Goal: Task Accomplishment & Management: Manage account settings

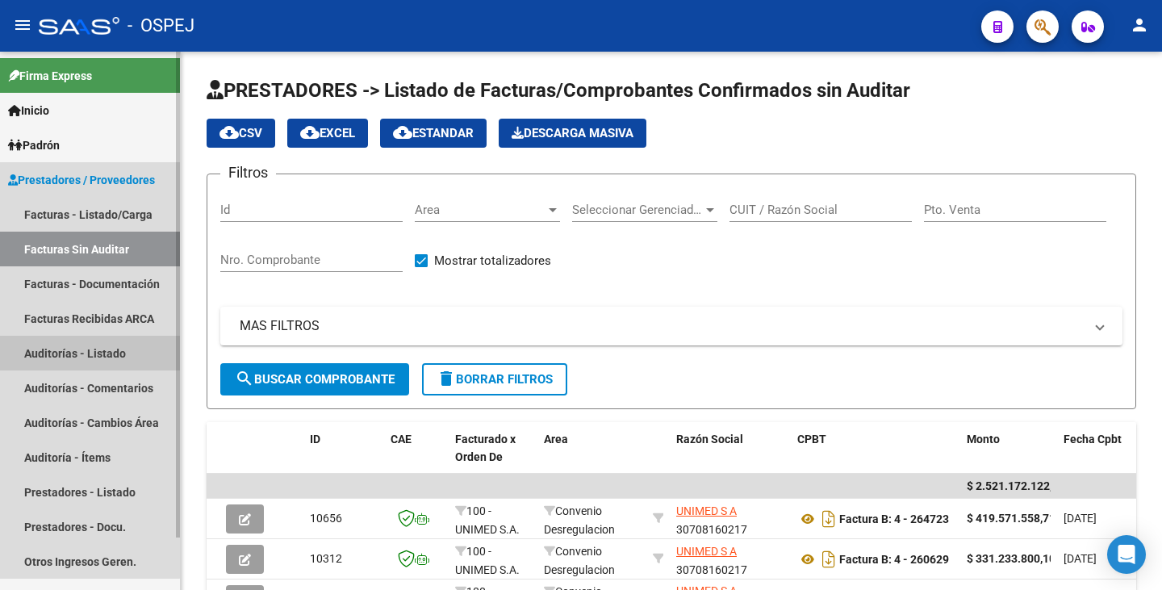
click at [89, 356] on link "Auditorías - Listado" at bounding box center [90, 353] width 180 height 35
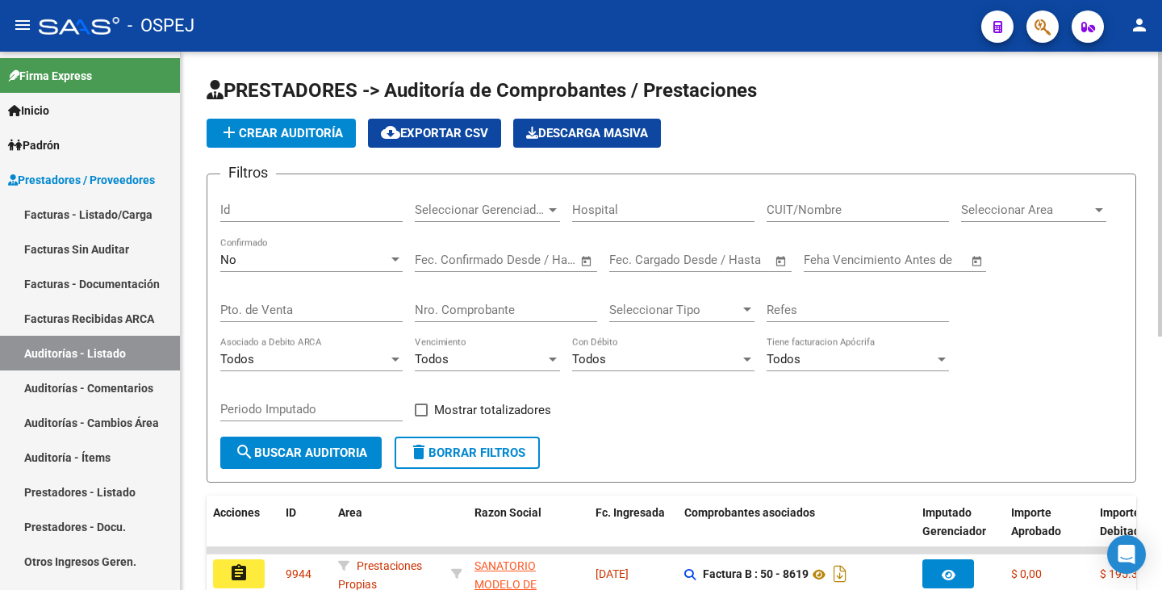
click at [980, 208] on span "Seleccionar Area" at bounding box center [1026, 210] width 131 height 15
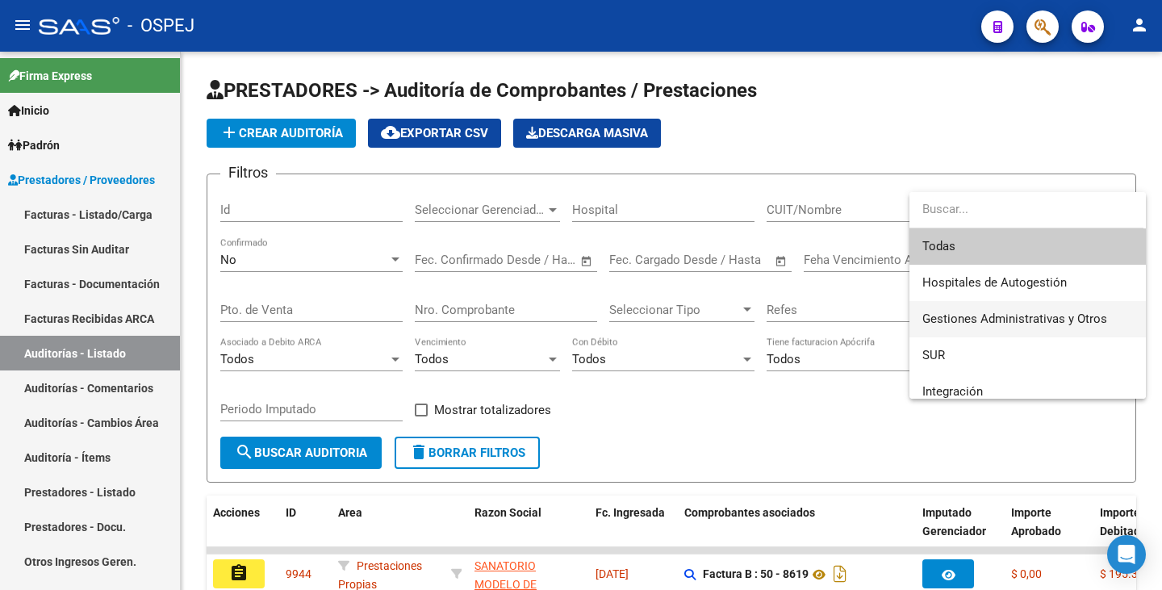
scroll to position [81, 0]
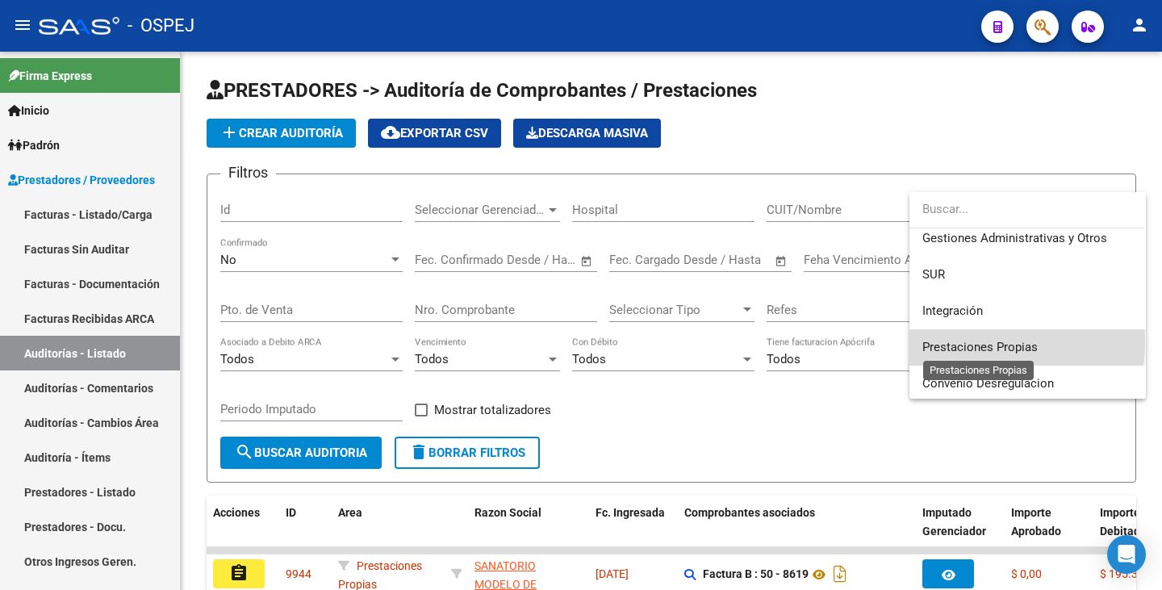
click at [972, 341] on span "Prestaciones Propias" at bounding box center [980, 347] width 115 height 15
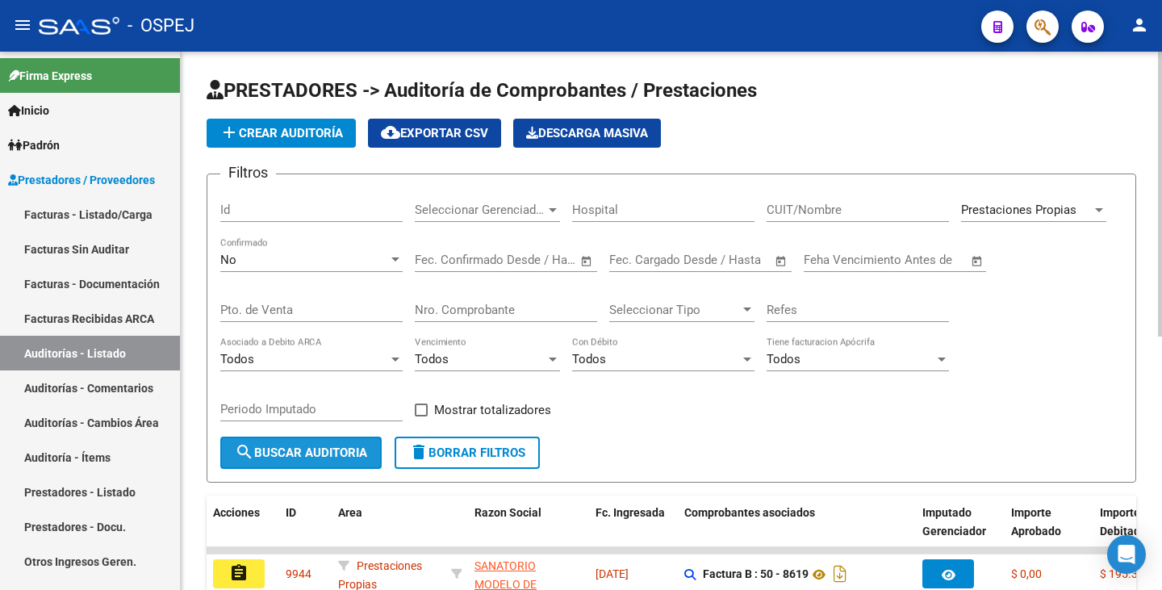
click at [300, 466] on button "search Buscar Auditoria" at bounding box center [300, 453] width 161 height 32
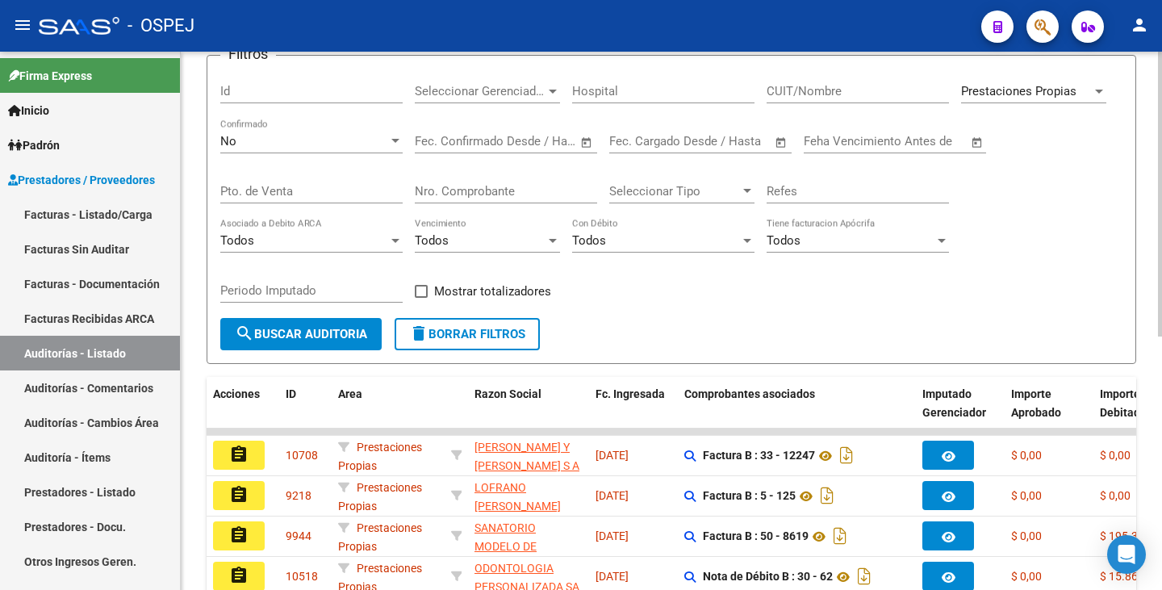
scroll to position [0, 0]
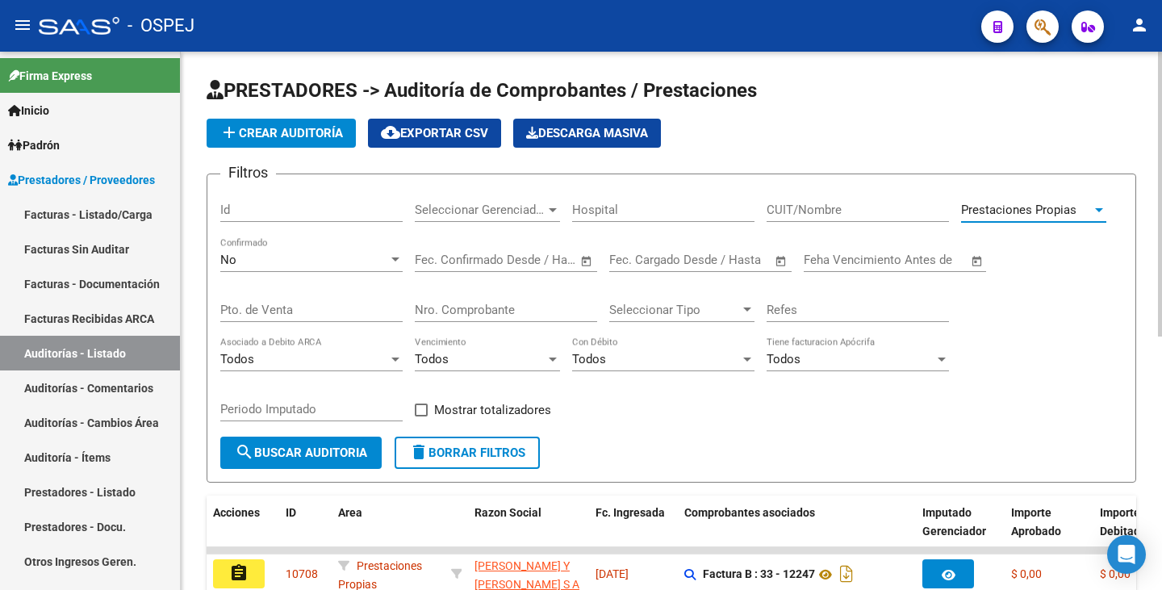
click at [1015, 211] on span "Prestaciones Propias" at bounding box center [1018, 210] width 115 height 15
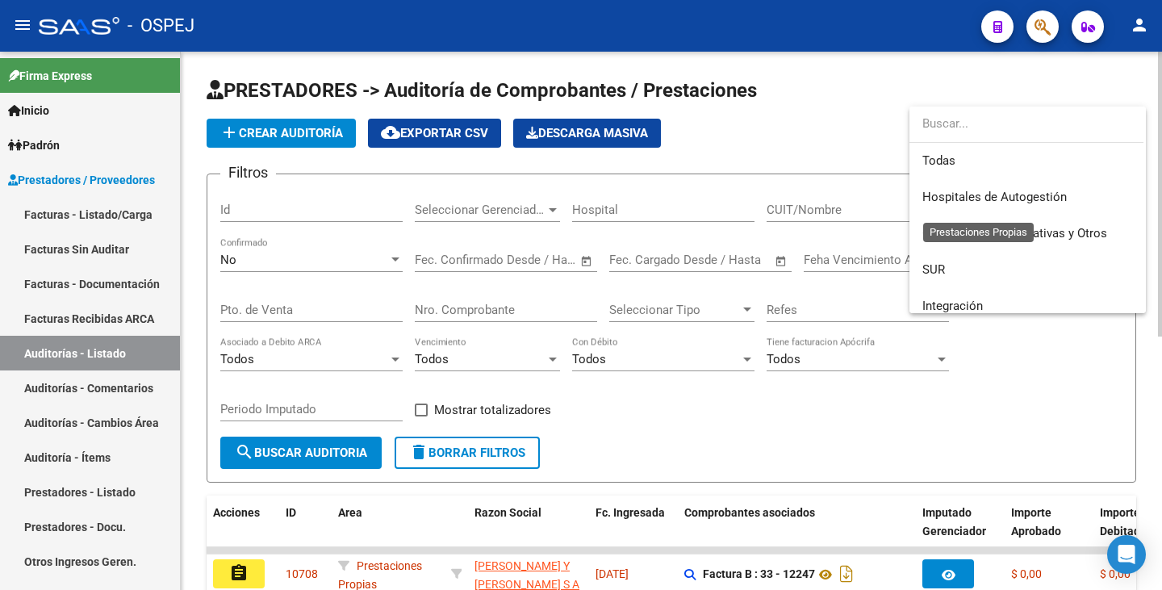
scroll to position [133, 0]
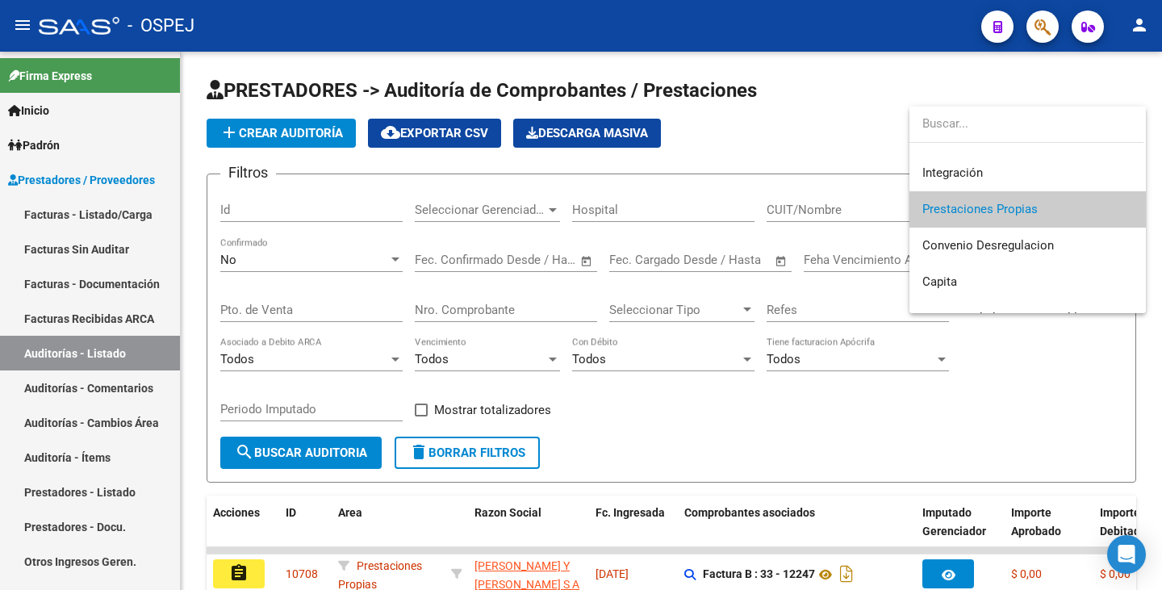
click at [61, 254] on div at bounding box center [581, 295] width 1162 height 590
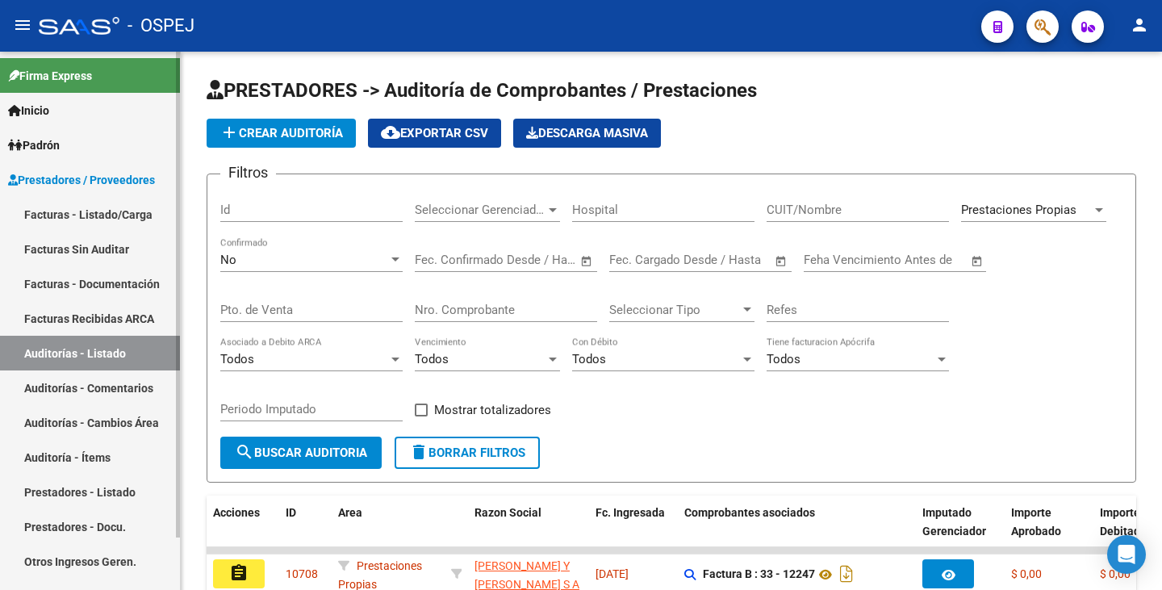
click at [61, 253] on link "Facturas Sin Auditar" at bounding box center [90, 249] width 180 height 35
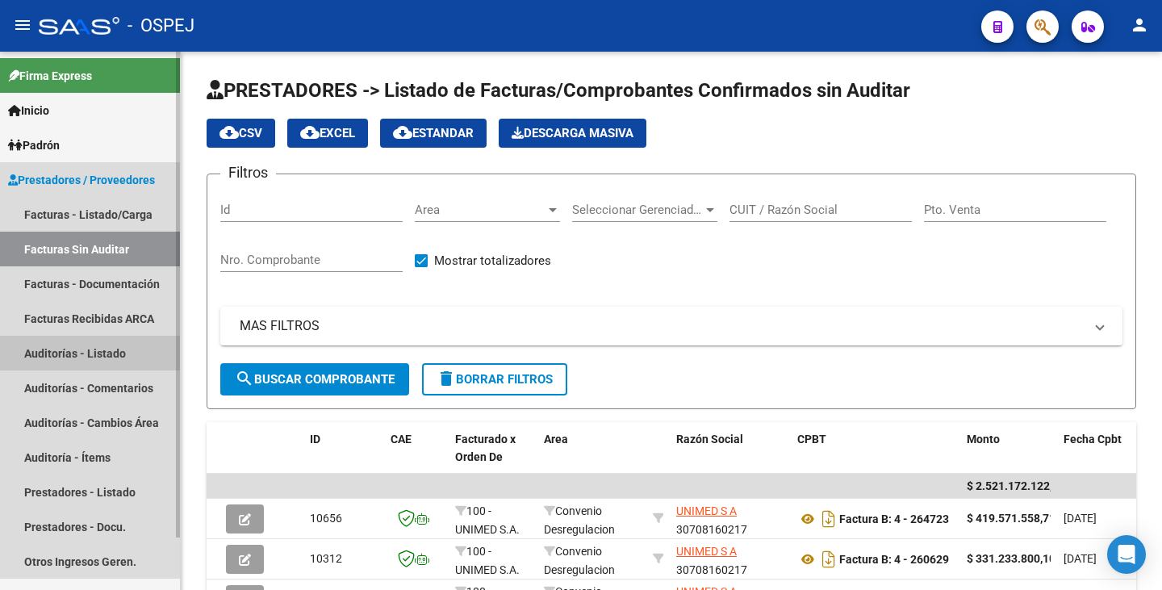
click at [88, 364] on link "Auditorías - Listado" at bounding box center [90, 353] width 180 height 35
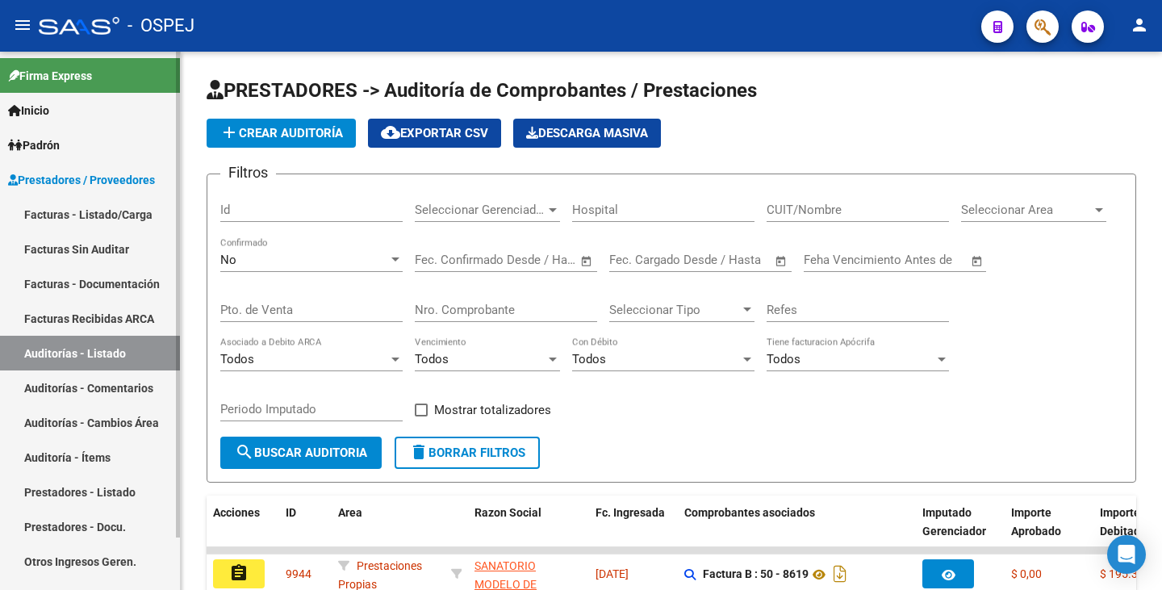
click at [93, 248] on link "Facturas Sin Auditar" at bounding box center [90, 249] width 180 height 35
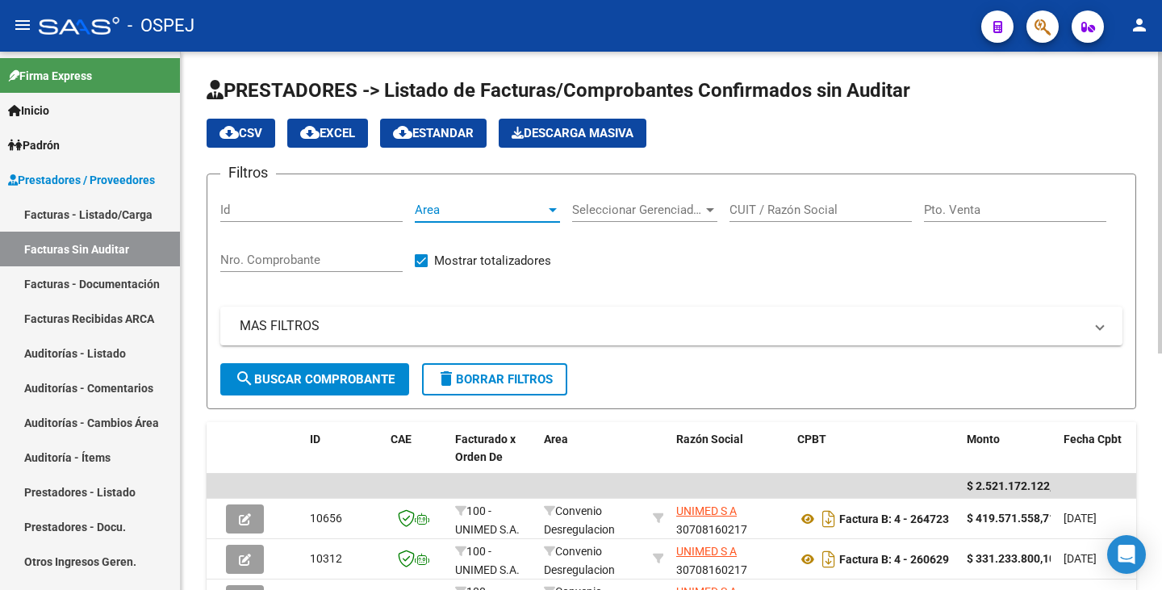
click at [521, 209] on span "Area" at bounding box center [480, 210] width 131 height 15
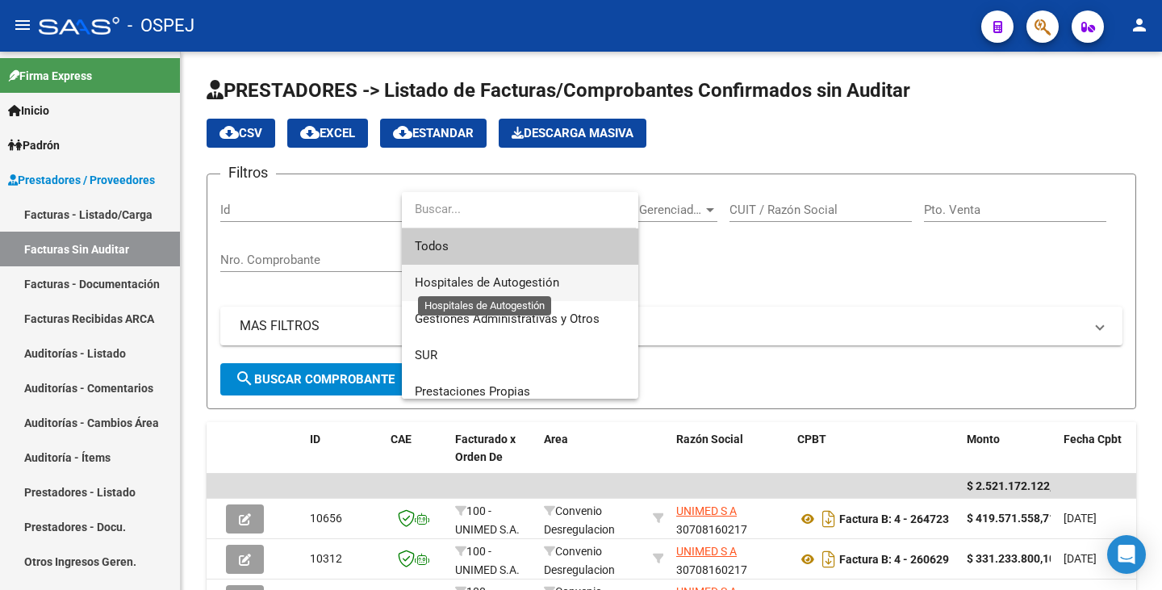
click at [517, 280] on span "Hospitales de Autogestión" at bounding box center [487, 282] width 144 height 15
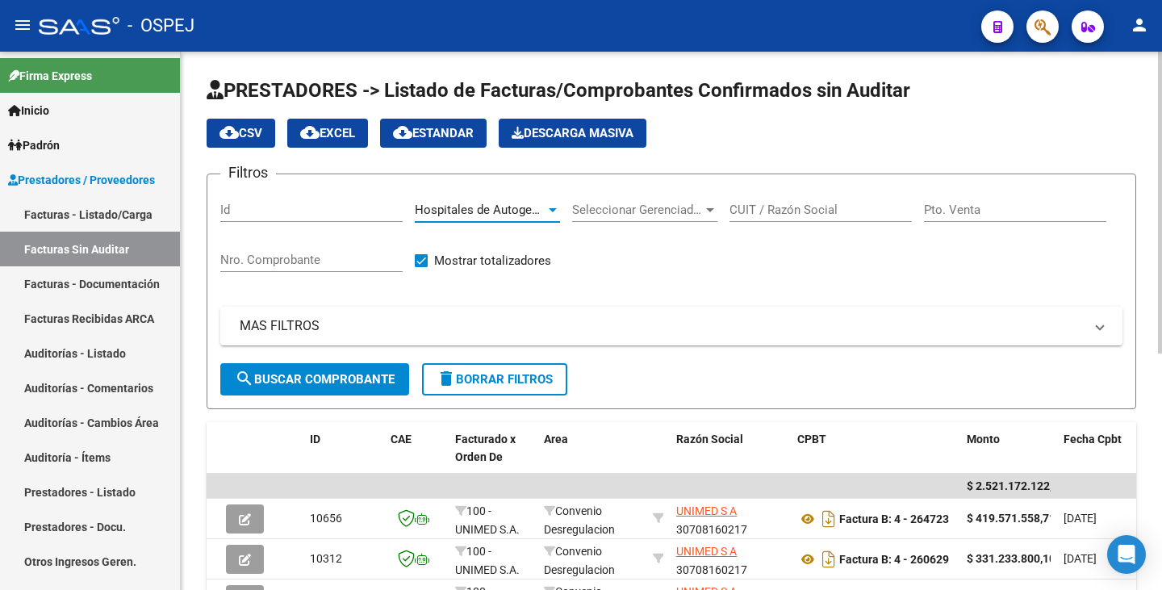
click at [337, 383] on span "search Buscar Comprobante" at bounding box center [315, 379] width 160 height 15
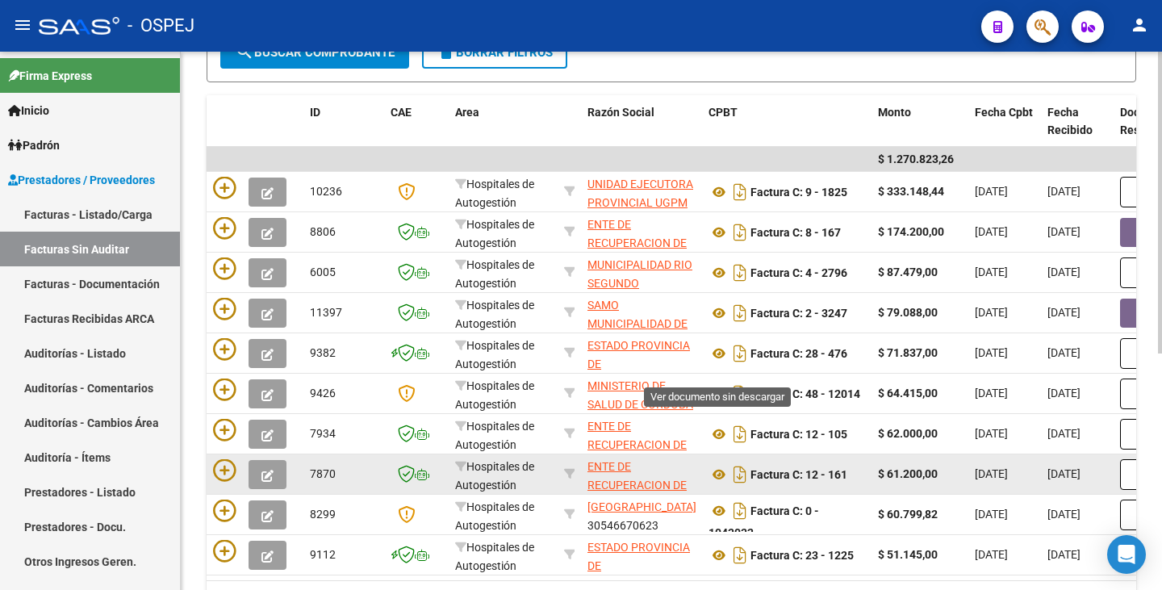
scroll to position [422, 0]
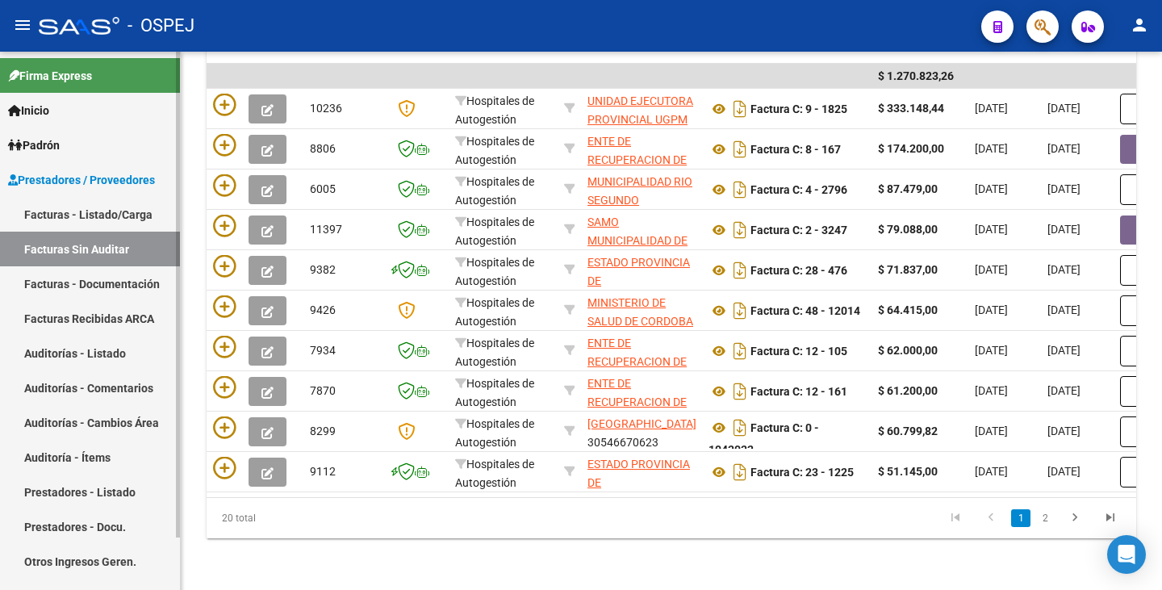
click at [88, 357] on link "Auditorías - Listado" at bounding box center [90, 353] width 180 height 35
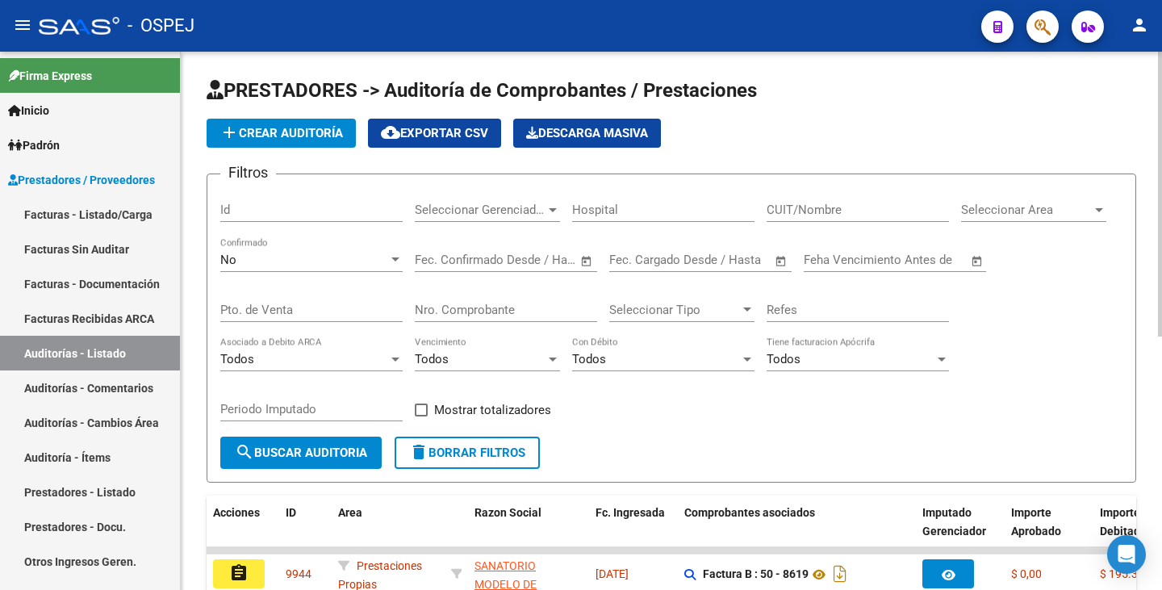
click at [1047, 216] on span "Seleccionar Area" at bounding box center [1026, 210] width 131 height 15
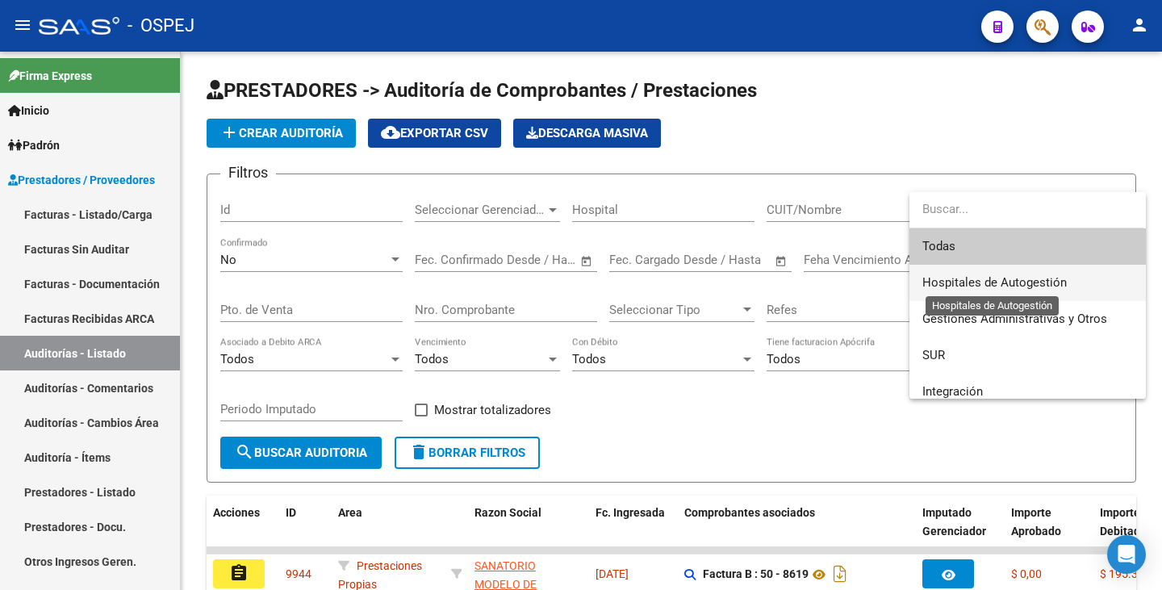
click at [1015, 282] on span "Hospitales de Autogestión" at bounding box center [995, 282] width 144 height 15
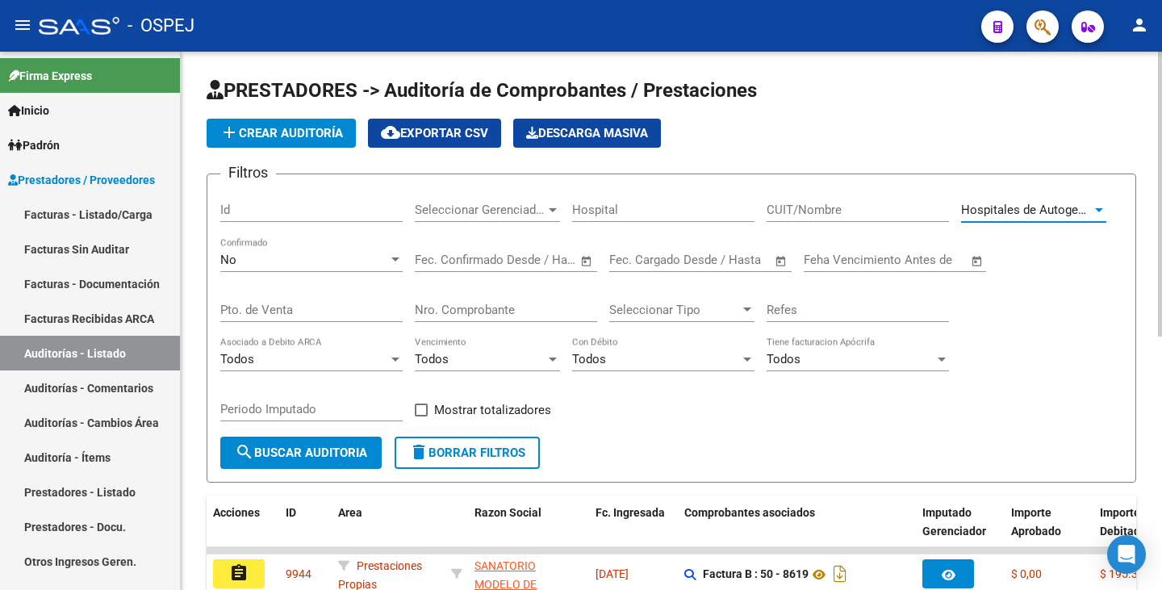
click at [272, 443] on button "search Buscar Auditoria" at bounding box center [300, 453] width 161 height 32
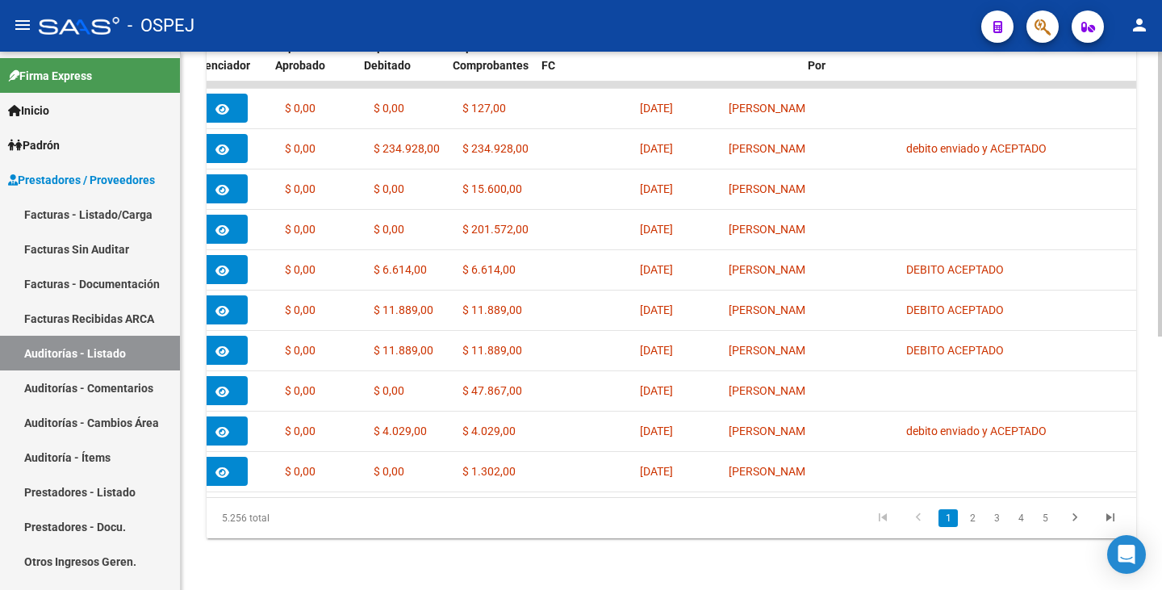
scroll to position [0, 722]
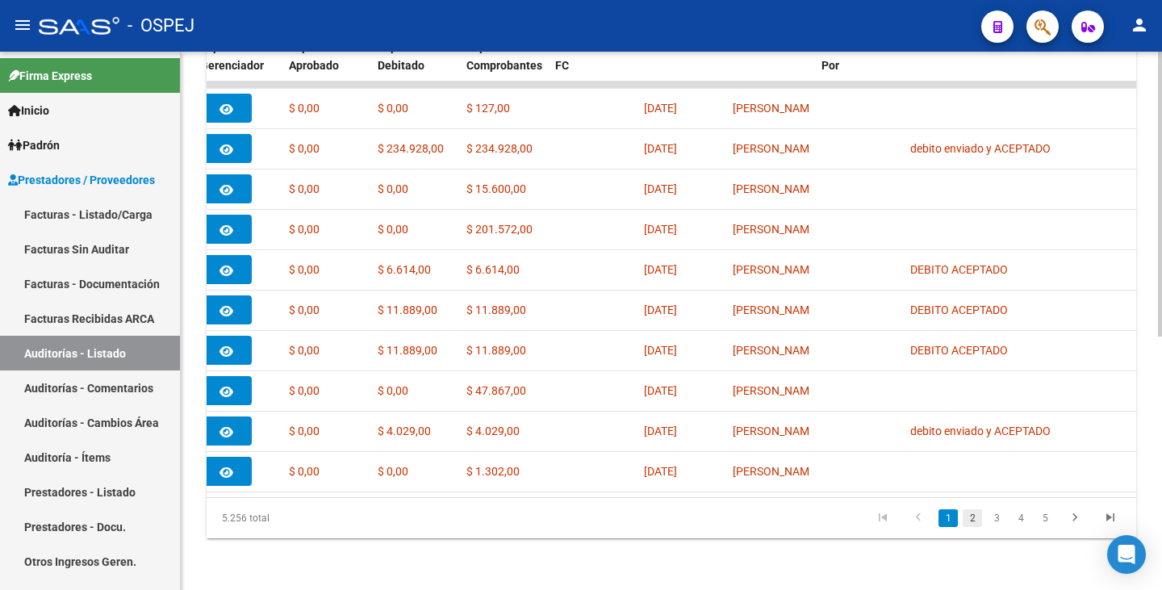
click at [977, 519] on link "2" at bounding box center [972, 518] width 19 height 18
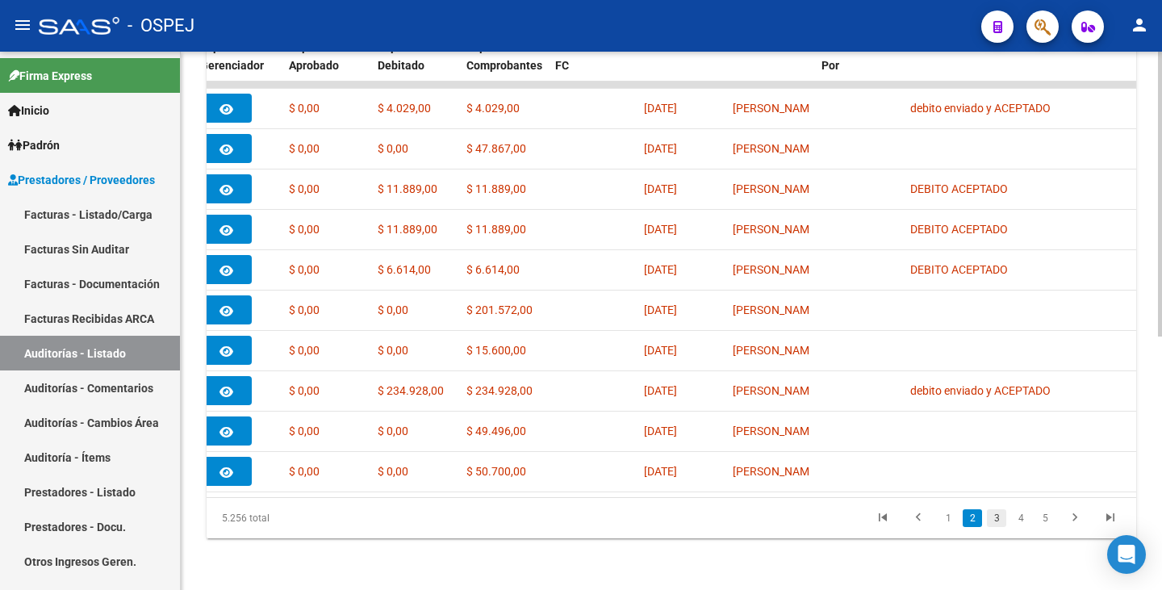
click at [997, 525] on link "3" at bounding box center [996, 518] width 19 height 18
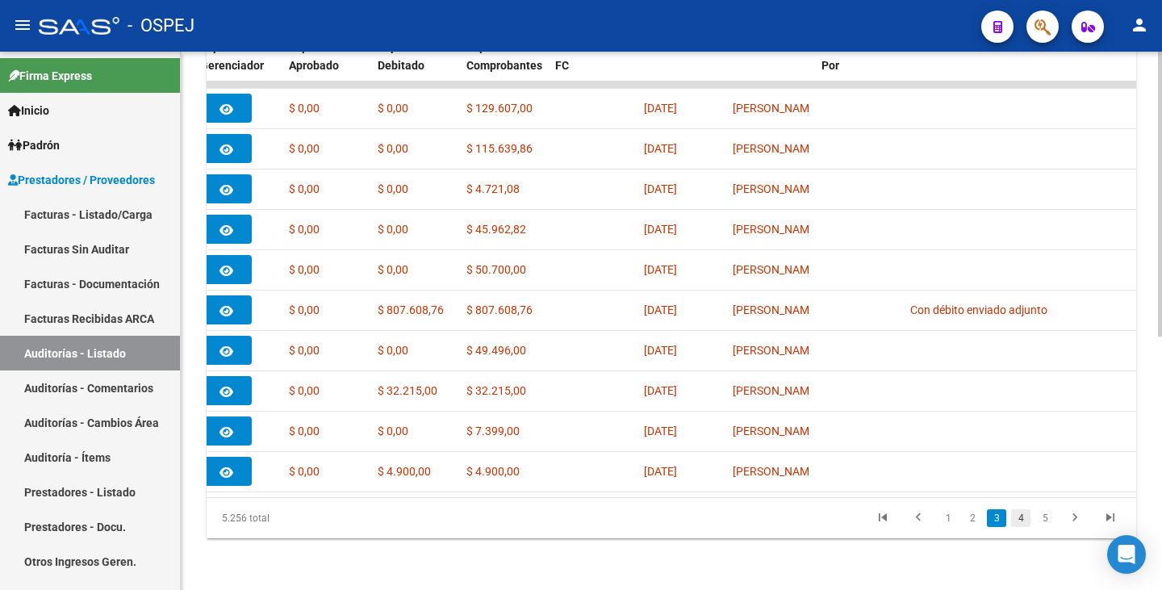
click at [1019, 517] on link "4" at bounding box center [1020, 518] width 19 height 18
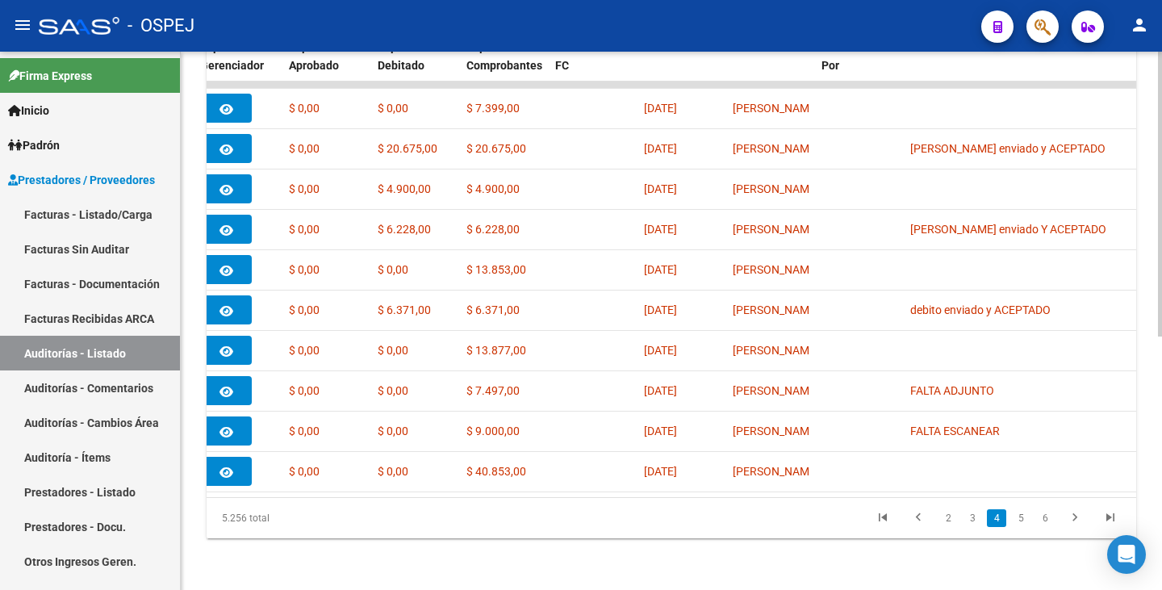
click at [1019, 517] on link "5" at bounding box center [1020, 518] width 19 height 18
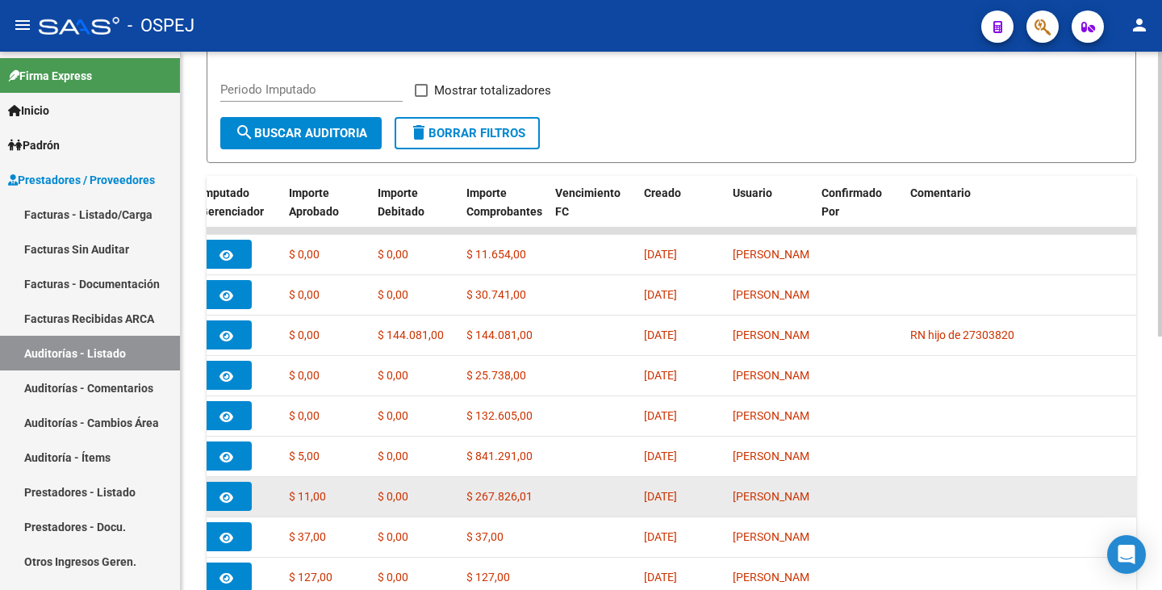
scroll to position [316, 0]
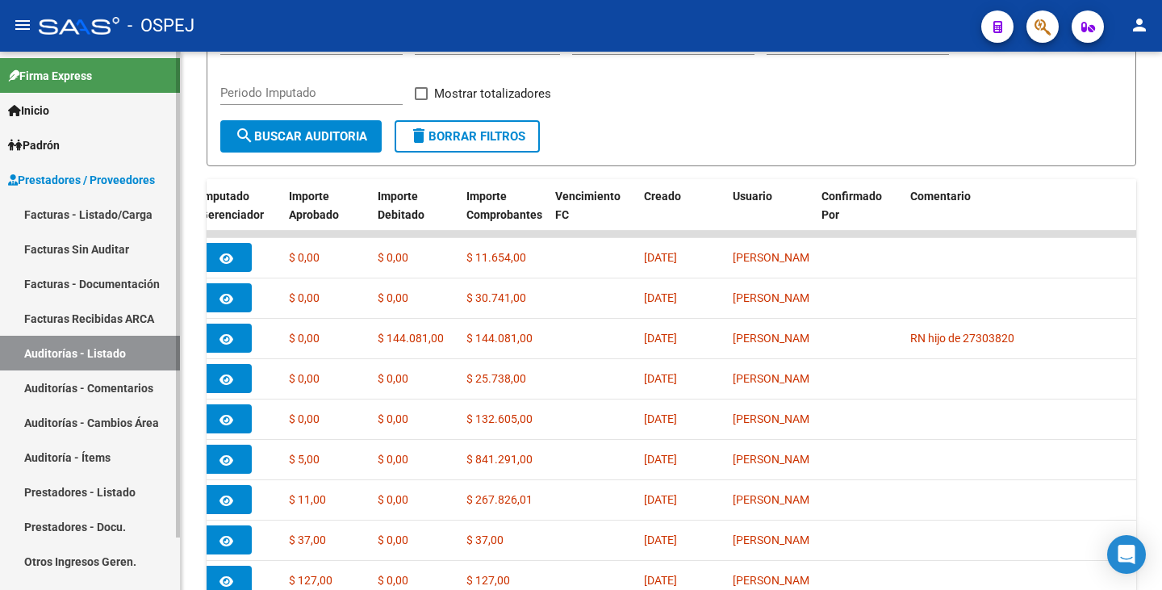
click at [107, 254] on link "Facturas Sin Auditar" at bounding box center [90, 249] width 180 height 35
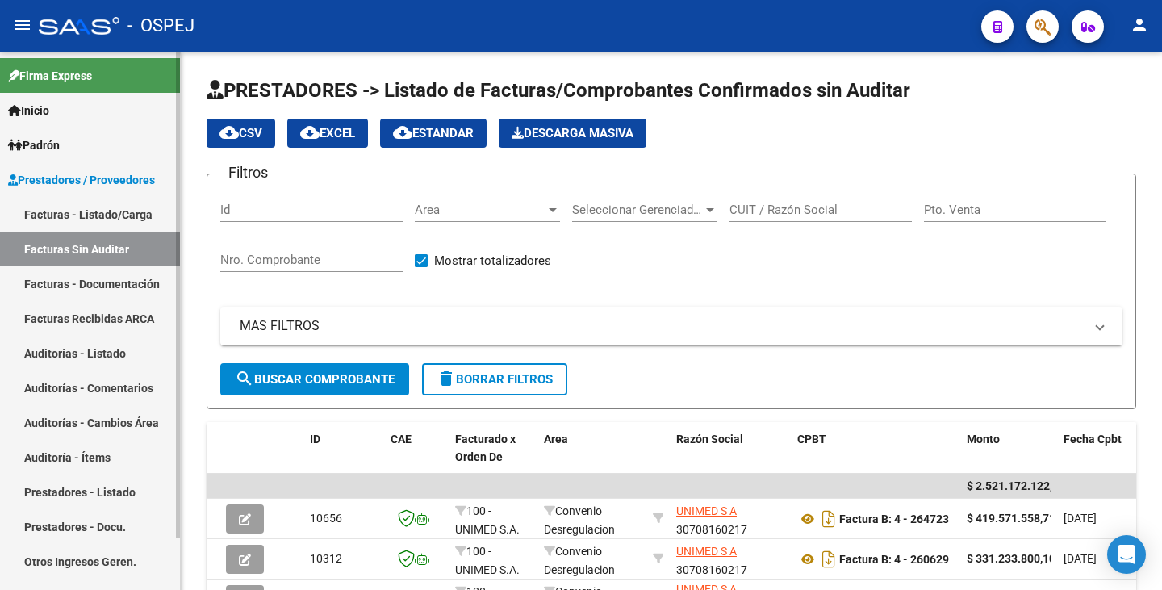
click at [93, 354] on link "Auditorías - Listado" at bounding box center [90, 353] width 180 height 35
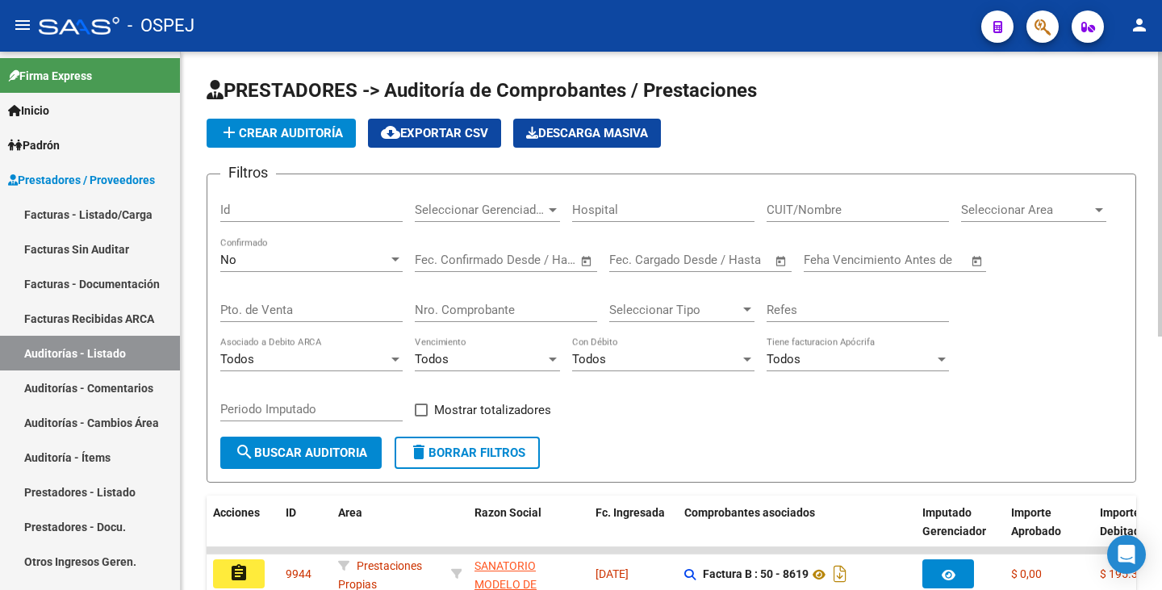
click at [1057, 212] on span "Seleccionar Area" at bounding box center [1026, 210] width 131 height 15
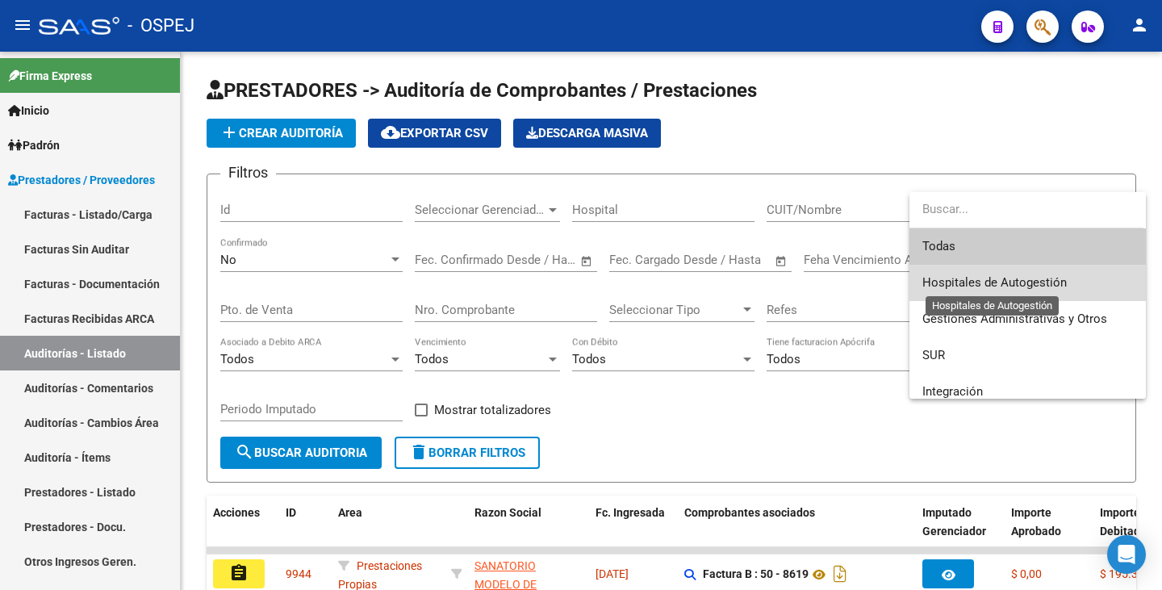
click at [1048, 284] on span "Hospitales de Autogestión" at bounding box center [995, 282] width 144 height 15
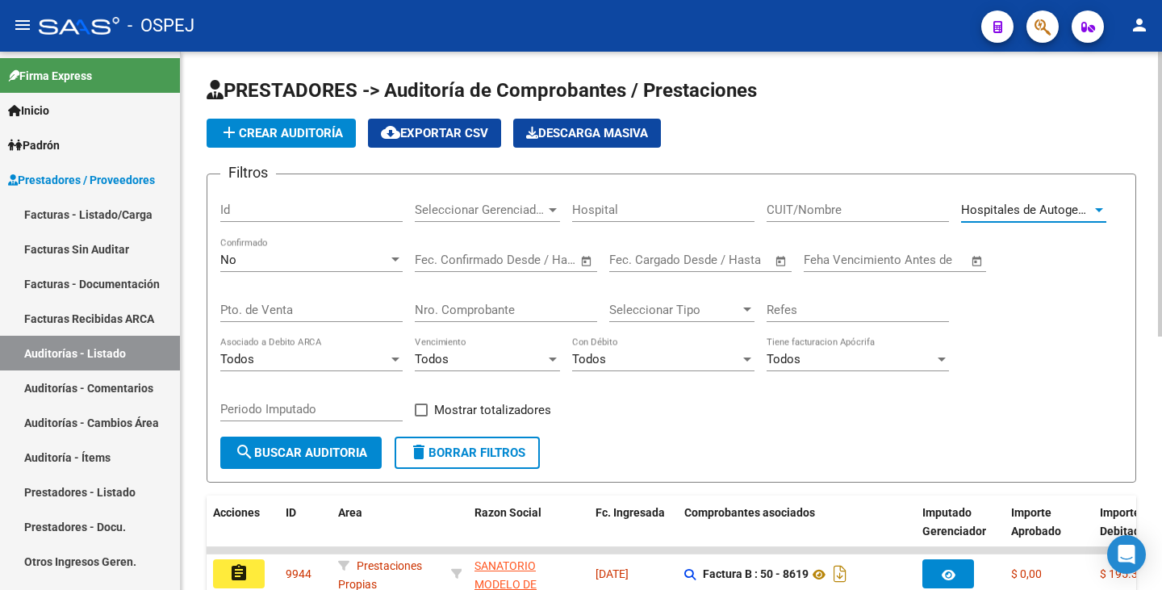
click at [303, 454] on span "search Buscar Auditoria" at bounding box center [301, 453] width 132 height 15
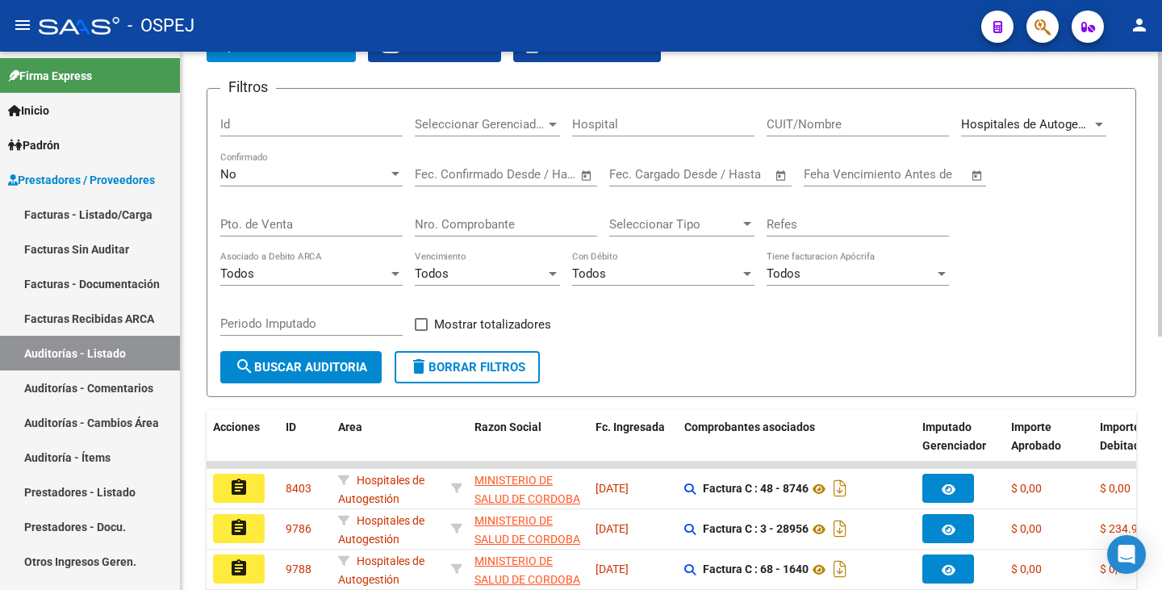
scroll to position [81, 0]
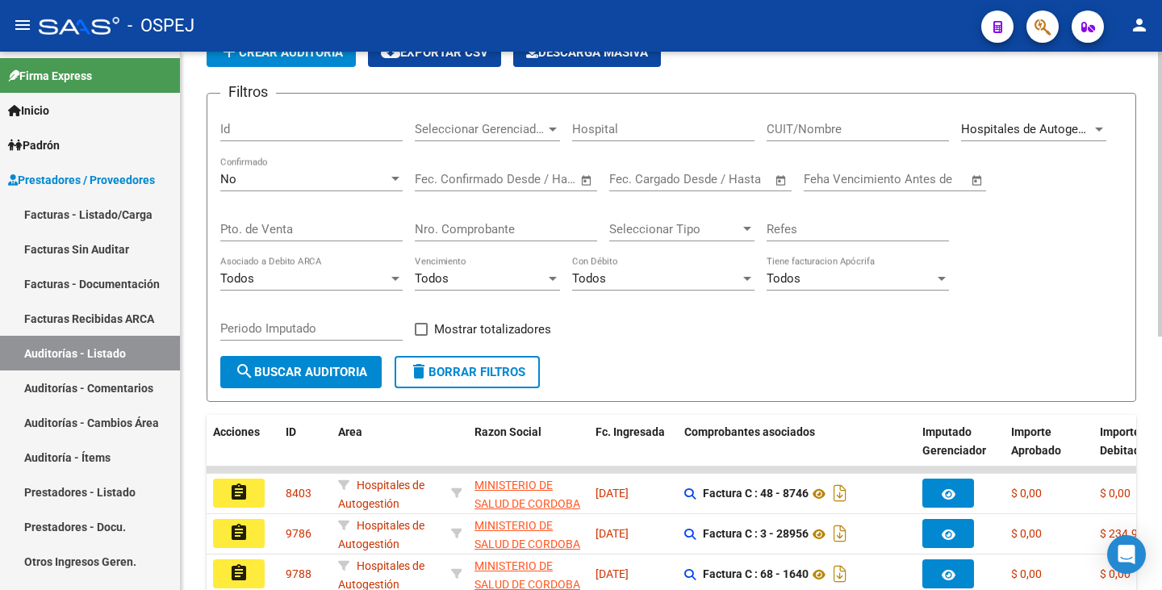
click at [1087, 136] on div "Hospitales de Autogestión Seleccionar Area" at bounding box center [1033, 124] width 145 height 35
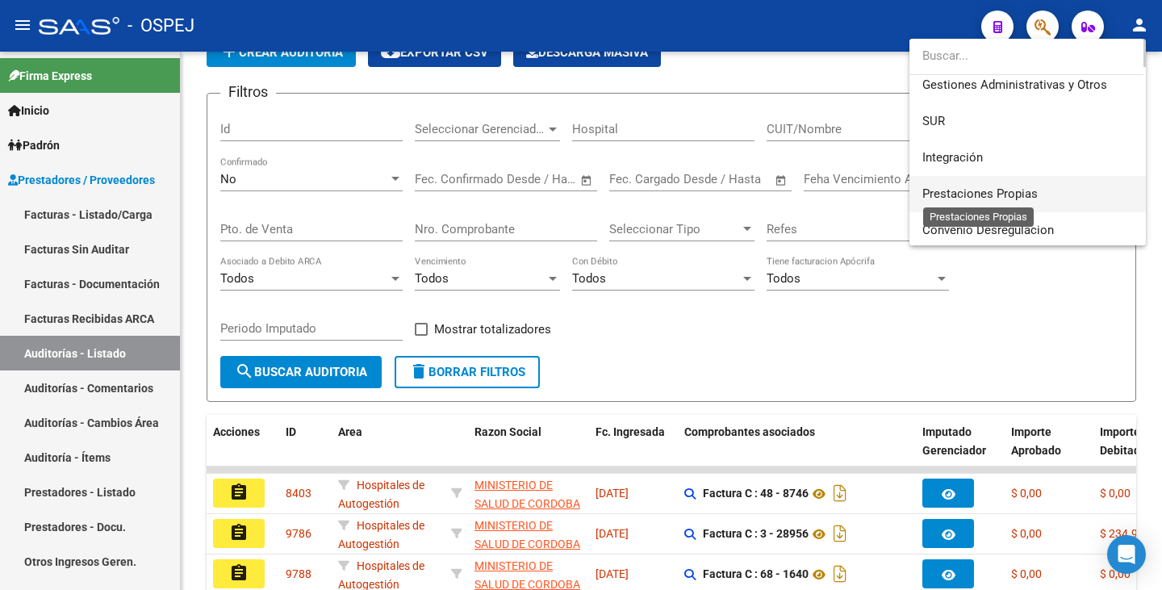
click at [1033, 199] on span "Prestaciones Propias" at bounding box center [980, 193] width 115 height 15
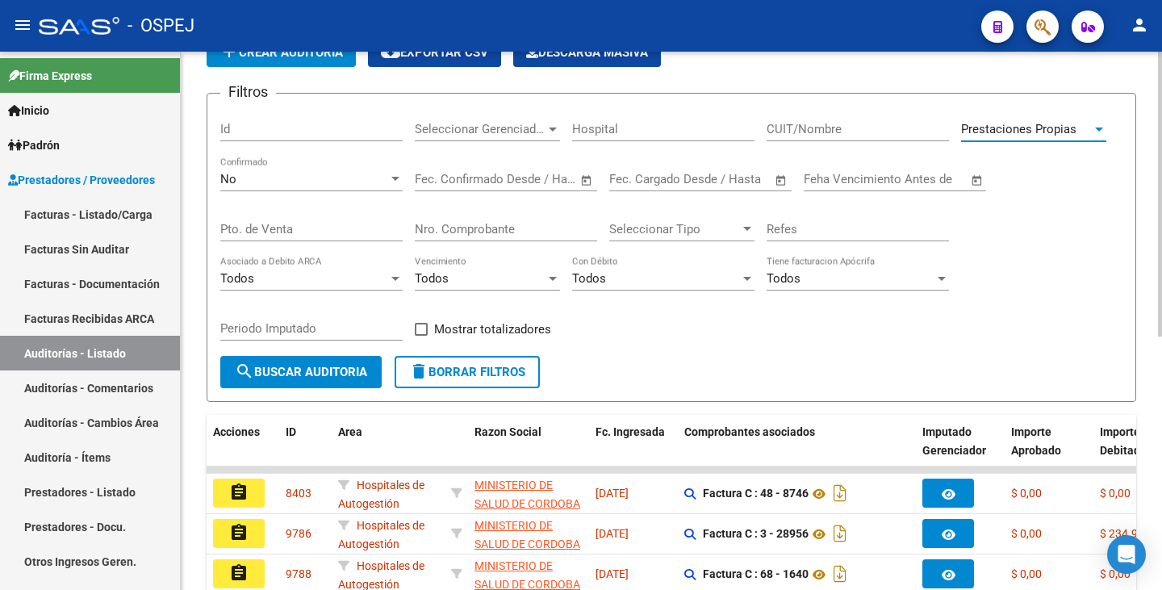
click at [253, 372] on mat-icon "search" at bounding box center [244, 371] width 19 height 19
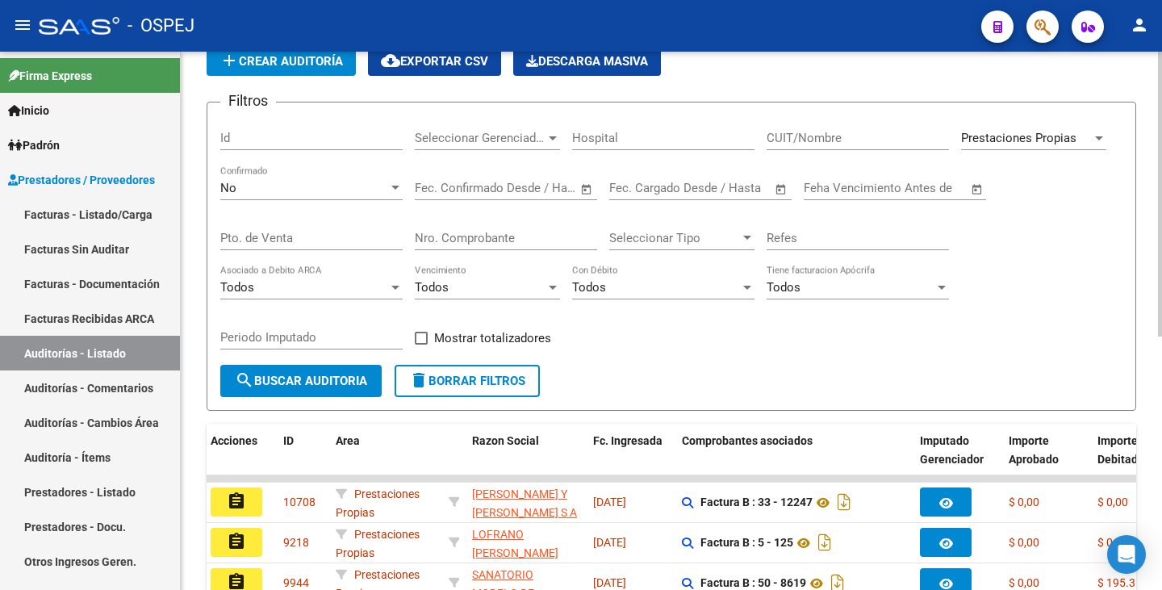
scroll to position [161, 0]
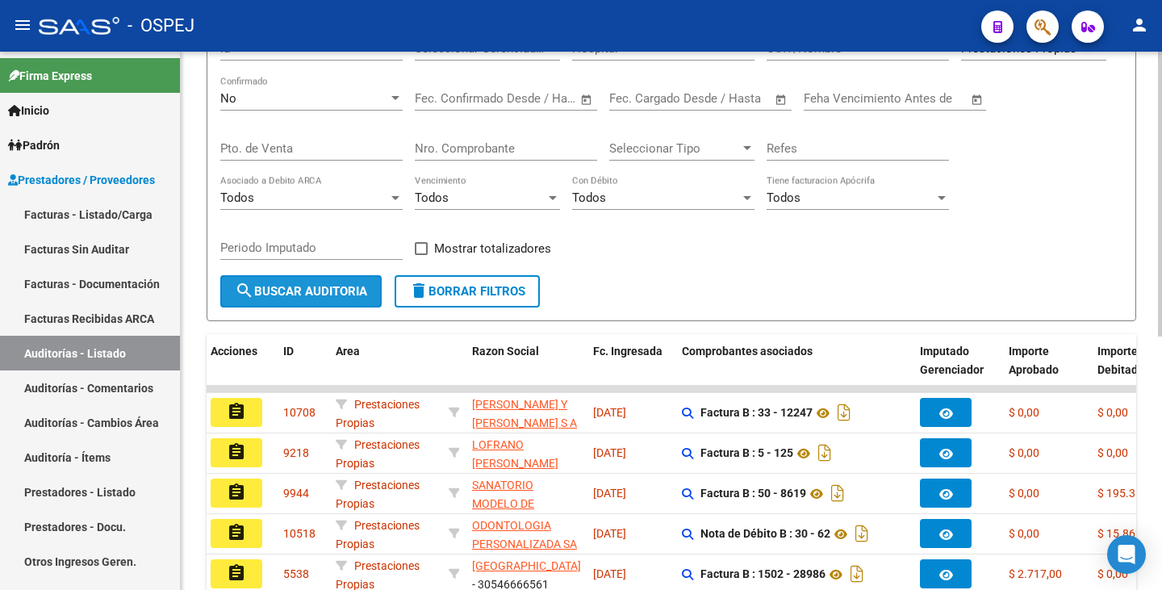
click at [347, 299] on button "search Buscar Auditoria" at bounding box center [300, 291] width 161 height 32
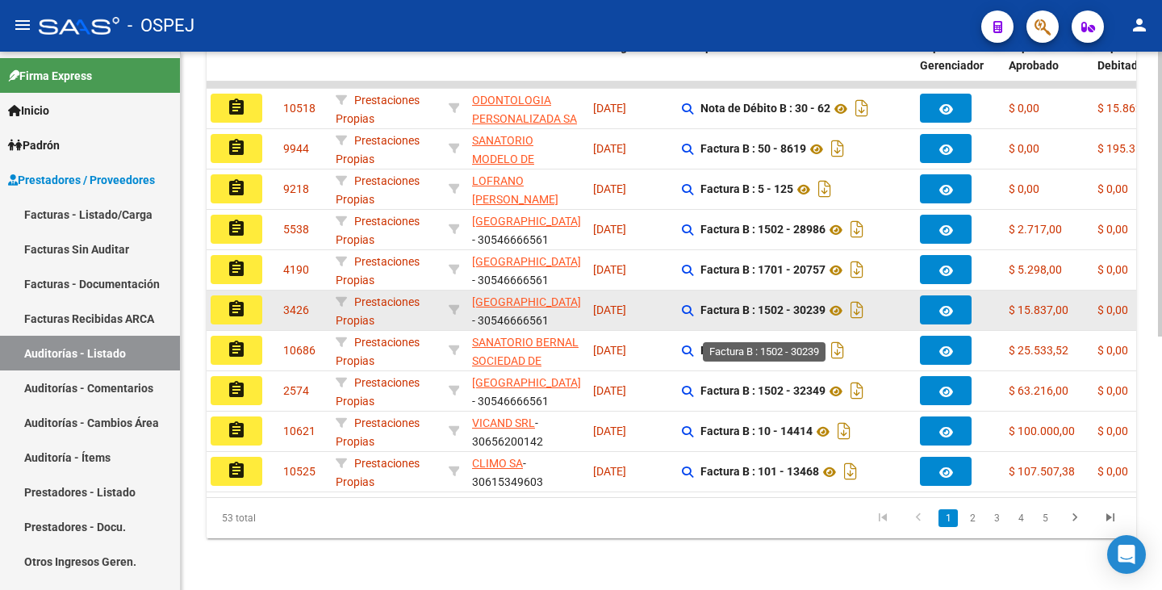
scroll to position [478, 0]
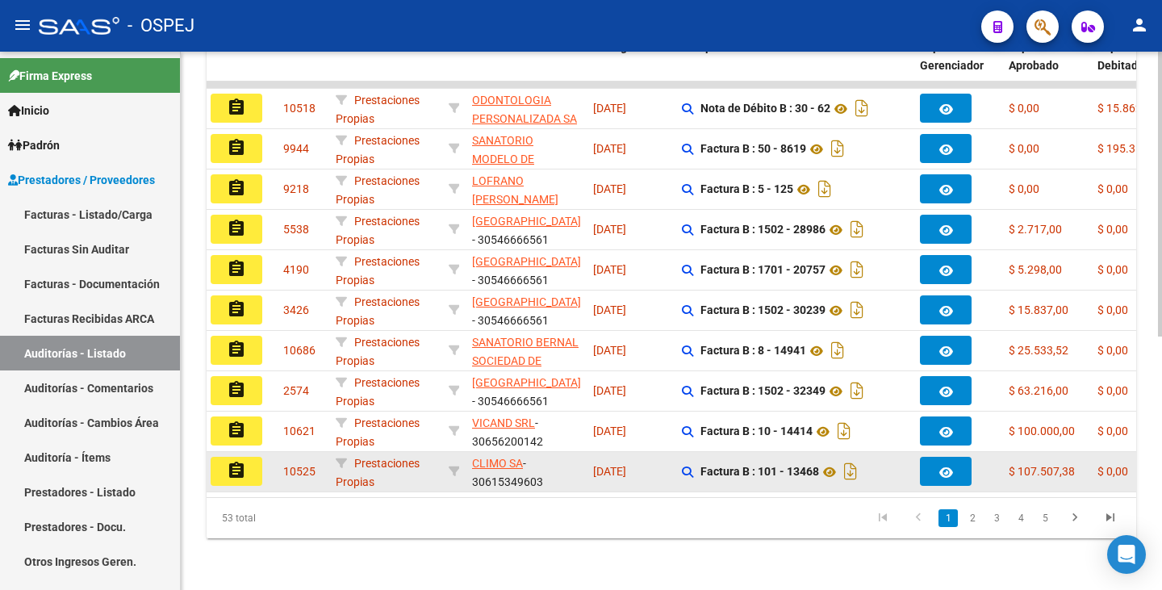
click at [227, 461] on mat-icon "assignment" at bounding box center [236, 470] width 19 height 19
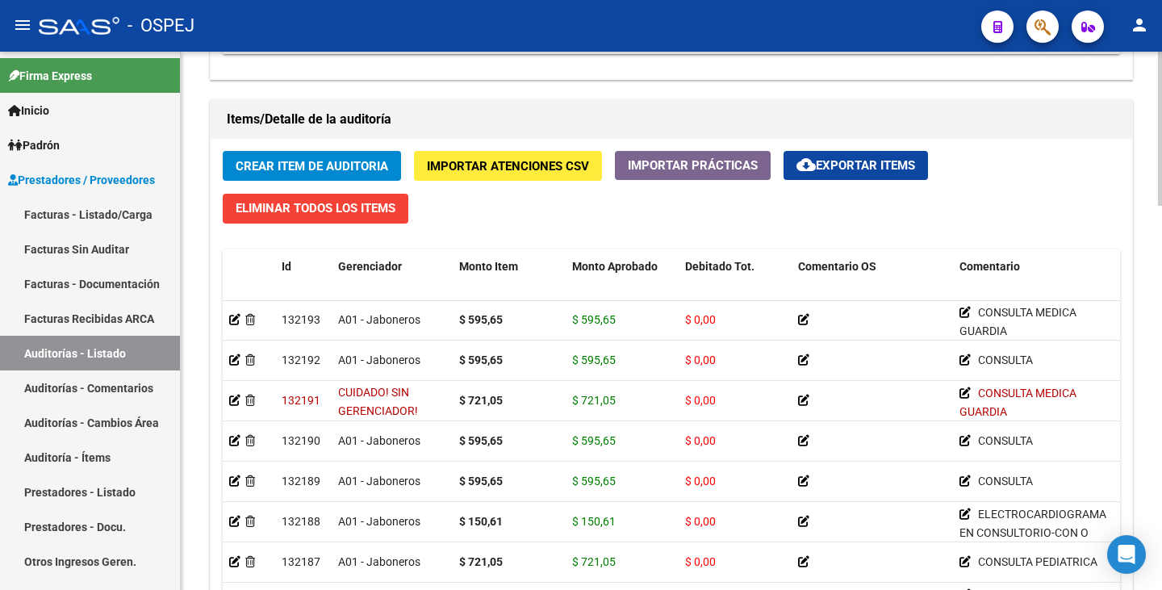
scroll to position [6377, 0]
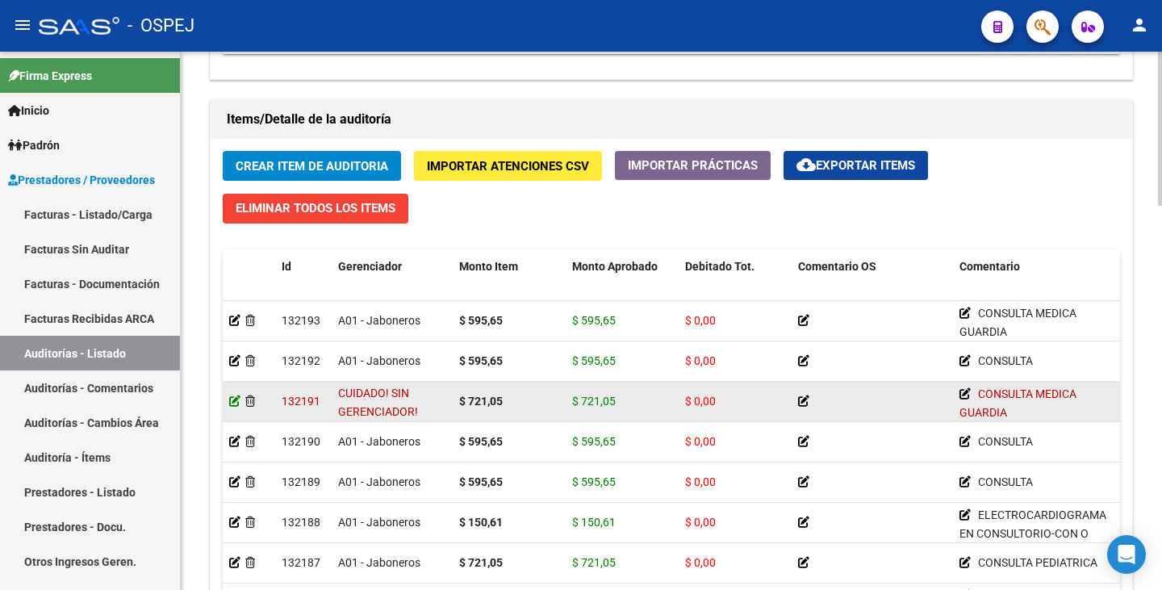
click at [234, 403] on icon at bounding box center [234, 401] width 11 height 11
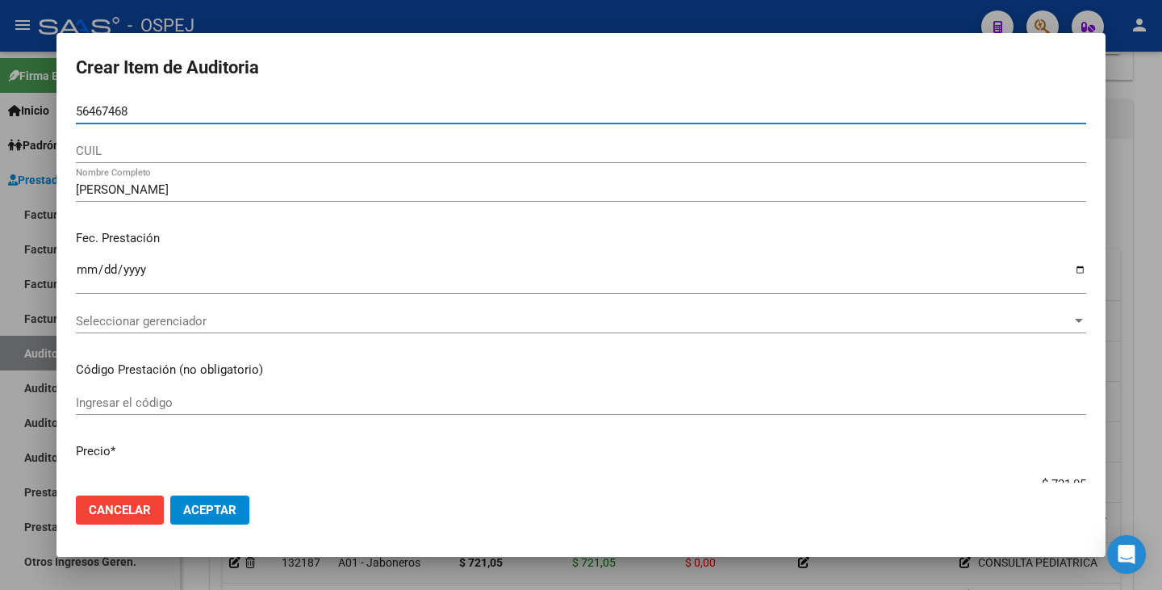
click at [0, 364] on div at bounding box center [581, 295] width 1162 height 590
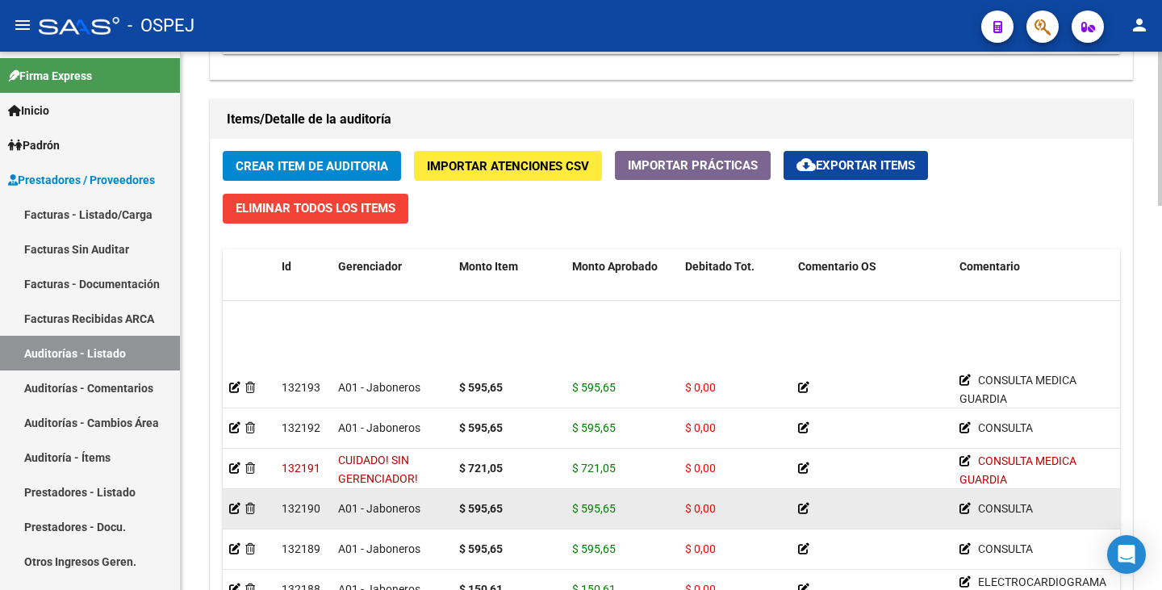
scroll to position [6296, 0]
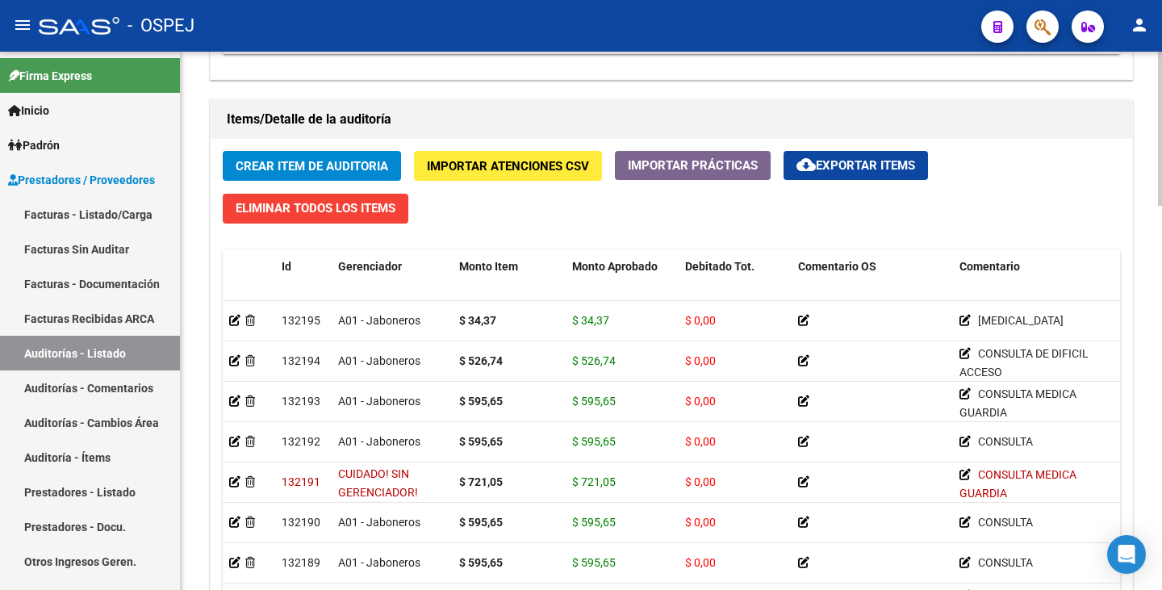
click at [207, 531] on div "Items/Detalle de la auditoría Crear Item de Auditoria Importar Atenciones CSV I…" at bounding box center [672, 393] width 930 height 589
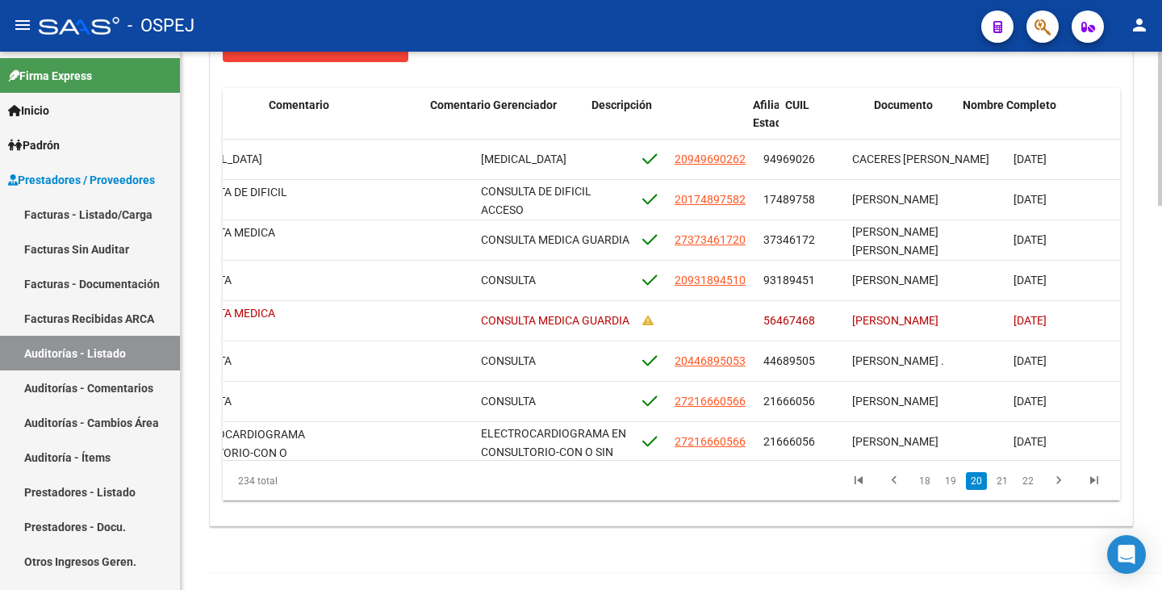
scroll to position [6296, 691]
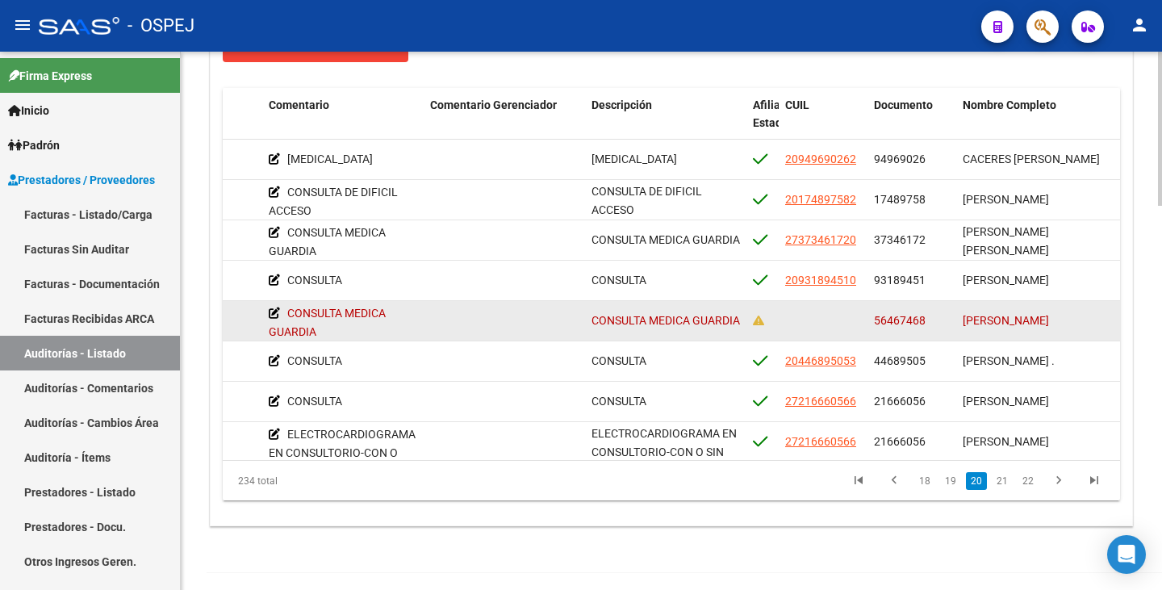
drag, startPoint x: 877, startPoint y: 314, endPoint x: 925, endPoint y: 320, distance: 48.8
click at [925, 320] on div "56467468" at bounding box center [912, 321] width 76 height 19
copy span "56467468"
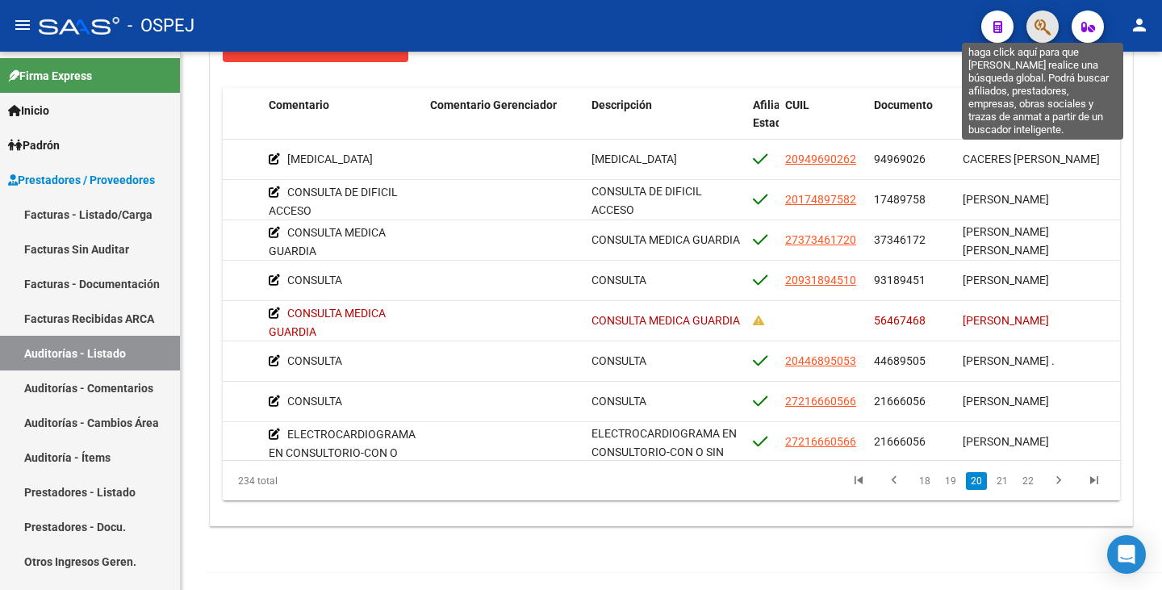
click at [1043, 32] on icon "button" at bounding box center [1043, 27] width 16 height 19
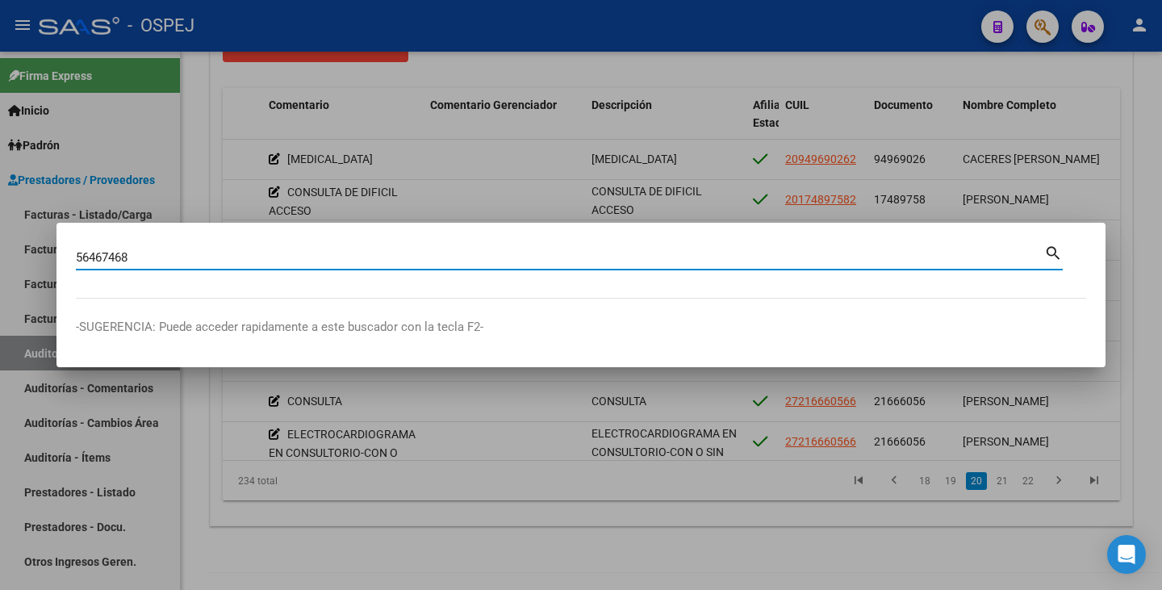
type input "56467468"
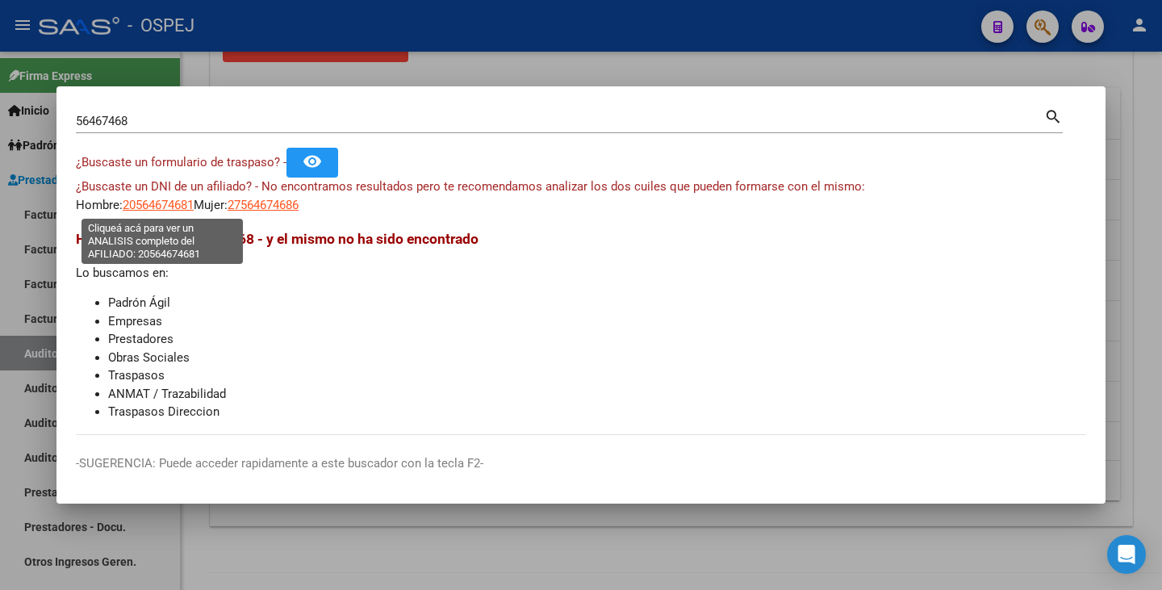
click at [177, 204] on span "20564674681" at bounding box center [158, 205] width 71 height 15
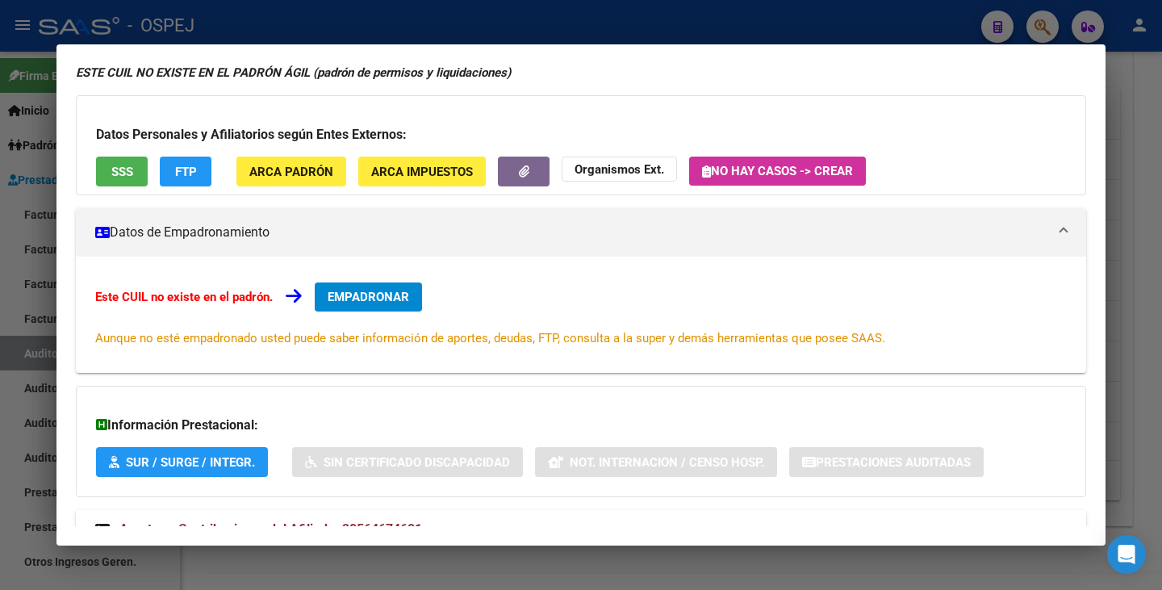
scroll to position [0, 0]
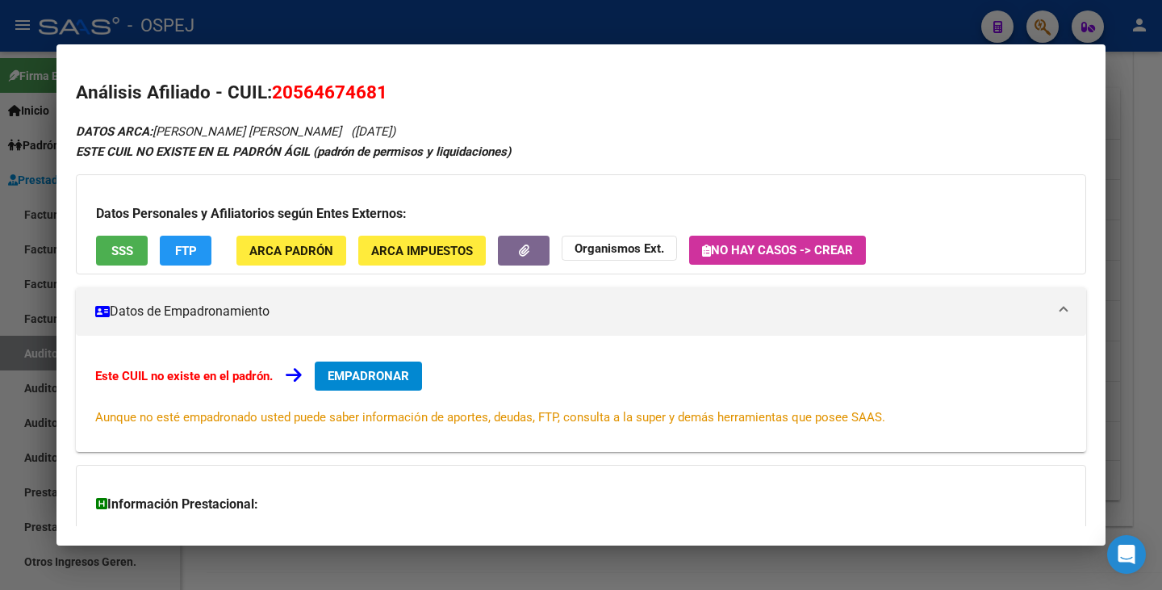
click at [119, 254] on span "SSS" at bounding box center [122, 251] width 22 height 15
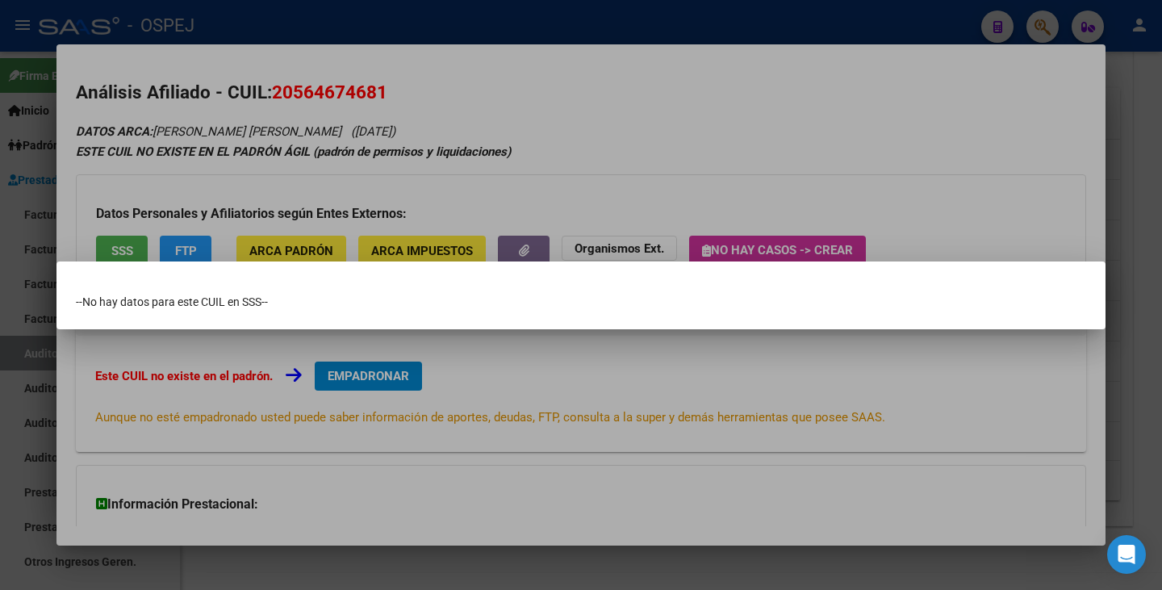
click at [23, 230] on div at bounding box center [581, 295] width 1162 height 590
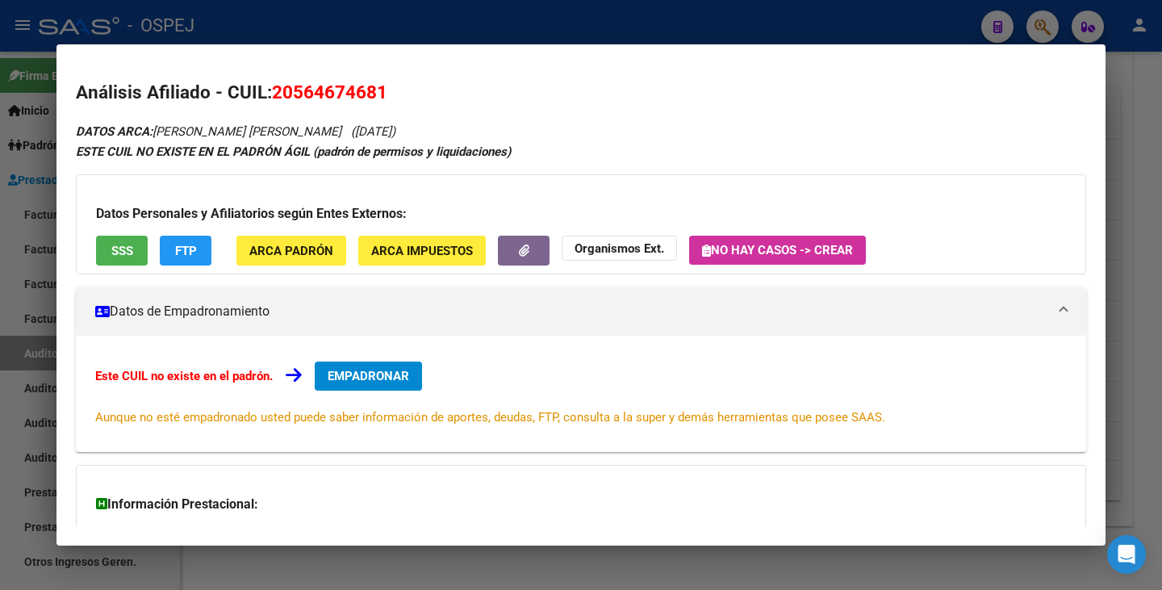
click at [23, 230] on div at bounding box center [581, 295] width 1162 height 590
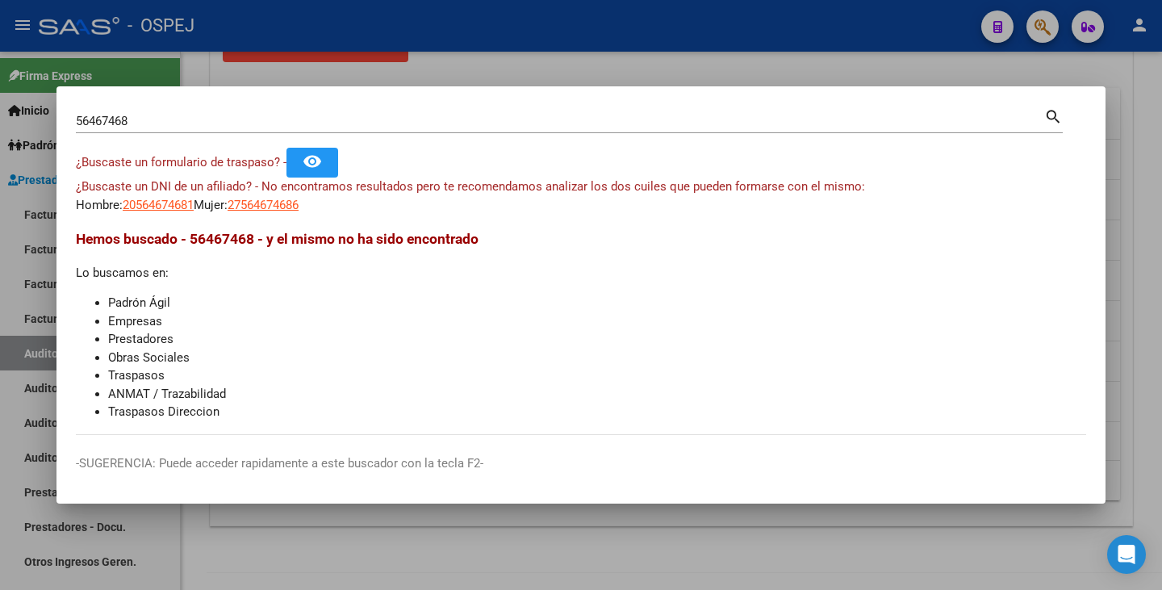
click at [341, 69] on div at bounding box center [581, 295] width 1162 height 590
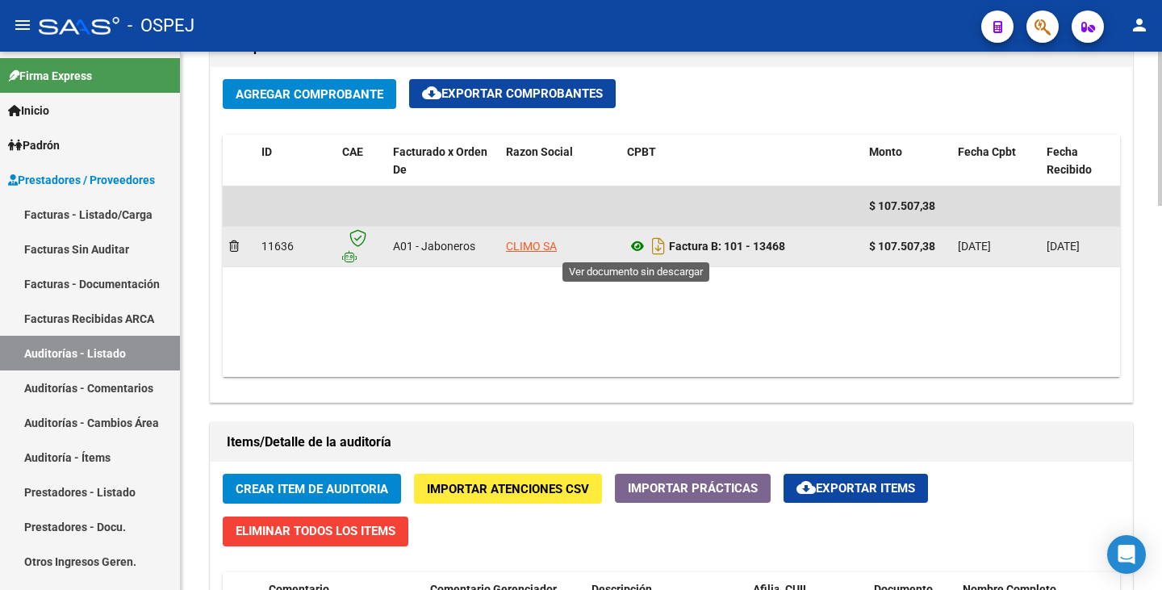
click at [635, 248] on icon at bounding box center [637, 245] width 21 height 19
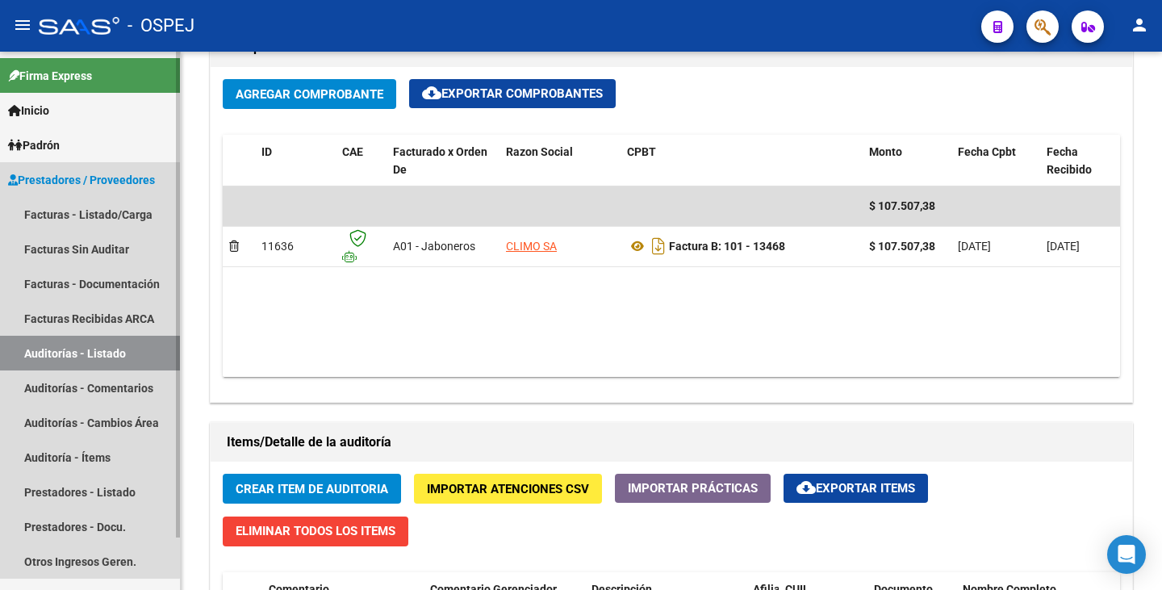
click at [82, 345] on link "Auditorías - Listado" at bounding box center [90, 353] width 180 height 35
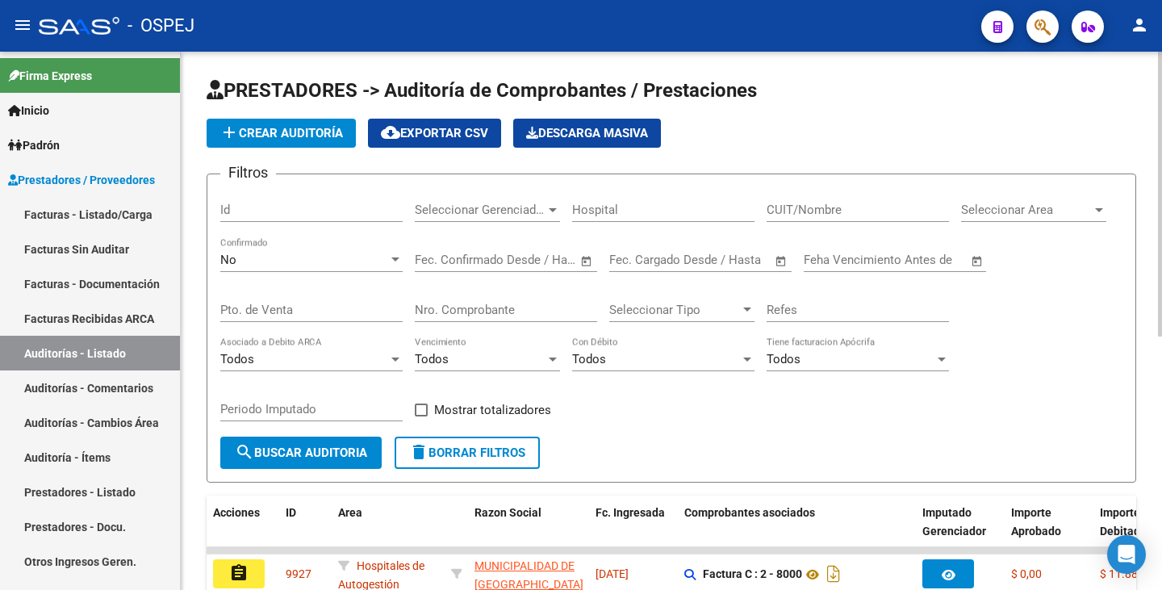
click at [434, 311] on input "Nro. Comprobante" at bounding box center [506, 310] width 182 height 15
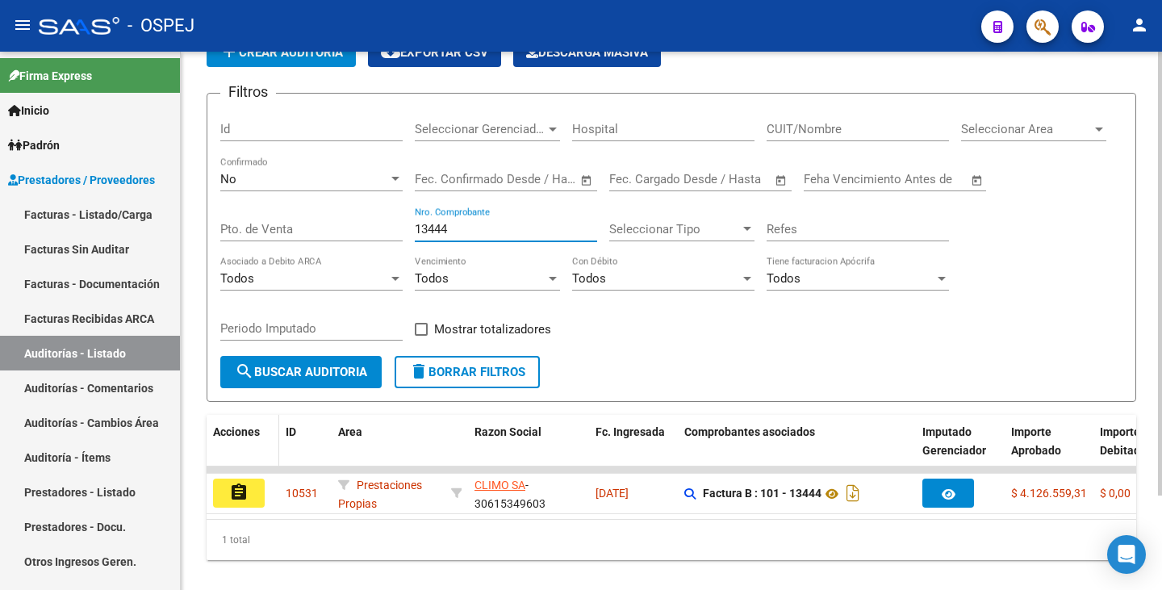
scroll to position [115, 0]
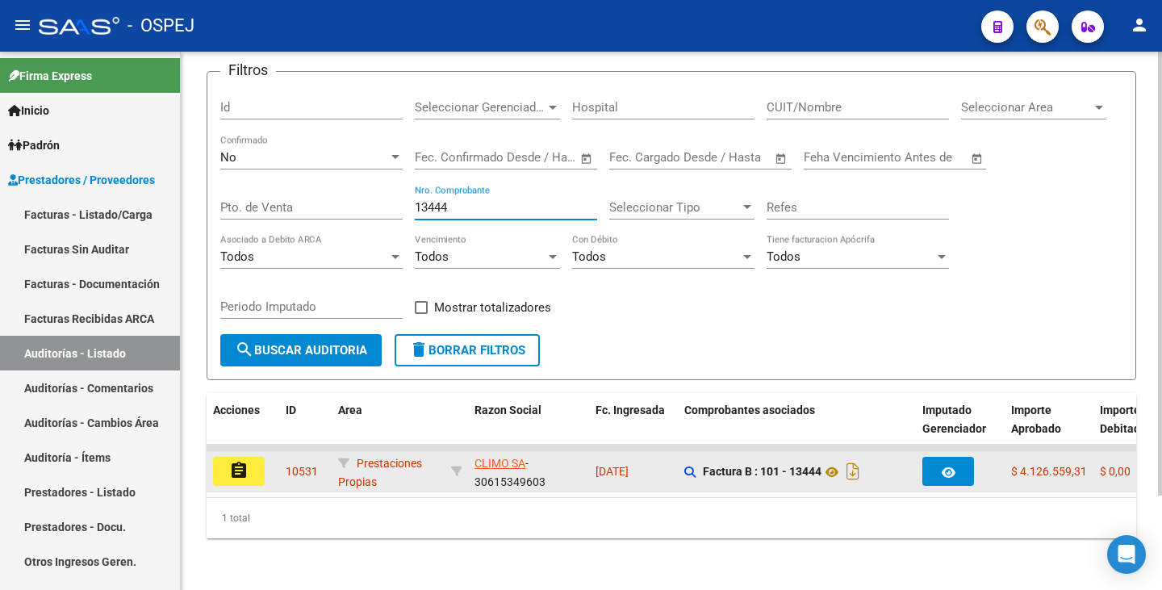
type input "13444"
click at [249, 467] on button "assignment" at bounding box center [239, 471] width 52 height 29
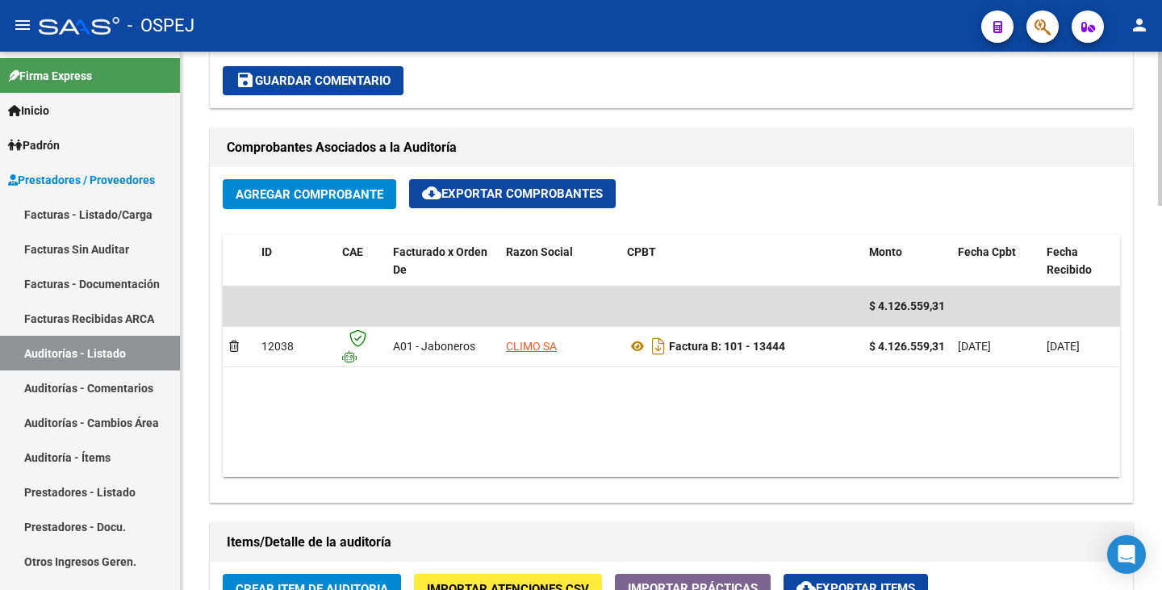
scroll to position [858, 0]
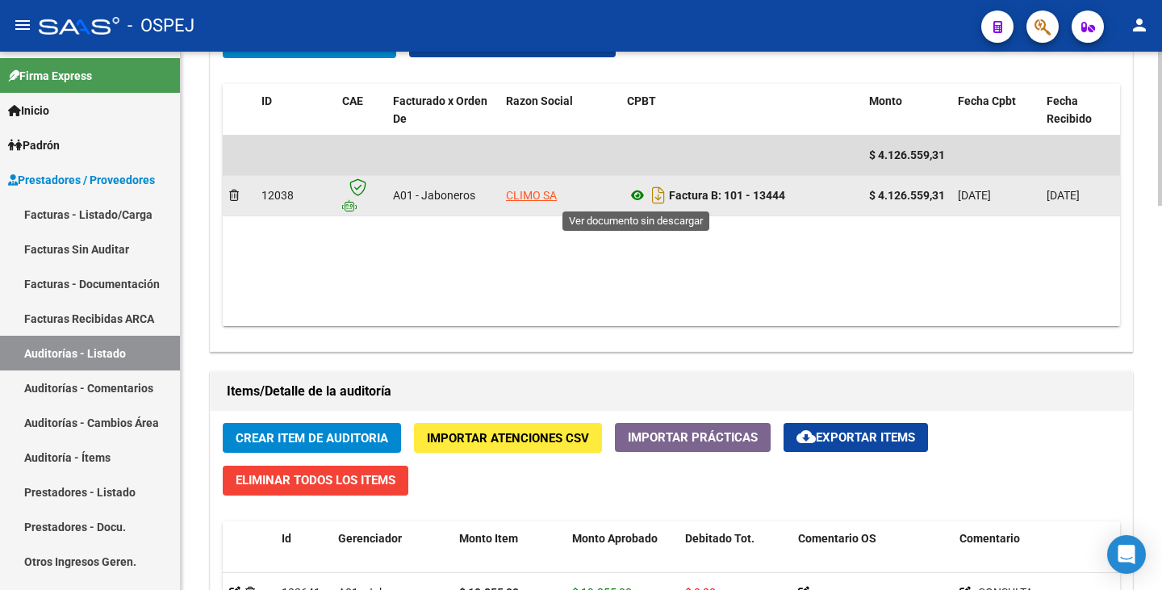
click at [635, 201] on icon at bounding box center [637, 195] width 21 height 19
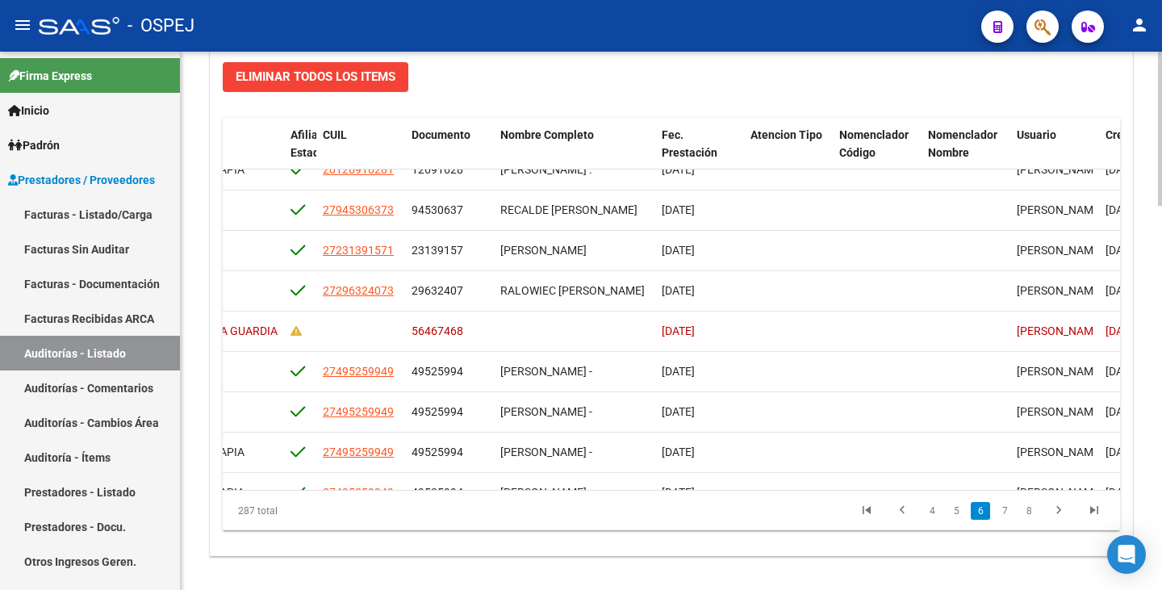
scroll to position [1351, 1151]
click at [1031, 19] on button "button" at bounding box center [1043, 26] width 32 height 32
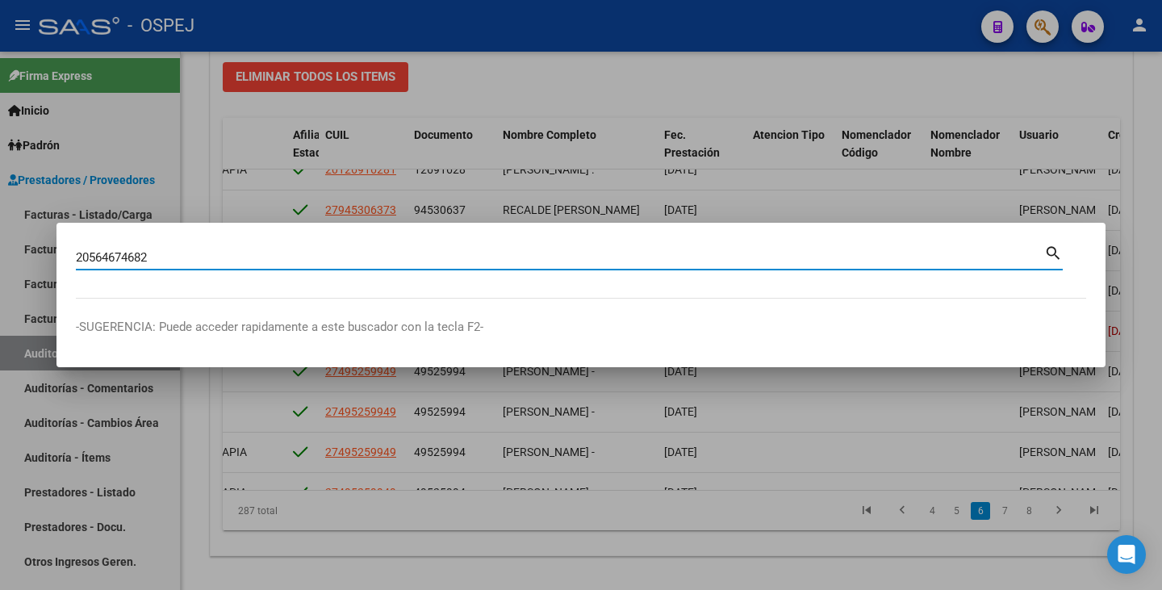
type input "20564674682"
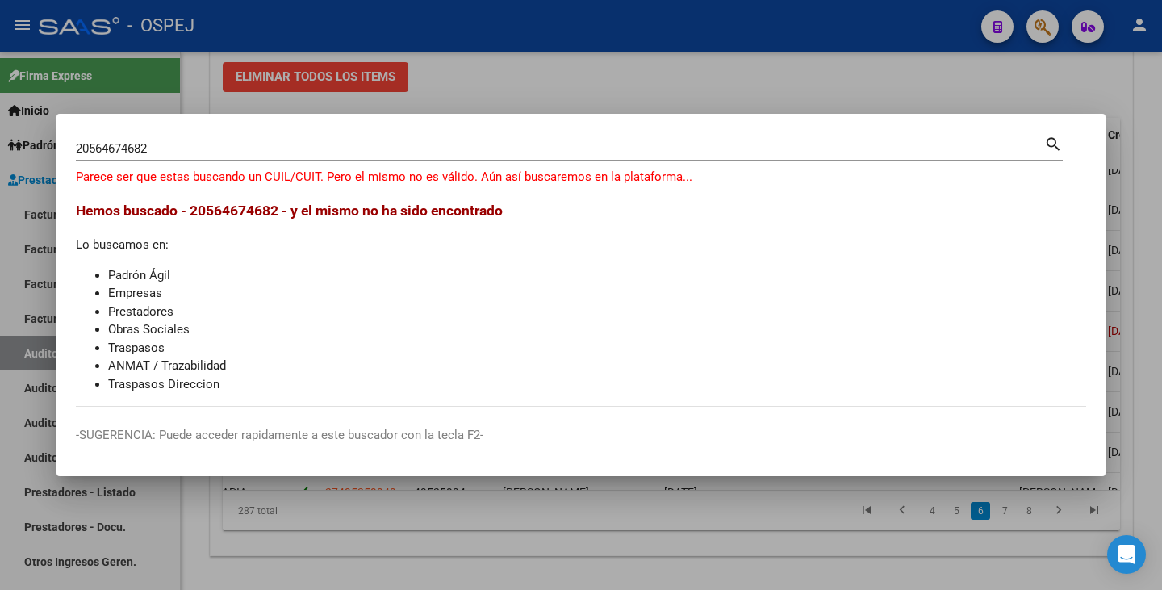
click at [324, 214] on span "Hemos buscado - 20564674682 - y el mismo no ha sido encontrado" at bounding box center [289, 211] width 427 height 16
click at [324, 182] on p "Parece ser que estas buscando un CUIL/CUIT. Pero el mismo no es válido. Aún así…" at bounding box center [581, 177] width 1011 height 19
click at [332, 150] on input "20564674682" at bounding box center [560, 148] width 969 height 15
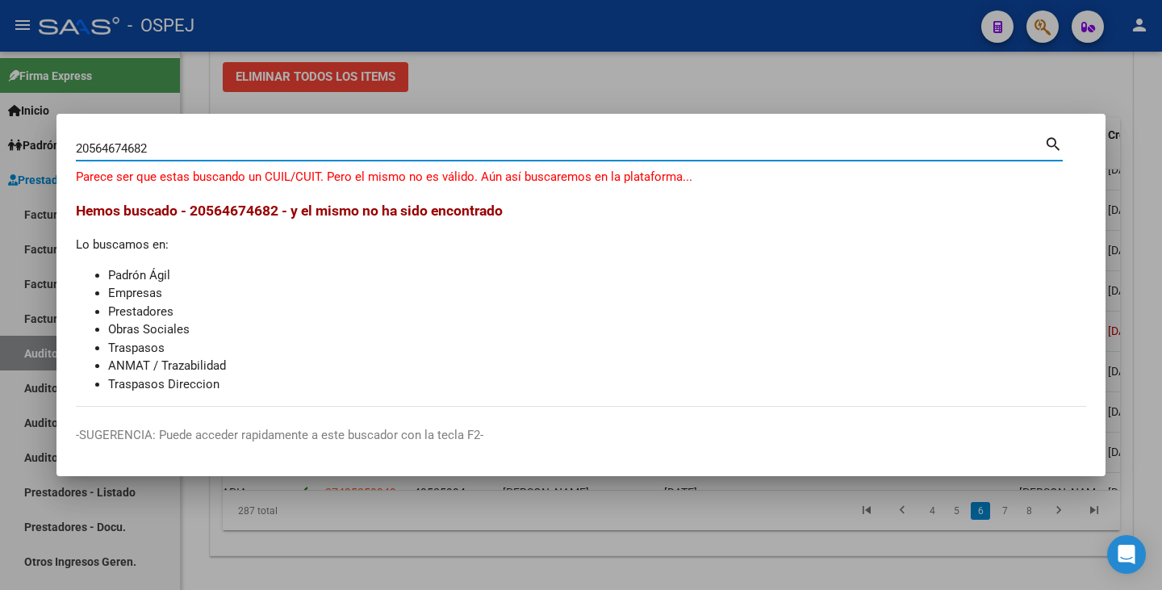
drag, startPoint x: 150, startPoint y: 145, endPoint x: 43, endPoint y: 144, distance: 107.4
click at [43, 144] on div "20564674682 Buscar (apellido, dni, cuil, nro traspaso, cuit, obra social) searc…" at bounding box center [581, 295] width 1162 height 590
click at [515, 72] on div at bounding box center [581, 295] width 1162 height 590
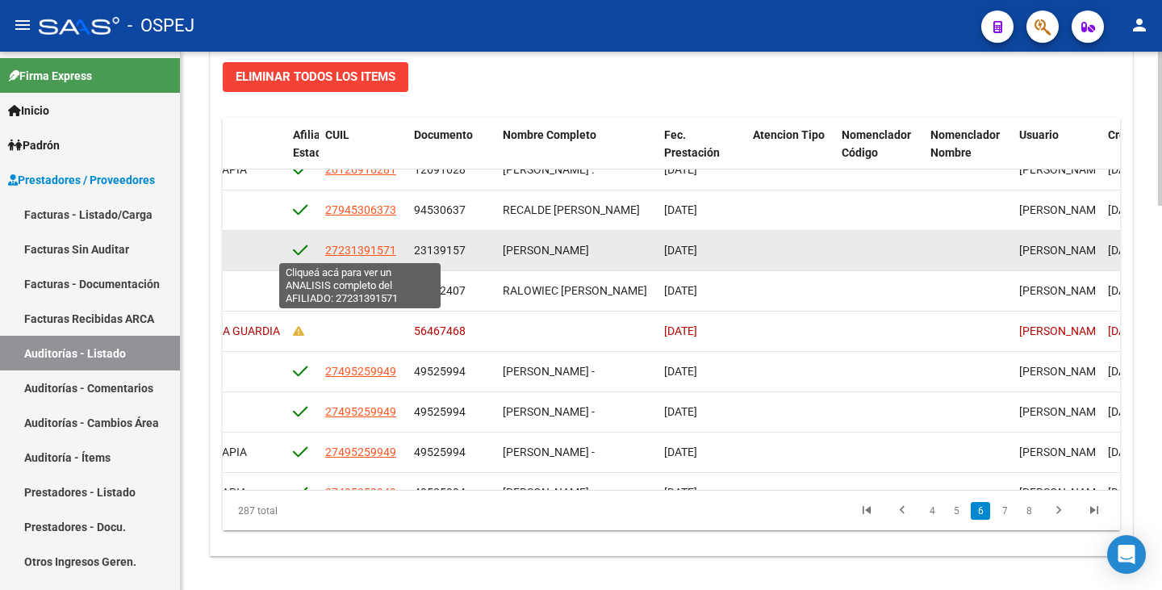
click at [363, 250] on span "27231391571" at bounding box center [360, 250] width 71 height 13
type textarea "27231391571"
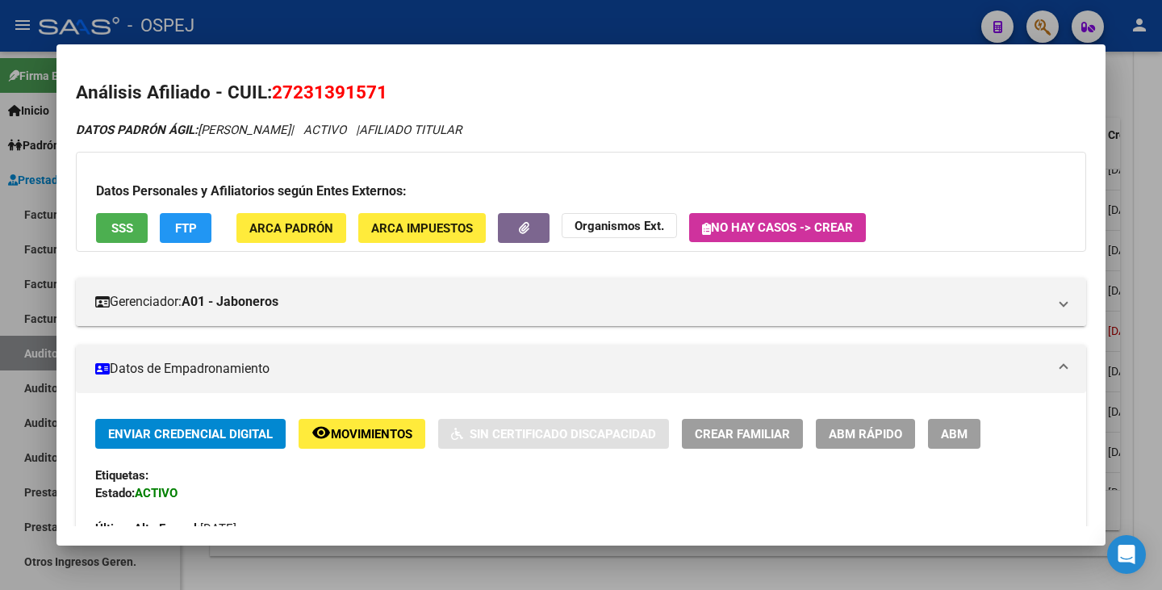
click at [649, 239] on app-external-organism "Organismos Ext." at bounding box center [619, 228] width 115 height 30
click at [647, 231] on strong "Organismos Ext." at bounding box center [620, 226] width 90 height 15
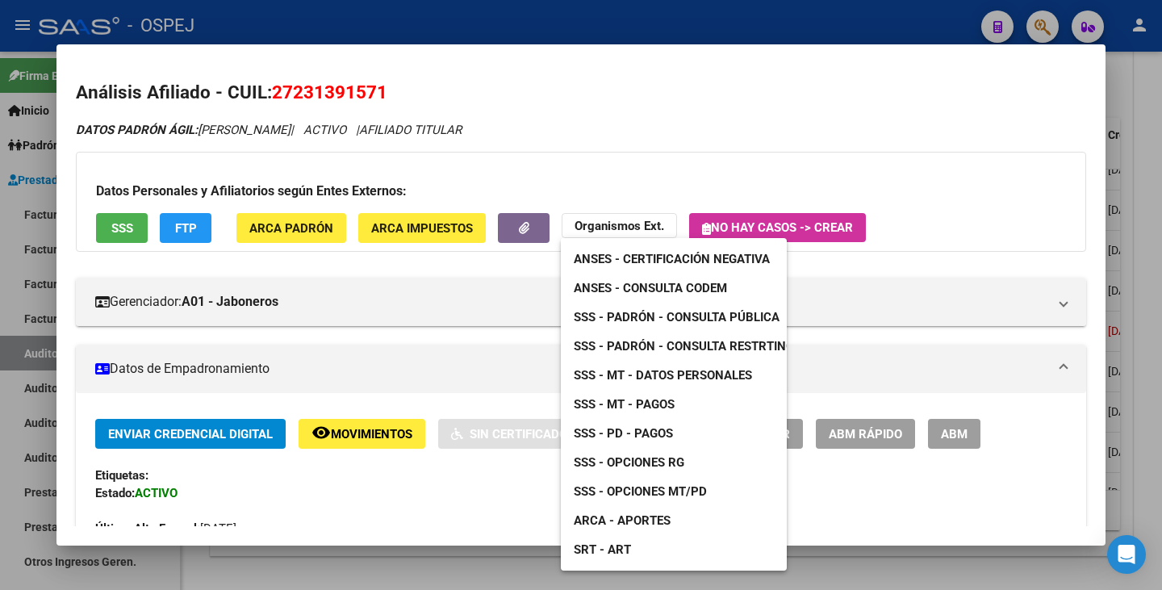
click at [667, 284] on span "ANSES - Consulta CODEM" at bounding box center [650, 288] width 153 height 15
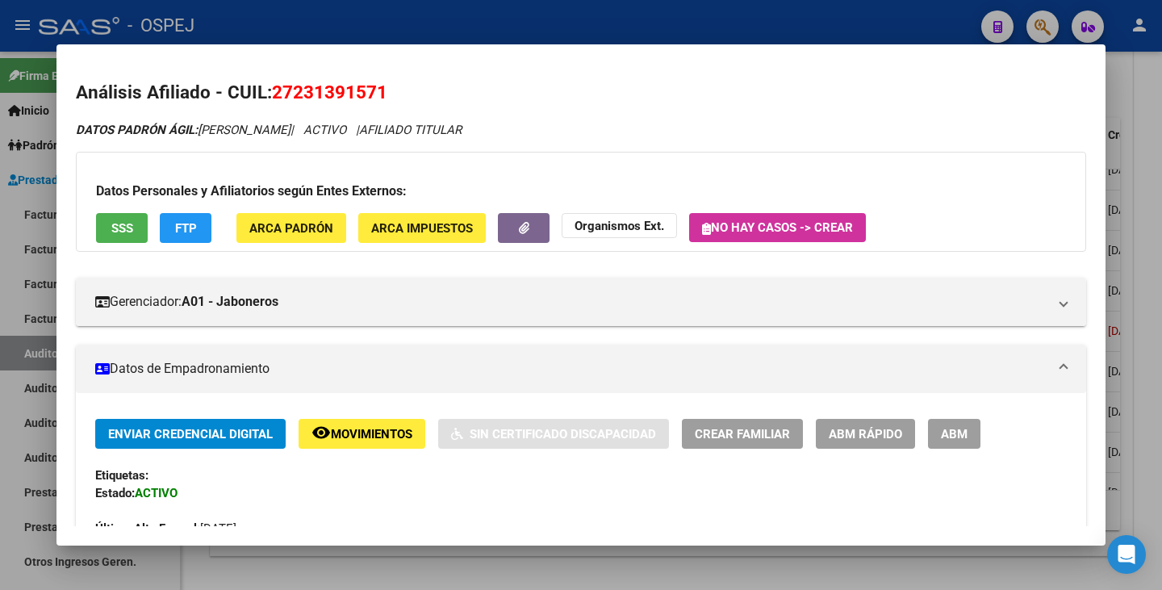
click at [634, 229] on strong "Organismos Ext." at bounding box center [620, 226] width 90 height 15
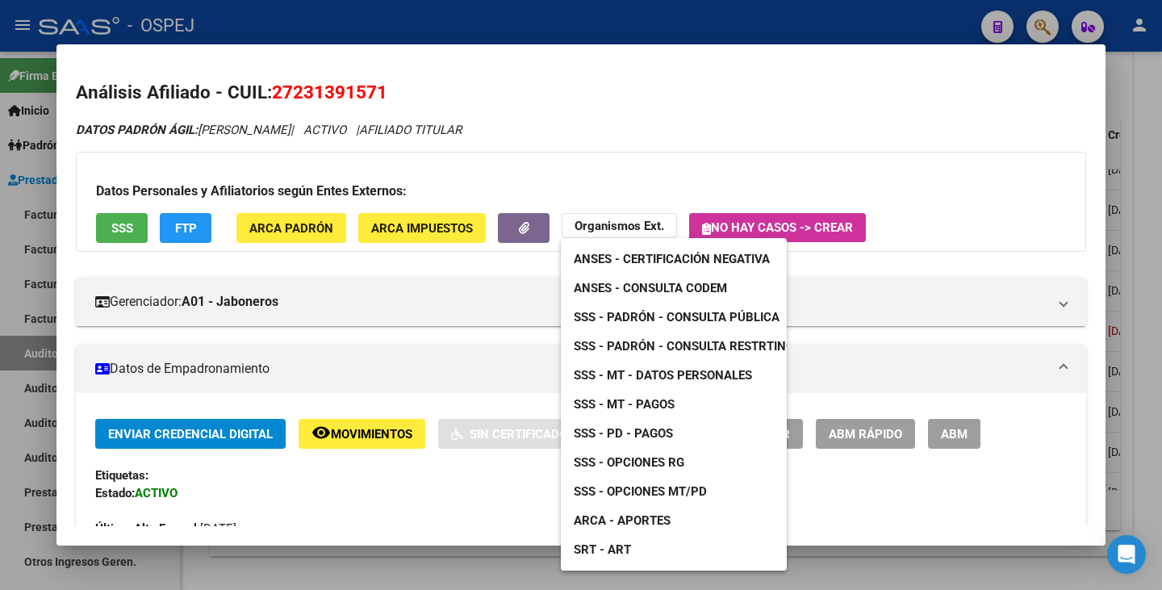
click at [638, 463] on span "SSS - Opciones RG" at bounding box center [629, 462] width 111 height 15
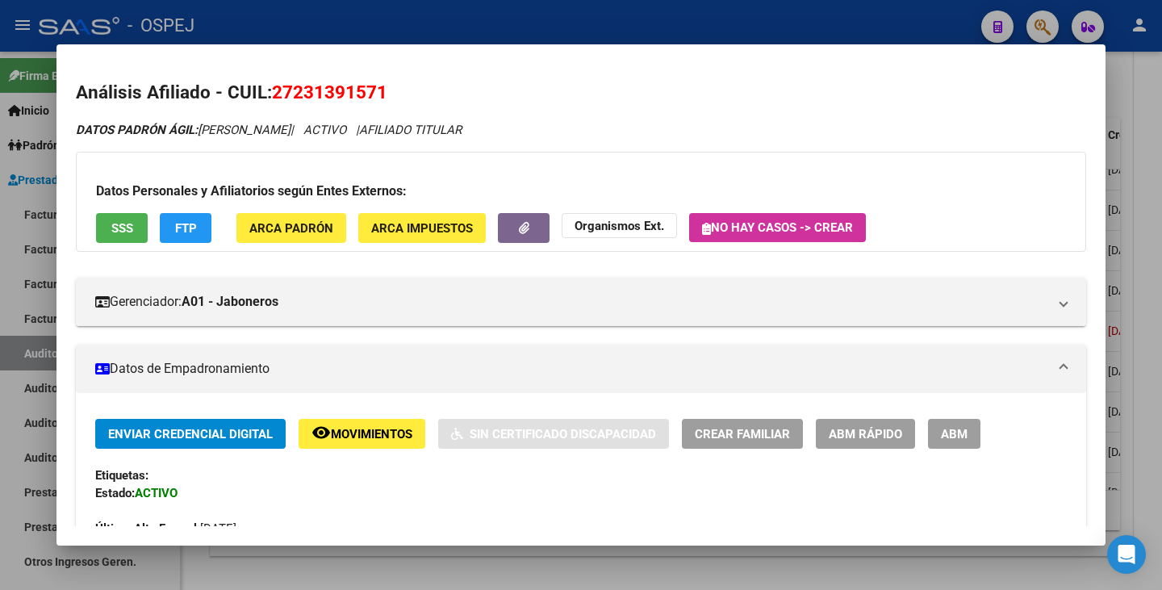
click at [626, 240] on app-external-organism "Organismos Ext." at bounding box center [619, 228] width 115 height 30
click at [626, 234] on button "Organismos Ext." at bounding box center [619, 225] width 115 height 25
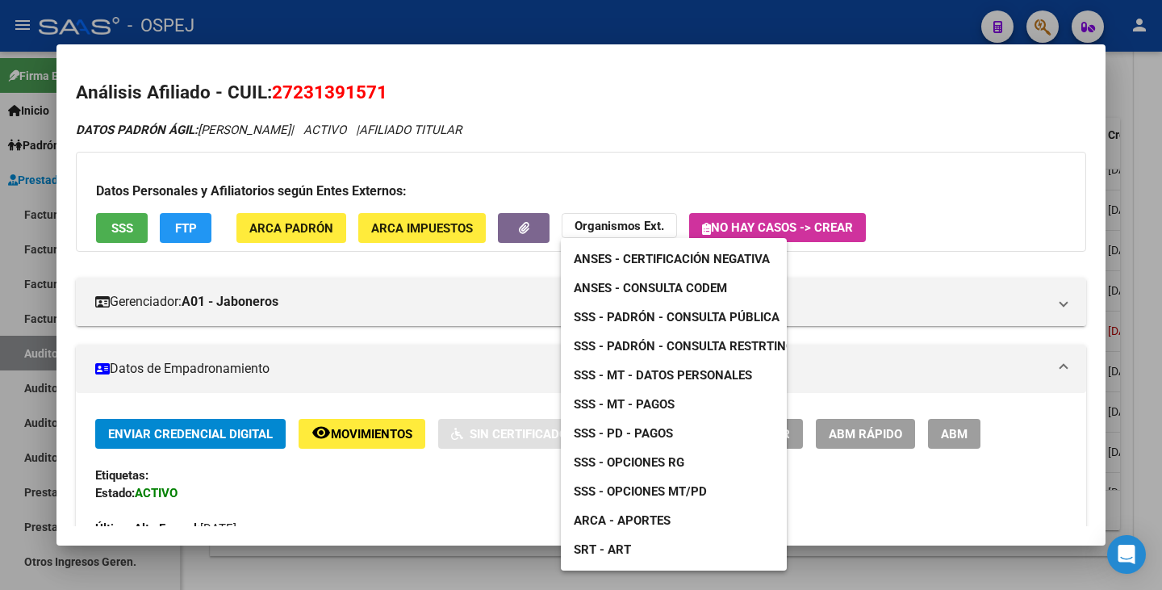
click at [648, 287] on span "ANSES - Consulta CODEM" at bounding box center [650, 288] width 153 height 15
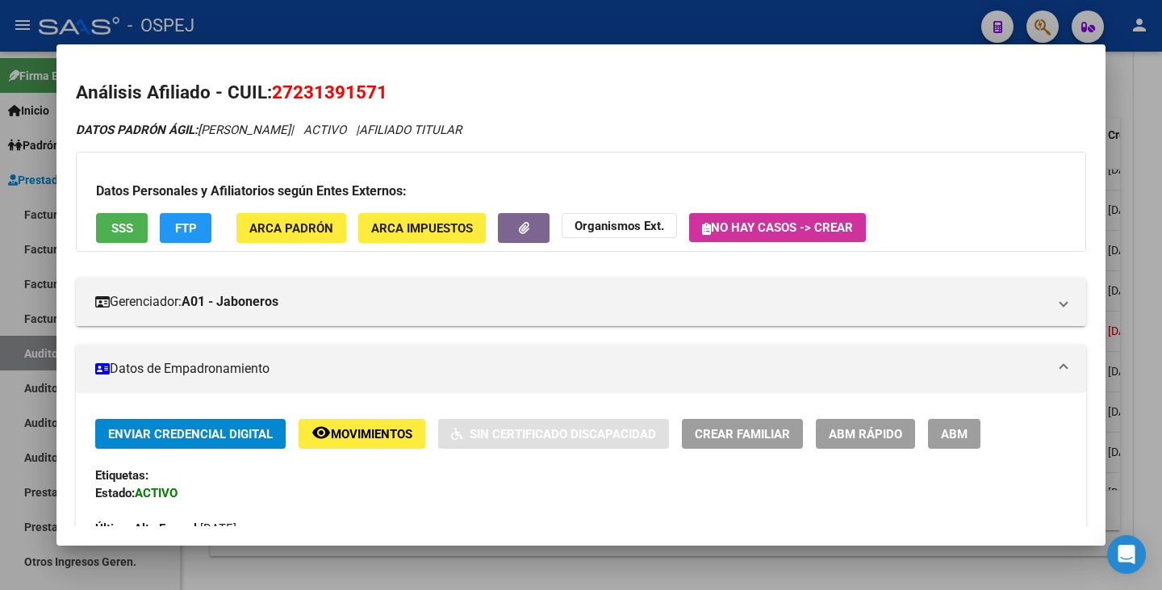
click at [228, 567] on div at bounding box center [581, 295] width 1162 height 590
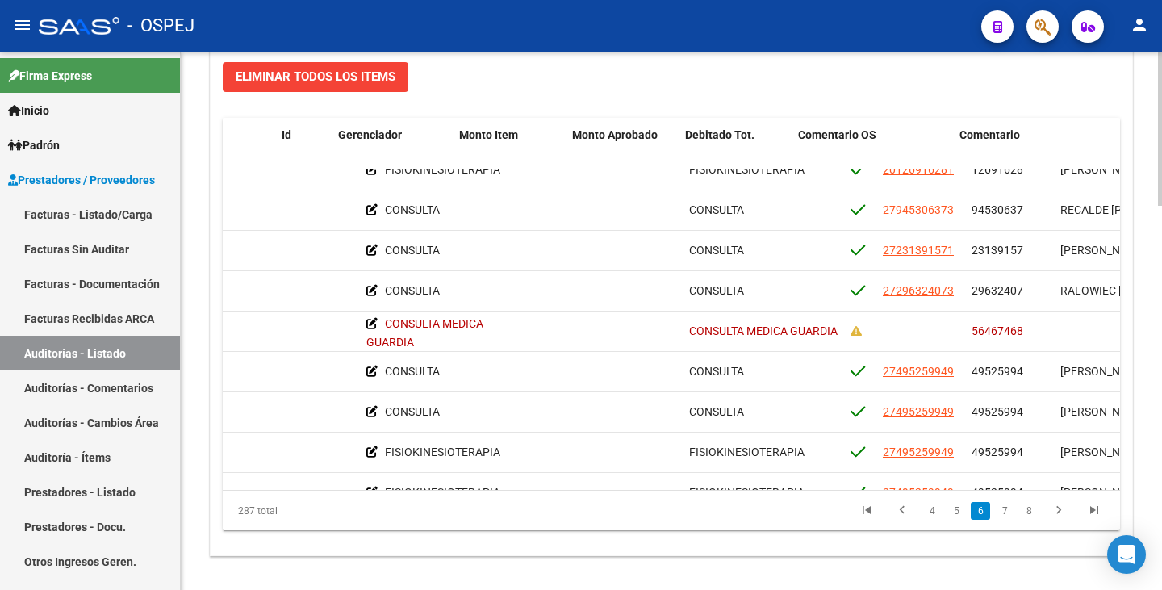
scroll to position [1351, 0]
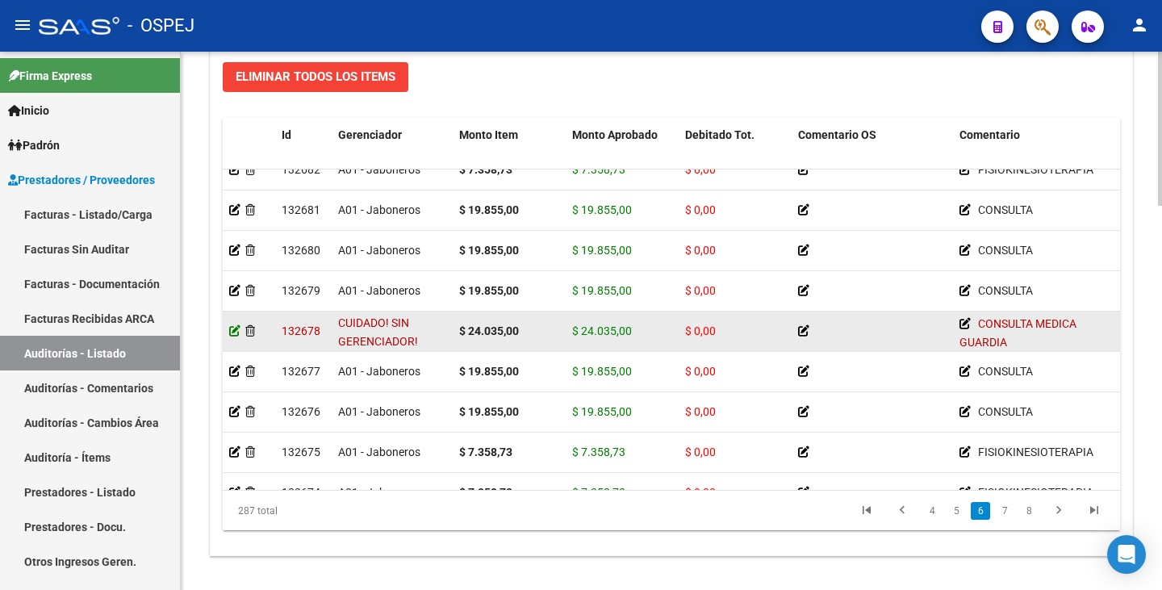
click at [235, 331] on icon at bounding box center [234, 330] width 11 height 11
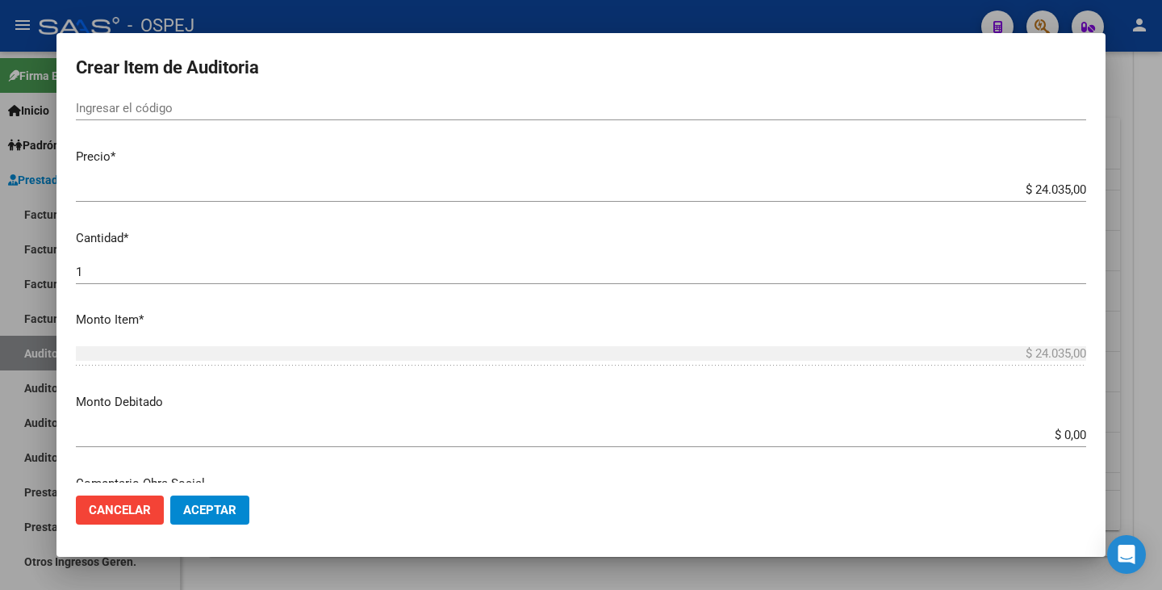
scroll to position [323, 0]
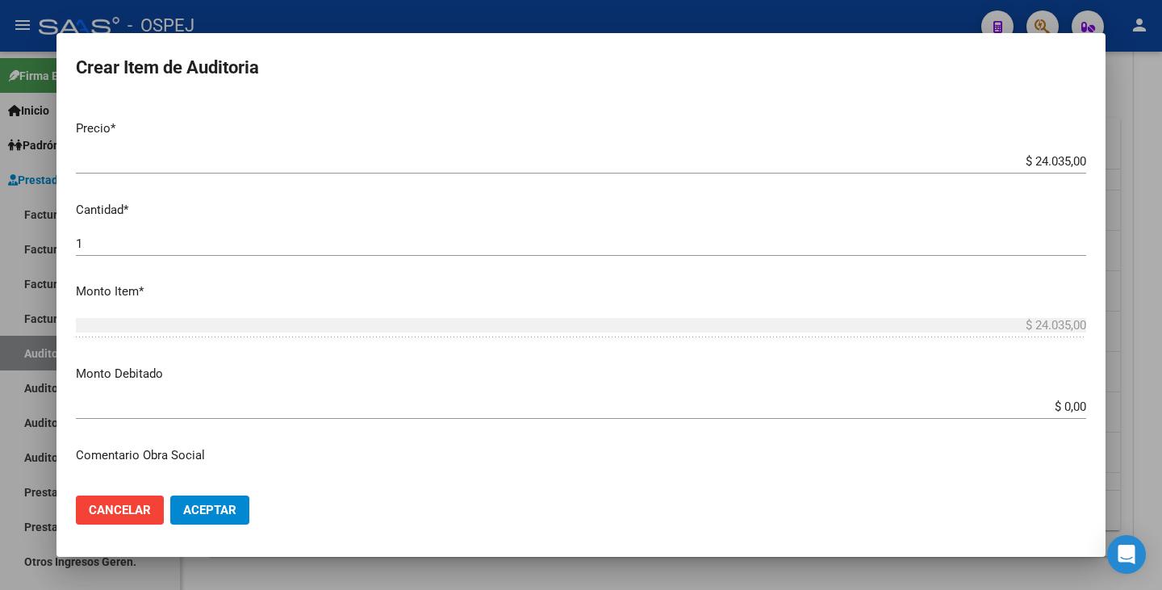
click at [1074, 409] on input "$ 0,00" at bounding box center [581, 407] width 1011 height 15
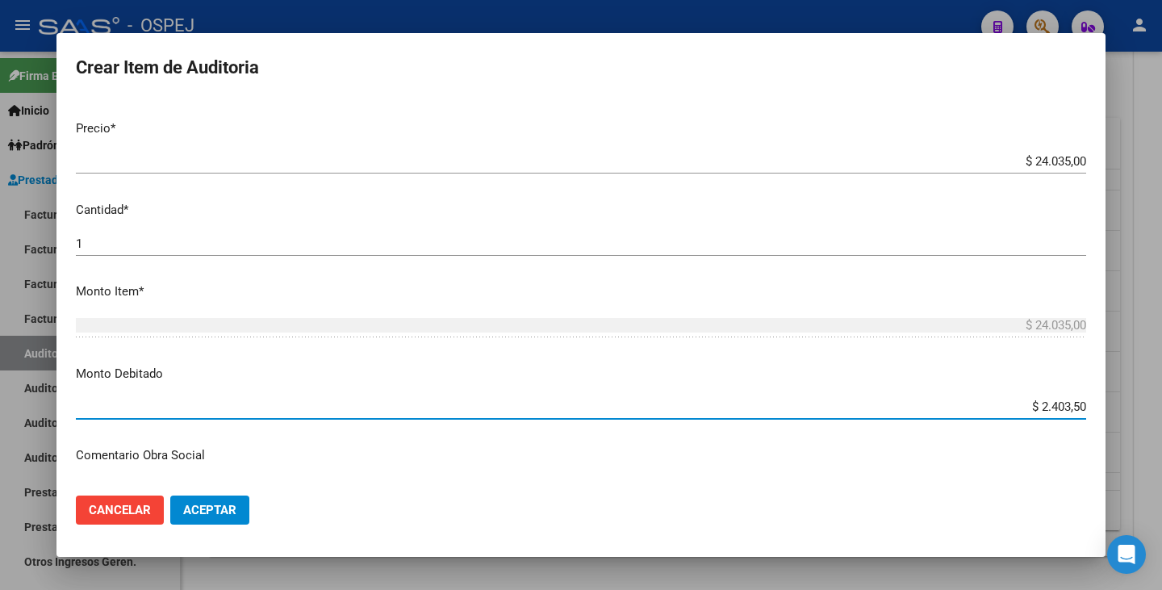
type input "$ 24.035,00"
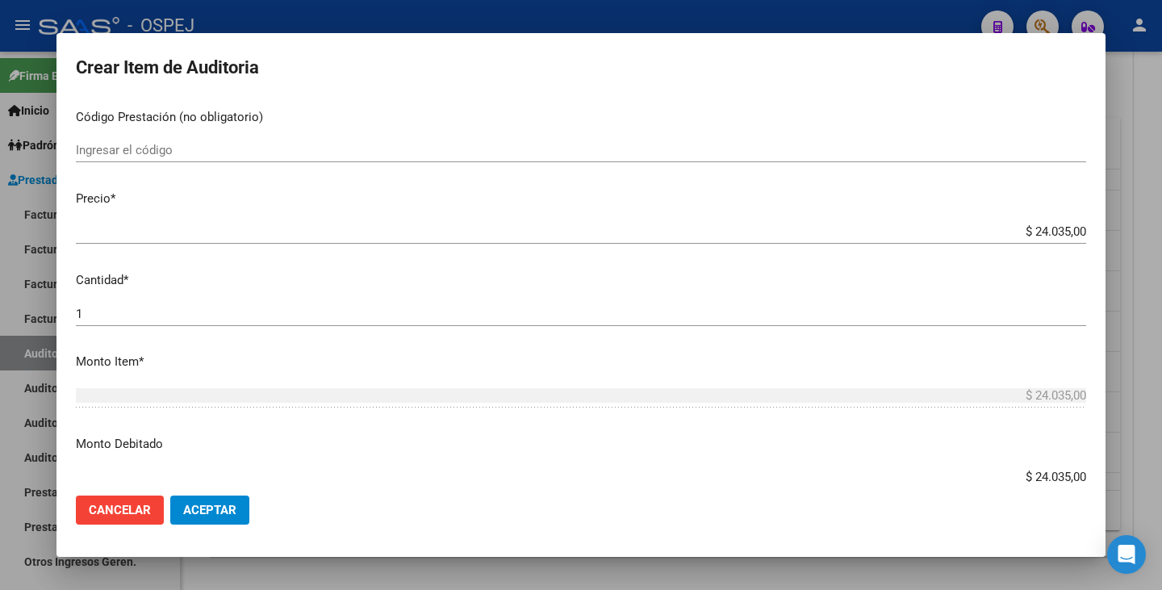
scroll to position [0, 0]
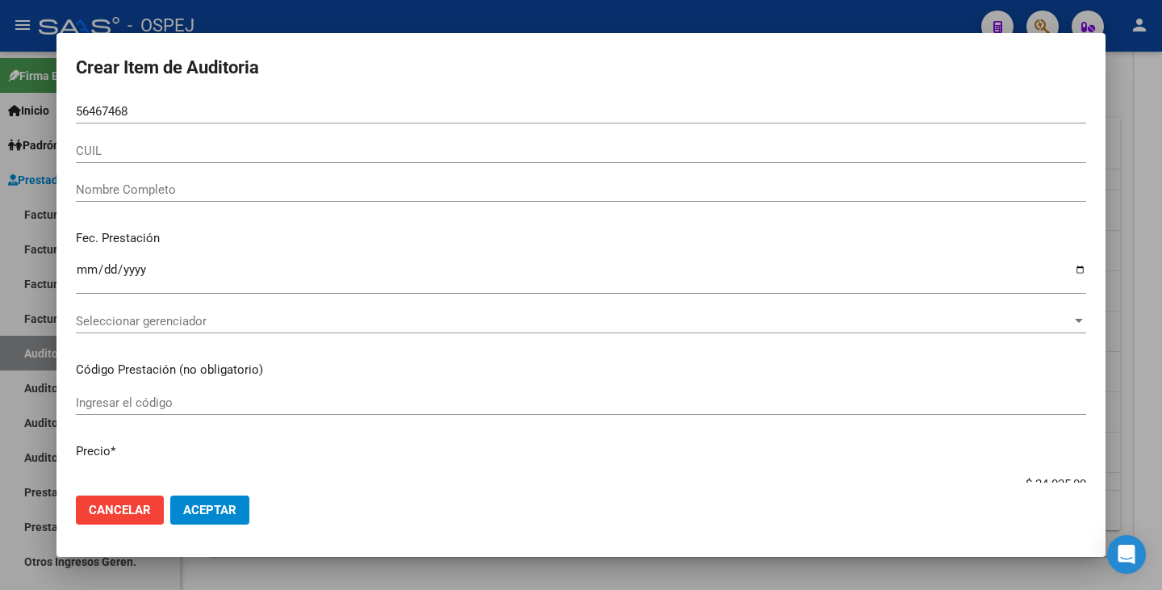
drag, startPoint x: 203, startPoint y: 182, endPoint x: 203, endPoint y: 190, distance: 8.9
click at [203, 184] on div "Nombre Completo" at bounding box center [581, 190] width 1011 height 24
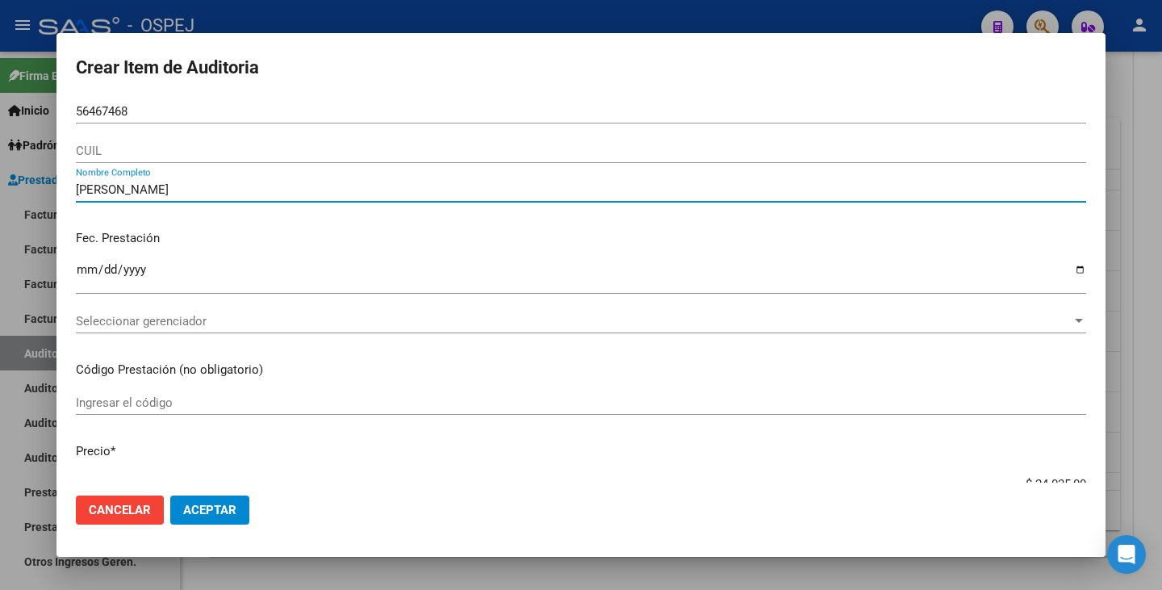
type input "[PERSON_NAME]"
click at [175, 156] on input "CUIL" at bounding box center [581, 151] width 1011 height 15
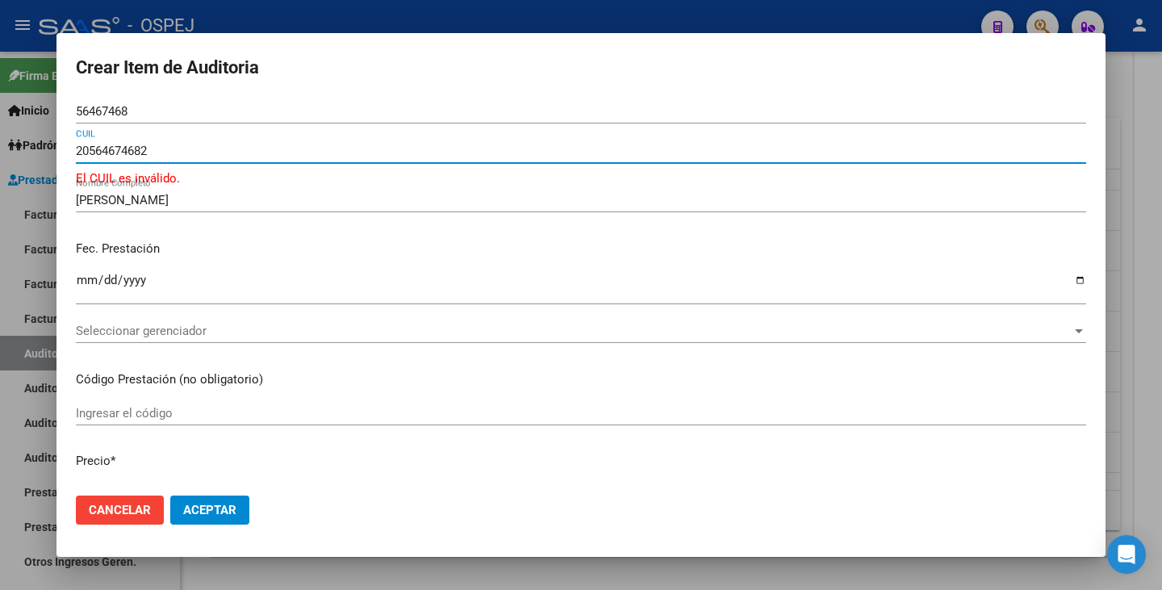
type input "20564674682"
click at [206, 509] on span "Aceptar" at bounding box center [209, 510] width 53 height 15
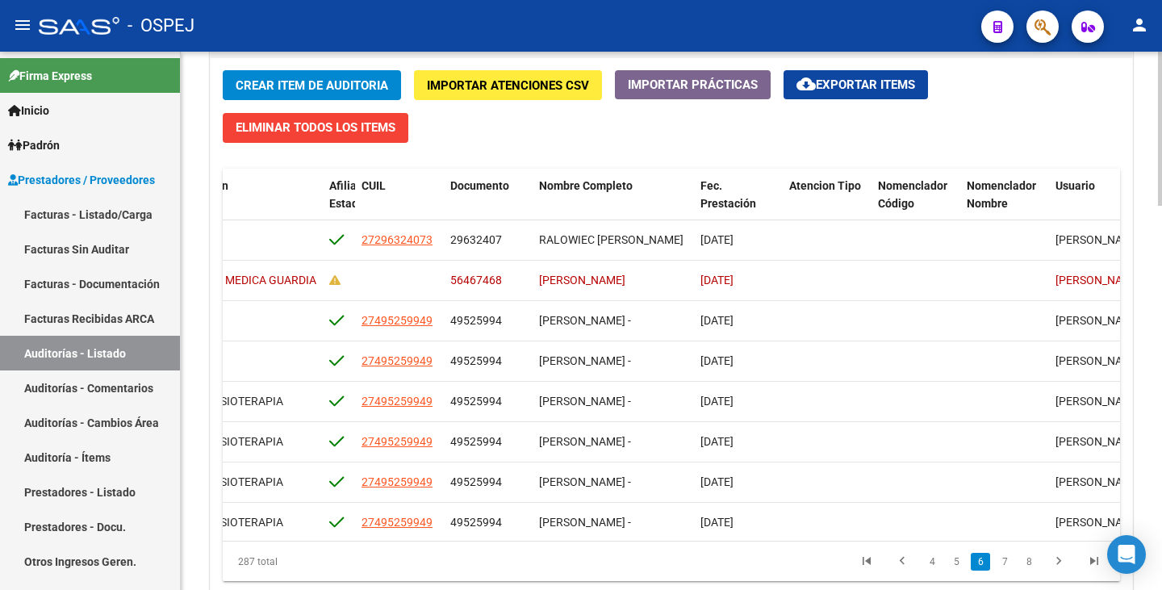
scroll to position [1453, 1117]
click at [288, 196] on datatable-header-cell "Descripción" at bounding box center [239, 204] width 161 height 71
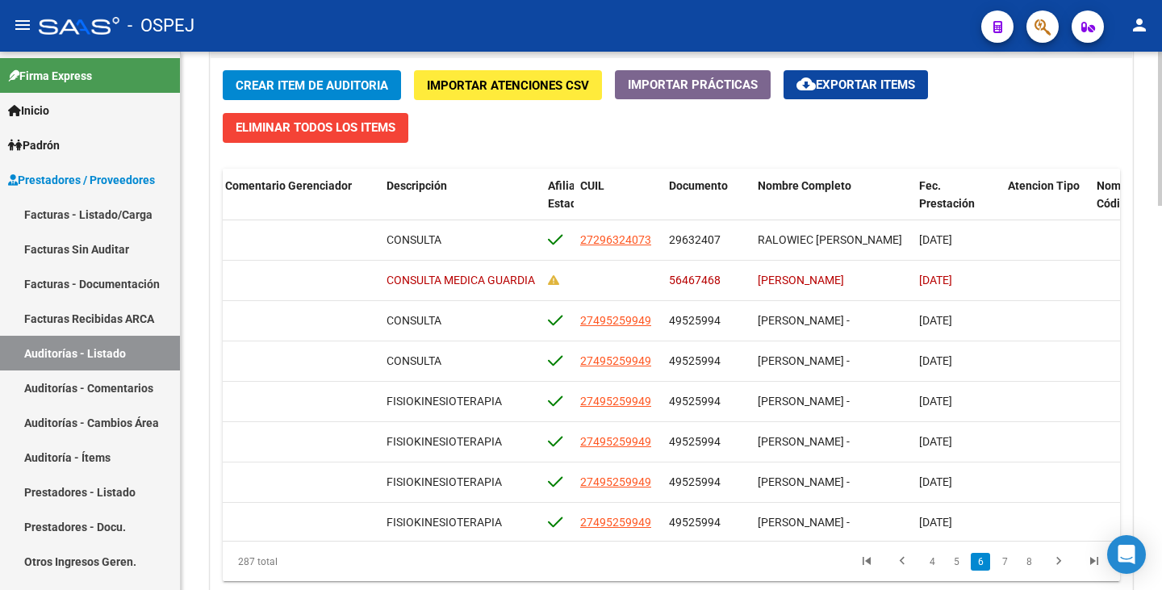
scroll to position [1453, 891]
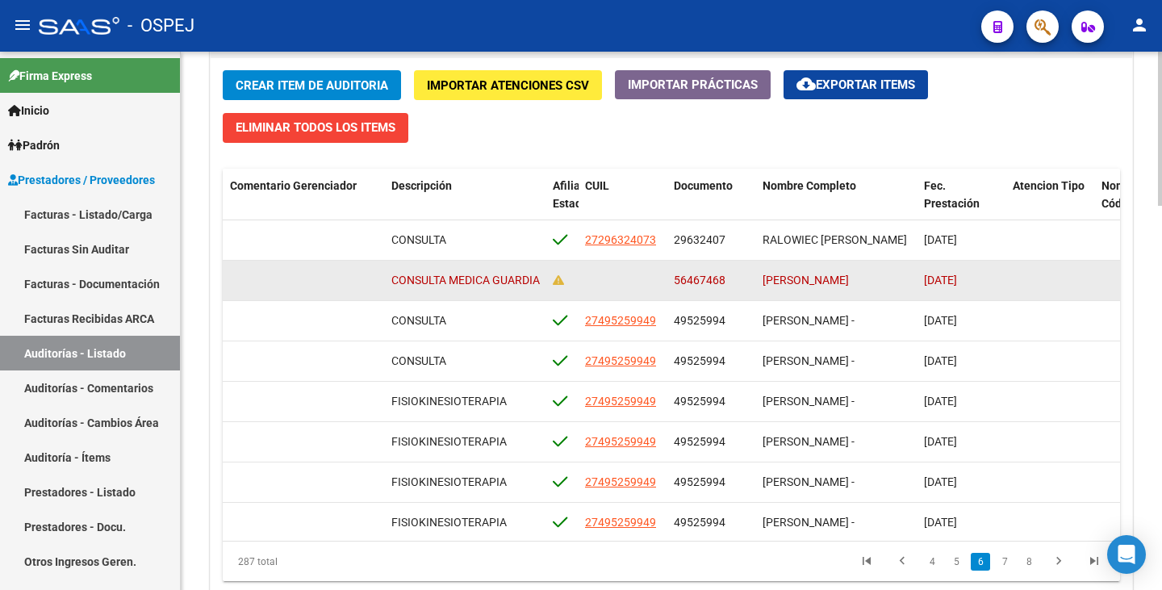
click at [282, 264] on datatable-body-cell at bounding box center [304, 281] width 161 height 40
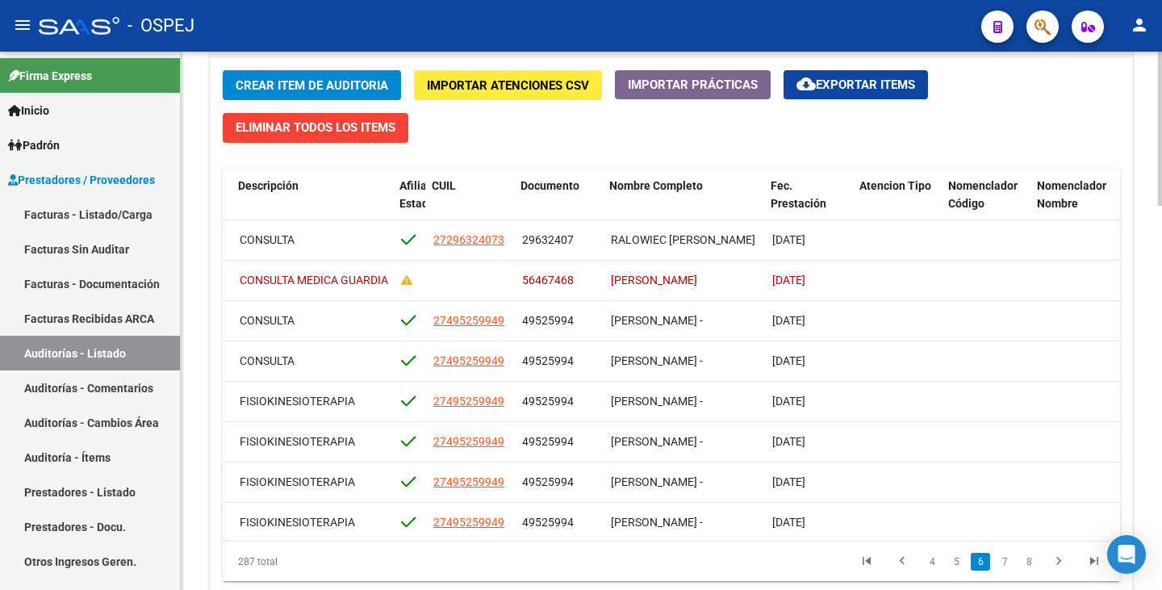
scroll to position [1453, 1044]
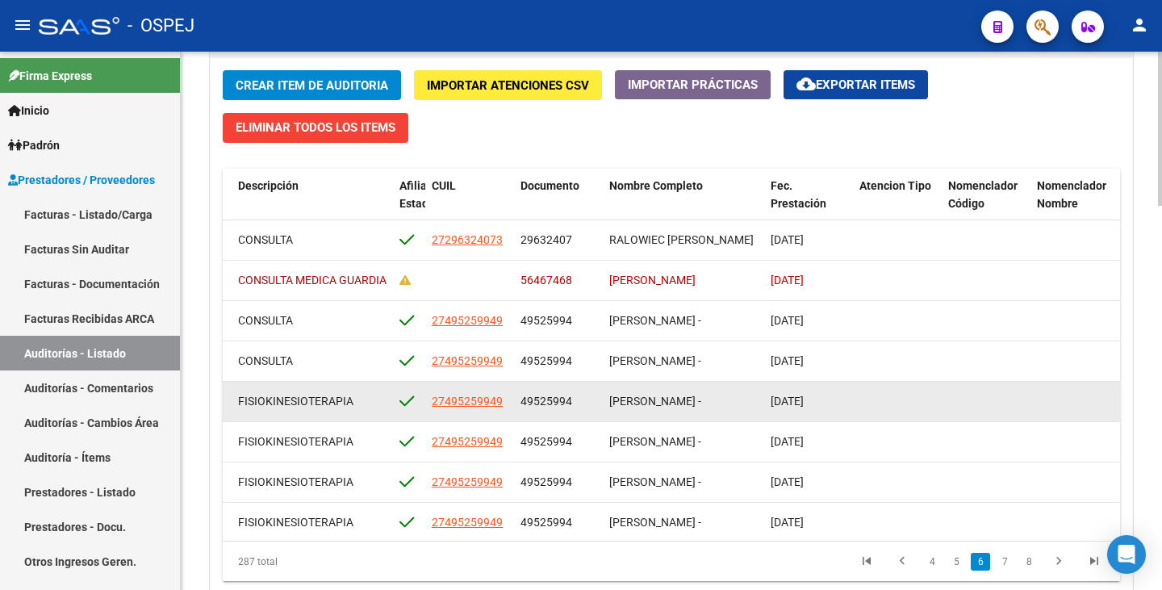
click at [1058, 390] on datatable-body-cell at bounding box center [1075, 402] width 89 height 40
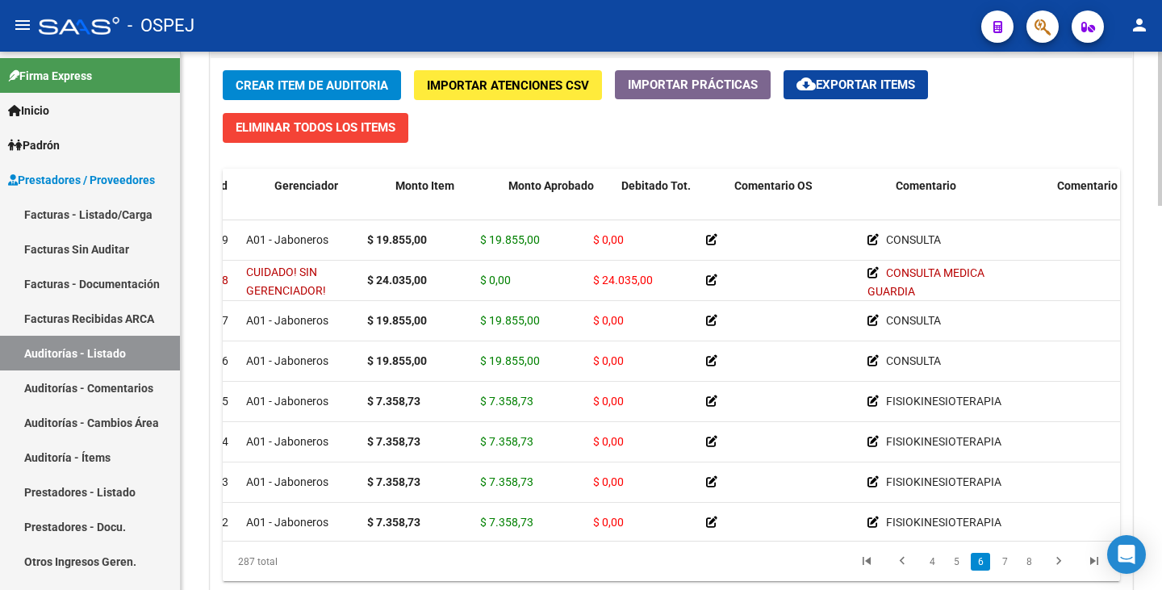
scroll to position [1453, 0]
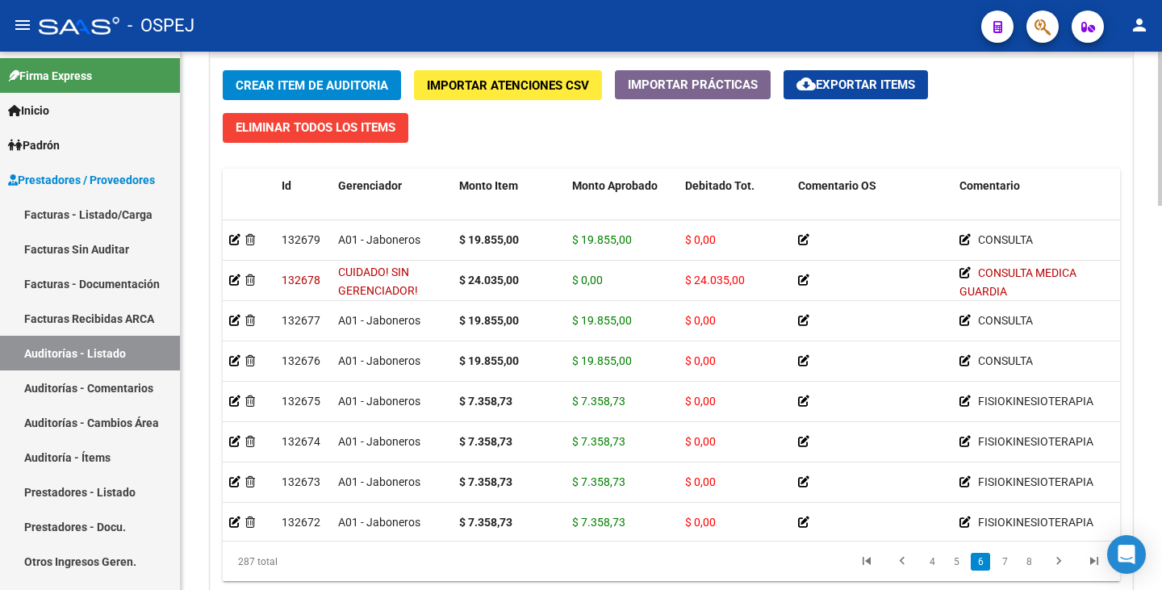
click at [648, 139] on div "Crear Item de Auditoria Importar Atenciones CSV Importar Prácticas cloud_downlo…" at bounding box center [672, 332] width 922 height 549
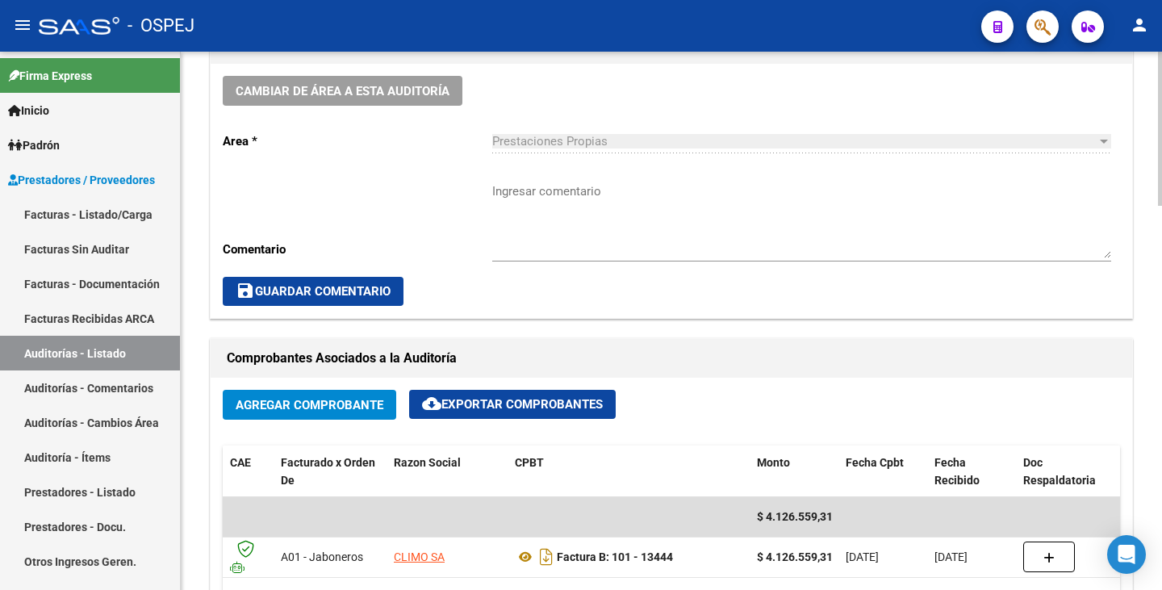
scroll to position [484, 0]
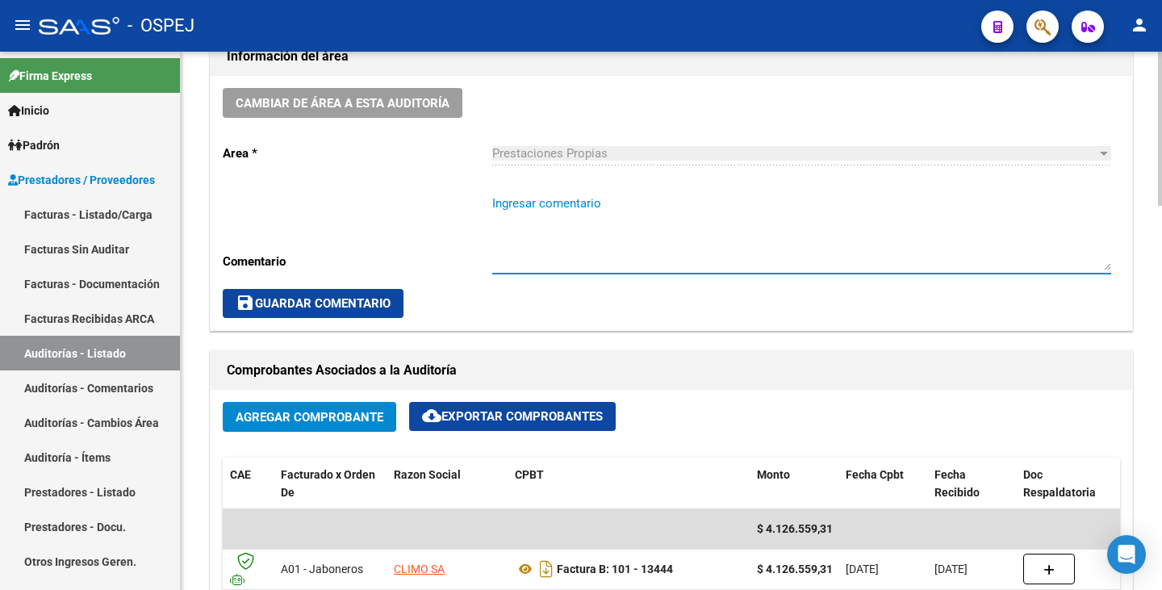
click at [591, 211] on textarea "Ingresar comentario" at bounding box center [801, 233] width 619 height 76
type textarea "Con débito enviado adjunto"
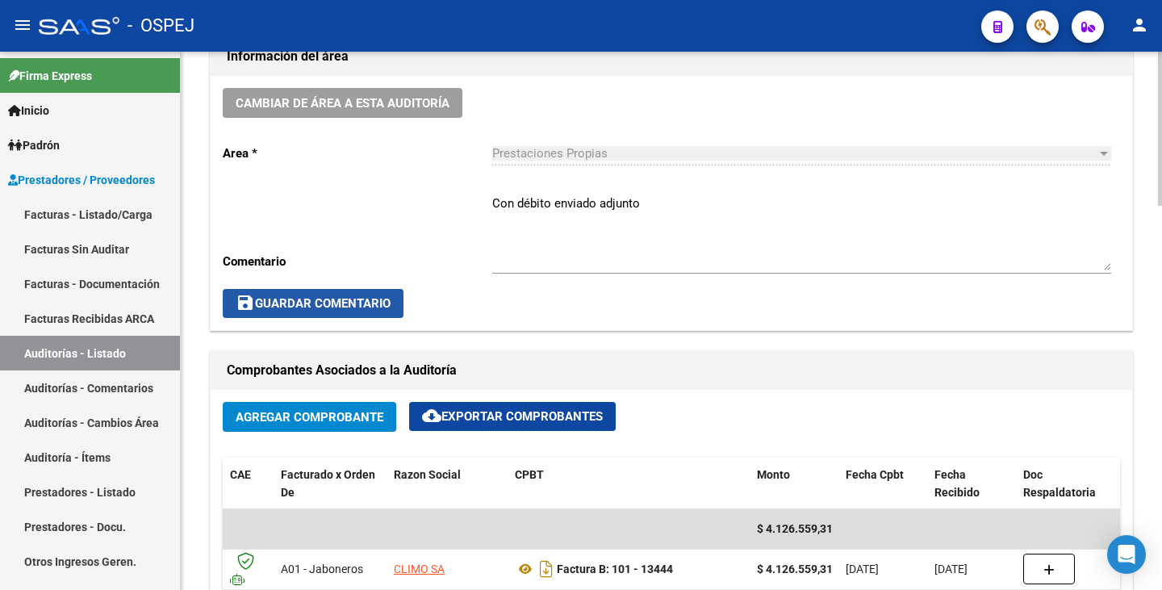
click at [348, 295] on button "save Guardar Comentario" at bounding box center [313, 303] width 181 height 29
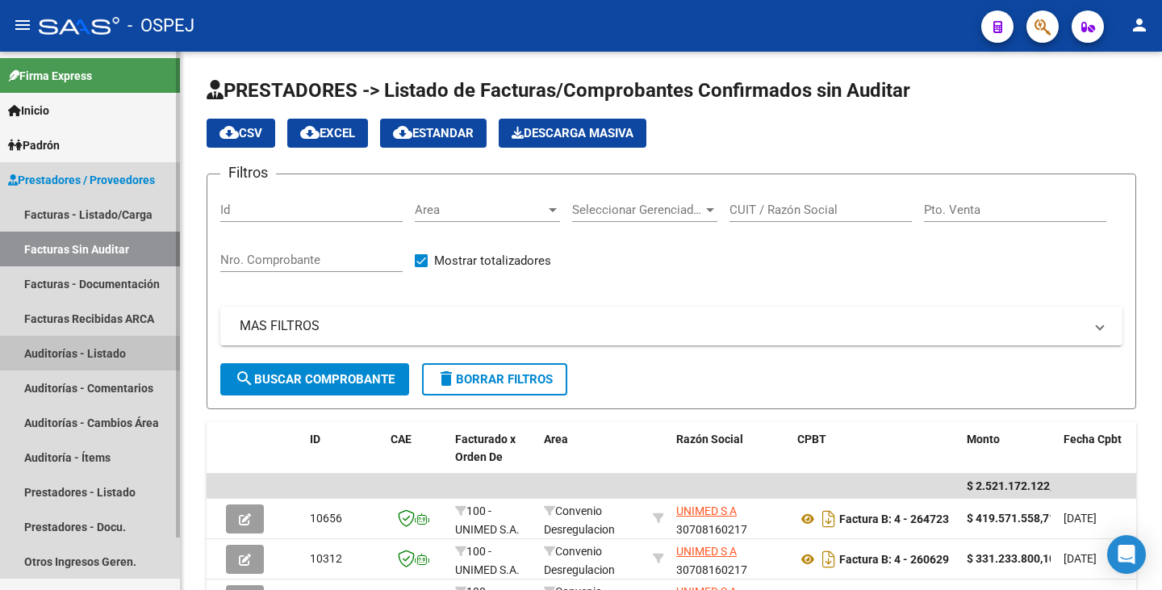
click at [87, 356] on link "Auditorías - Listado" at bounding box center [90, 353] width 180 height 35
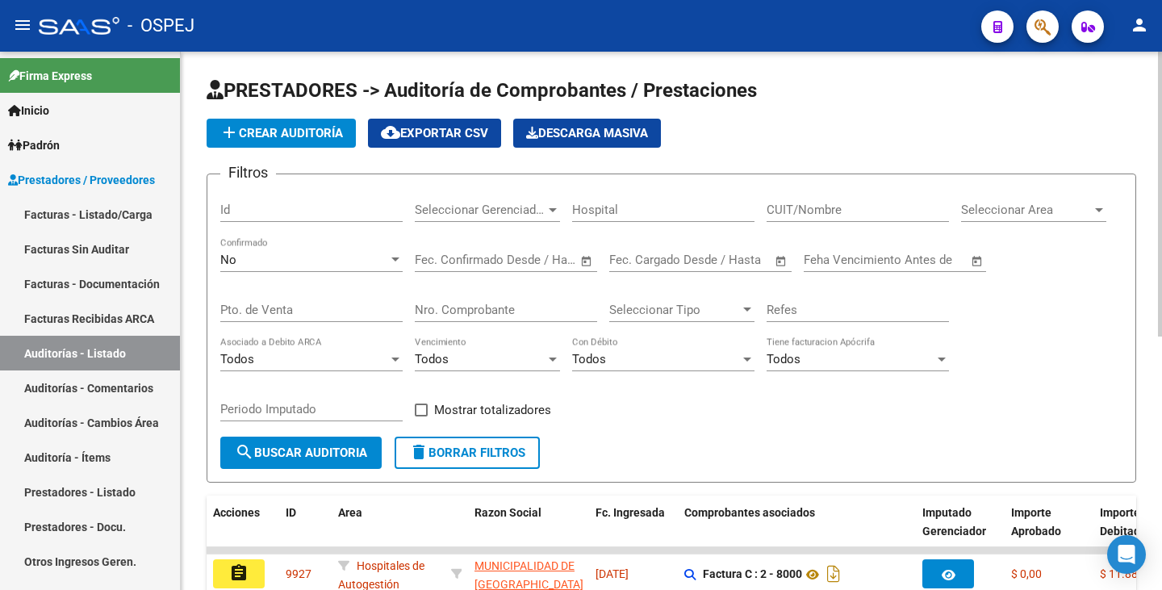
click at [499, 311] on input "Nro. Comprobante" at bounding box center [506, 310] width 182 height 15
click at [807, 204] on input "CUIT/Nombre" at bounding box center [858, 210] width 182 height 15
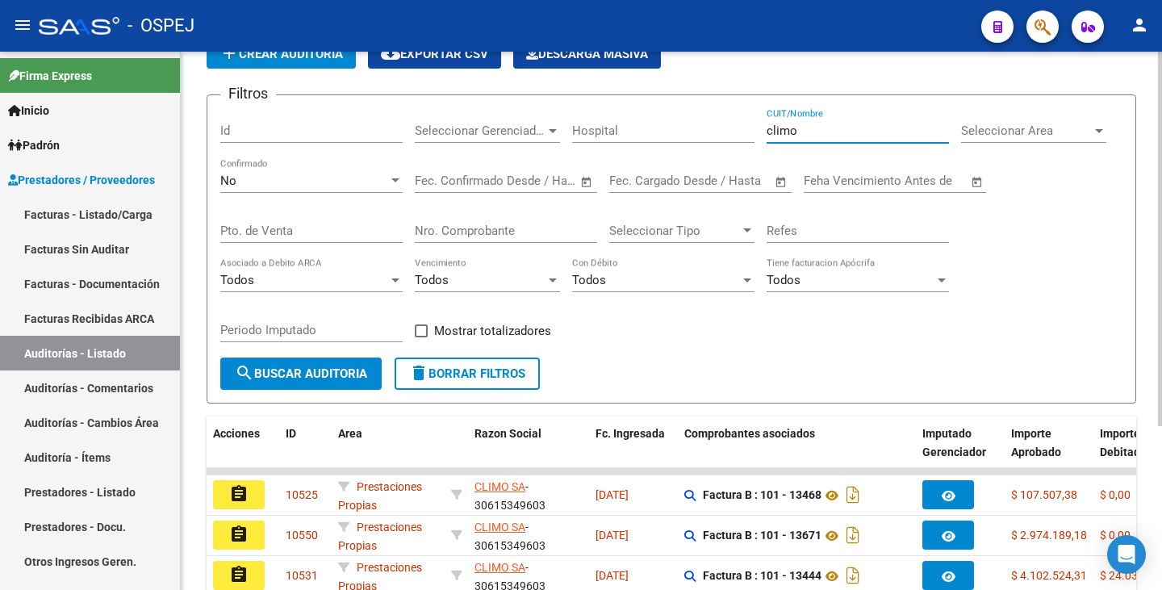
scroll to position [236, 0]
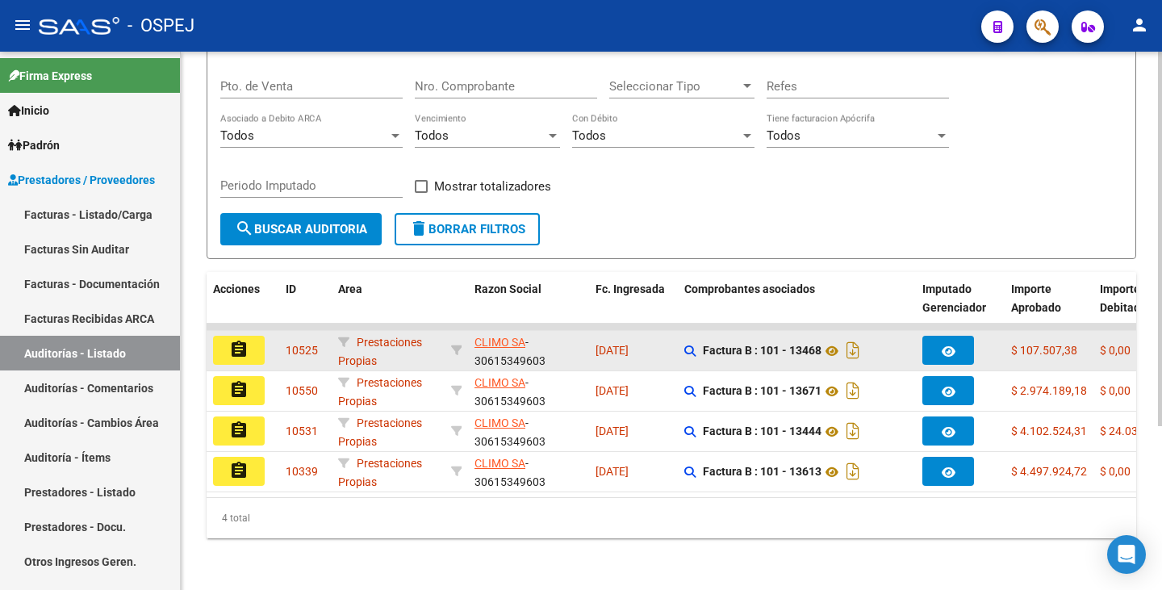
type input "climo"
click at [247, 340] on mat-icon "assignment" at bounding box center [238, 349] width 19 height 19
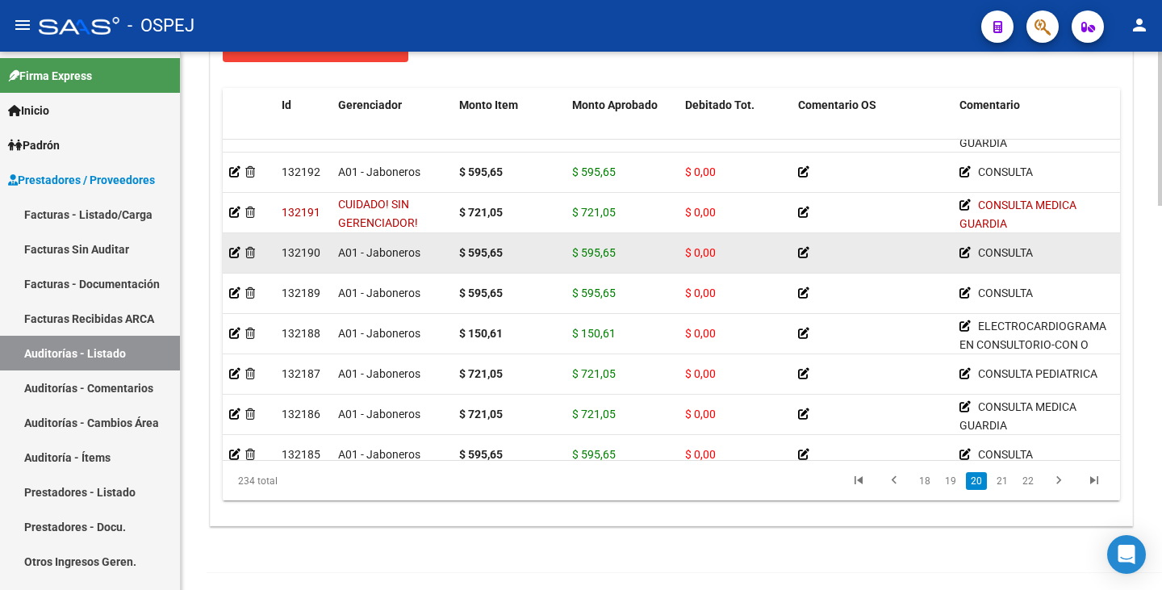
scroll to position [6377, 0]
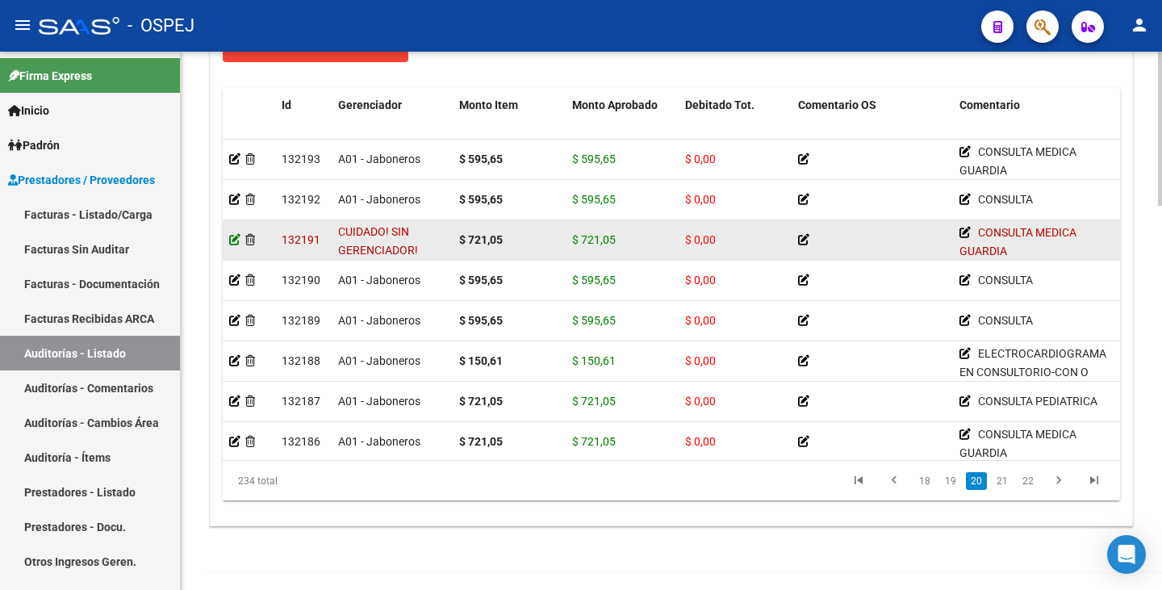
click at [234, 236] on icon at bounding box center [234, 239] width 11 height 11
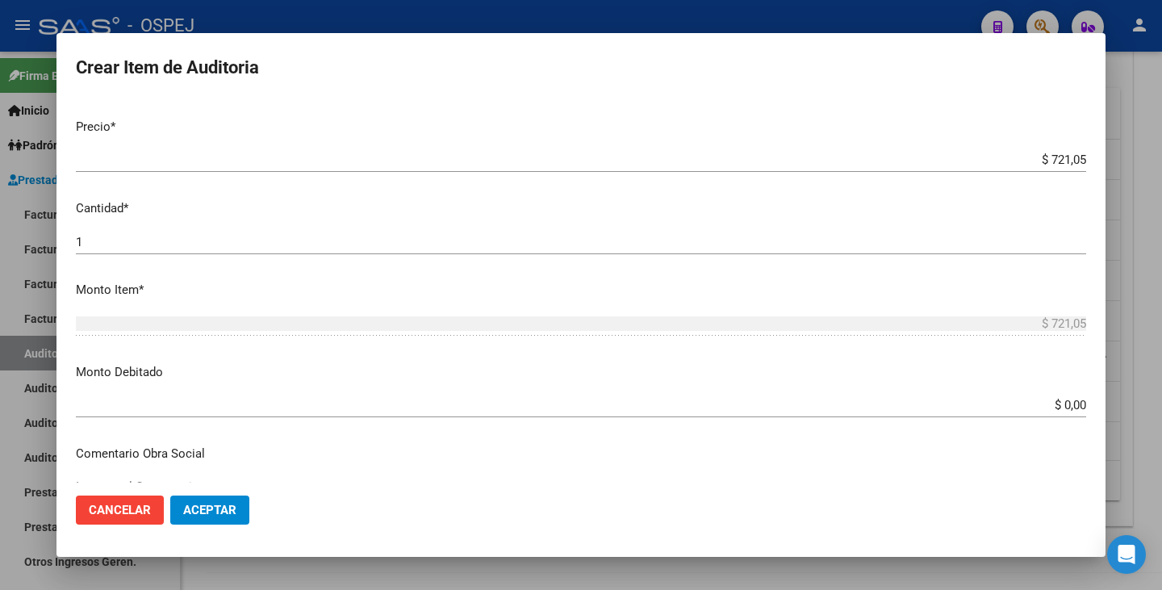
scroll to position [404, 0]
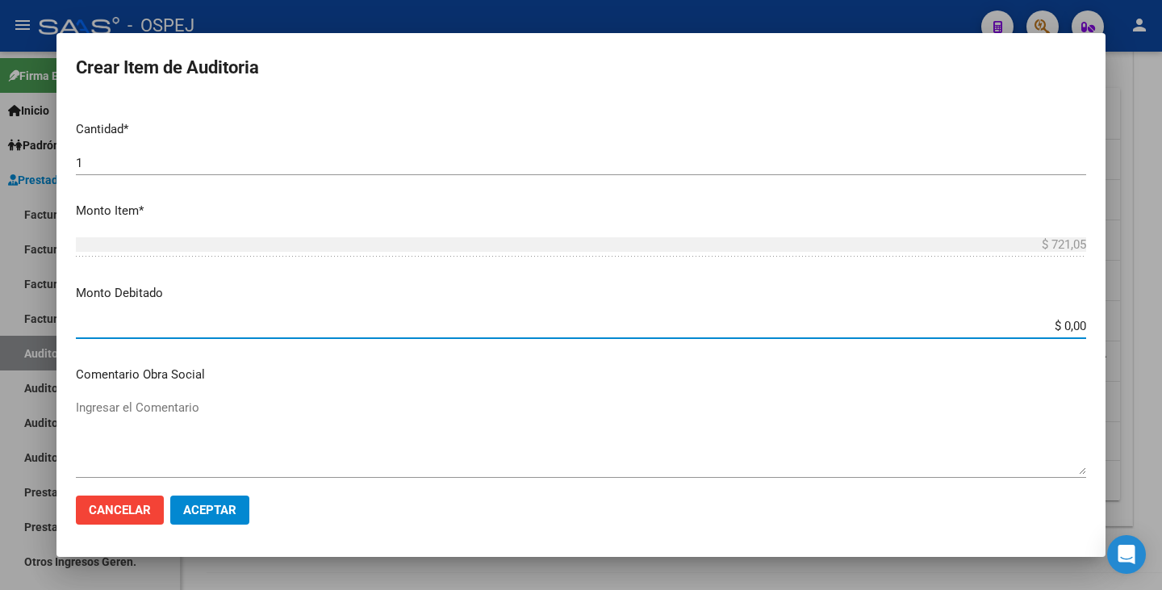
click at [1073, 329] on input "$ 0,00" at bounding box center [581, 326] width 1011 height 15
type input "$ 721,05"
click at [202, 504] on span "Aceptar" at bounding box center [209, 510] width 53 height 15
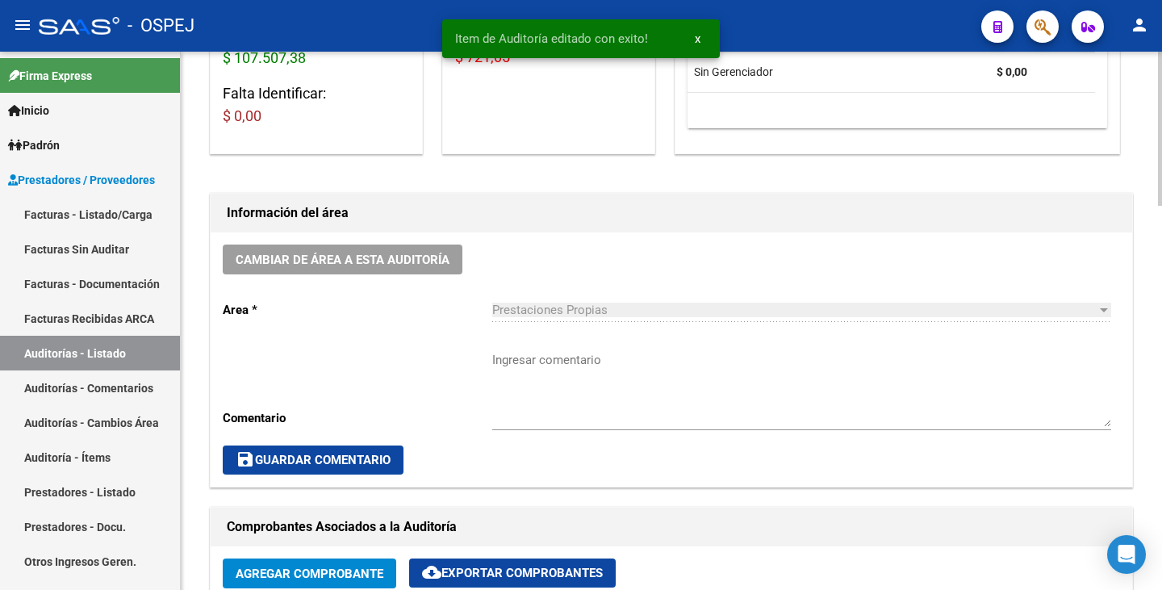
scroll to position [484, 0]
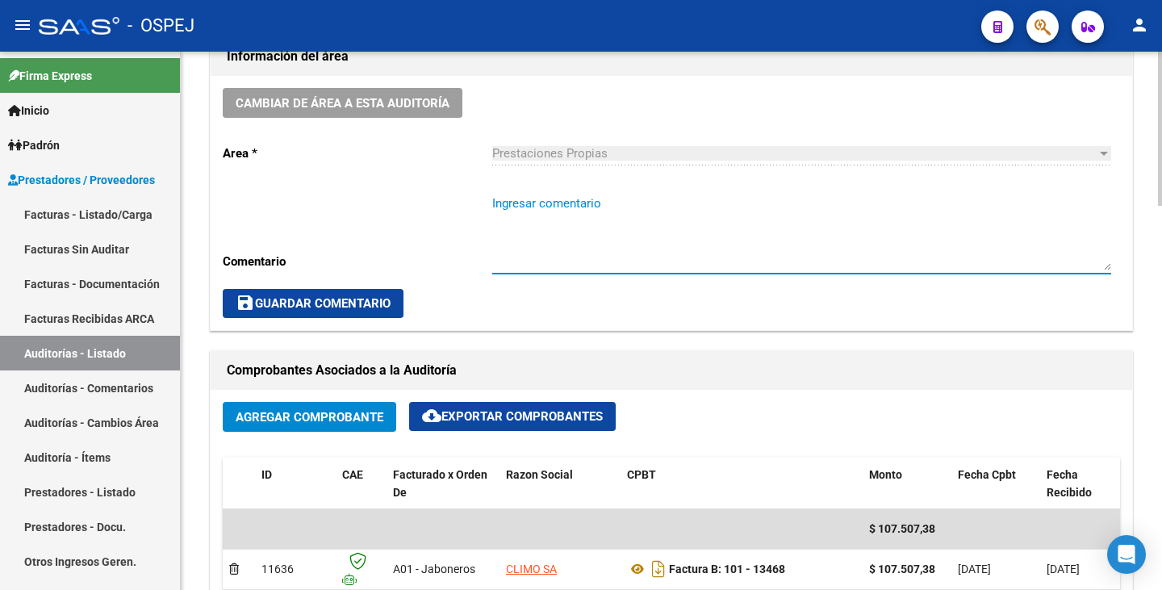
click at [568, 203] on textarea "Ingresar comentario" at bounding box center [801, 233] width 619 height 76
click at [451, 199] on div "Cambiar de área a esta auditoría Area * Prestaciones Propias Seleccionar area C…" at bounding box center [672, 203] width 922 height 254
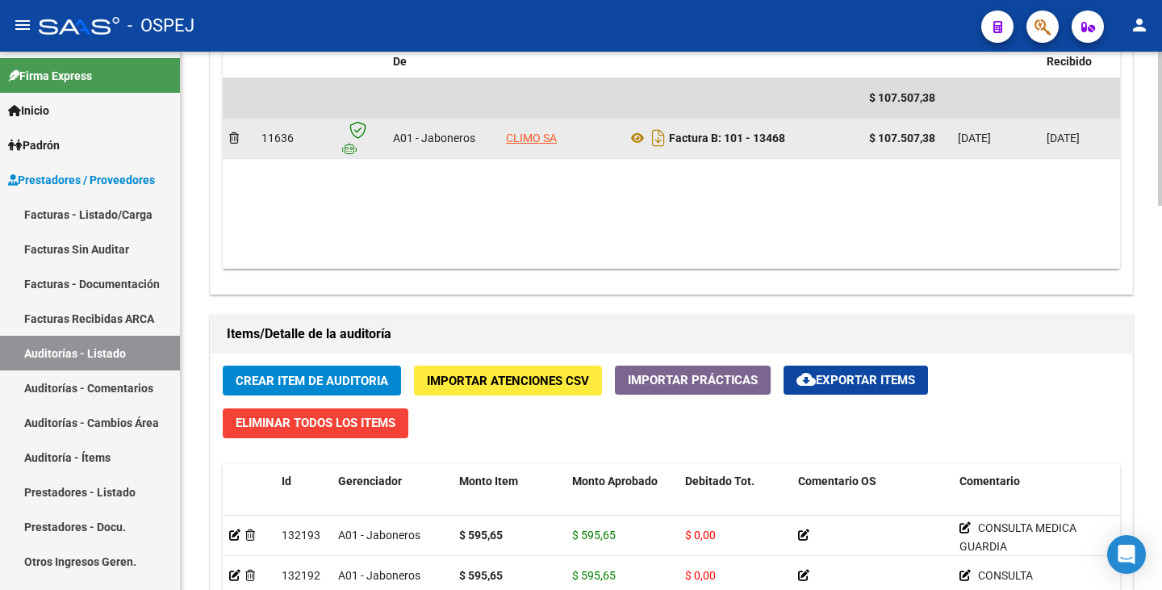
scroll to position [888, 0]
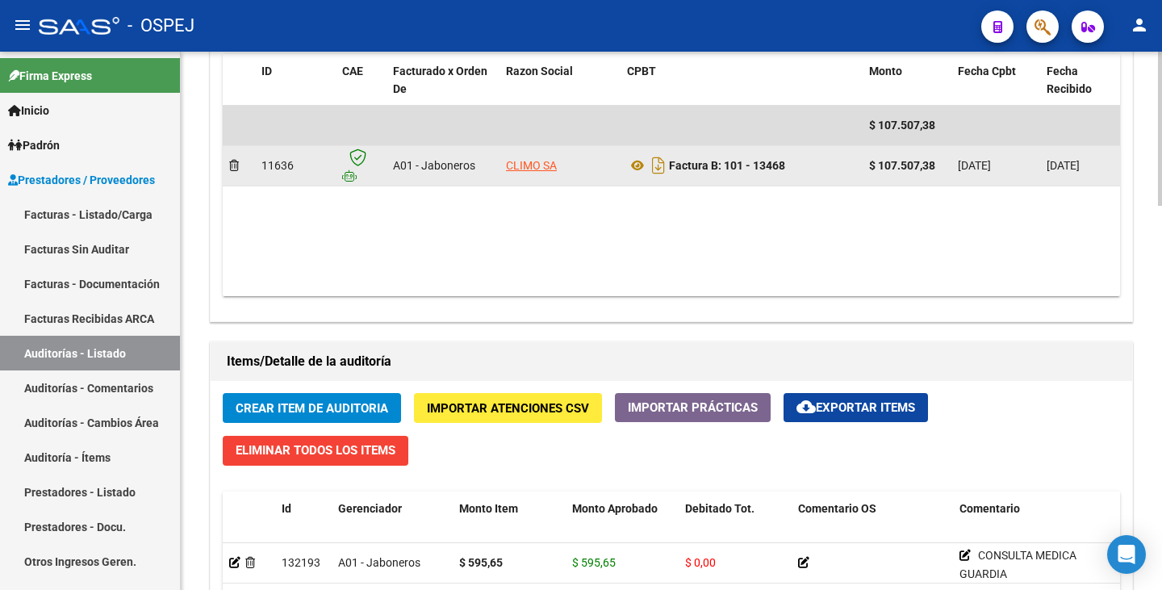
drag, startPoint x: 757, startPoint y: 167, endPoint x: 790, endPoint y: 168, distance: 33.1
click at [790, 168] on div "Factura B: 101 - 13468" at bounding box center [741, 166] width 229 height 26
copy strong "13468"
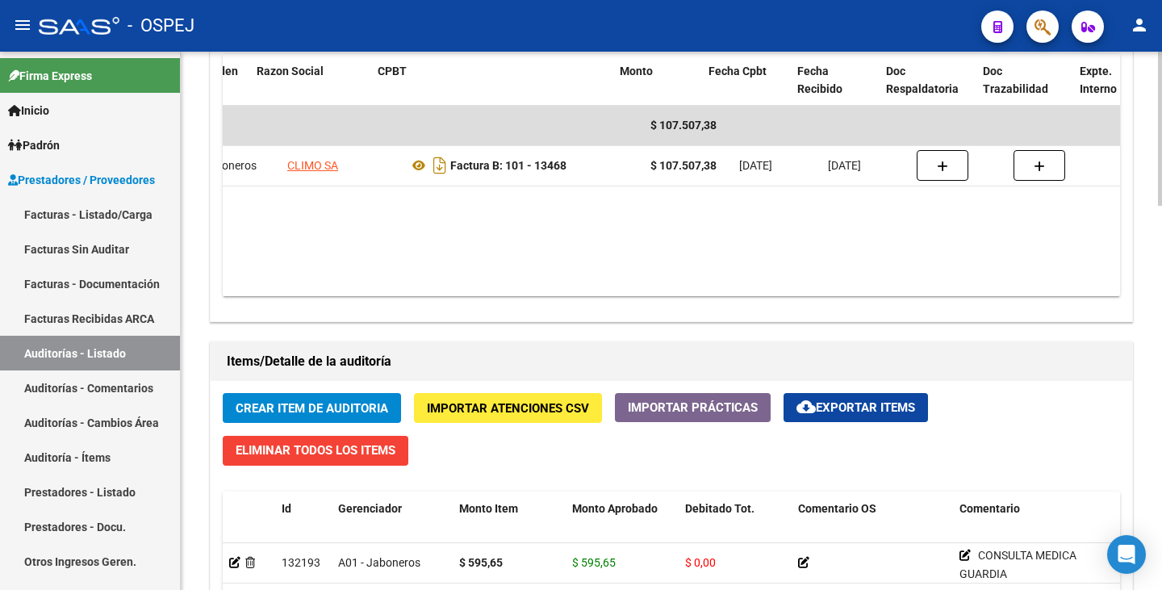
scroll to position [0, 272]
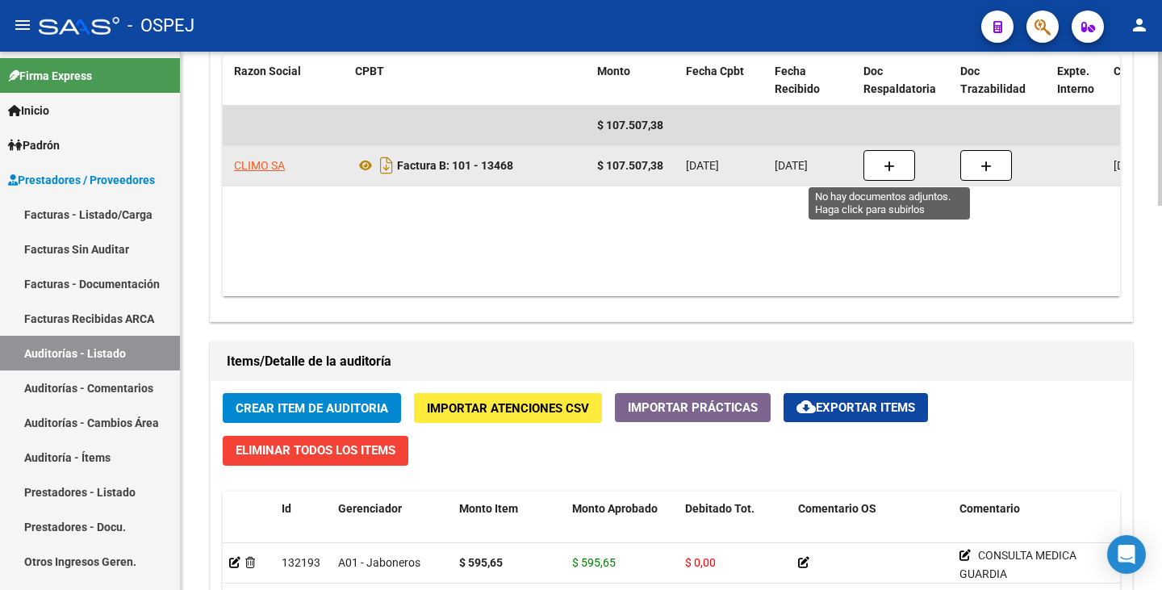
click at [875, 158] on button "button" at bounding box center [890, 165] width 52 height 31
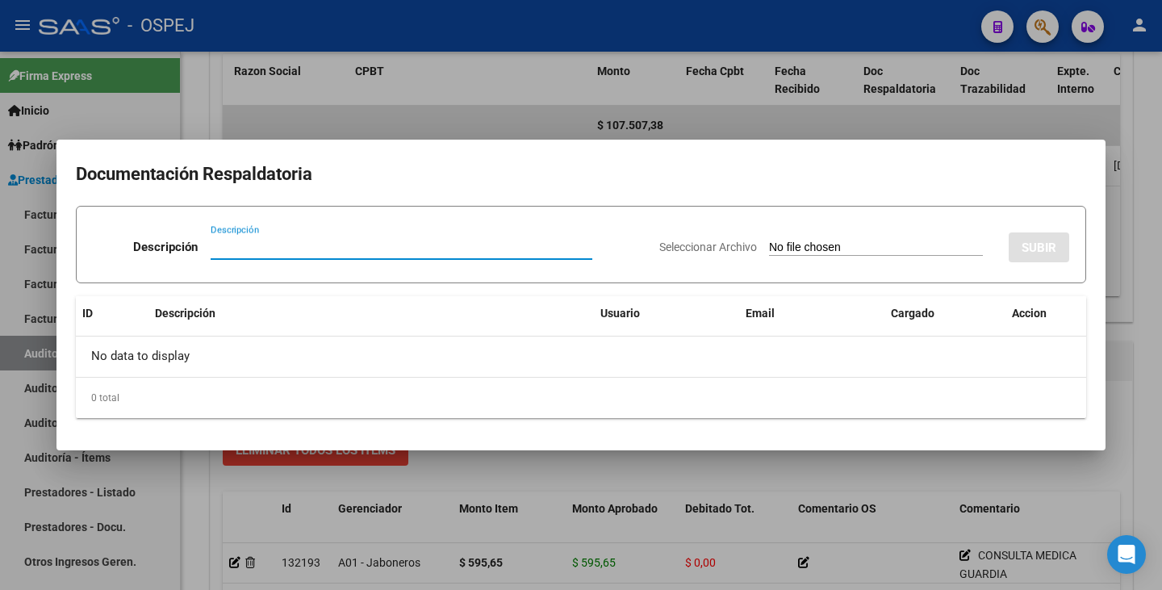
click at [296, 250] on input "Descripción" at bounding box center [402, 247] width 382 height 15
type input "Débito enviada"
click at [769, 244] on input "Seleccionar Archivo" at bounding box center [876, 248] width 214 height 15
type input "C:\fakepath\Débito Climo FB 13468.pdf"
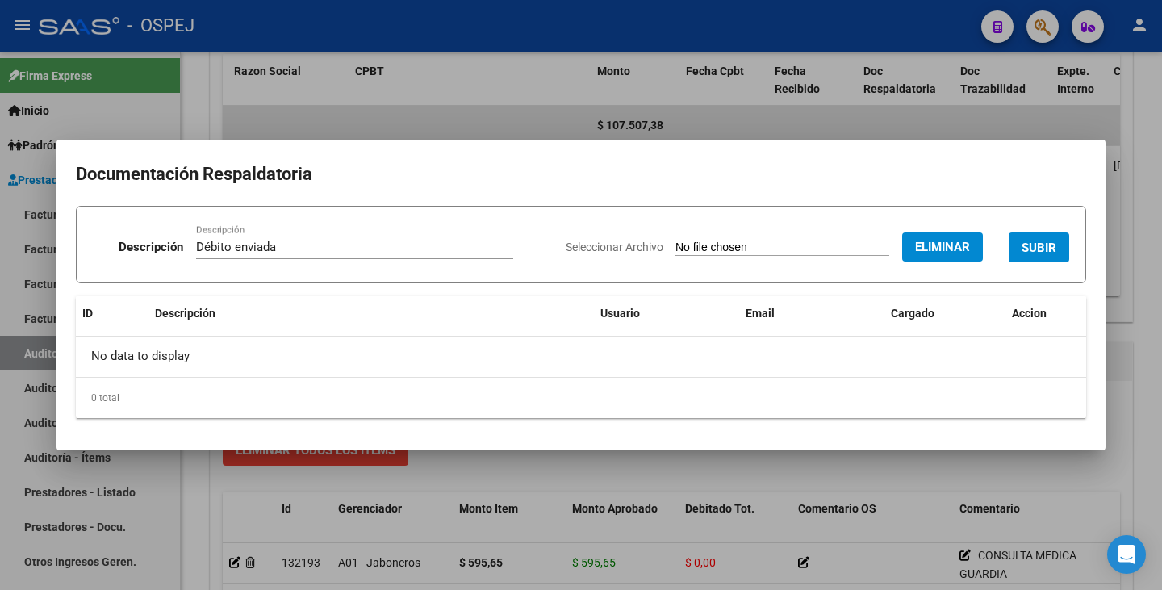
click at [1028, 239] on button "SUBIR" at bounding box center [1039, 247] width 61 height 30
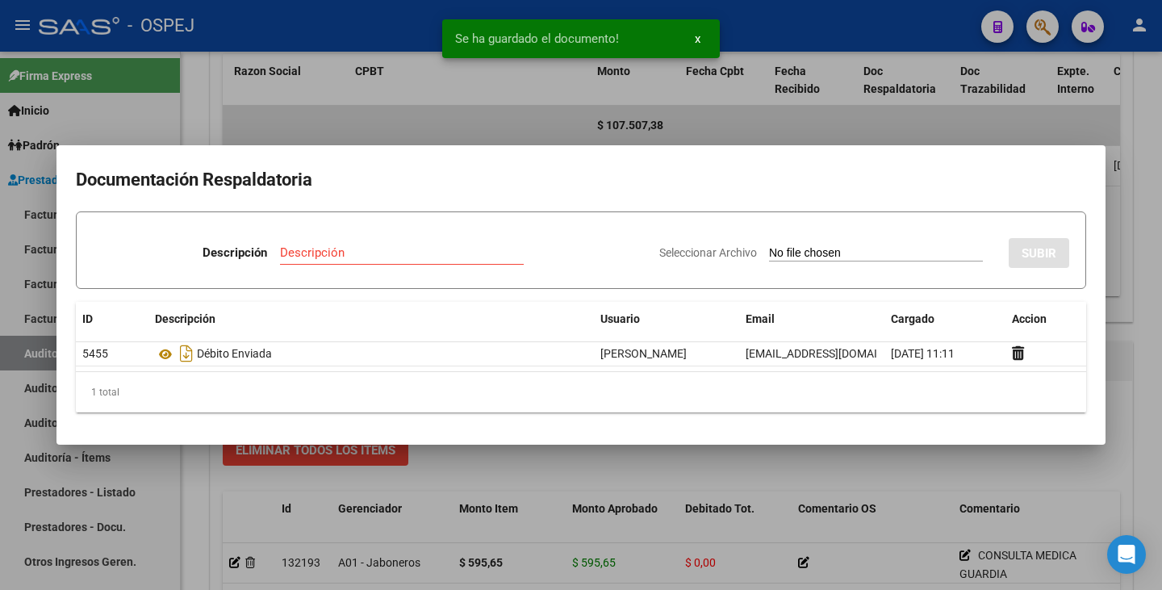
click at [744, 123] on div at bounding box center [581, 295] width 1162 height 590
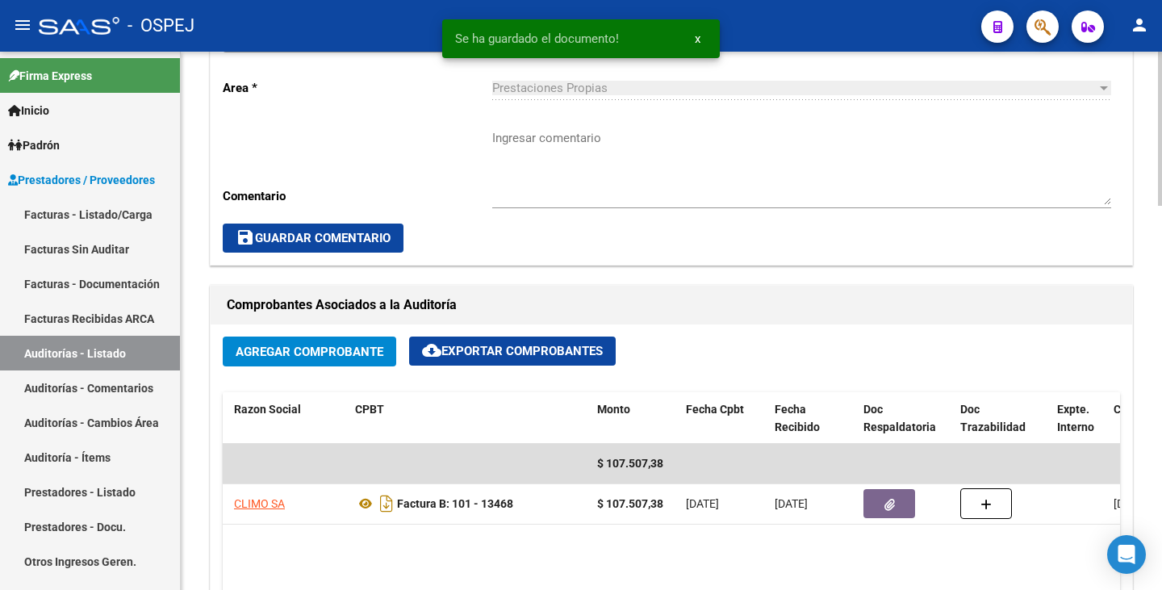
scroll to position [484, 0]
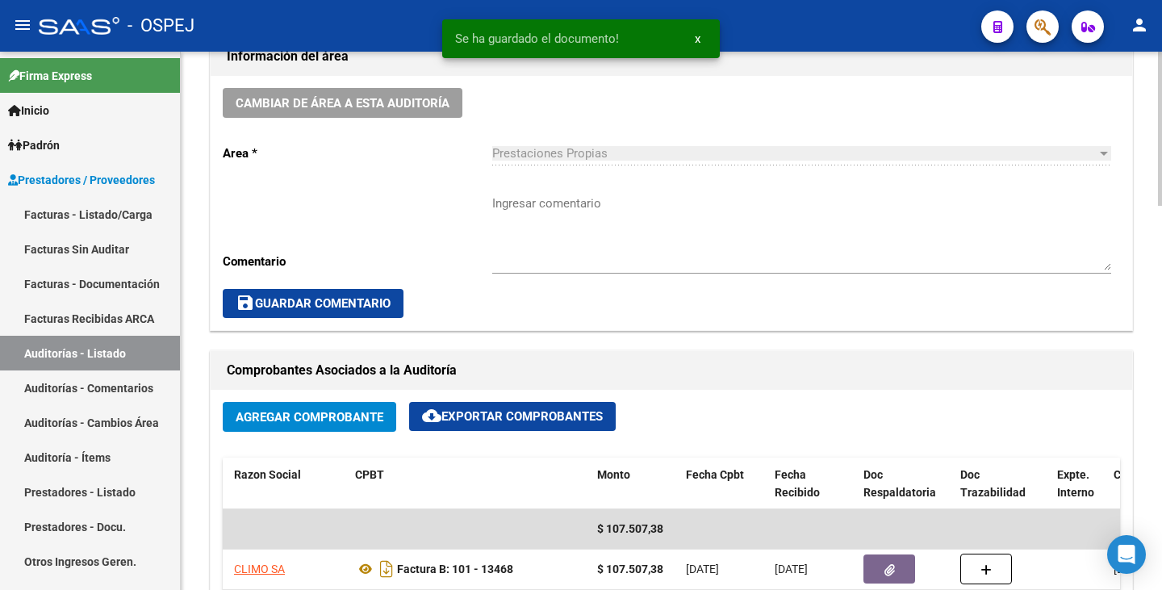
click at [731, 225] on textarea "Ingresar comentario" at bounding box center [801, 233] width 619 height 76
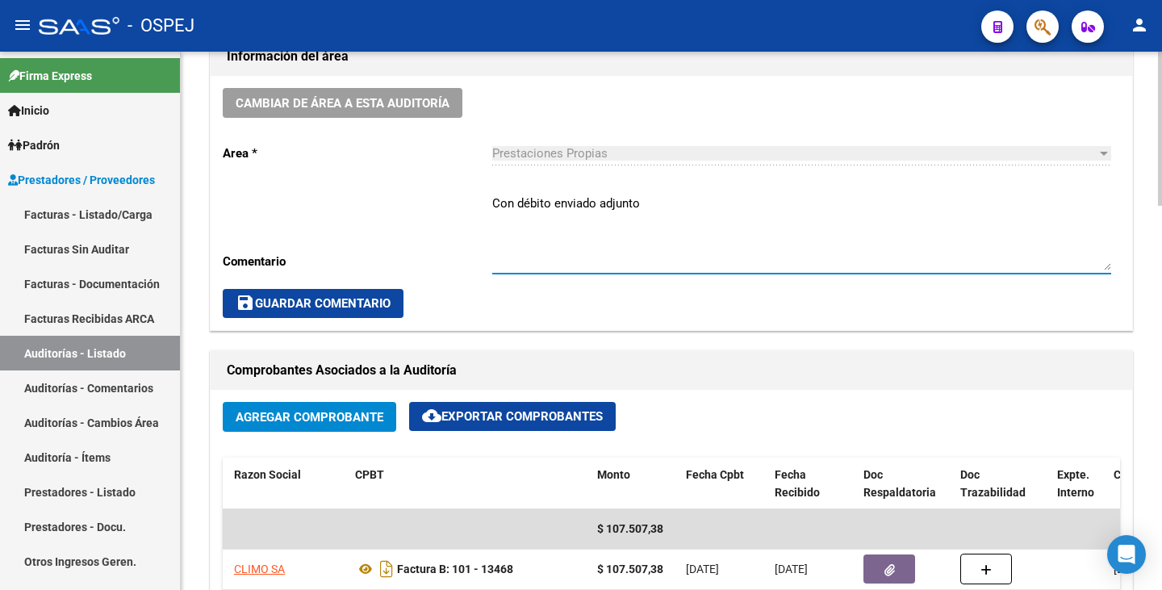
type textarea "Con débito enviado adjunto"
click at [325, 300] on span "save Guardar Comentario" at bounding box center [313, 303] width 155 height 15
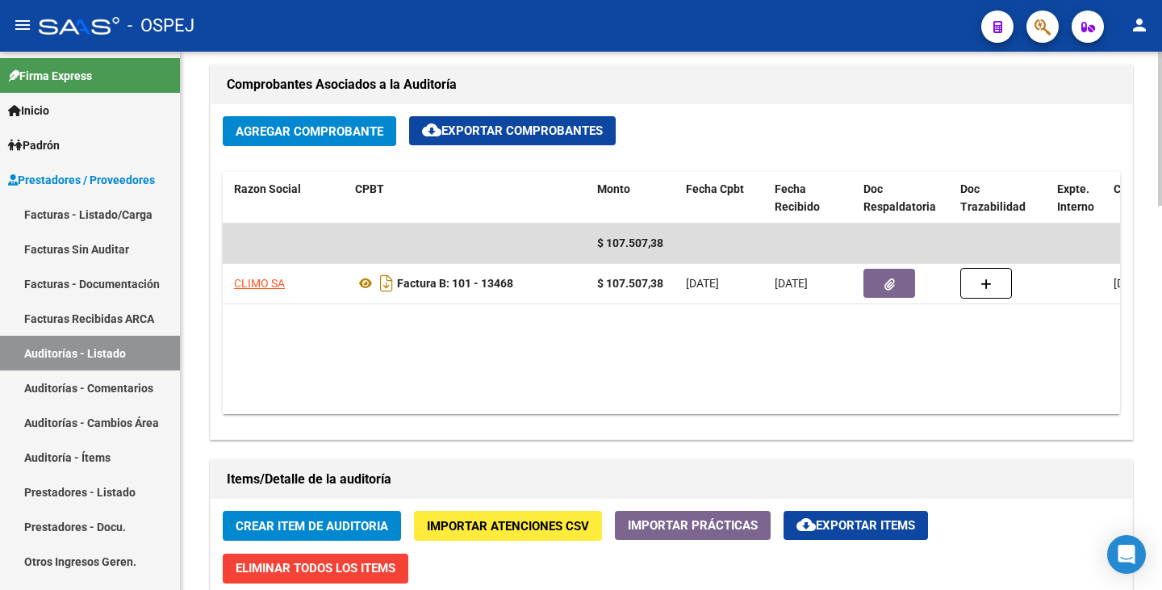
scroll to position [616, 0]
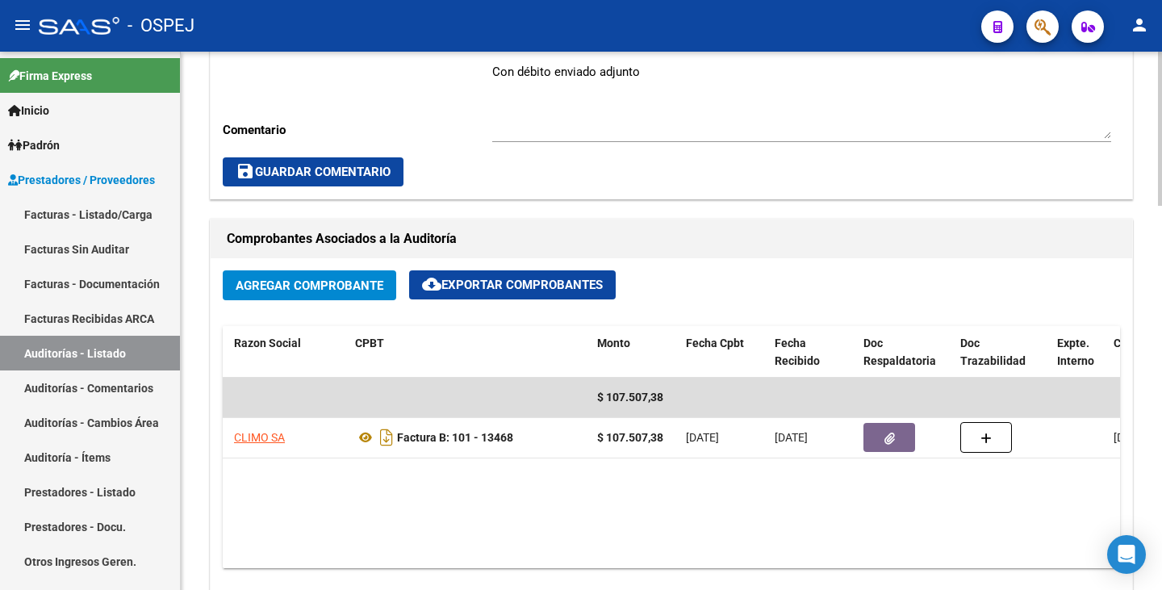
click at [320, 159] on button "save Guardar Comentario" at bounding box center [313, 171] width 181 height 29
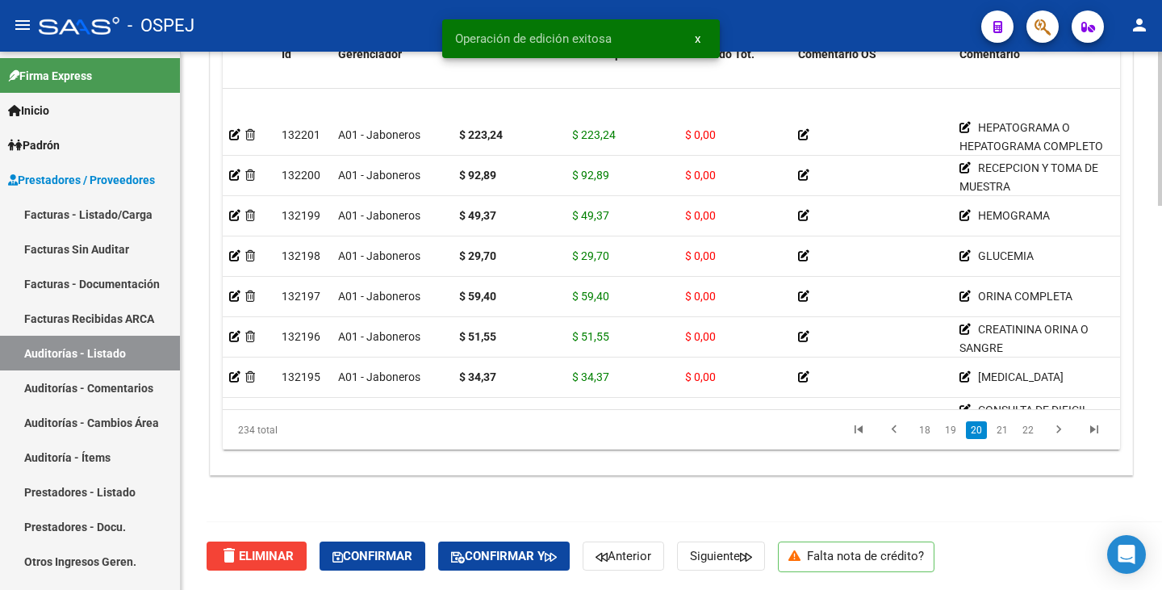
scroll to position [6054, 0]
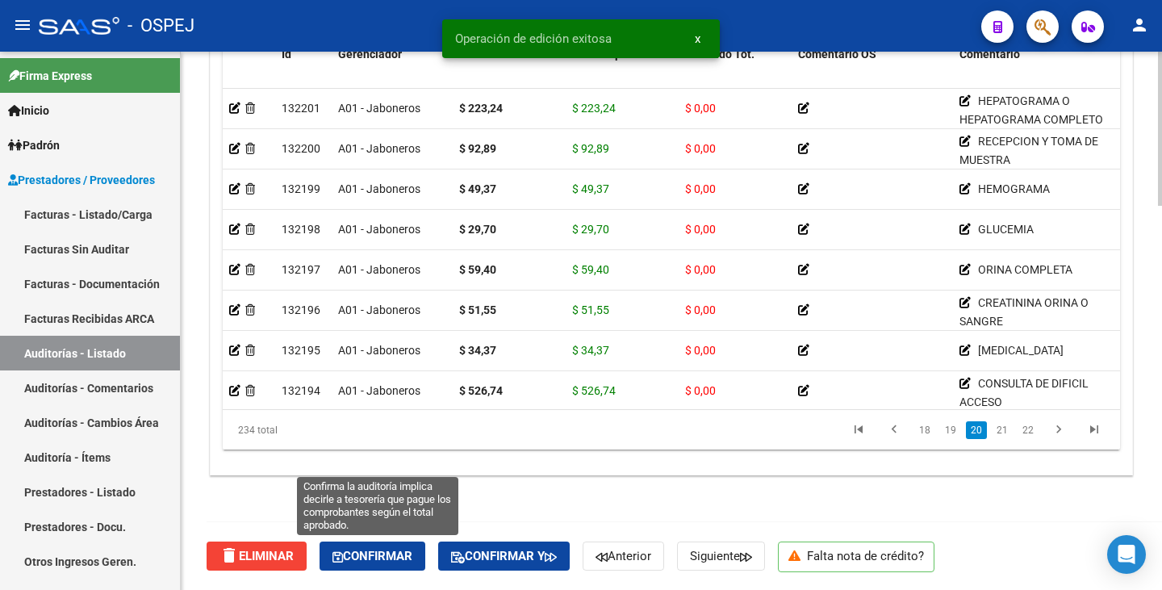
click at [393, 562] on span "Confirmar" at bounding box center [373, 556] width 80 height 15
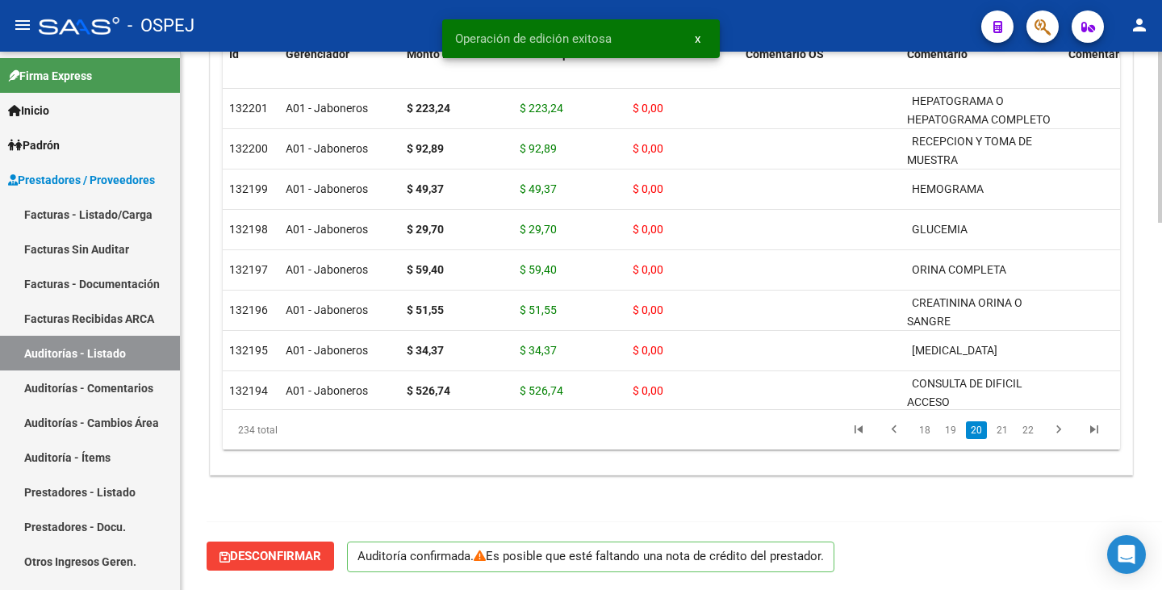
scroll to position [1156, 0]
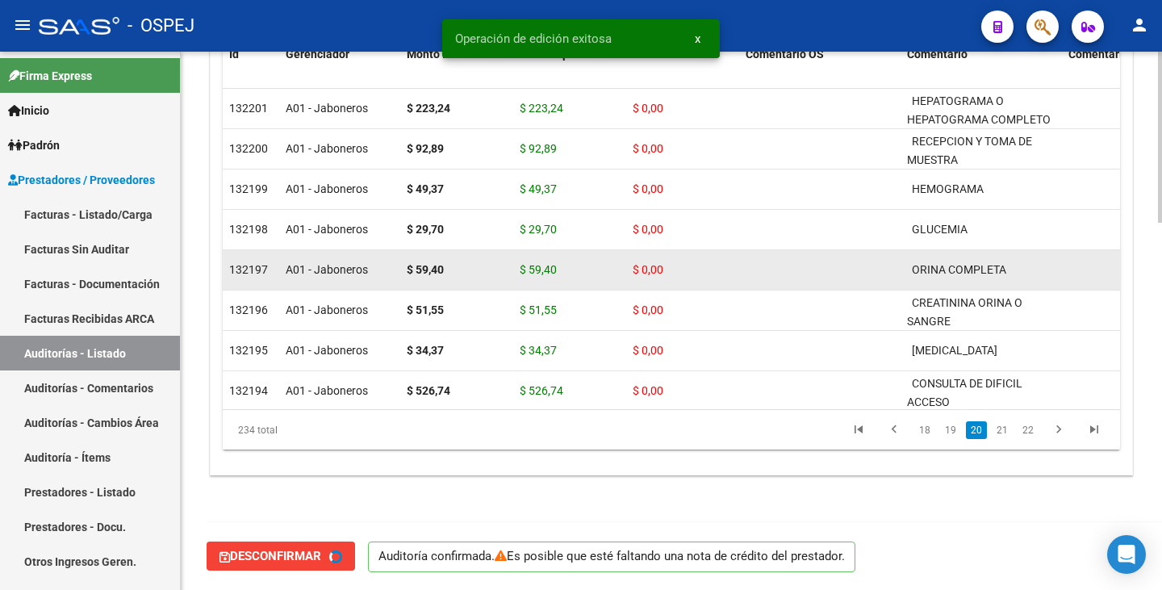
type input "202509"
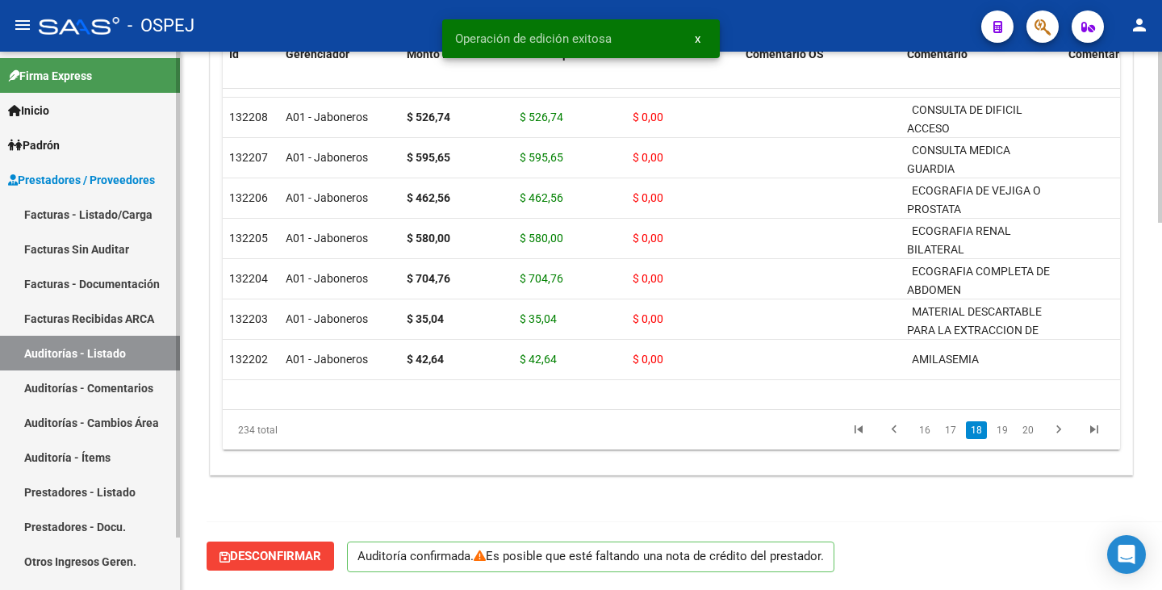
scroll to position [5731, 0]
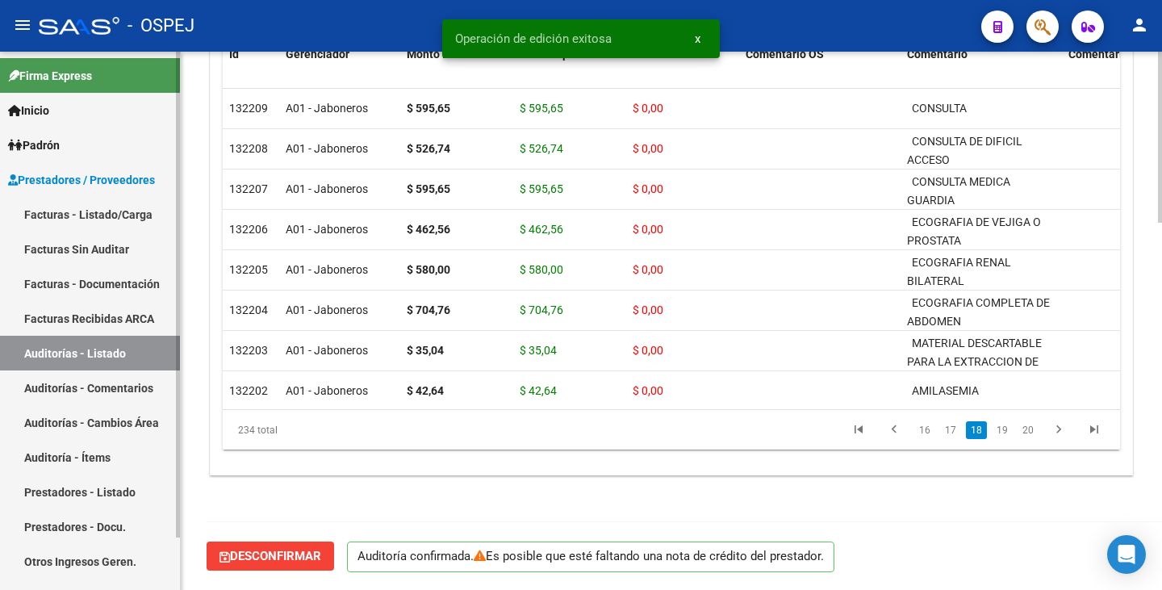
click at [86, 352] on link "Auditorías - Listado" at bounding box center [90, 353] width 180 height 35
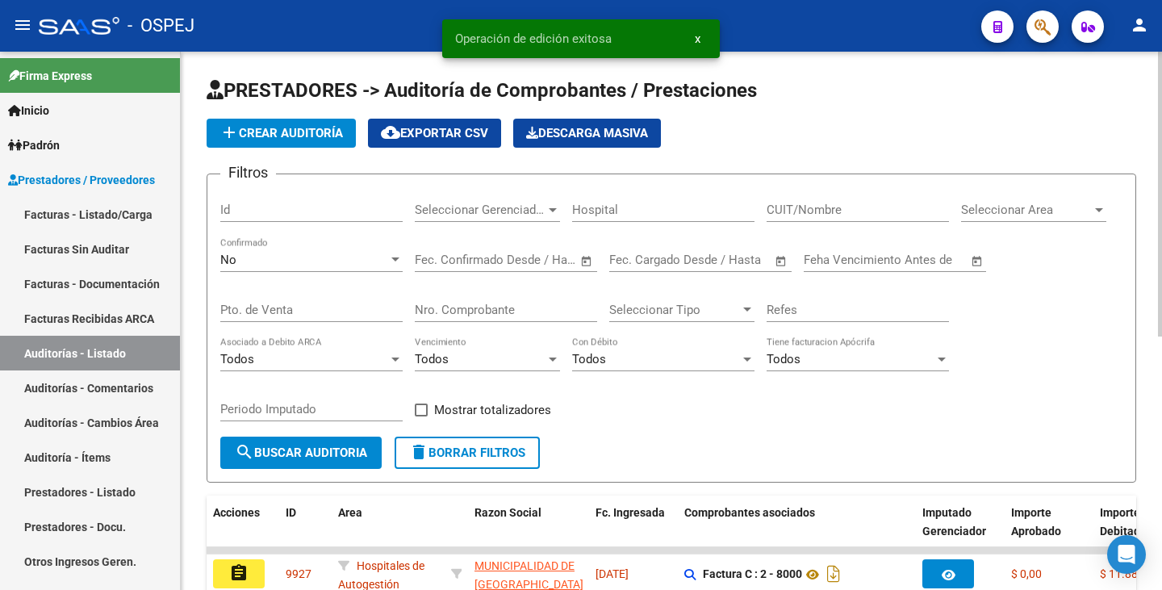
click at [442, 309] on input "Nro. Comprobante" at bounding box center [506, 310] width 182 height 15
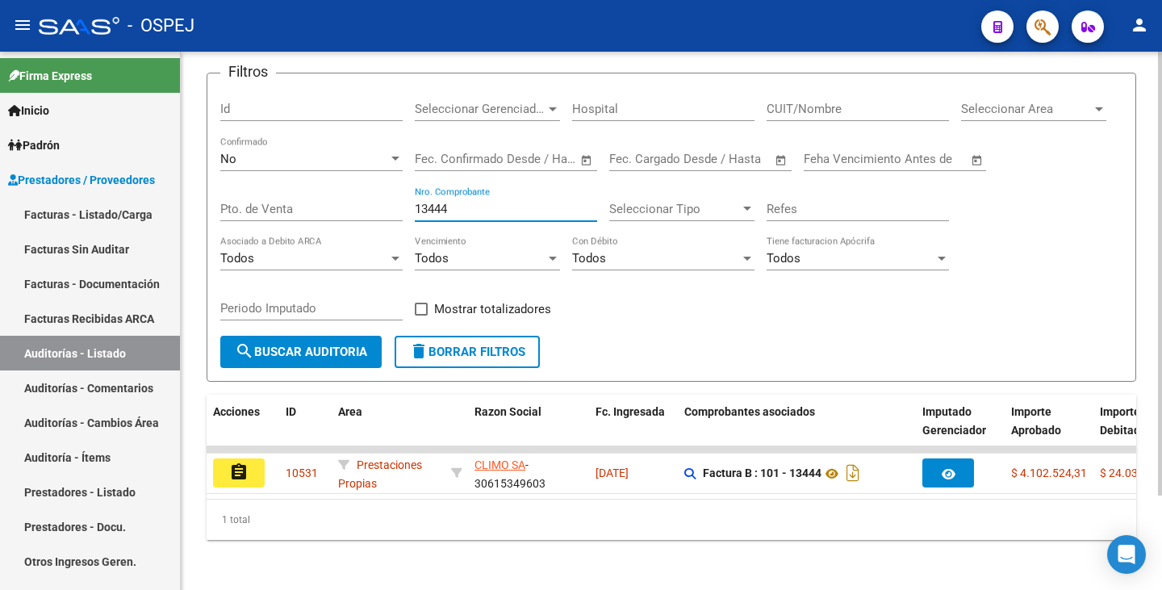
scroll to position [115, 0]
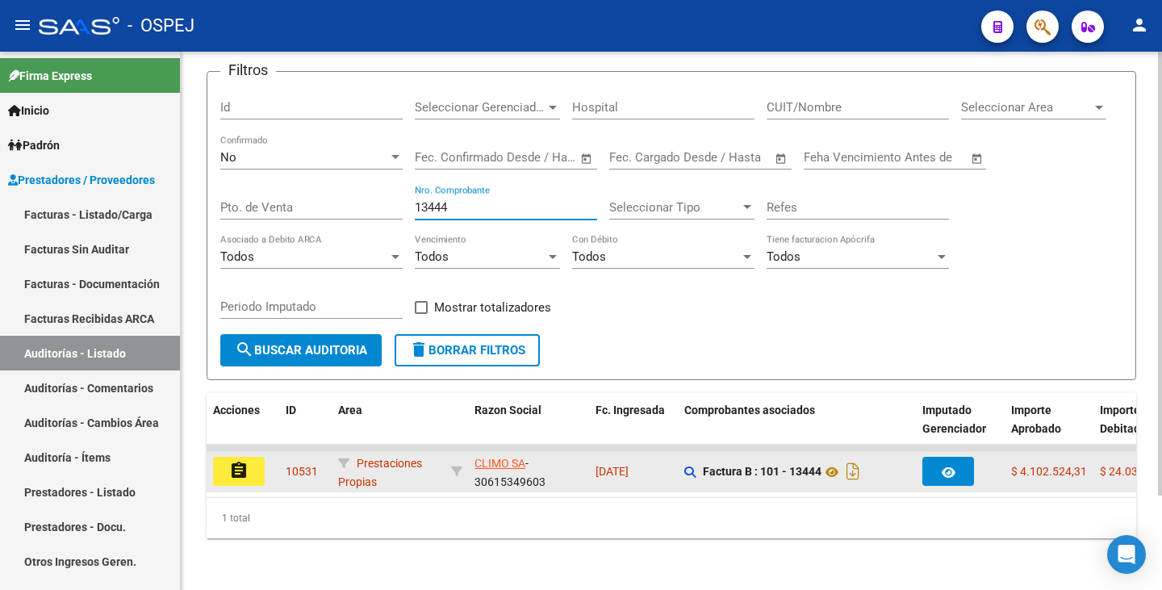
type input "13444"
click at [238, 462] on mat-icon "assignment" at bounding box center [238, 470] width 19 height 19
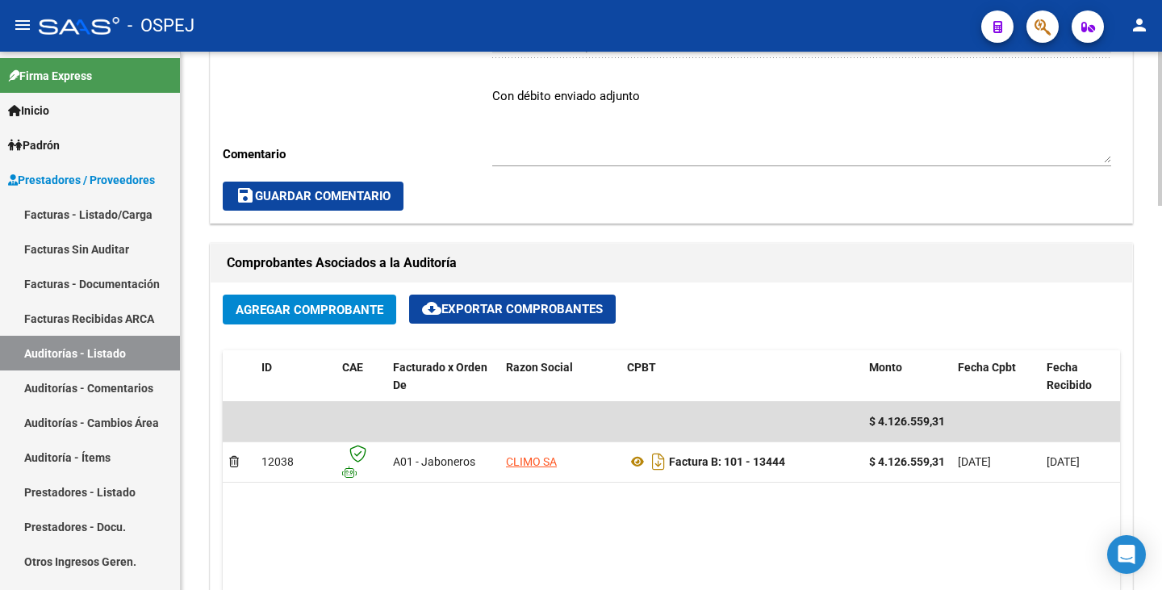
scroll to position [565, 0]
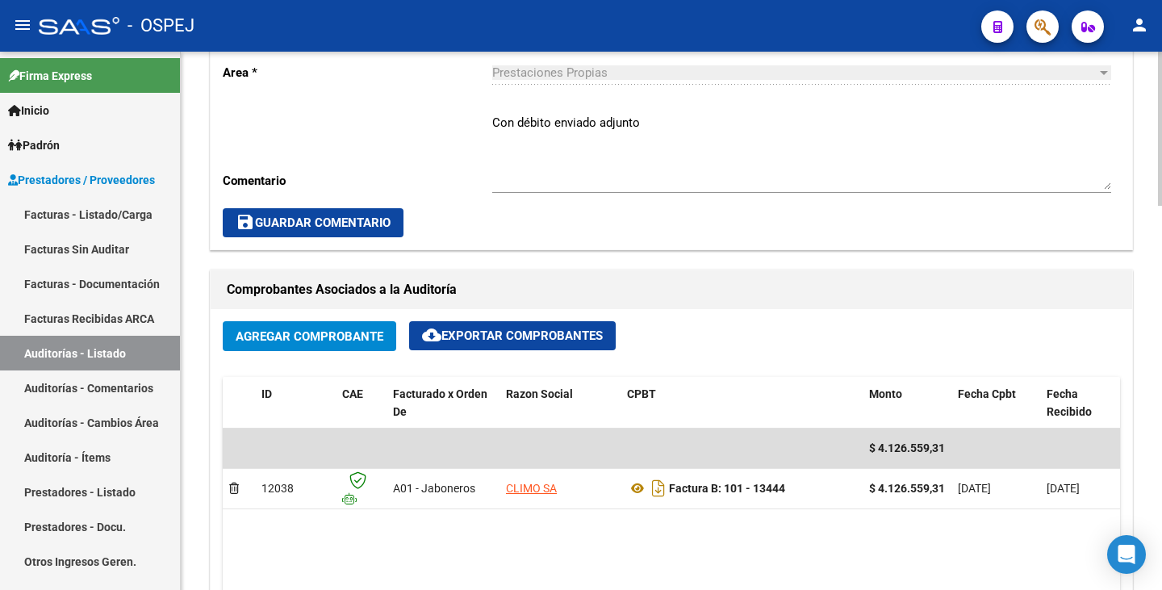
click at [303, 228] on span "save Guardar Comentario" at bounding box center [313, 223] width 155 height 15
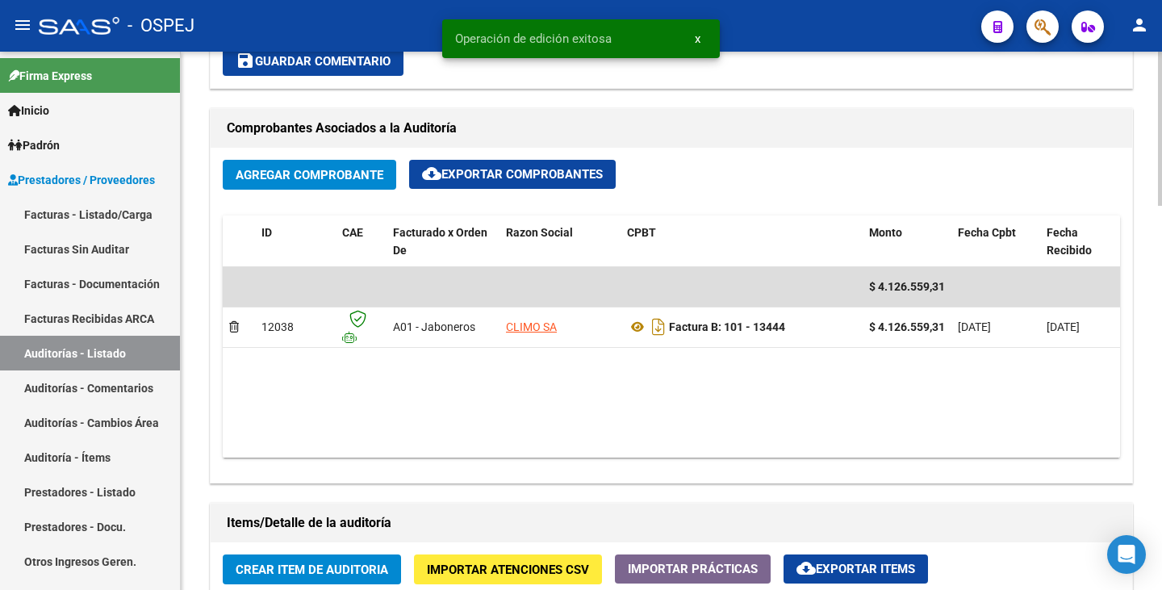
scroll to position [0, 281]
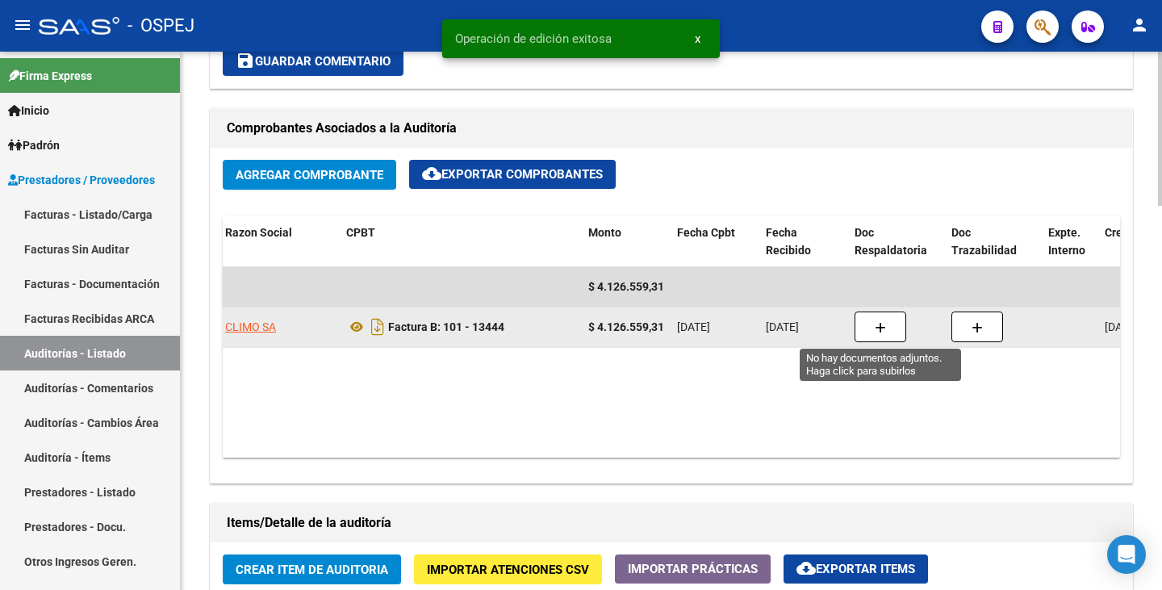
click at [898, 328] on button "button" at bounding box center [881, 327] width 52 height 31
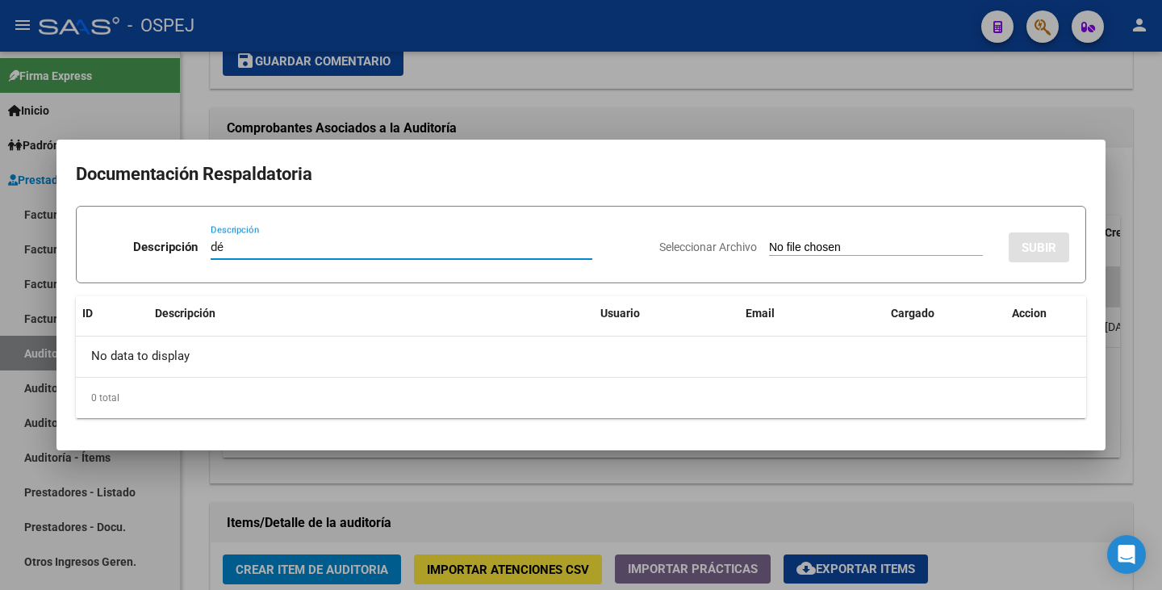
type input "d"
type input "Debito enviado"
click at [785, 252] on input "Seleccionar Archivo" at bounding box center [876, 248] width 214 height 15
type input "C:\fakepath\Débito Climo FB 13444.pdf"
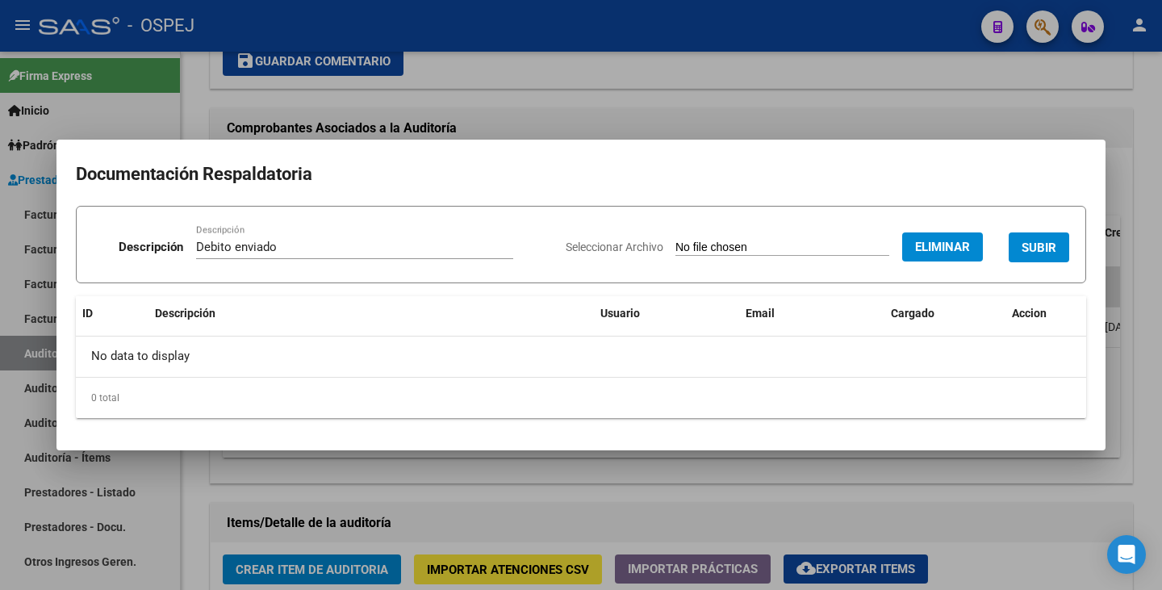
click at [1023, 236] on button "SUBIR" at bounding box center [1039, 247] width 61 height 30
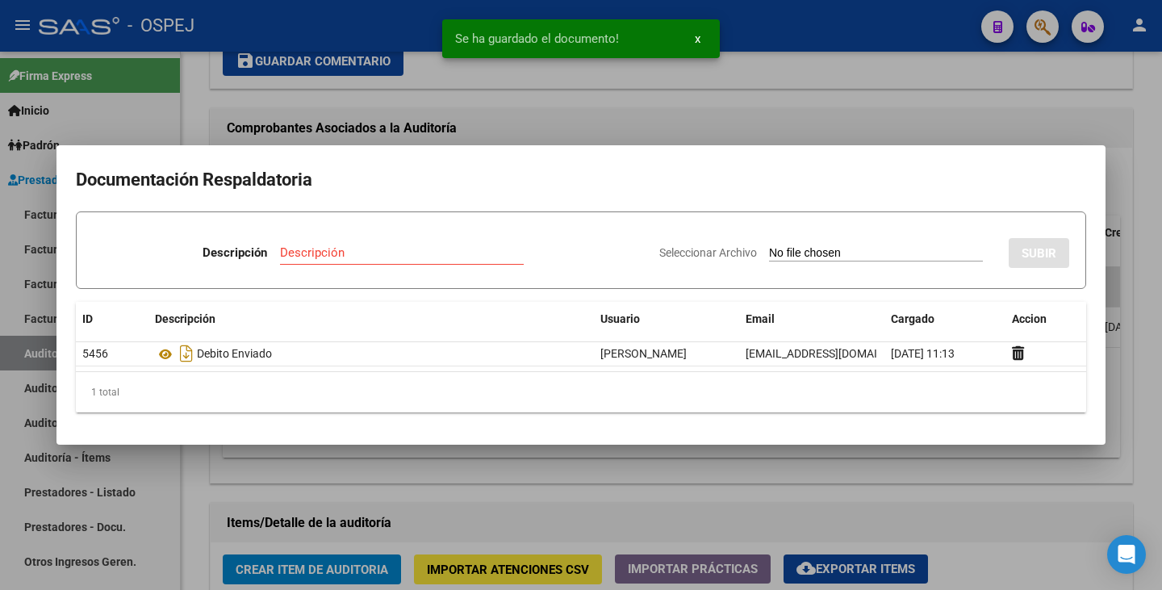
click at [919, 119] on div at bounding box center [581, 295] width 1162 height 590
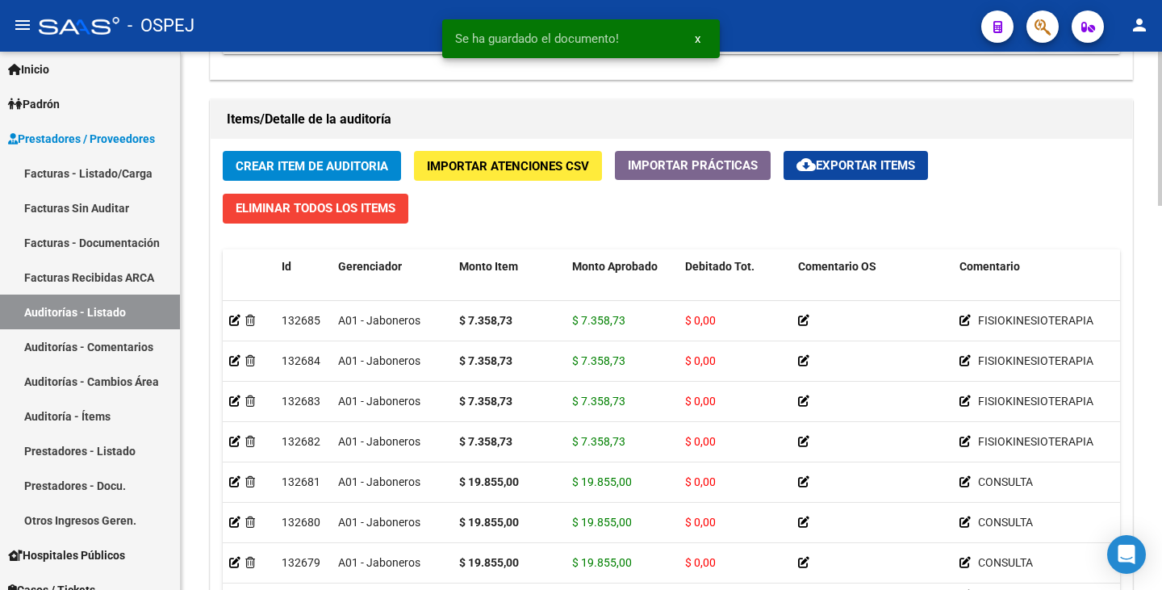
scroll to position [58, 0]
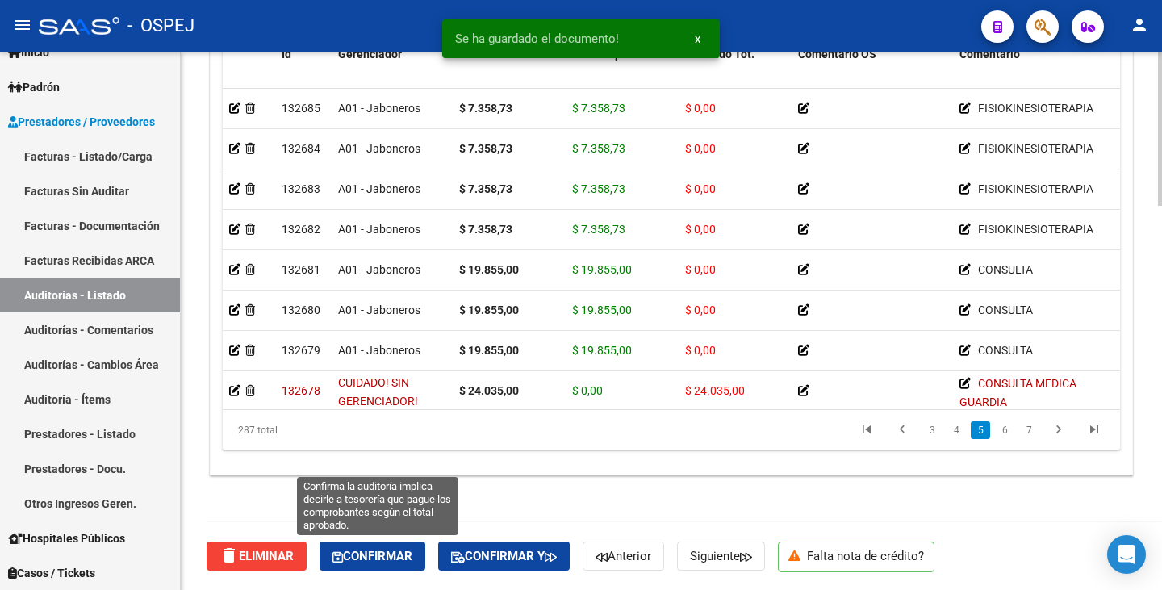
click at [343, 560] on icon "button" at bounding box center [338, 557] width 10 height 12
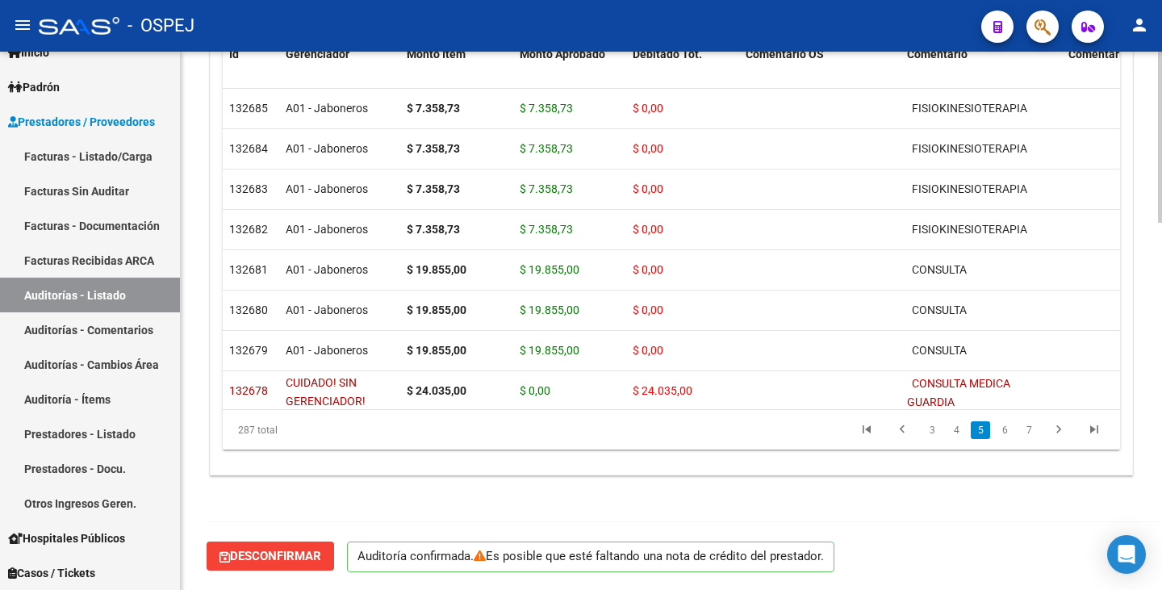
scroll to position [1156, 0]
type input "202509"
click at [94, 298] on link "Auditorías - Listado" at bounding box center [90, 295] width 180 height 35
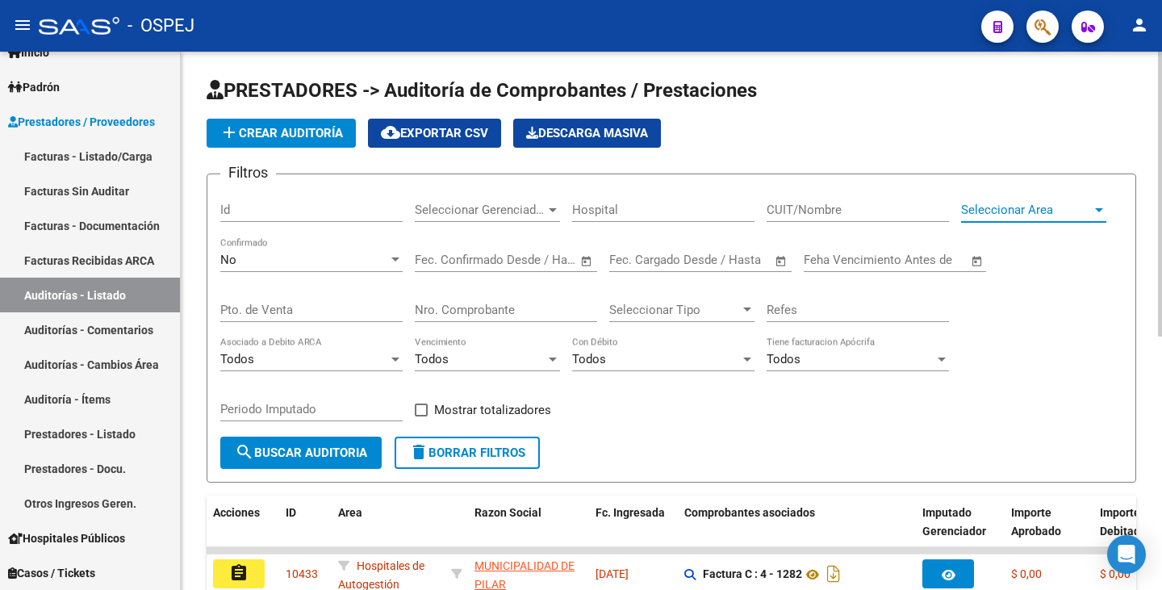
click at [995, 215] on span "Seleccionar Area" at bounding box center [1026, 210] width 131 height 15
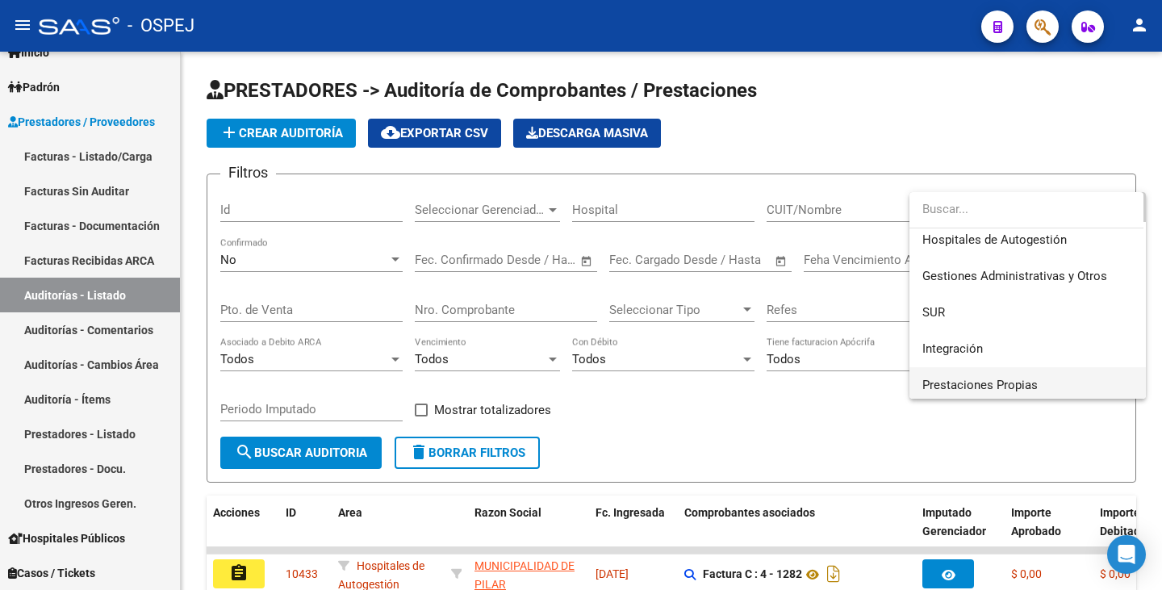
scroll to position [81, 0]
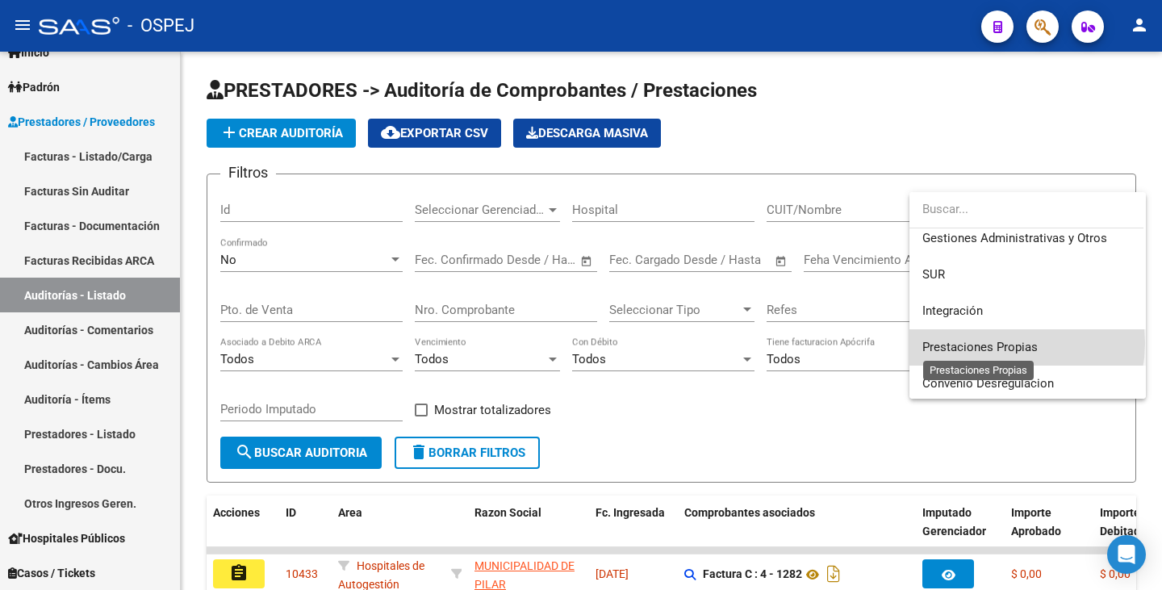
click at [997, 343] on span "Prestaciones Propias" at bounding box center [980, 347] width 115 height 15
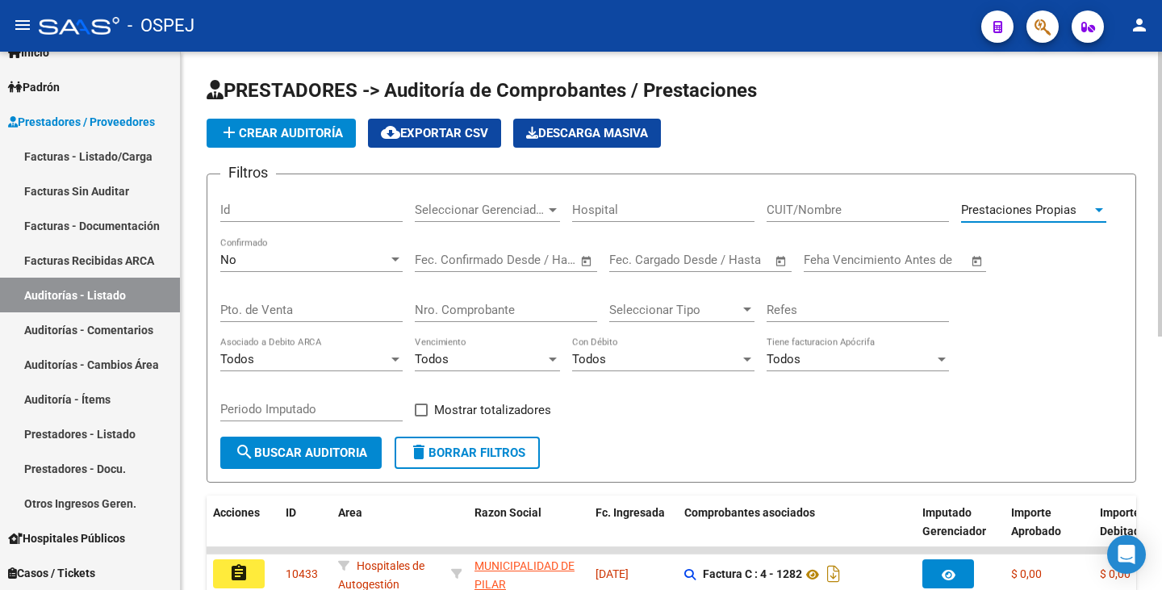
click at [253, 451] on mat-icon "search" at bounding box center [244, 451] width 19 height 19
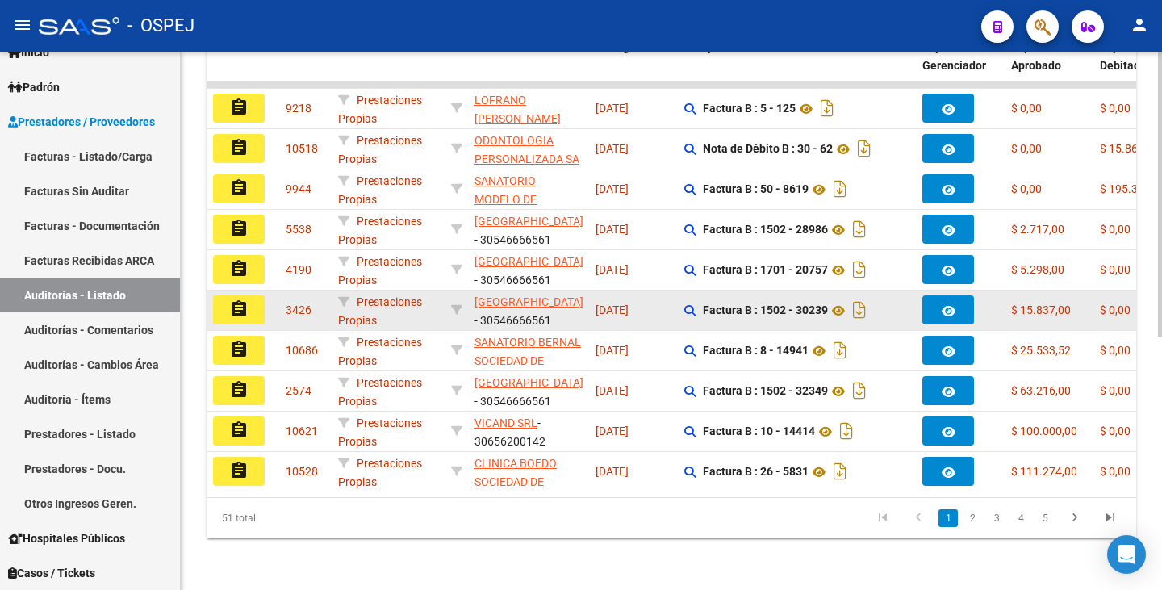
scroll to position [478, 0]
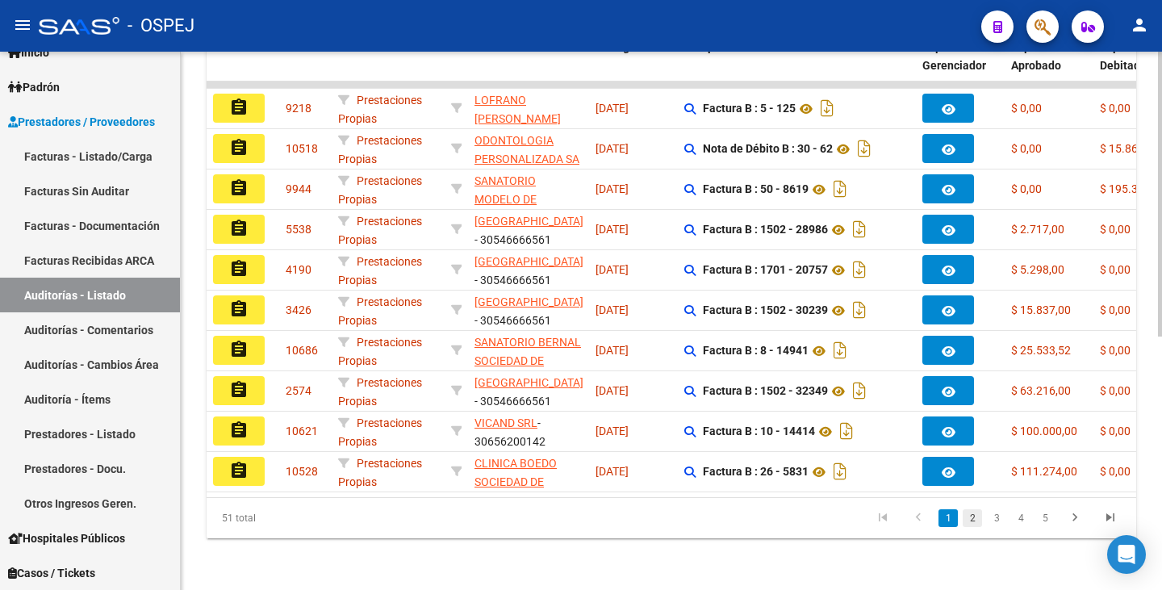
click at [969, 514] on link "2" at bounding box center [972, 518] width 19 height 18
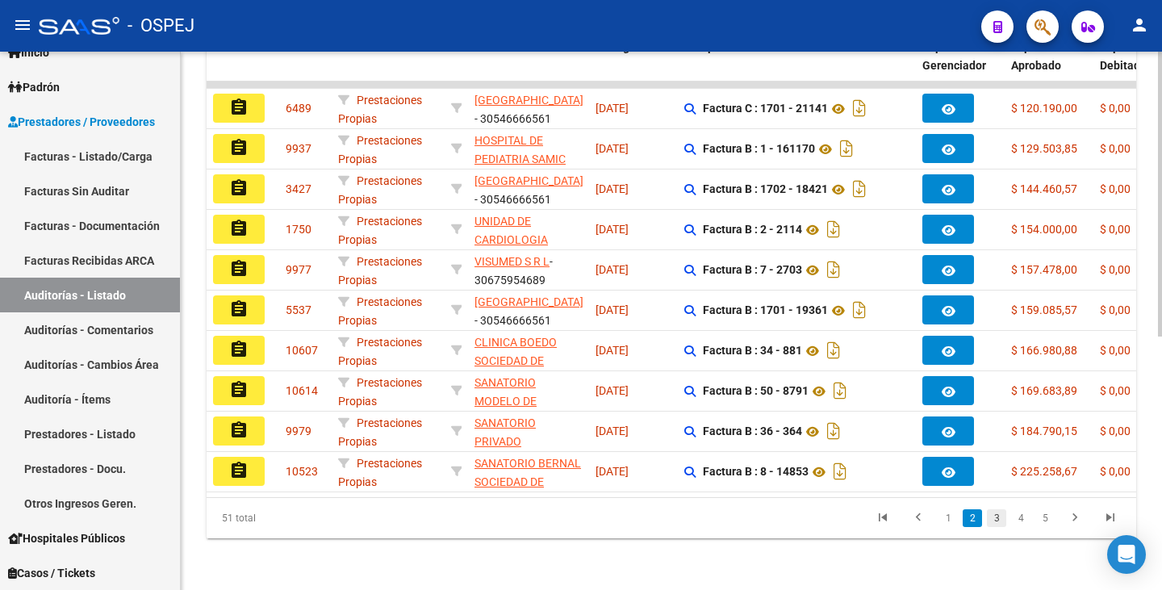
click at [998, 522] on link "3" at bounding box center [996, 518] width 19 height 18
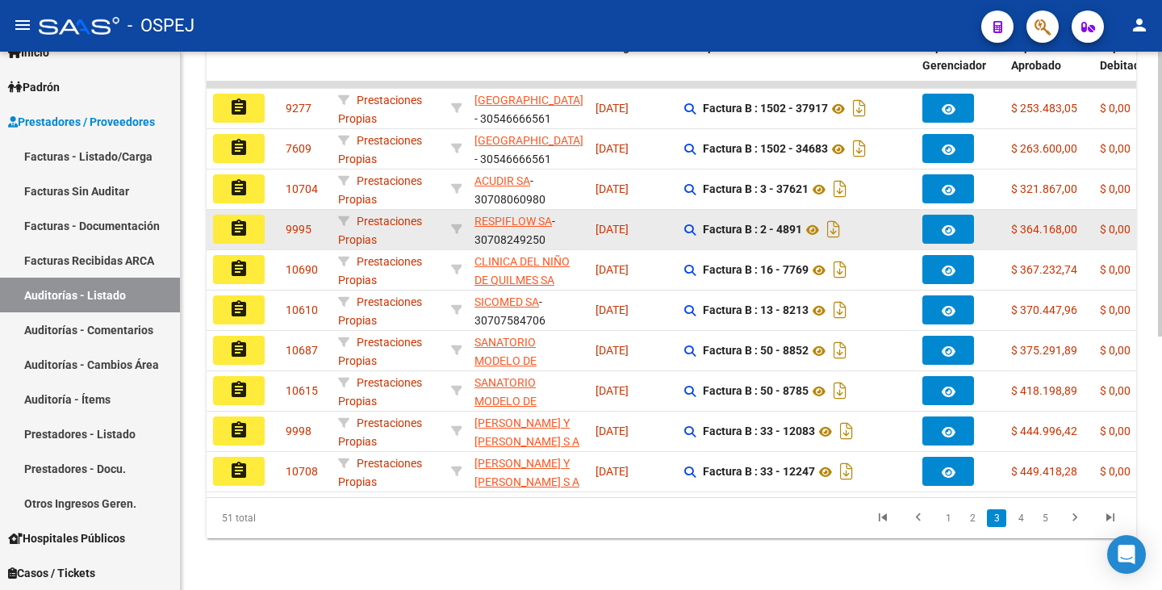
click at [238, 220] on mat-icon "assignment" at bounding box center [238, 228] width 19 height 19
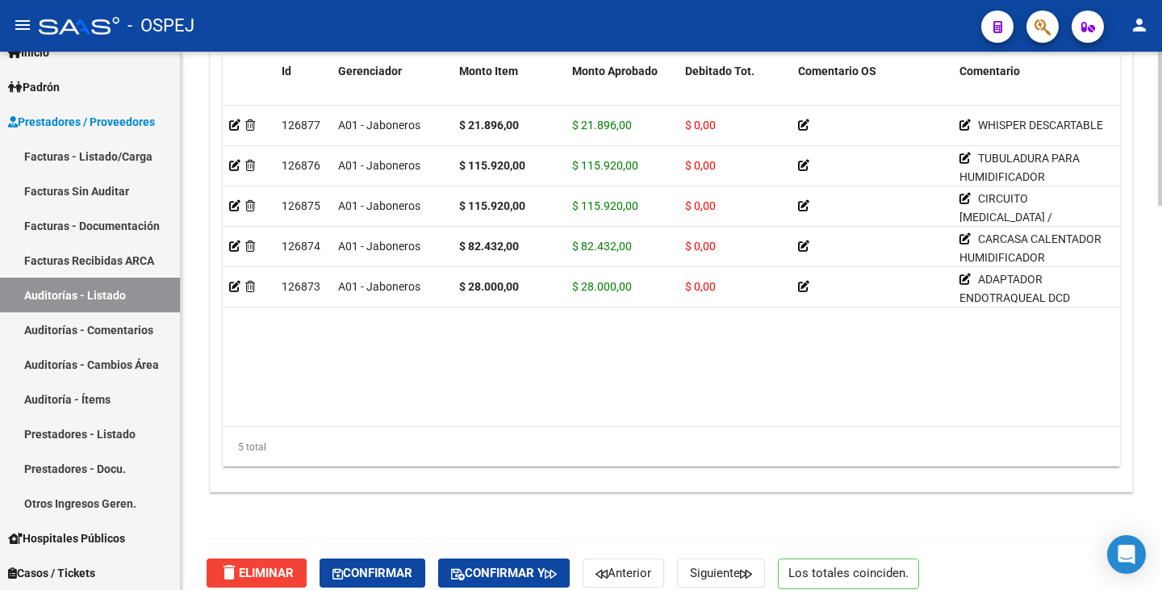
scroll to position [1342, 0]
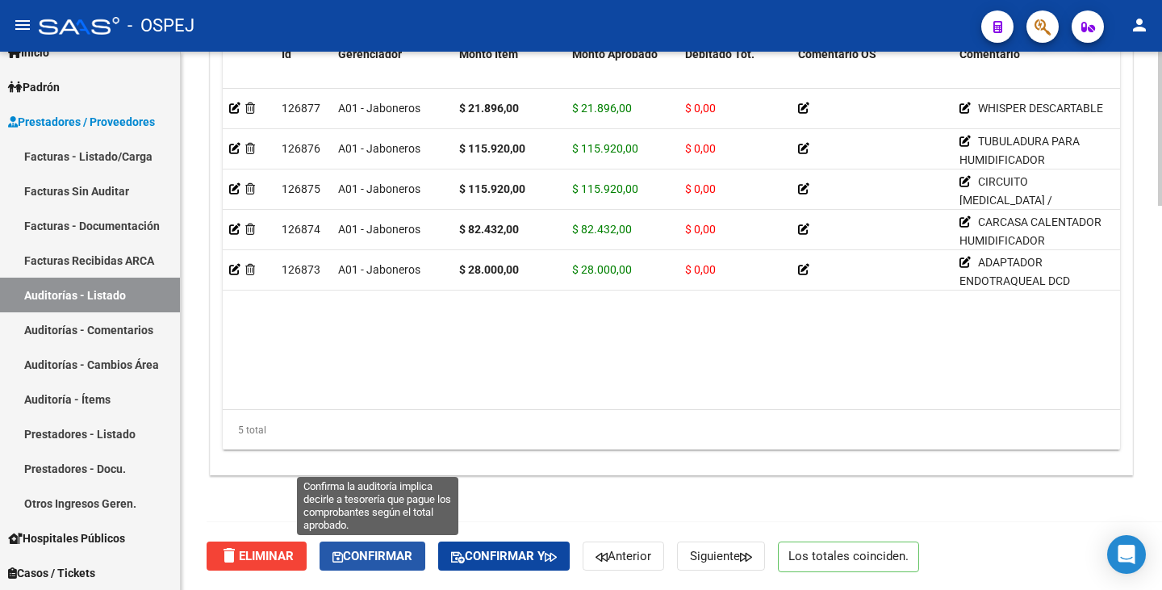
click at [389, 558] on span "Confirmar" at bounding box center [373, 556] width 80 height 15
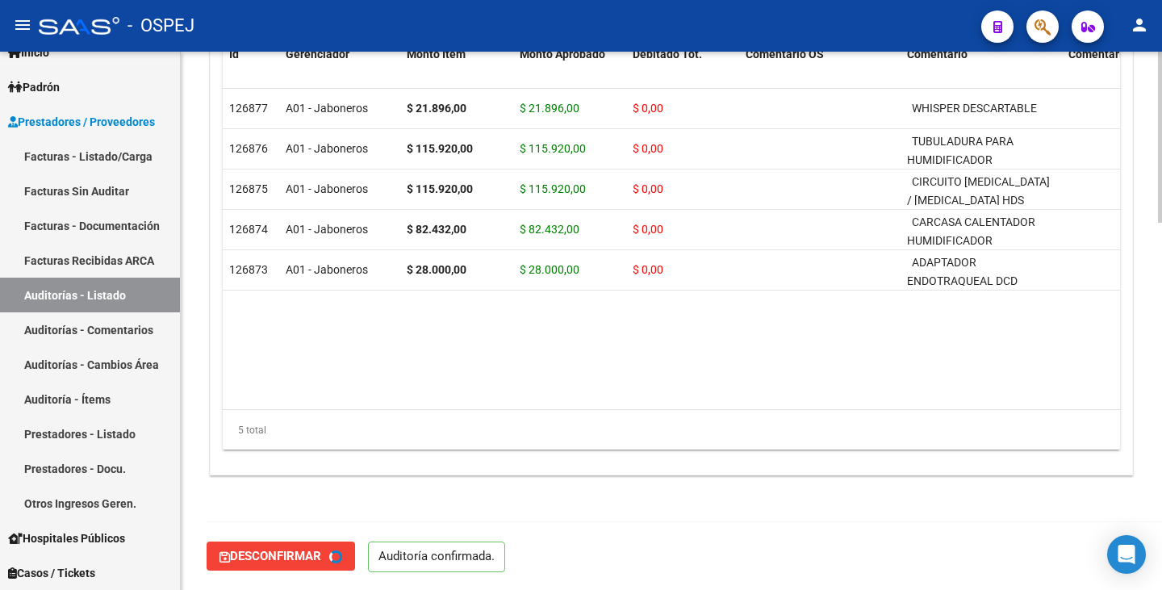
type input "202509"
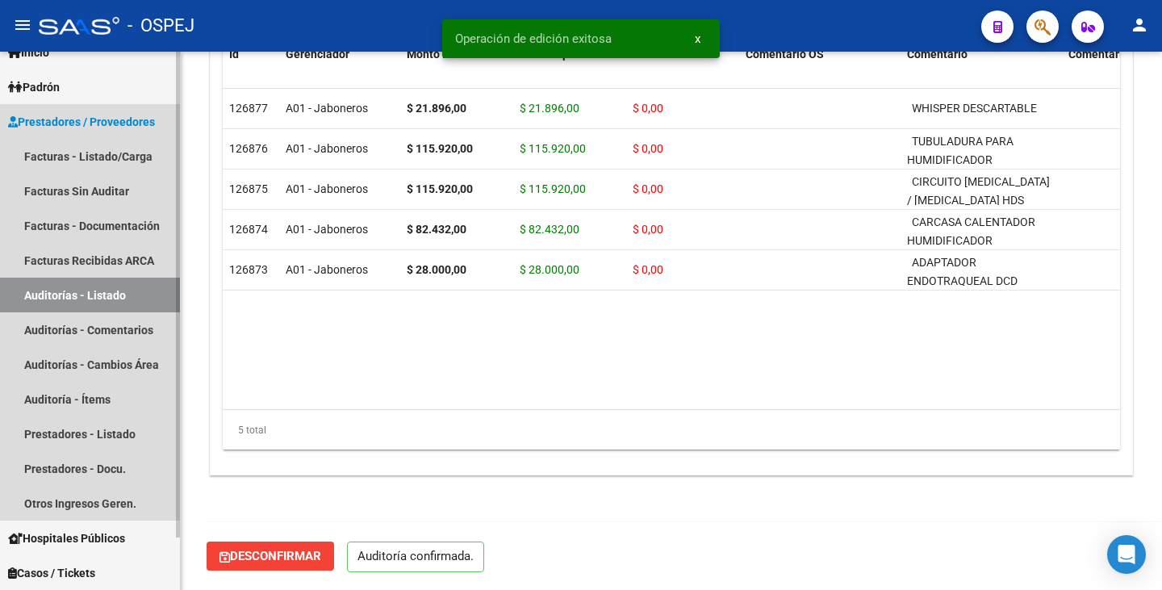
click at [110, 290] on link "Auditorías - Listado" at bounding box center [90, 295] width 180 height 35
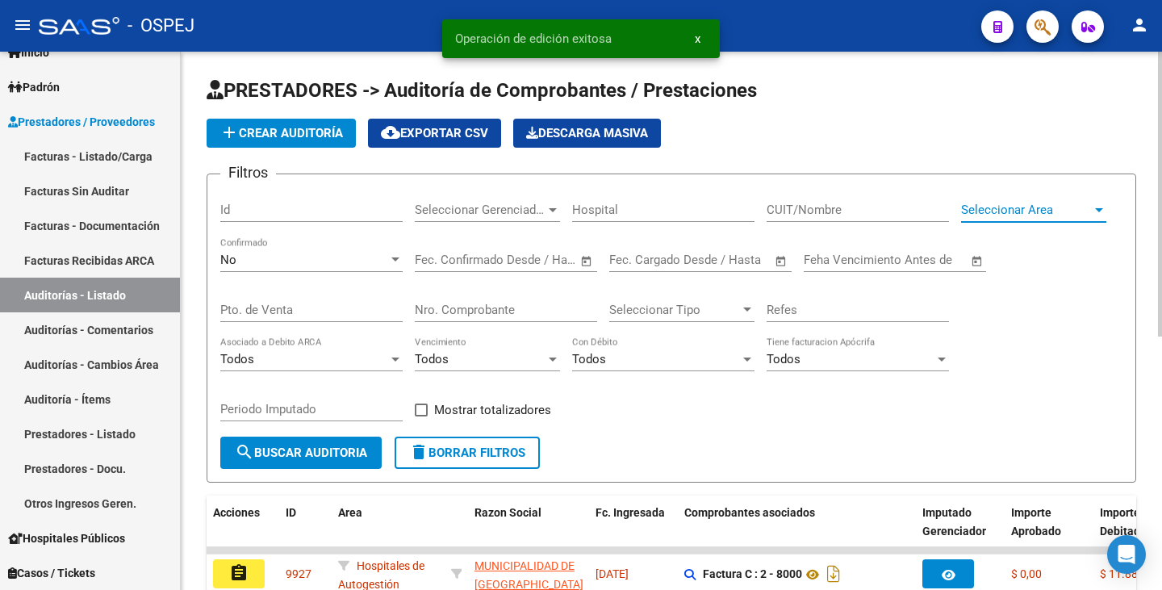
click at [1028, 215] on span "Seleccionar Area" at bounding box center [1026, 210] width 131 height 15
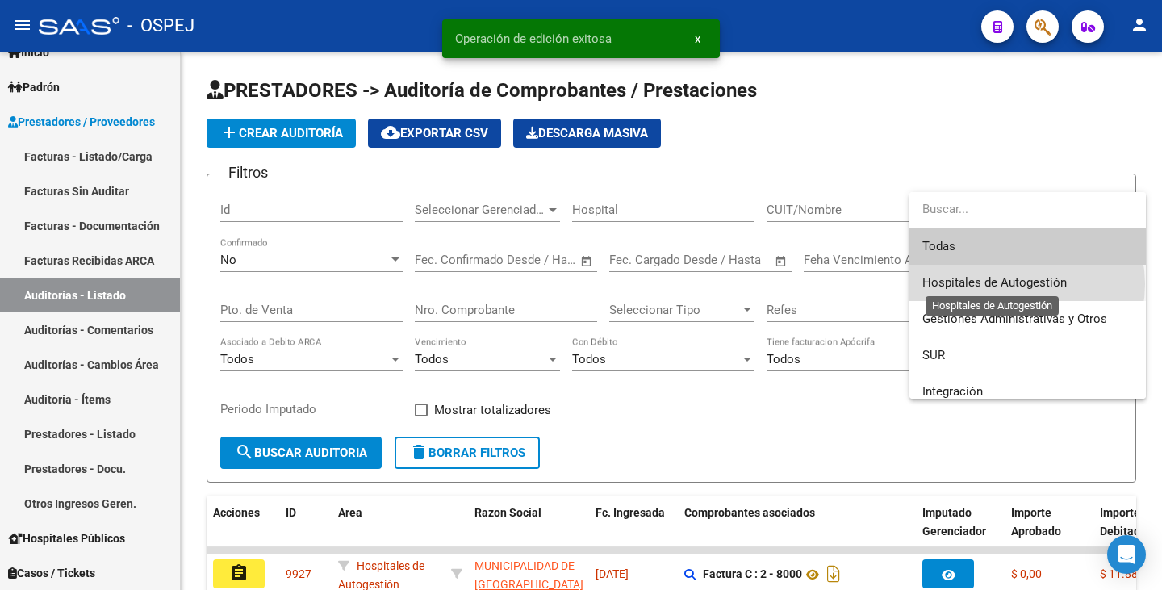
click at [1019, 284] on span "Hospitales de Autogestión" at bounding box center [995, 282] width 144 height 15
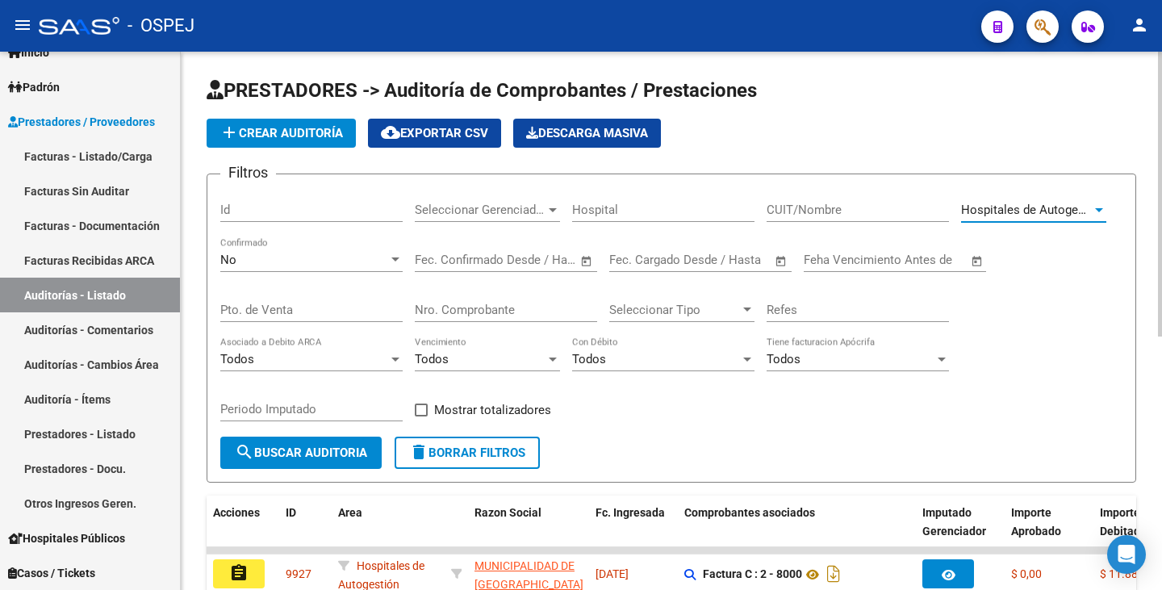
click at [307, 463] on button "search Buscar Auditoria" at bounding box center [300, 453] width 161 height 32
click at [1014, 213] on span "Hospitales de Autogestión" at bounding box center [1033, 210] width 144 height 15
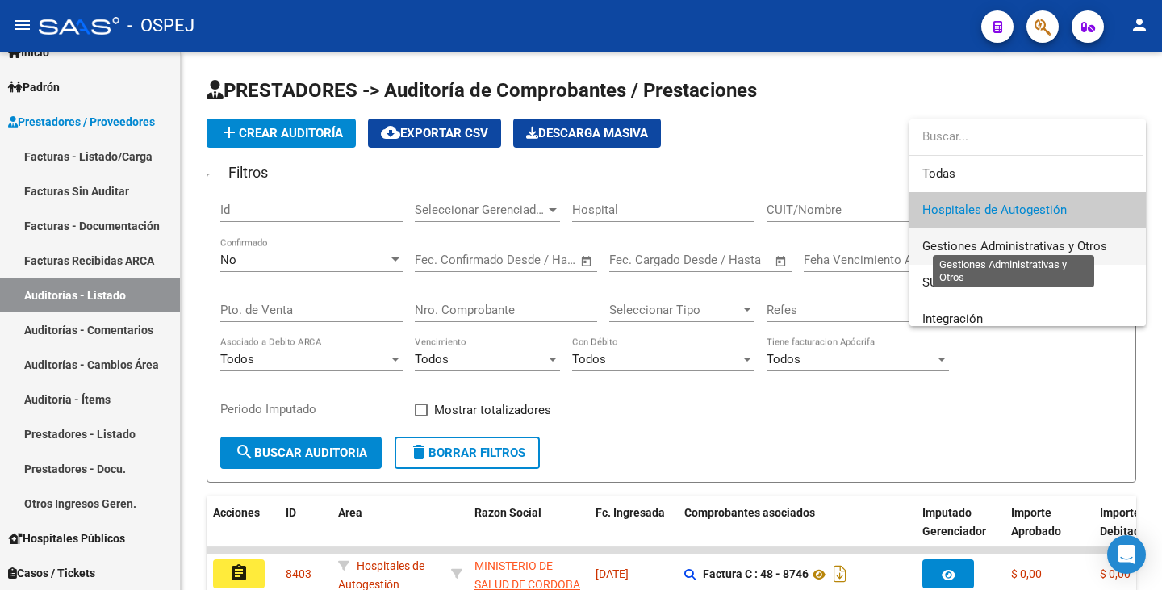
scroll to position [81, 0]
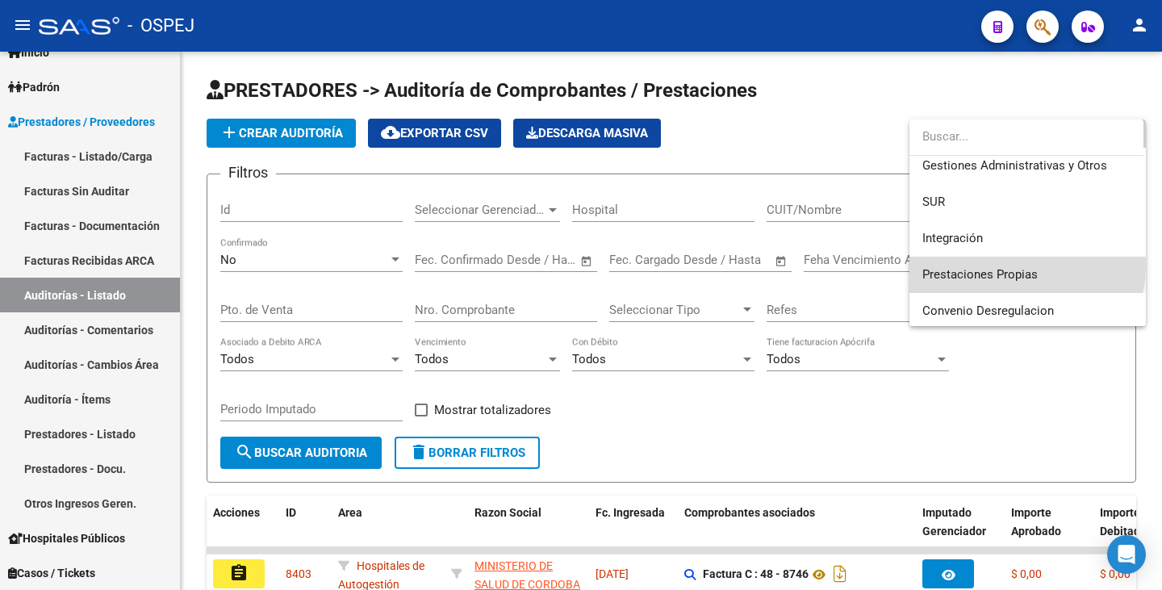
click at [1018, 266] on span "Prestaciones Propias" at bounding box center [1028, 275] width 211 height 36
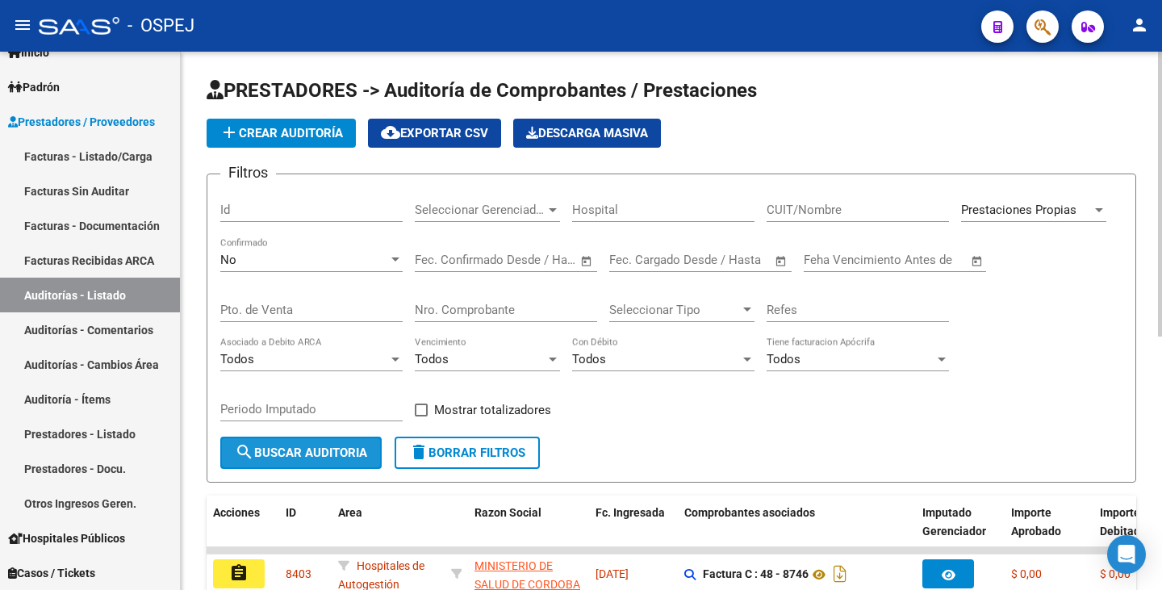
click at [265, 454] on span "search Buscar Auditoria" at bounding box center [301, 453] width 132 height 15
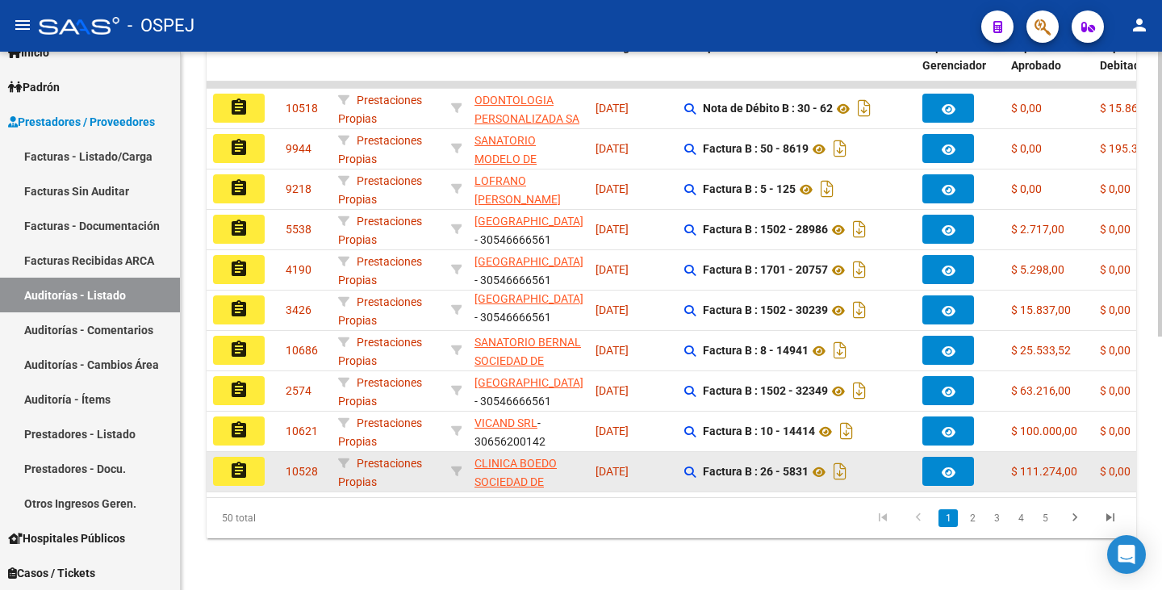
scroll to position [478, 0]
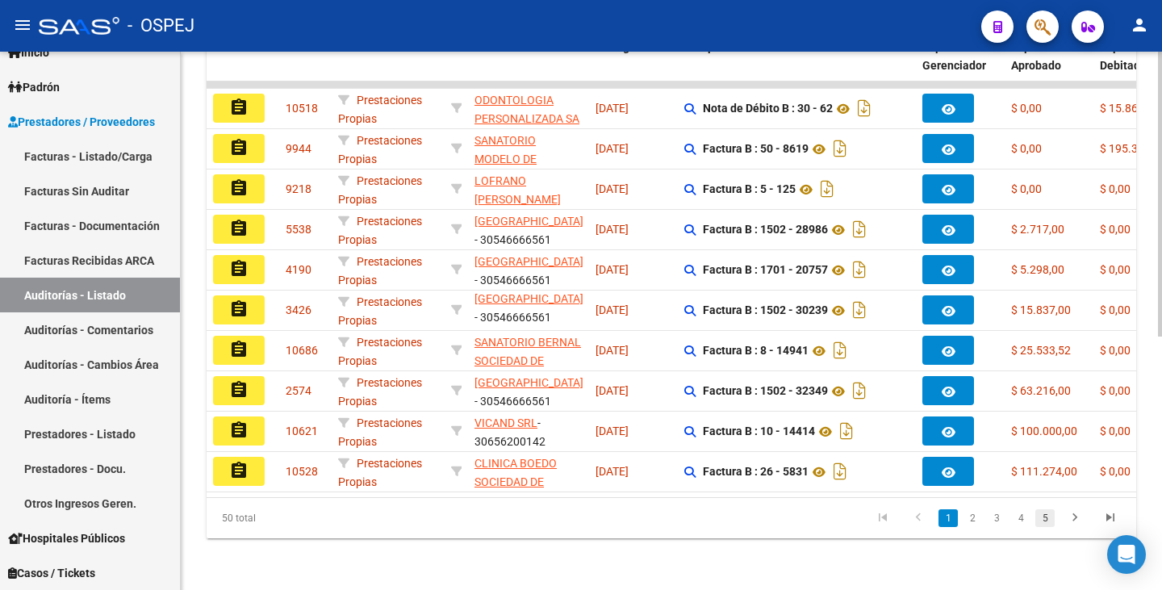
click at [1046, 515] on link "5" at bounding box center [1045, 518] width 19 height 18
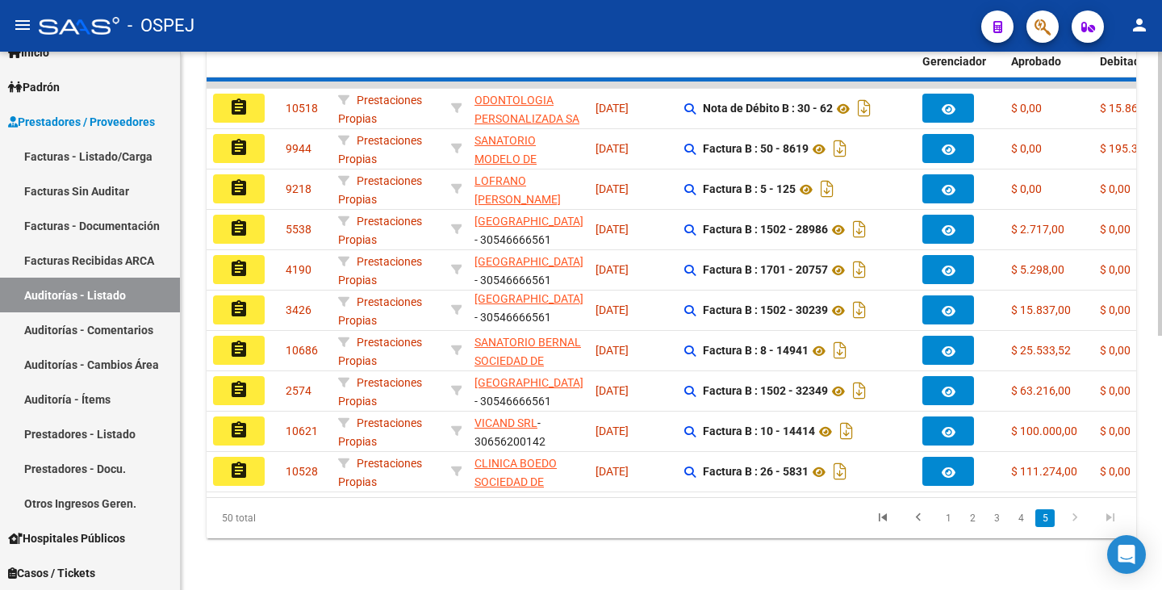
scroll to position [3, 0]
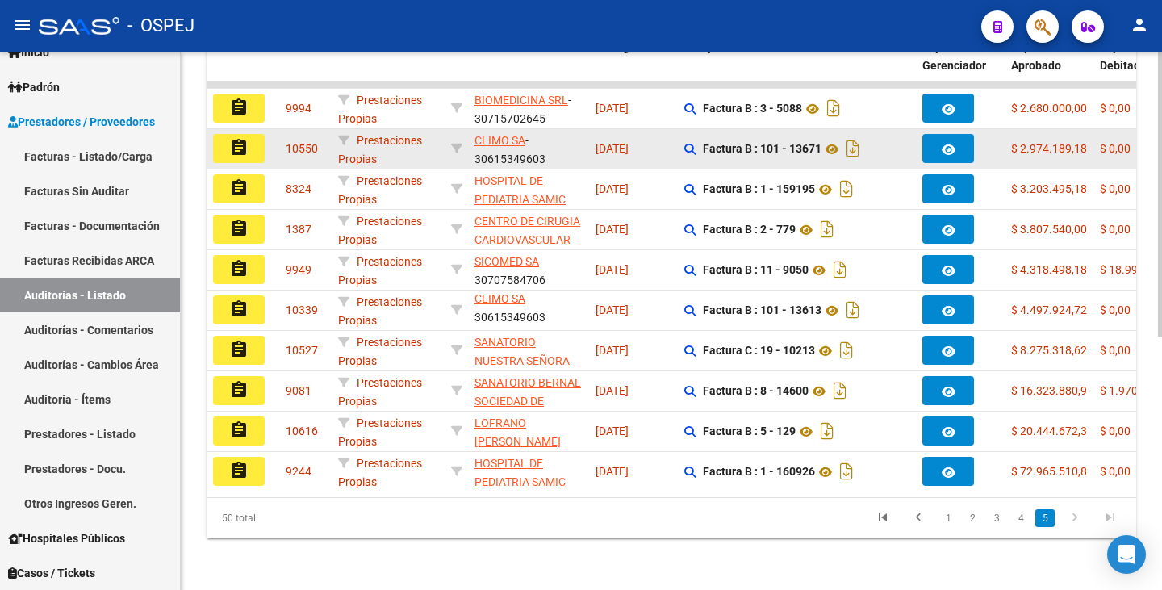
click at [249, 134] on button "assignment" at bounding box center [239, 148] width 52 height 29
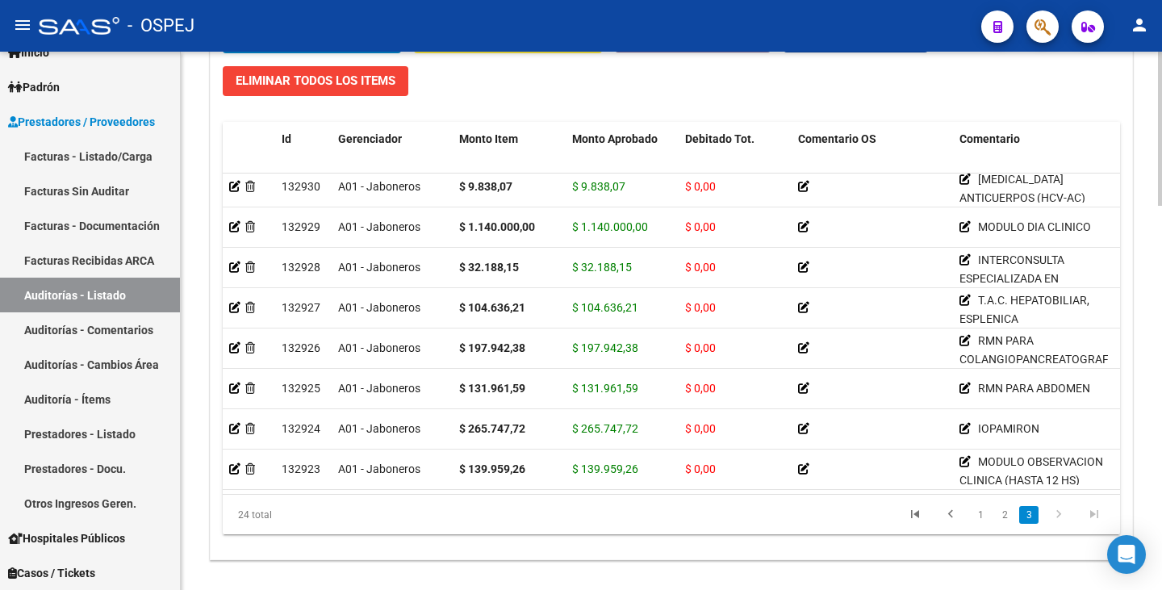
scroll to position [1305, 0]
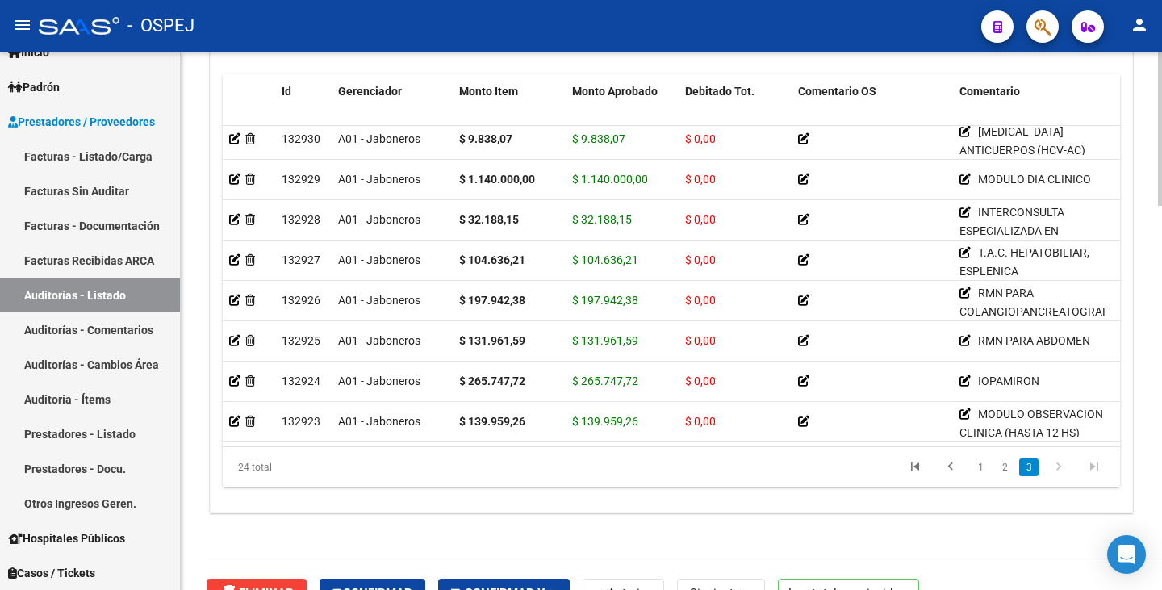
click at [1160, 493] on div at bounding box center [1160, 502] width 4 height 154
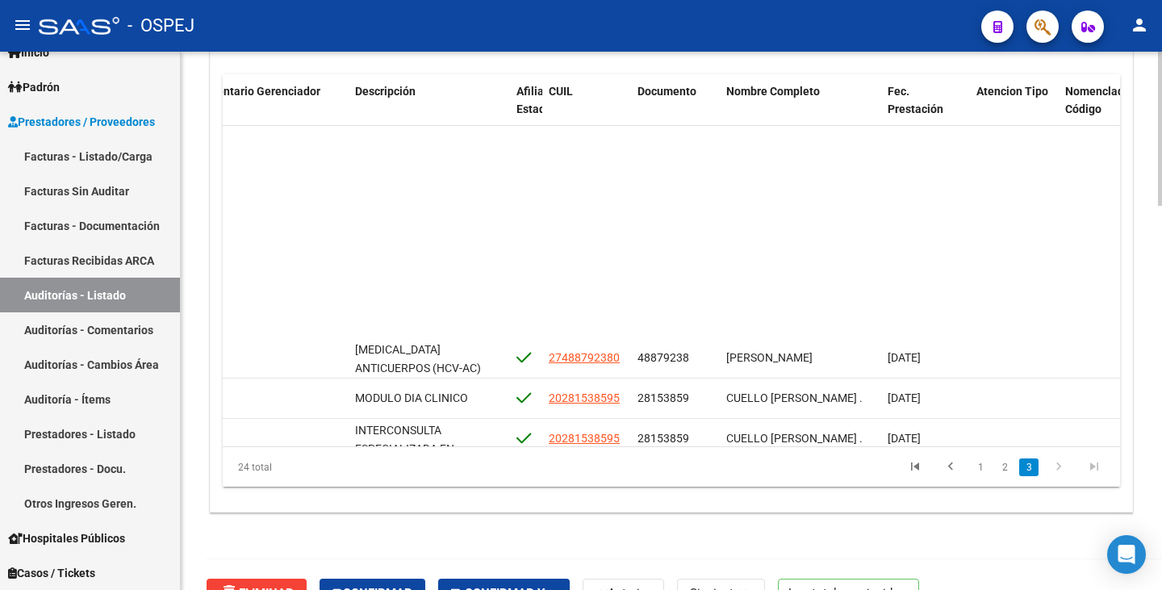
scroll to position [664, 927]
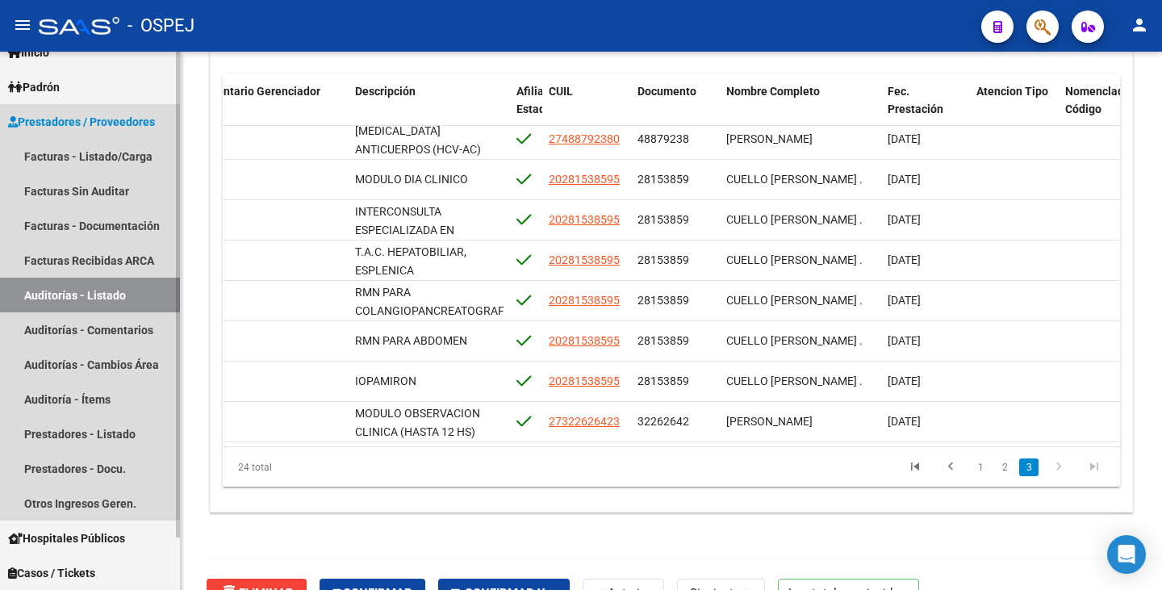
click at [32, 297] on link "Auditorías - Listado" at bounding box center [90, 295] width 180 height 35
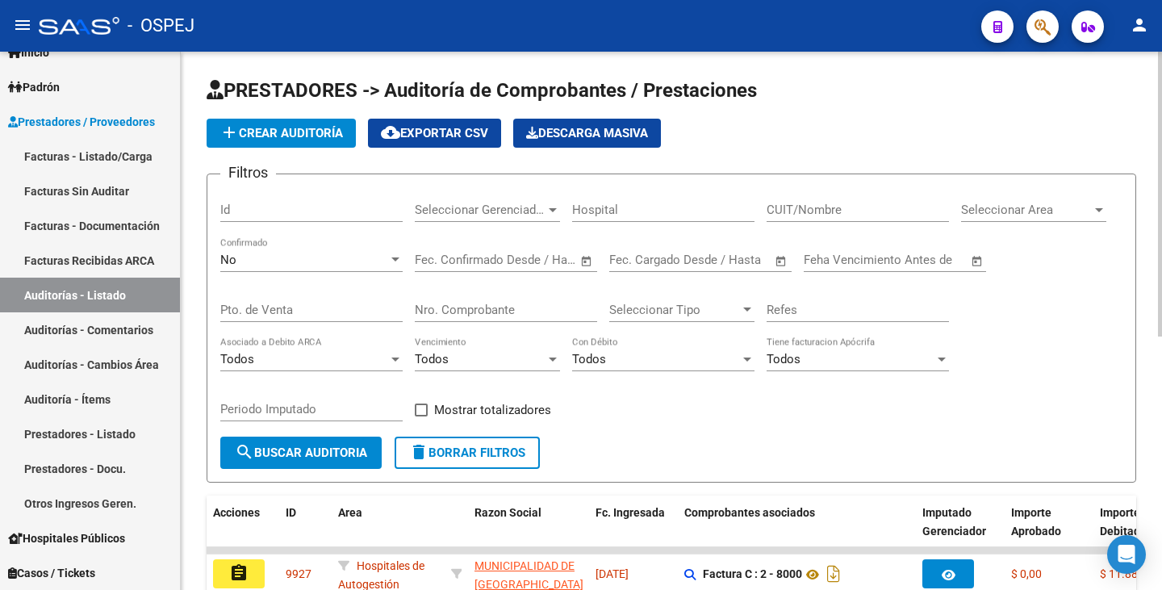
click at [1018, 207] on span "Seleccionar Area" at bounding box center [1026, 210] width 131 height 15
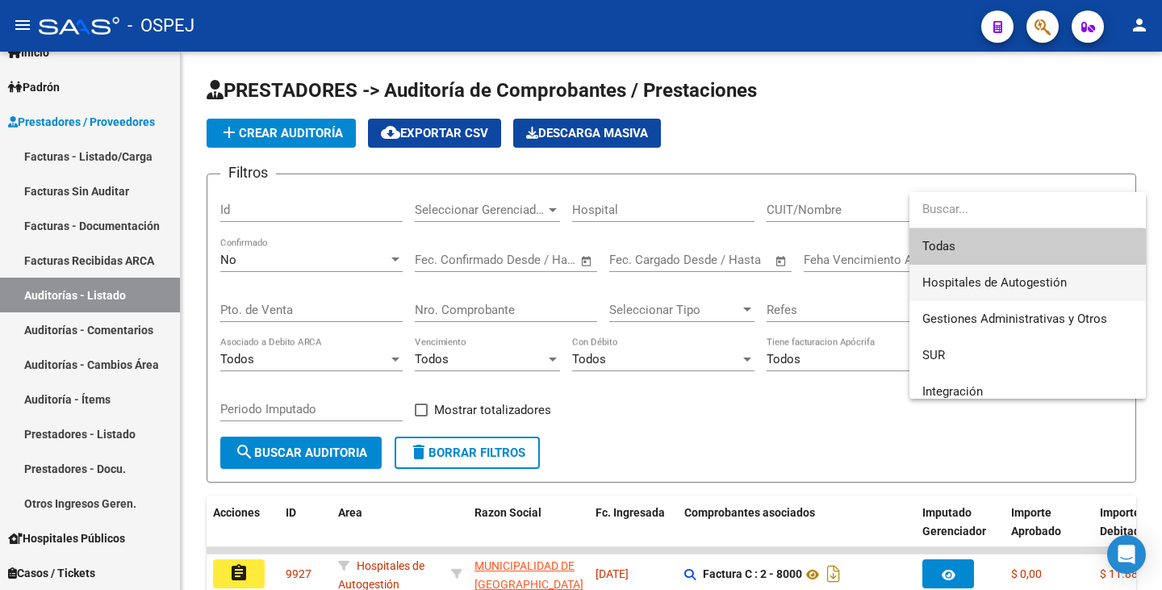
click at [1047, 270] on span "Hospitales de Autogestión" at bounding box center [1028, 283] width 211 height 36
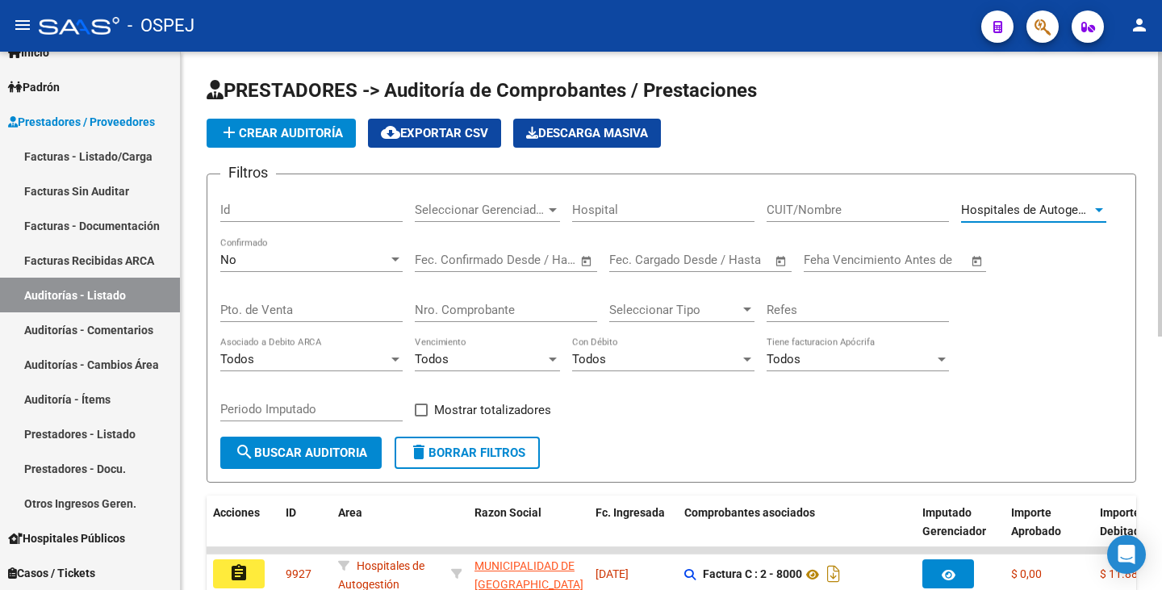
click at [330, 450] on span "search Buscar Auditoria" at bounding box center [301, 453] width 132 height 15
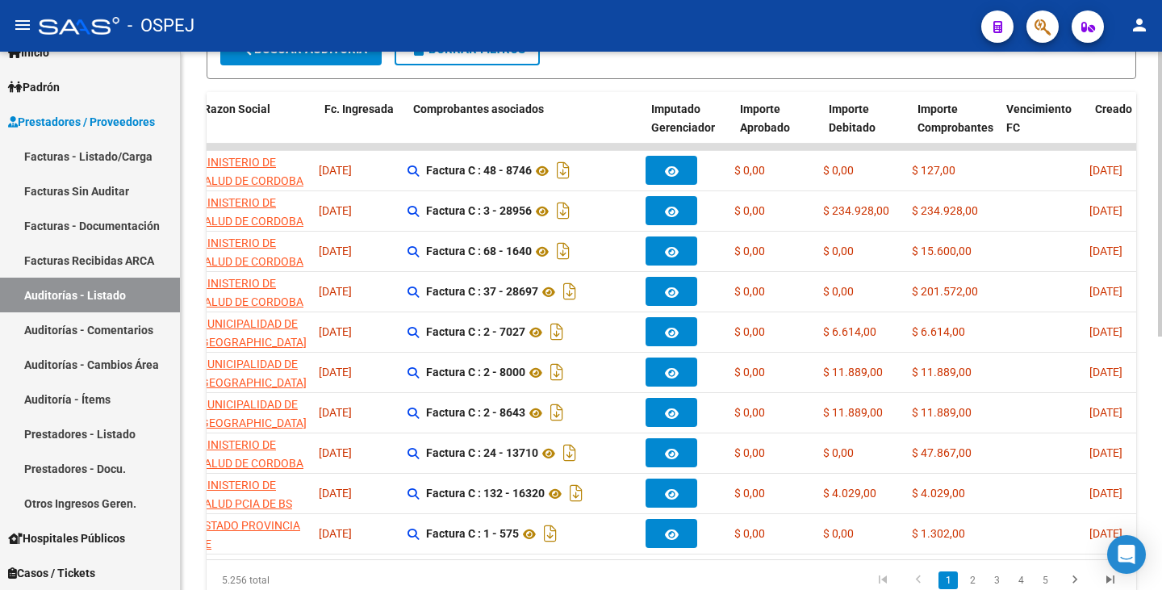
scroll to position [0, 271]
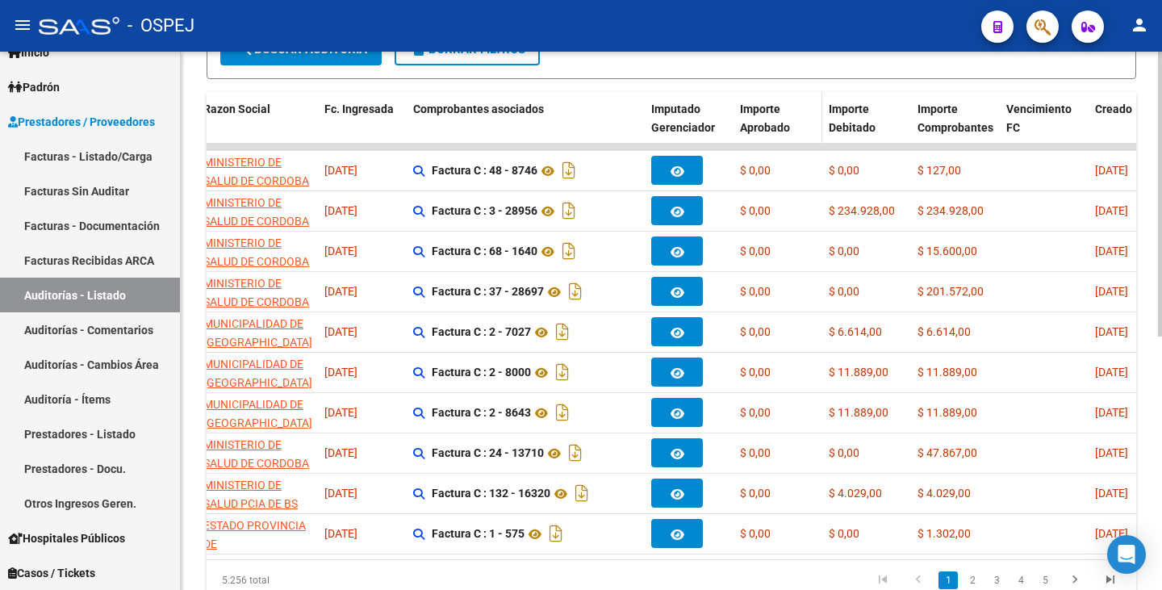
click at [754, 116] on div "Importe Aprobado" at bounding box center [778, 118] width 76 height 37
click at [756, 107] on span "Importe Aprobado" at bounding box center [765, 118] width 50 height 31
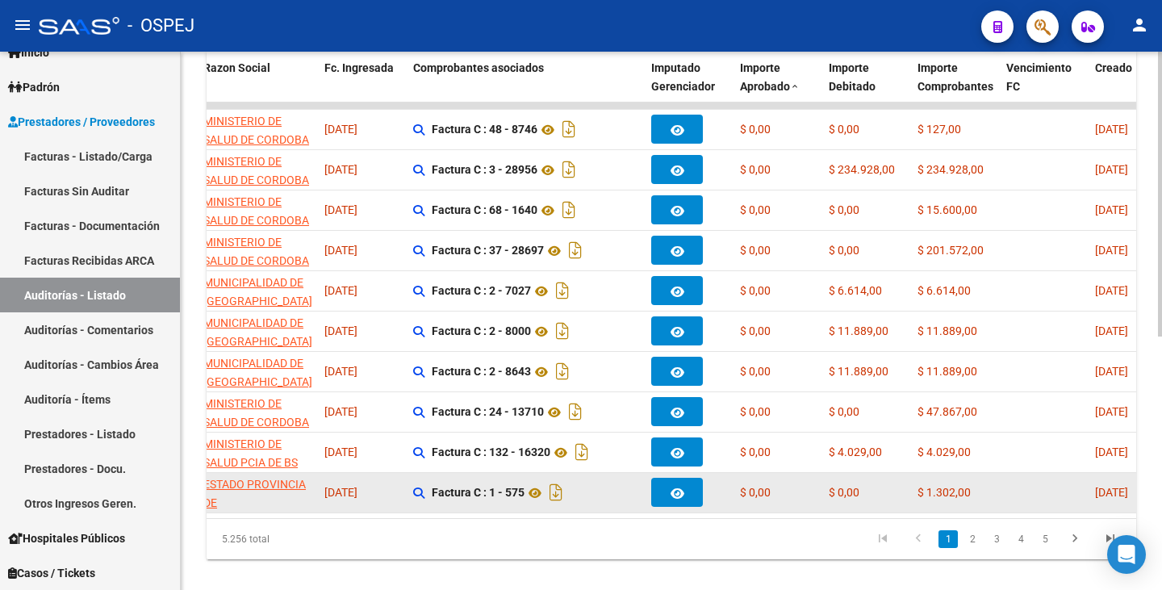
scroll to position [478, 0]
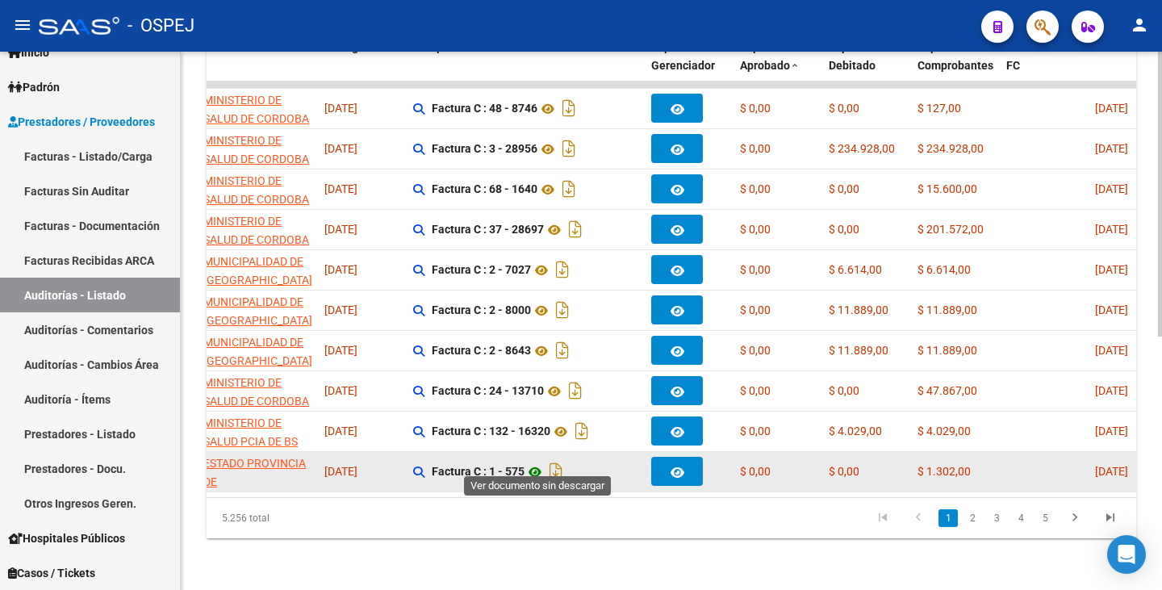
click at [536, 463] on icon at bounding box center [535, 472] width 21 height 19
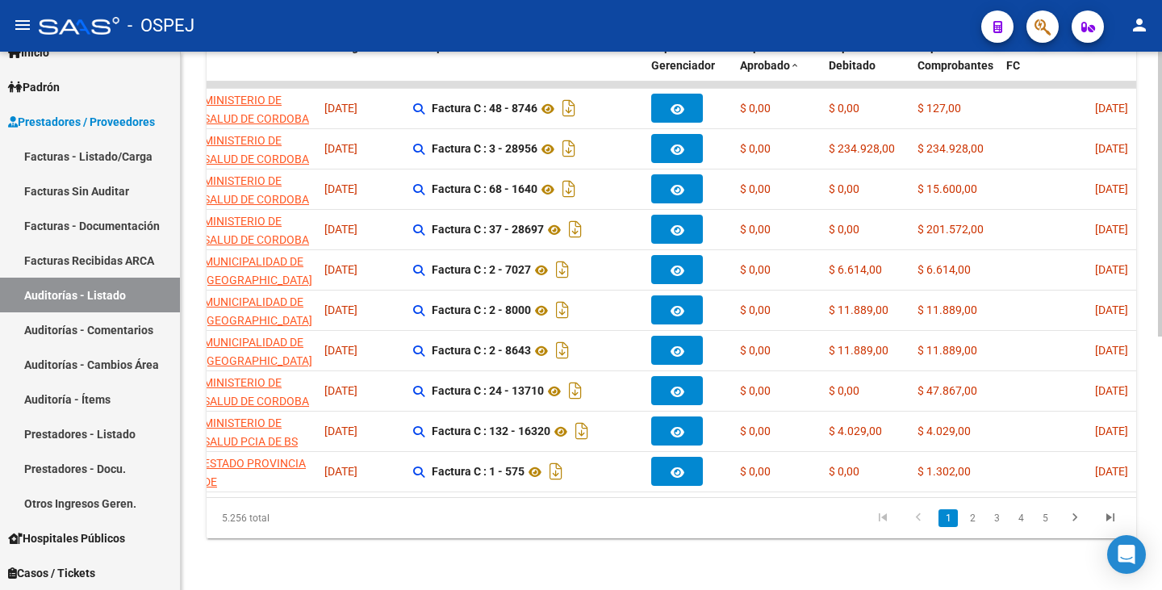
scroll to position [0, 0]
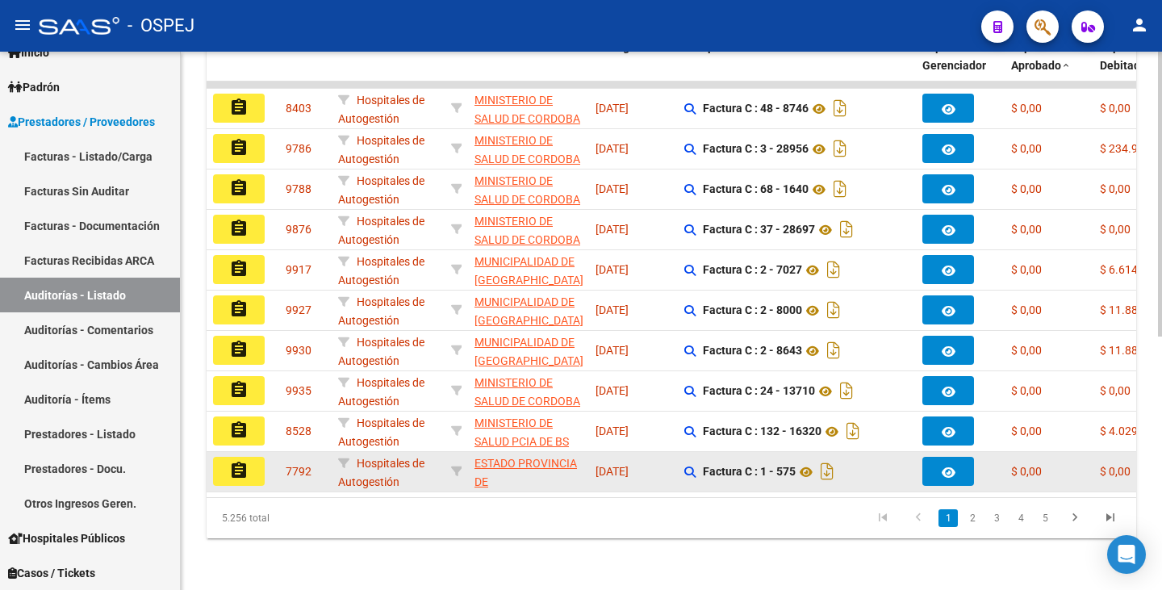
click at [242, 461] on mat-icon "assignment" at bounding box center [238, 470] width 19 height 19
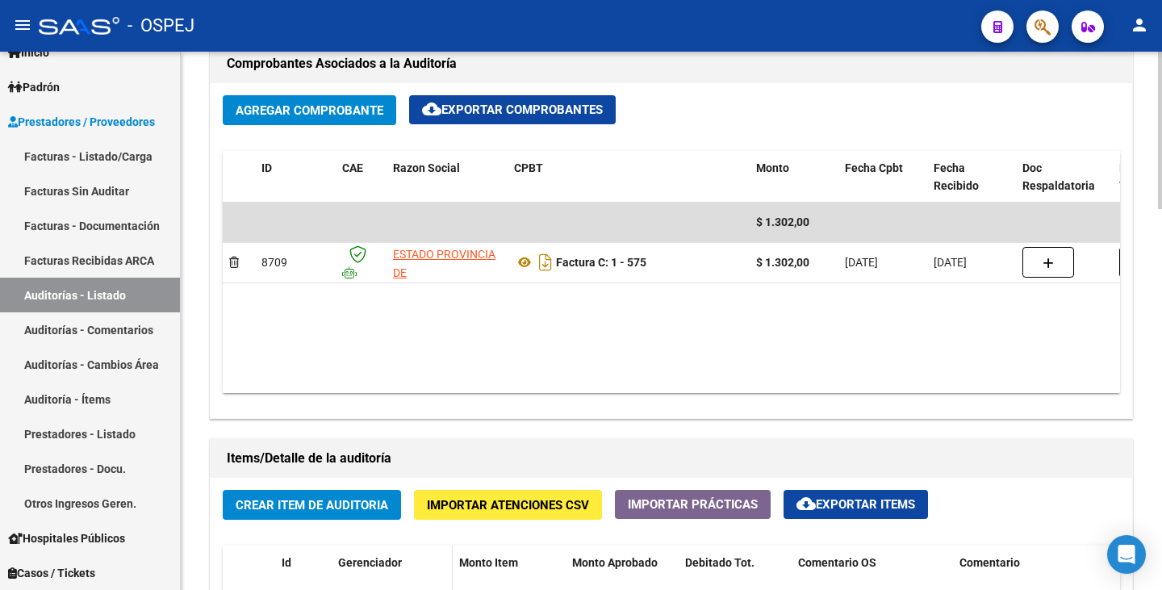
scroll to position [969, 0]
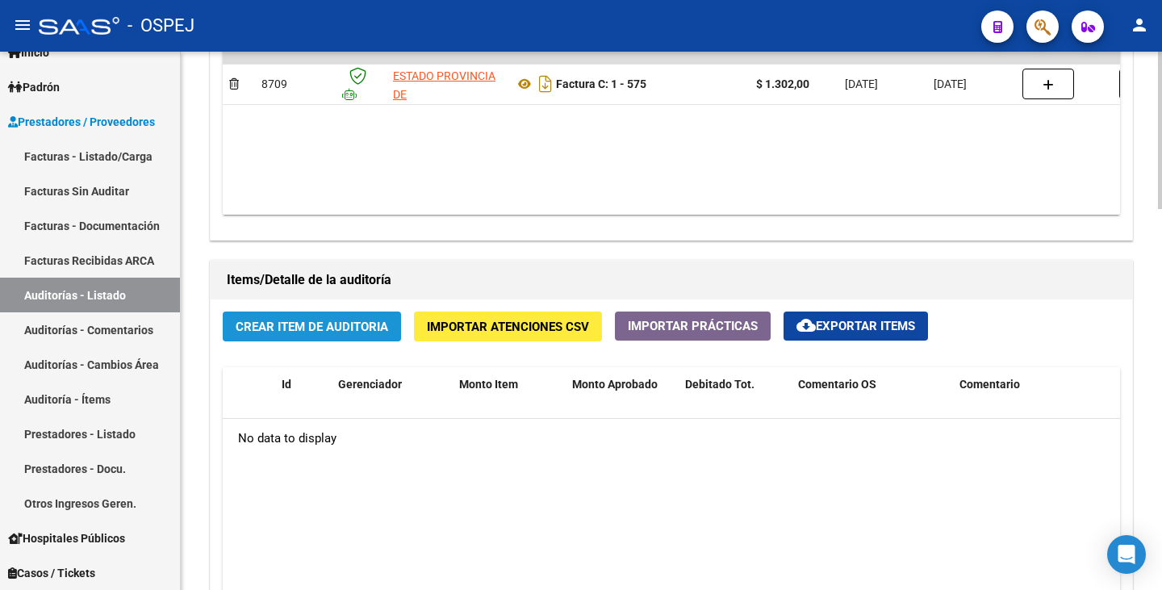
click at [324, 324] on span "Crear Item de Auditoria" at bounding box center [312, 327] width 153 height 15
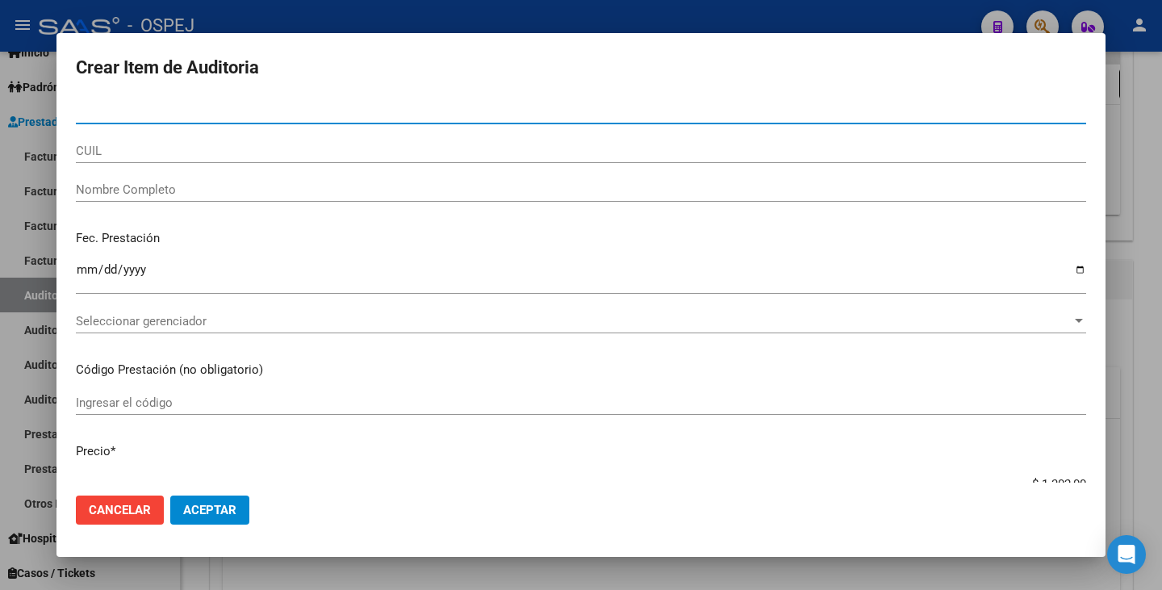
type input "31518243"
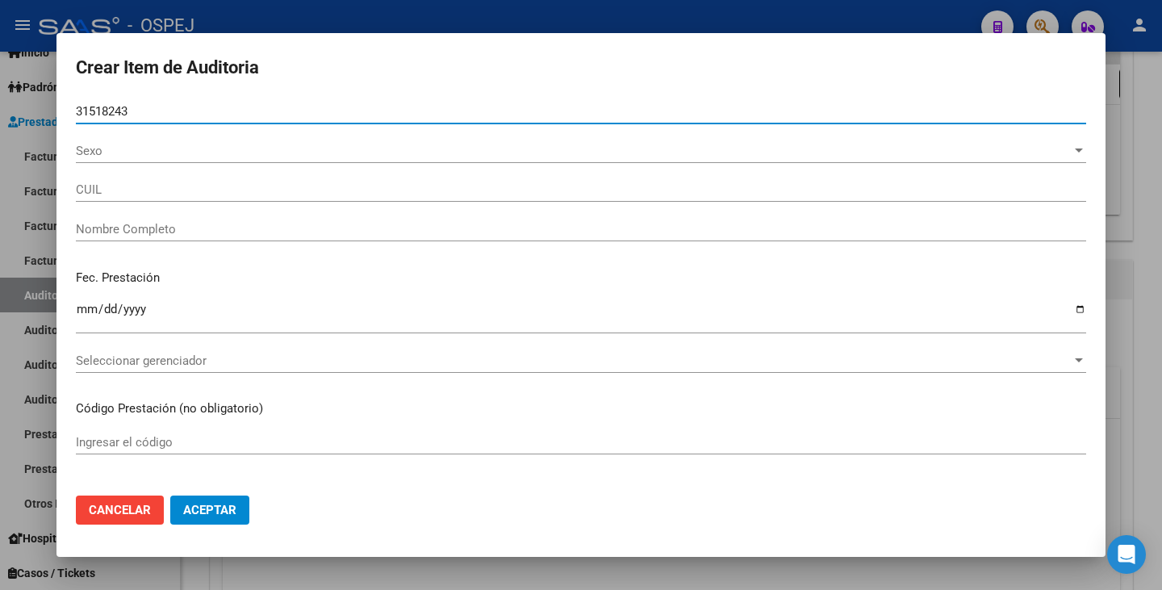
type input "20315182434"
type input "- -"
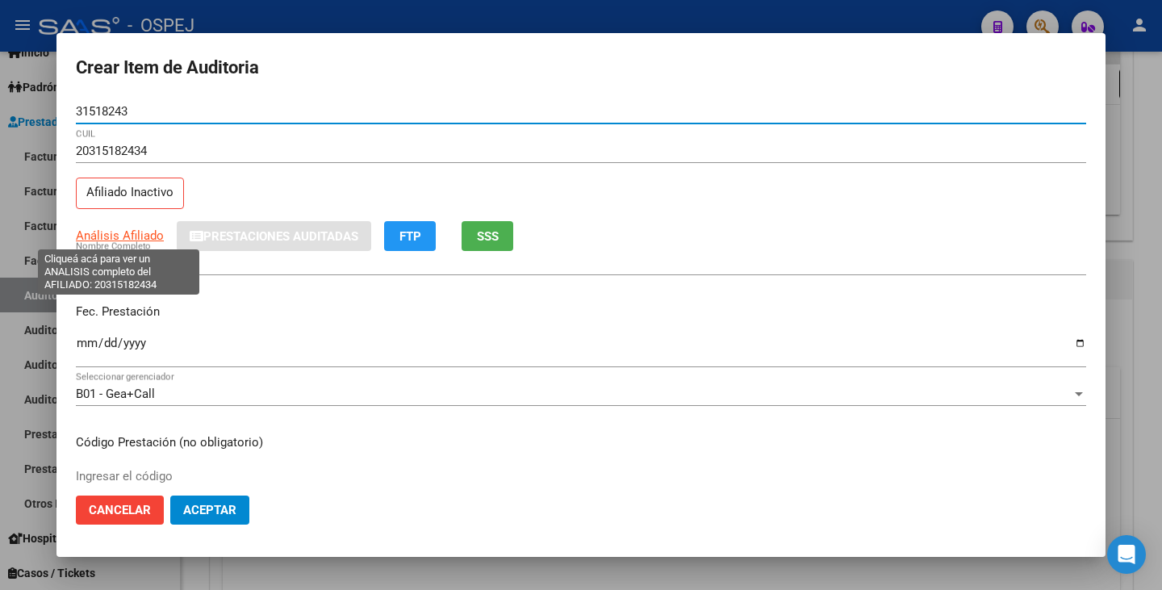
type input "31518243"
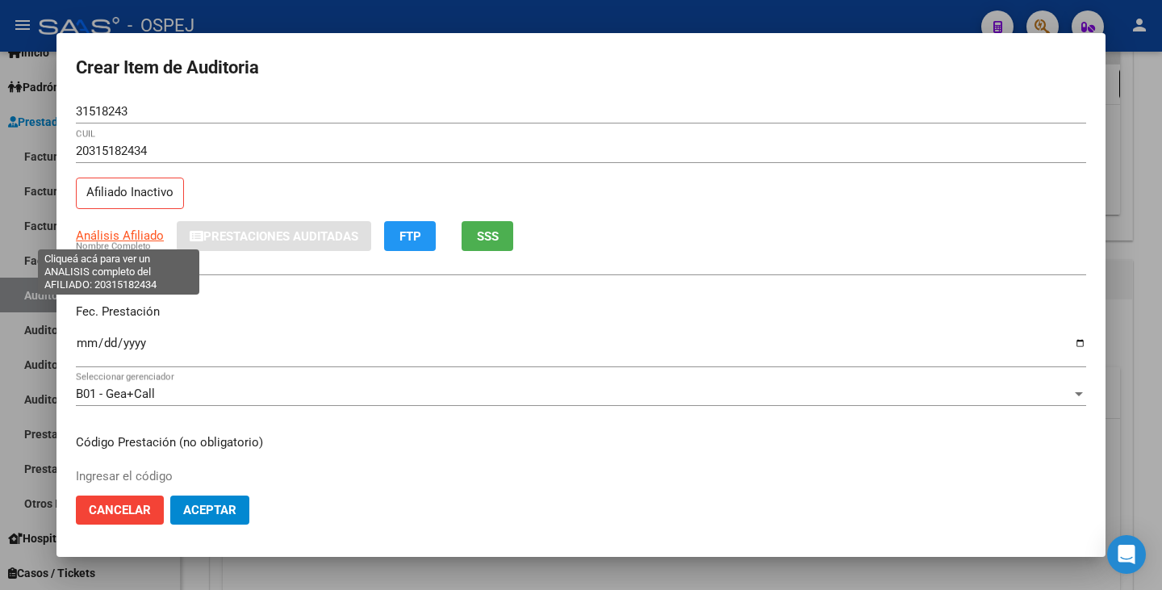
click at [116, 236] on span "Análisis Afiliado" at bounding box center [120, 235] width 88 height 15
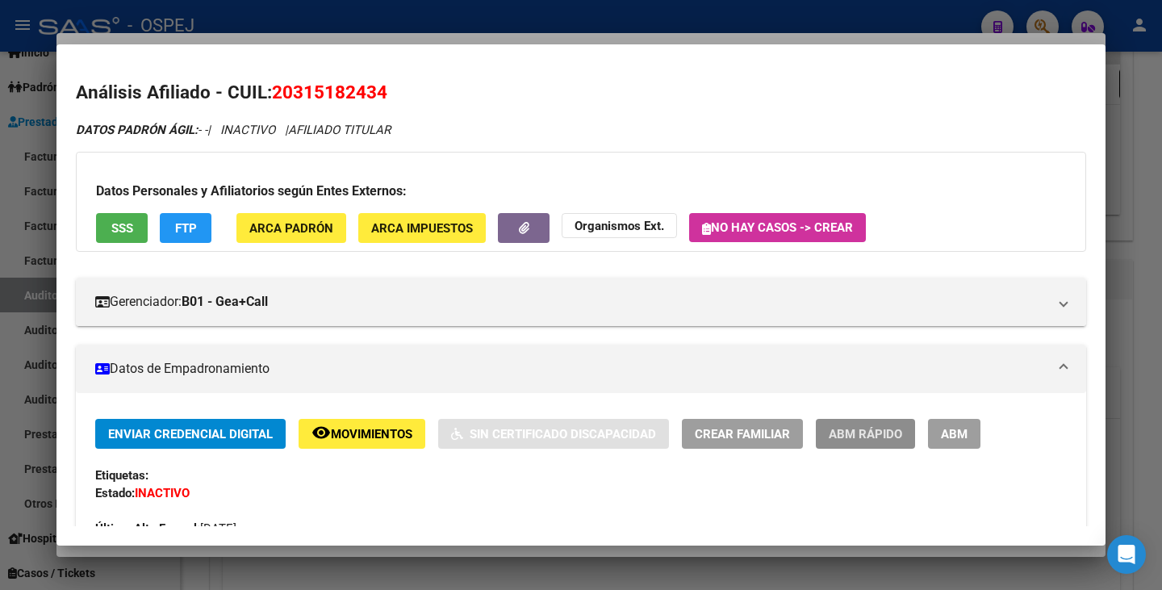
click at [862, 429] on span "ABM Rápido" at bounding box center [865, 434] width 73 height 15
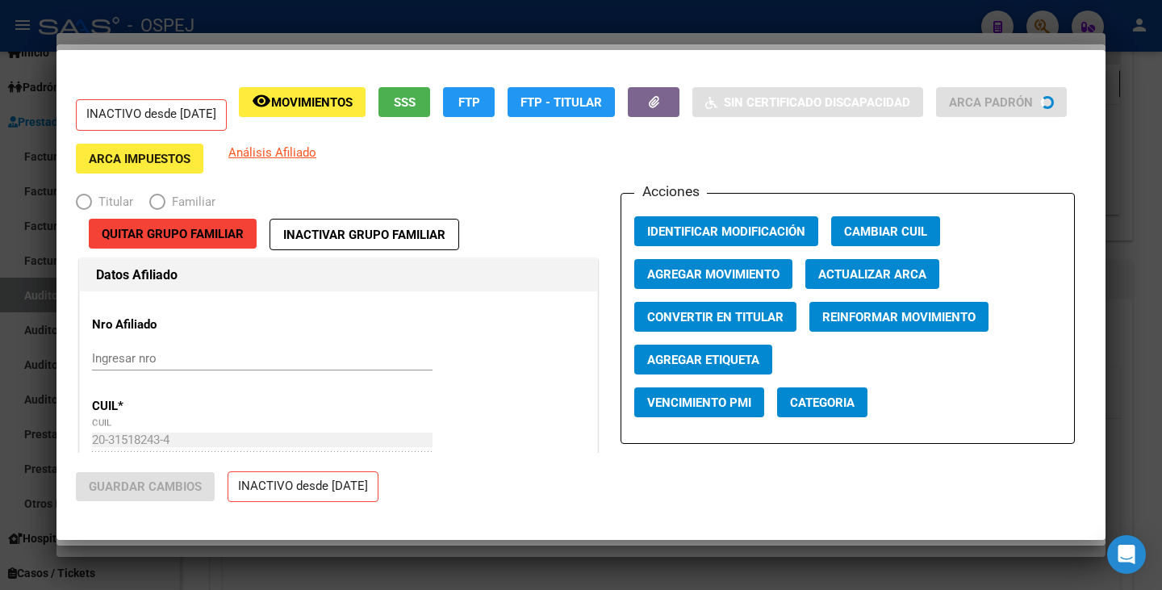
radio input "true"
type input "30-71484749-6"
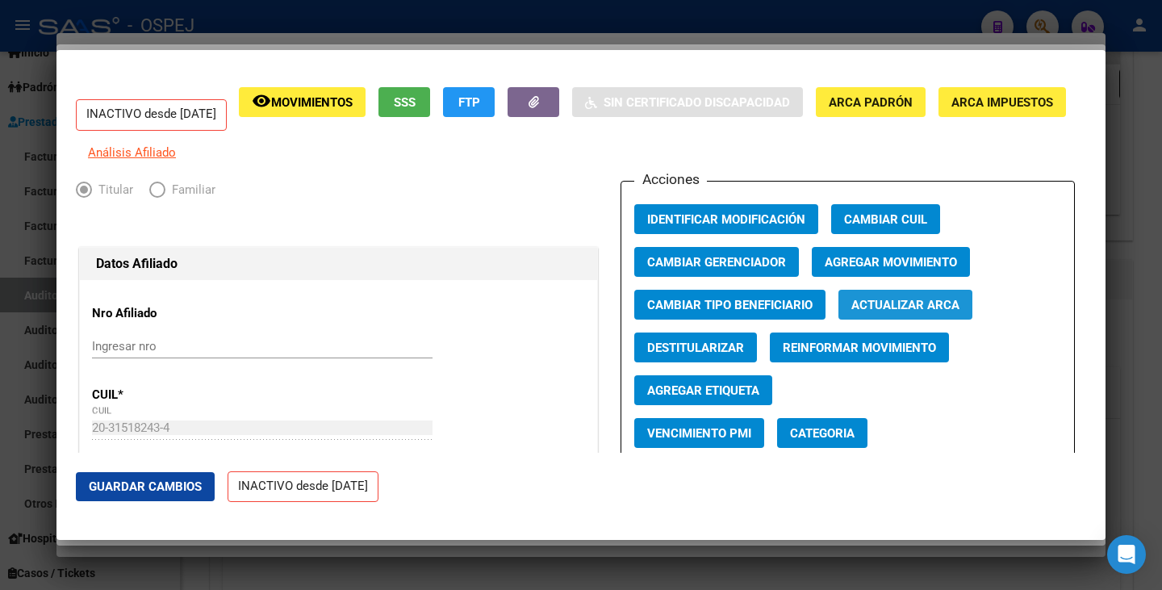
click at [874, 312] on span "Actualizar ARCA" at bounding box center [906, 305] width 108 height 15
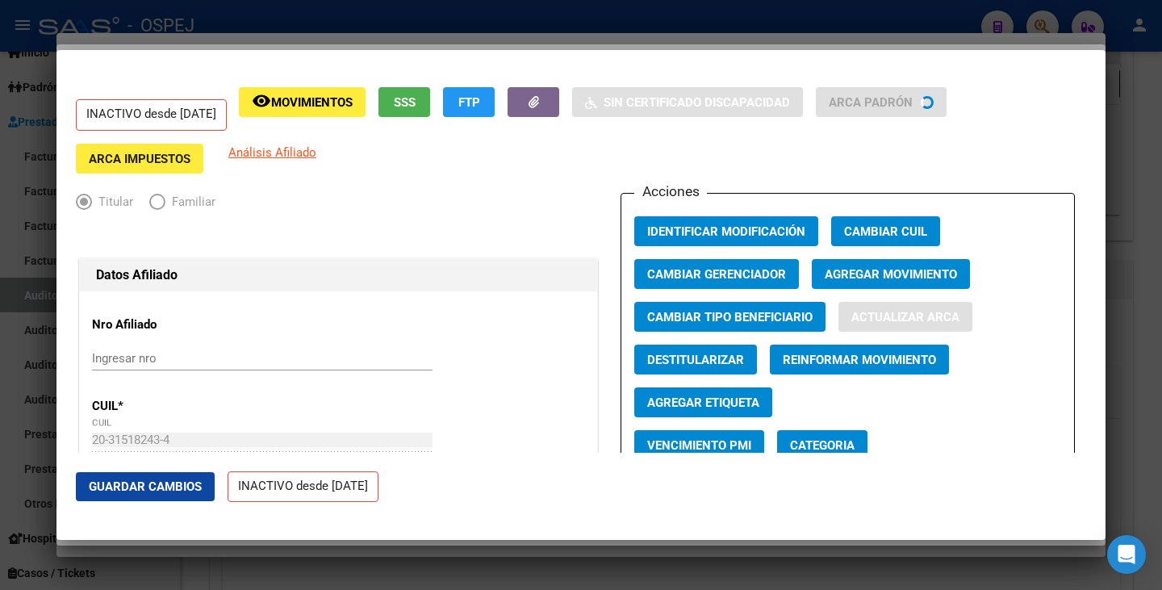
type input "ESCUDERO"
type input "[PERSON_NAME]"
type input "SAN LUIS"
type input "MZA. 8- CASA"
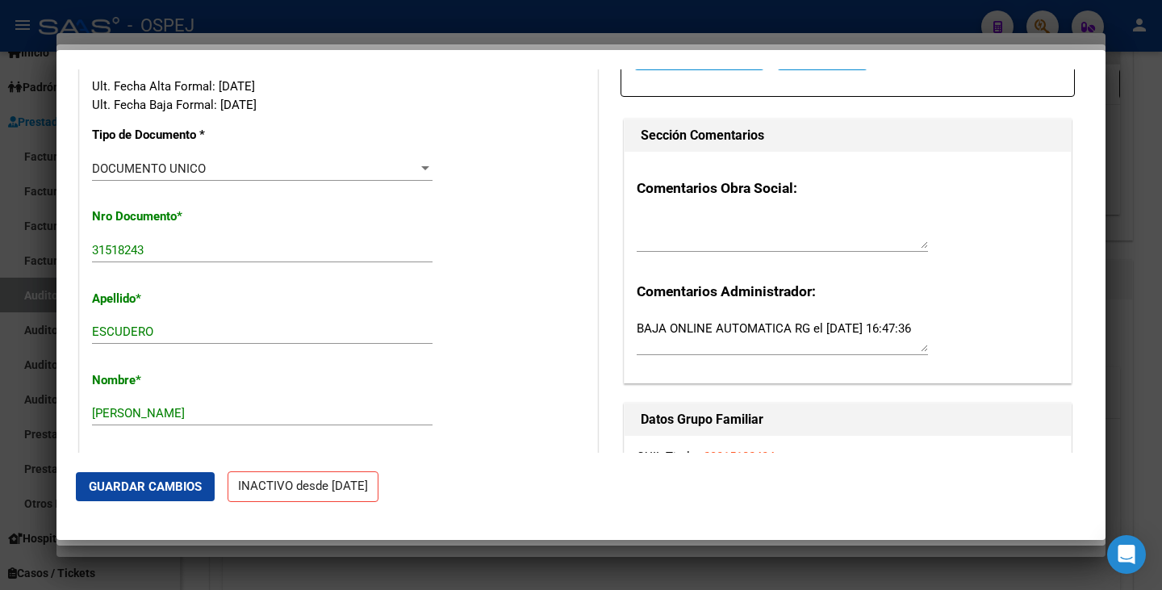
scroll to position [565, 0]
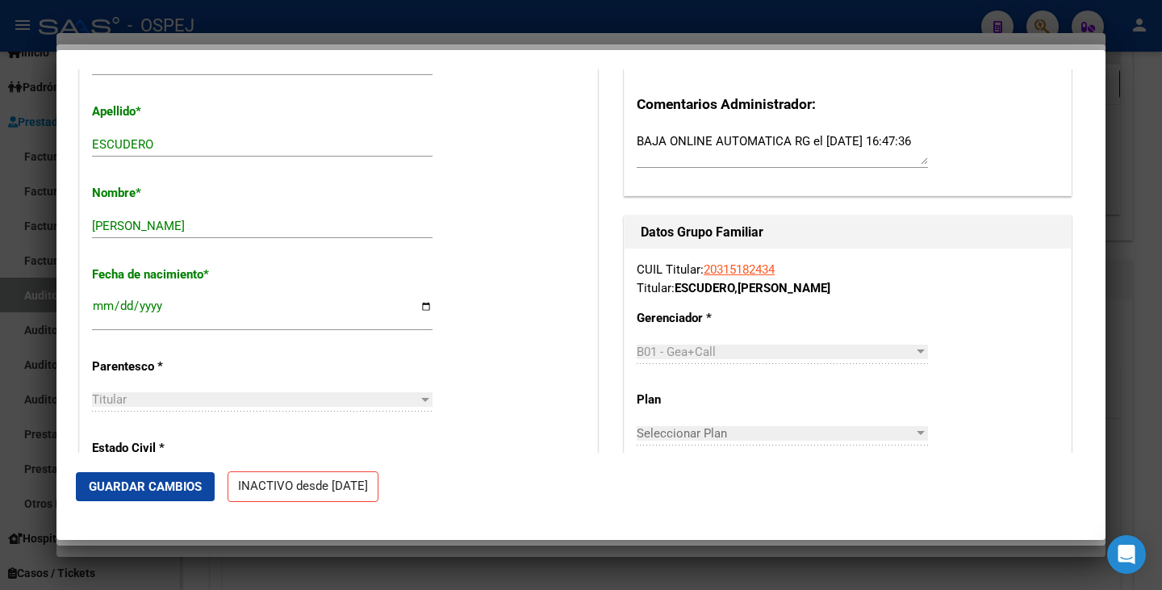
click at [162, 492] on span "Guardar Cambios" at bounding box center [145, 486] width 113 height 15
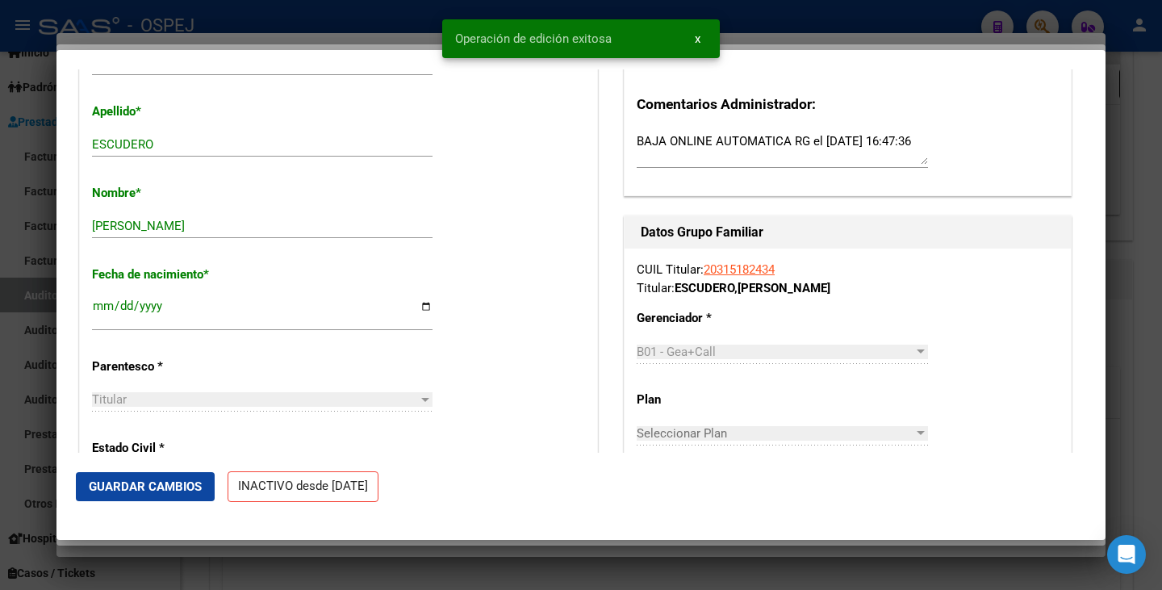
click at [573, 541] on div at bounding box center [581, 295] width 1162 height 590
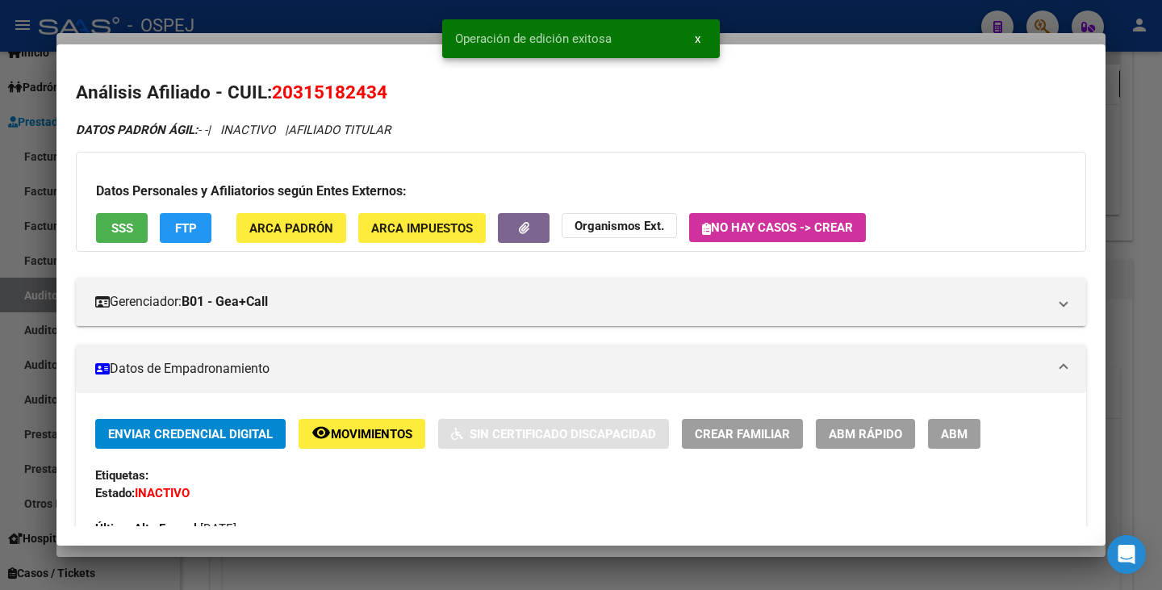
click at [573, 543] on mat-dialog-container "Análisis Afiliado - CUIL: 20315182434 DATOS PADRÓN ÁGIL: - - | INACTIVO | AFILI…" at bounding box center [581, 294] width 1049 height 501
click at [572, 550] on div at bounding box center [581, 295] width 1162 height 590
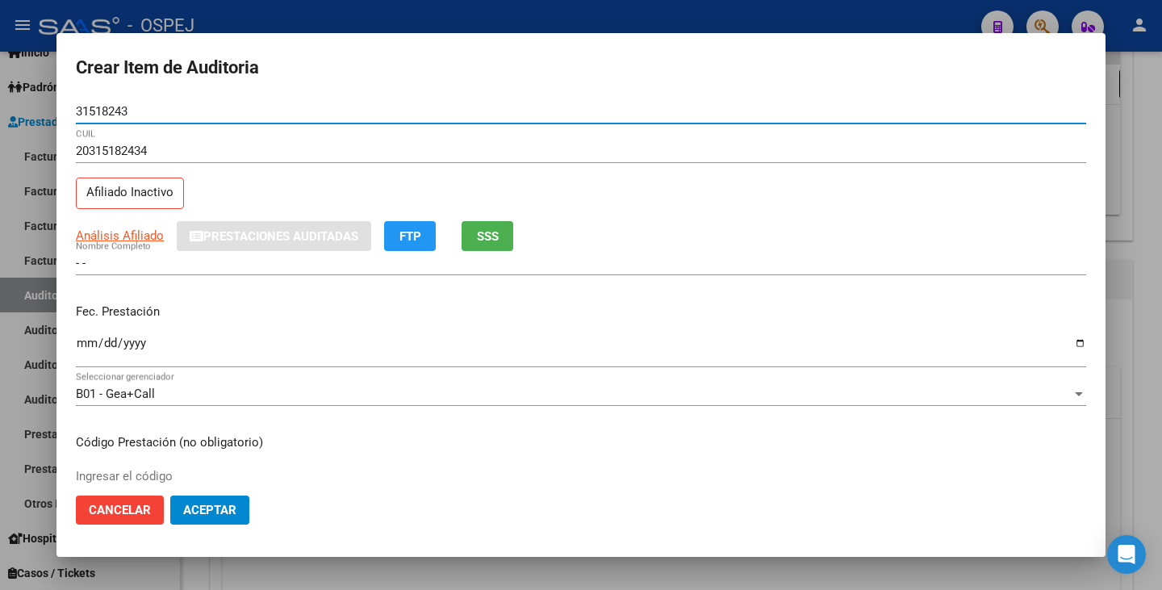
drag, startPoint x: 136, startPoint y: 117, endPoint x: 51, endPoint y: 117, distance: 84.8
click at [51, 117] on div "Crear Item de Auditoria 31518243 Nro Documento 20315182434 CUIL Afiliado Inacti…" at bounding box center [581, 295] width 1162 height 590
click at [27, 199] on div at bounding box center [581, 295] width 1162 height 590
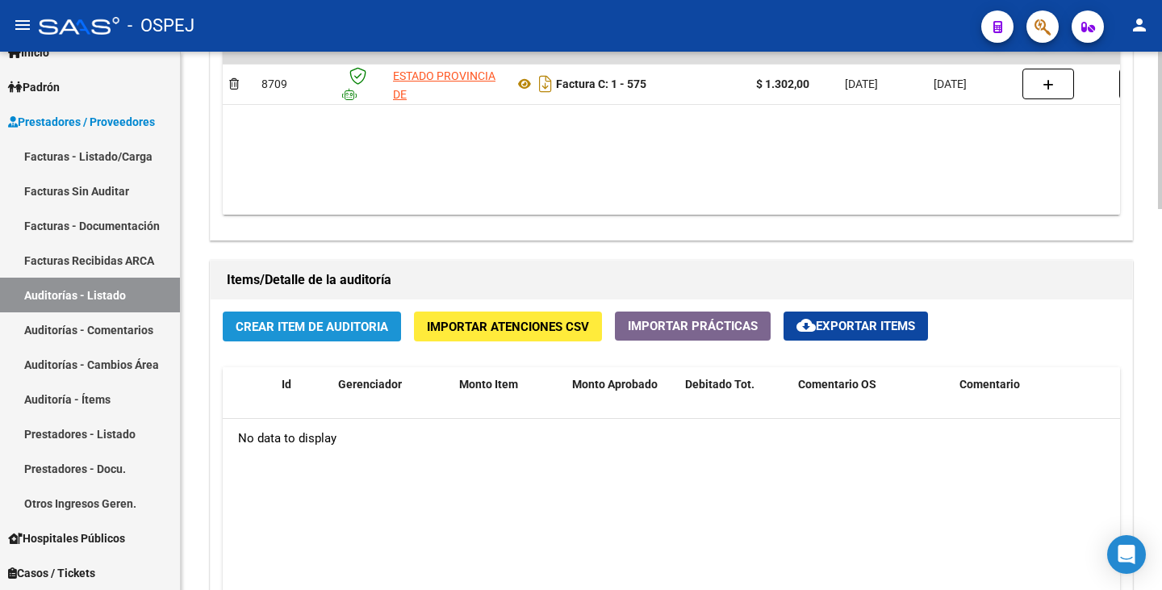
click at [330, 331] on span "Crear Item de Auditoria" at bounding box center [312, 327] width 153 height 15
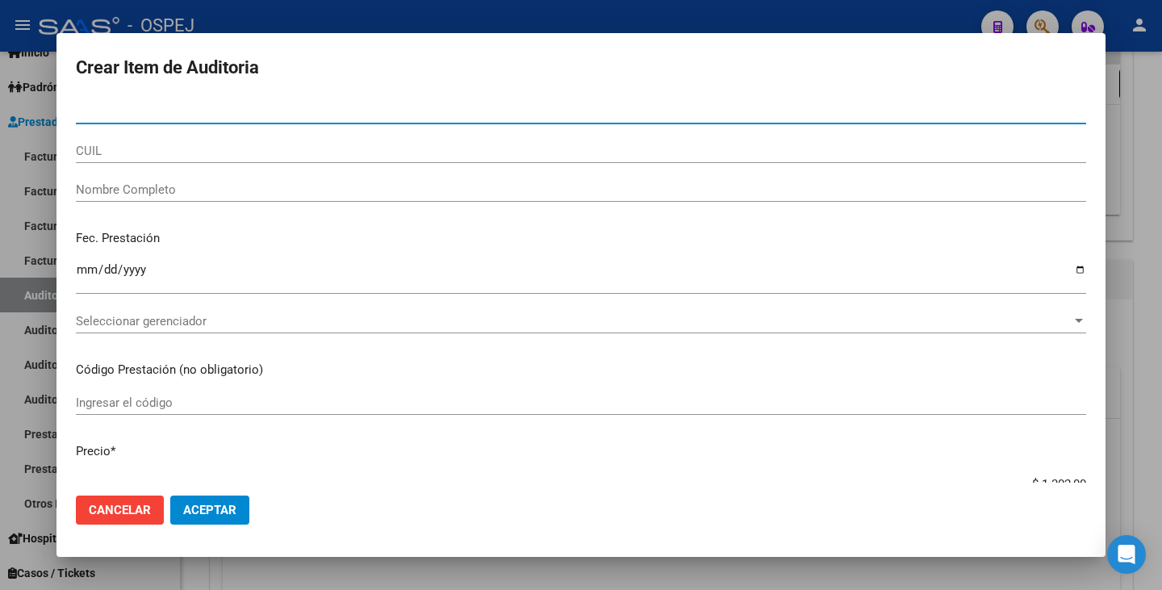
type input "31518243"
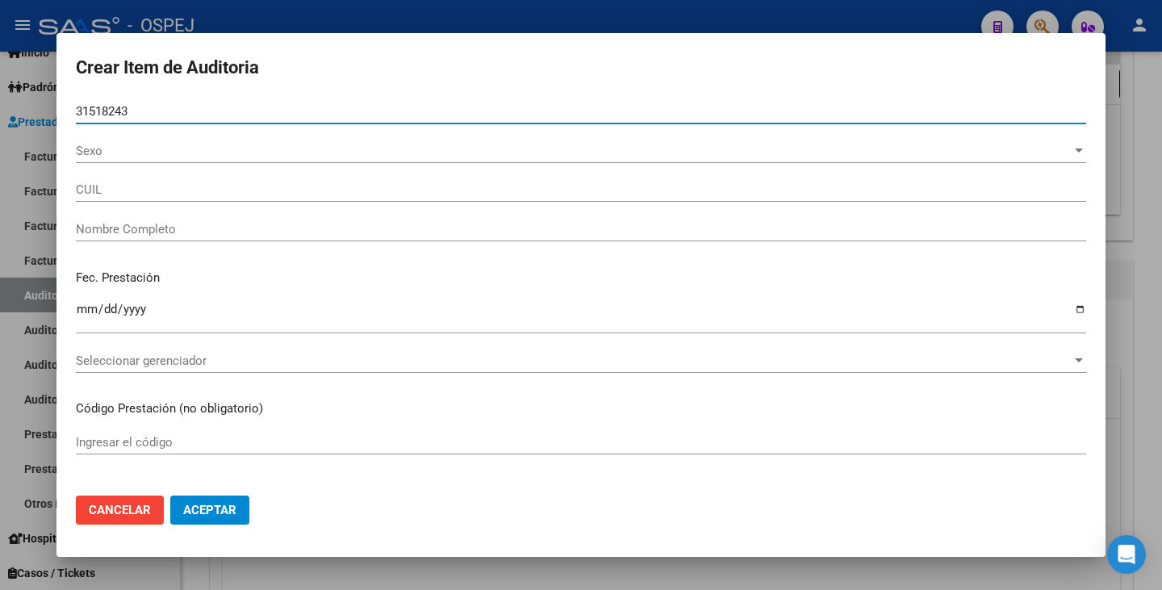
type input "20315182434"
type input "[PERSON_NAME]"
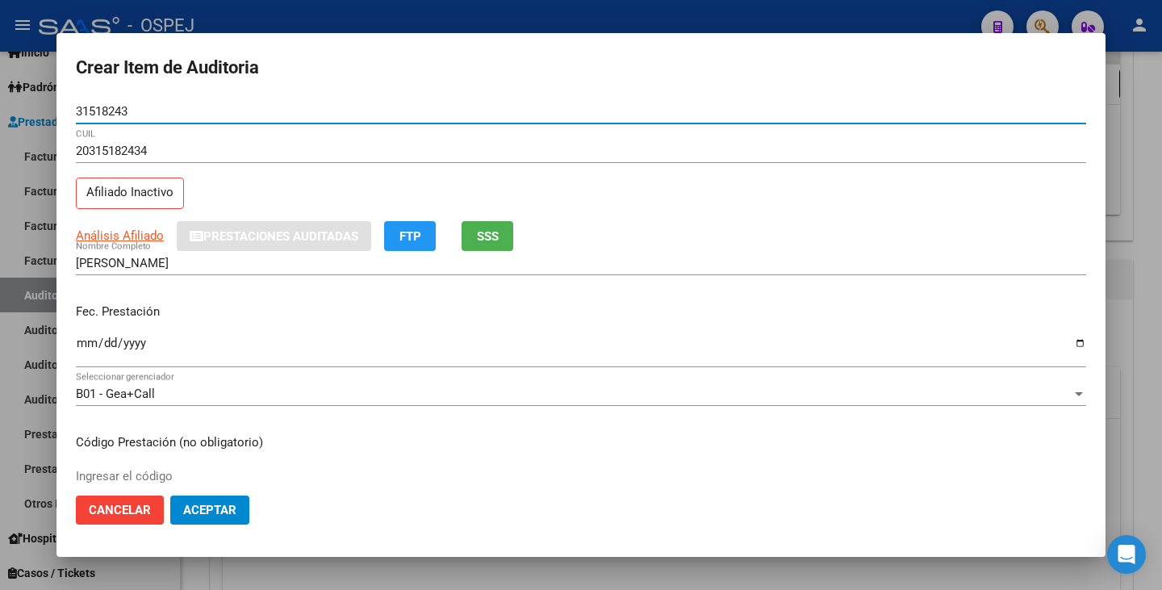
type input "31518243"
click at [91, 349] on input "Ingresar la fecha" at bounding box center [581, 350] width 1011 height 26
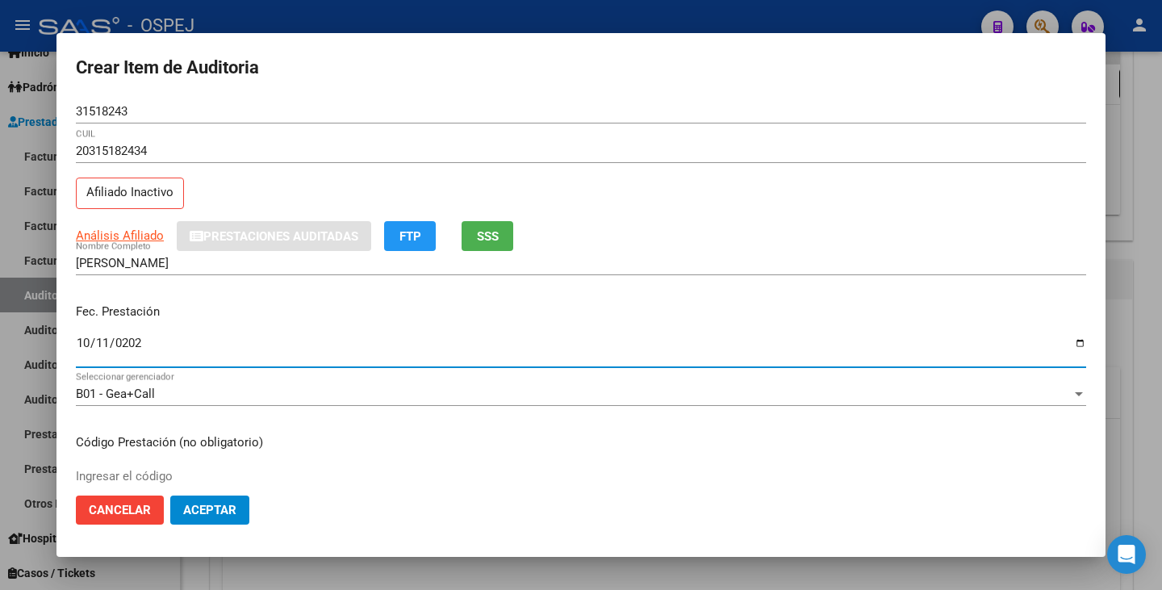
type input "[DATE]"
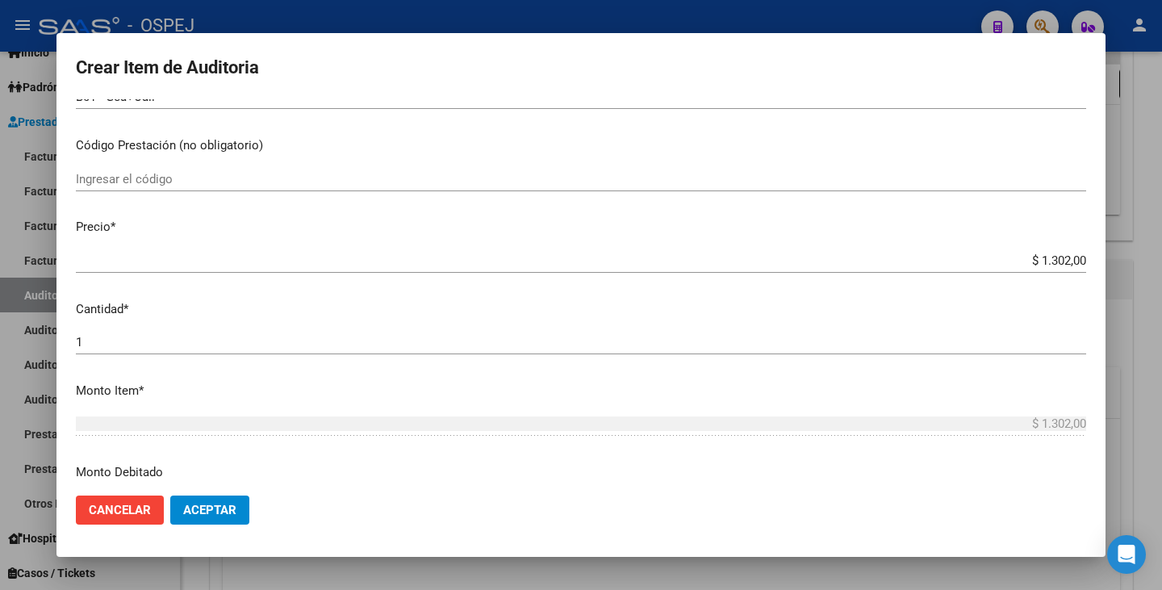
scroll to position [404, 0]
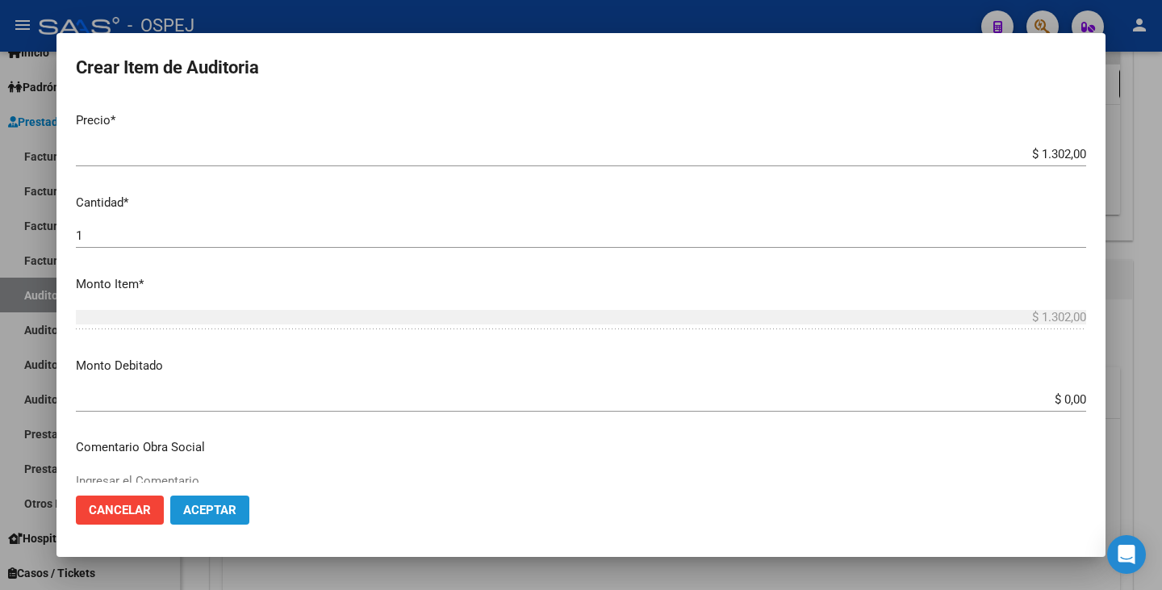
click at [224, 506] on span "Aceptar" at bounding box center [209, 510] width 53 height 15
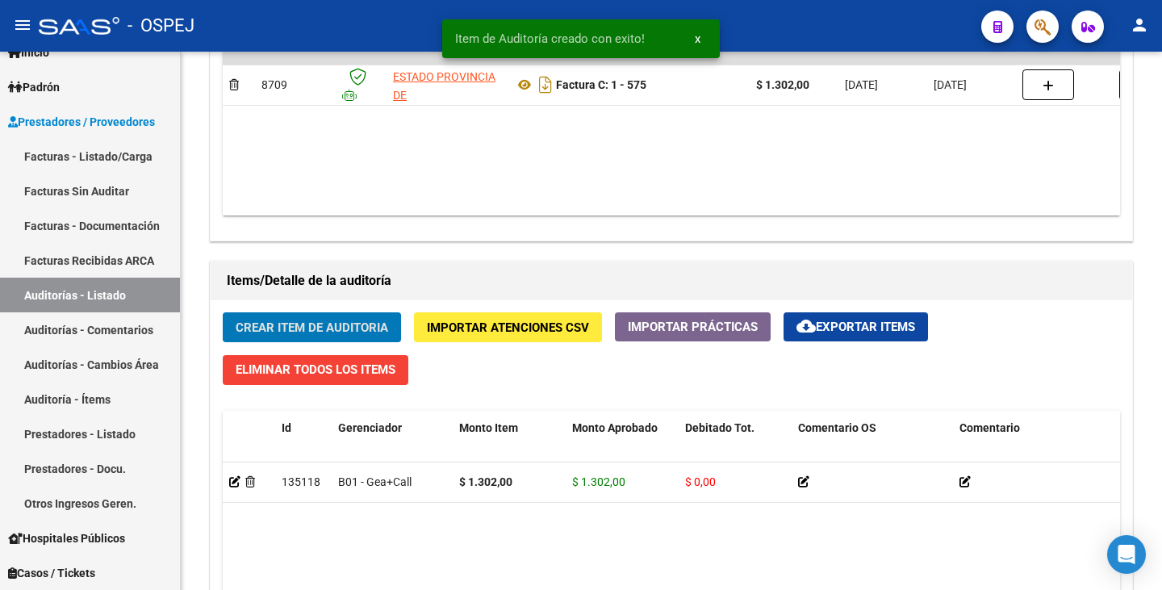
scroll to position [969, 0]
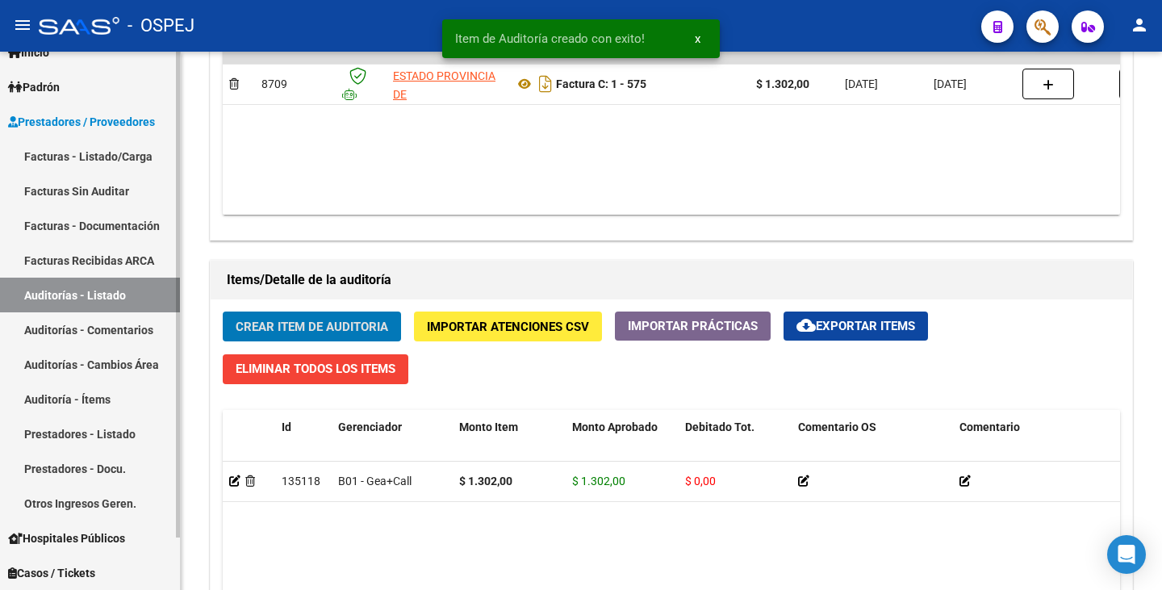
click at [97, 299] on link "Auditorías - Listado" at bounding box center [90, 295] width 180 height 35
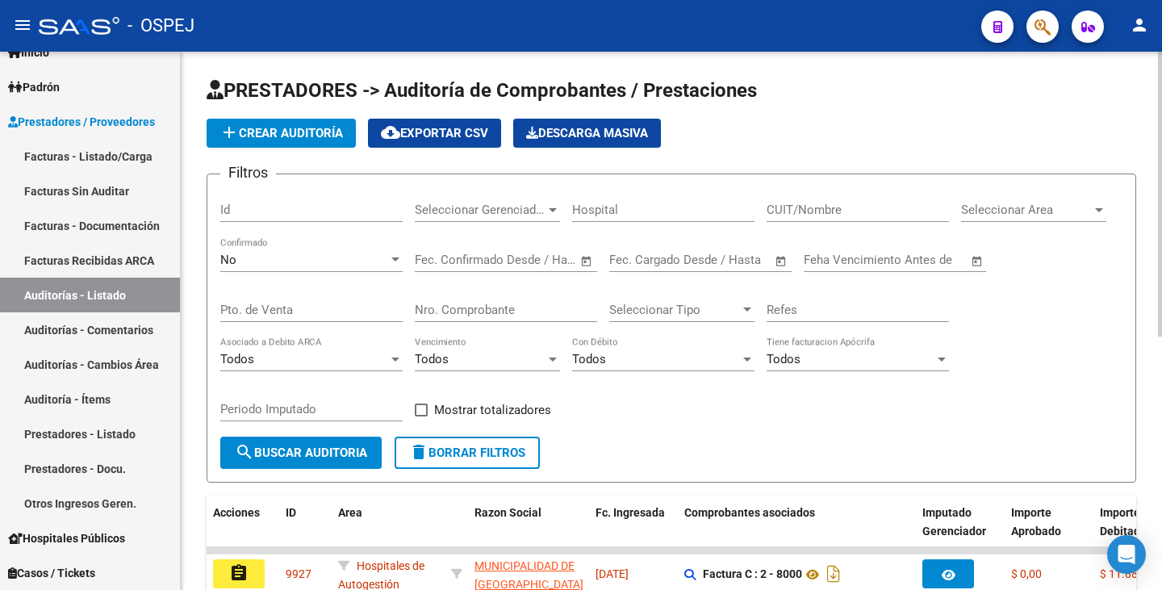
click at [1044, 220] on div "Seleccionar Area Seleccionar Area" at bounding box center [1033, 204] width 145 height 35
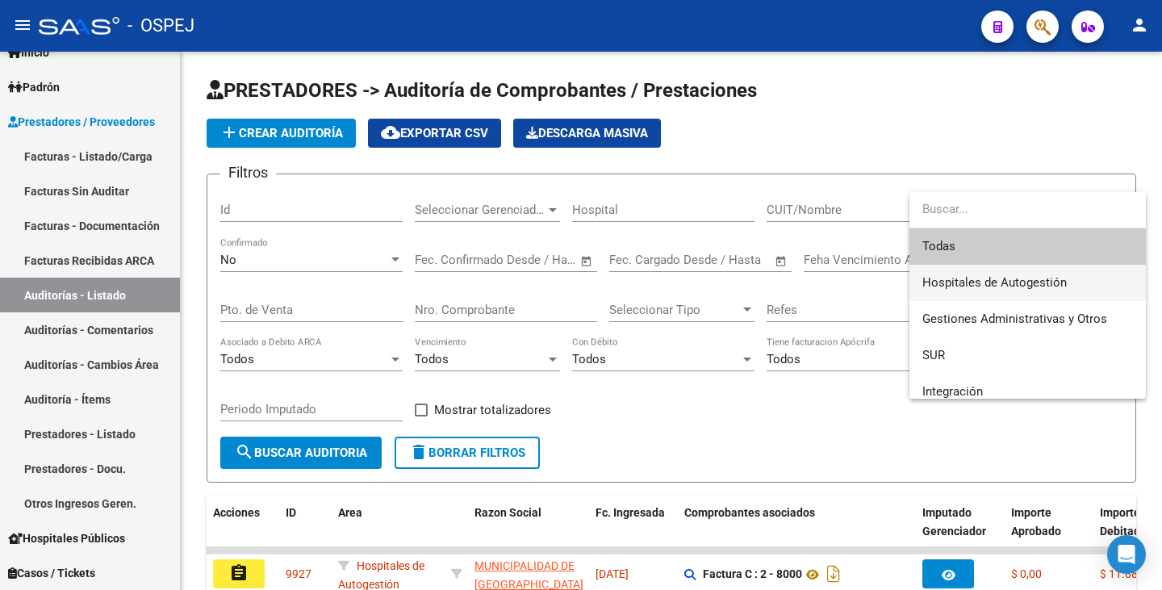
click at [1023, 281] on span "Hospitales de Autogestión" at bounding box center [995, 282] width 144 height 15
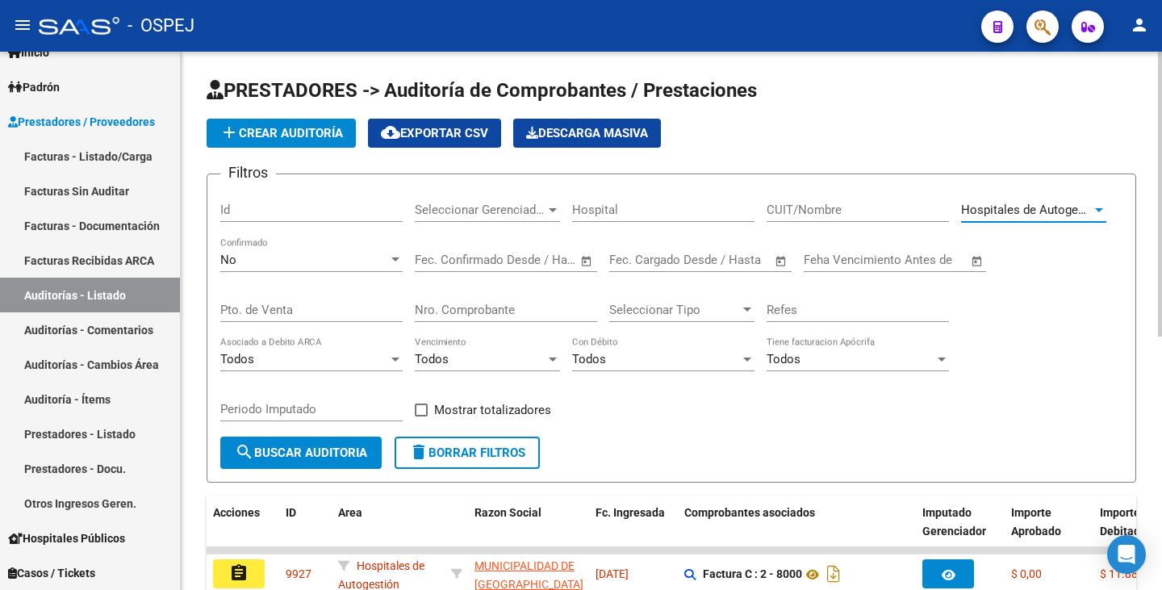
click at [318, 448] on span "search Buscar Auditoria" at bounding box center [301, 453] width 132 height 15
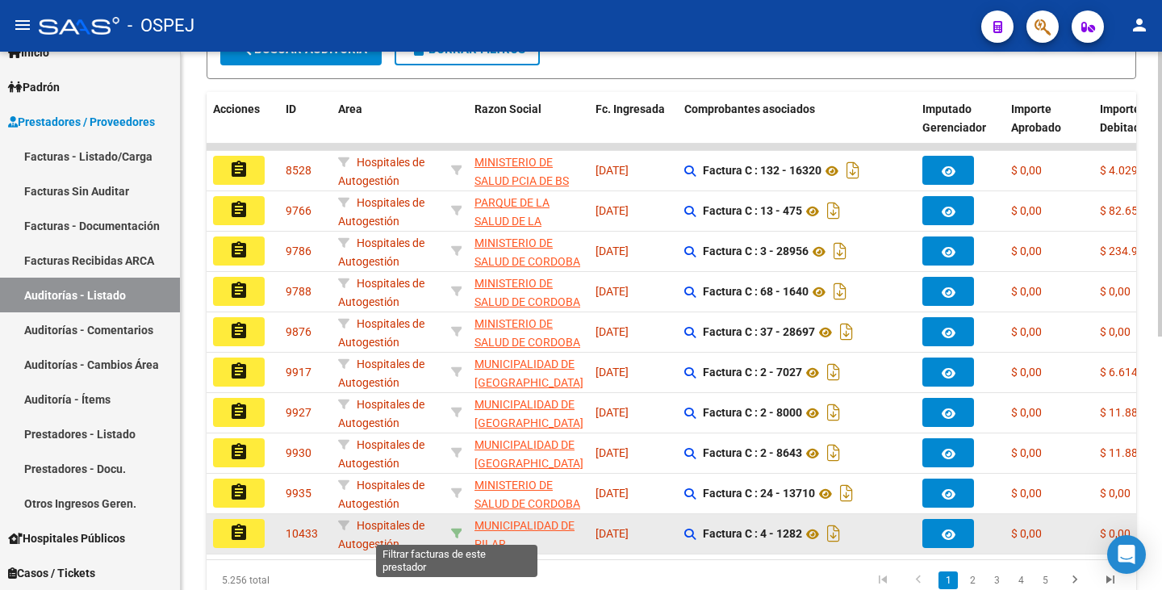
click at [456, 532] on icon at bounding box center [456, 533] width 11 height 11
type input "30999038332"
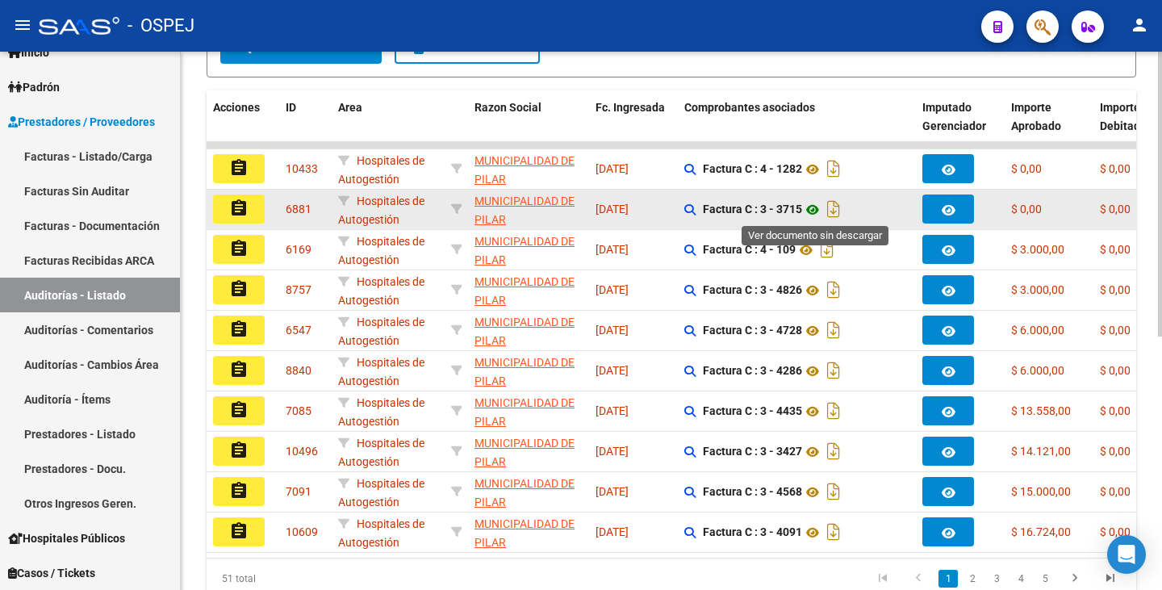
click at [820, 213] on icon at bounding box center [812, 209] width 21 height 19
click at [817, 207] on icon at bounding box center [812, 209] width 21 height 19
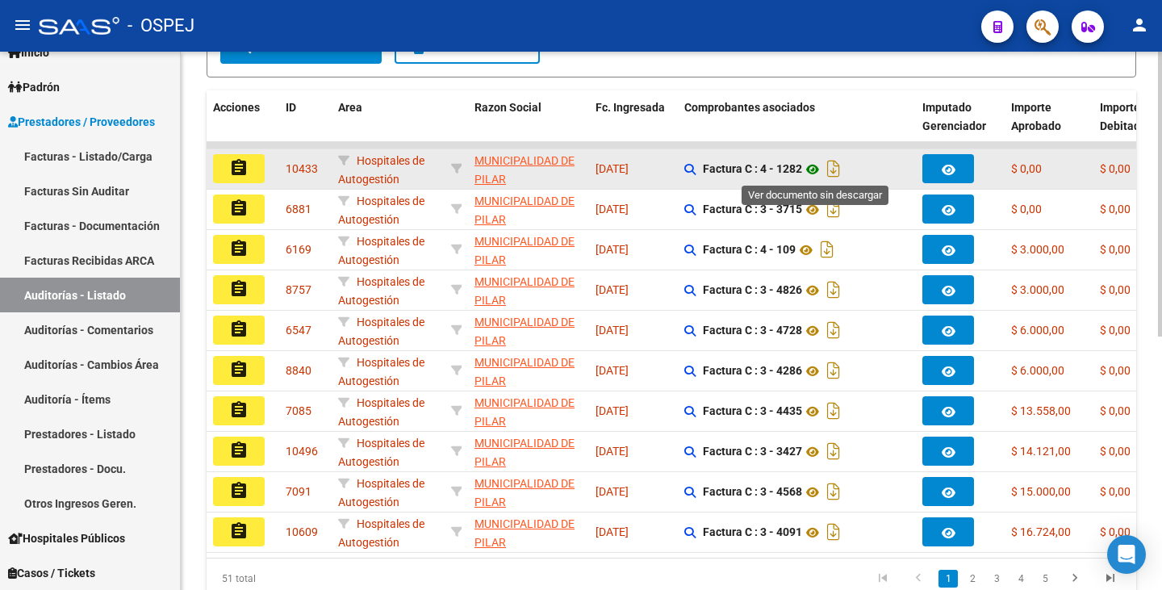
click at [820, 171] on icon at bounding box center [812, 169] width 21 height 19
click at [228, 165] on button "assignment" at bounding box center [239, 168] width 52 height 29
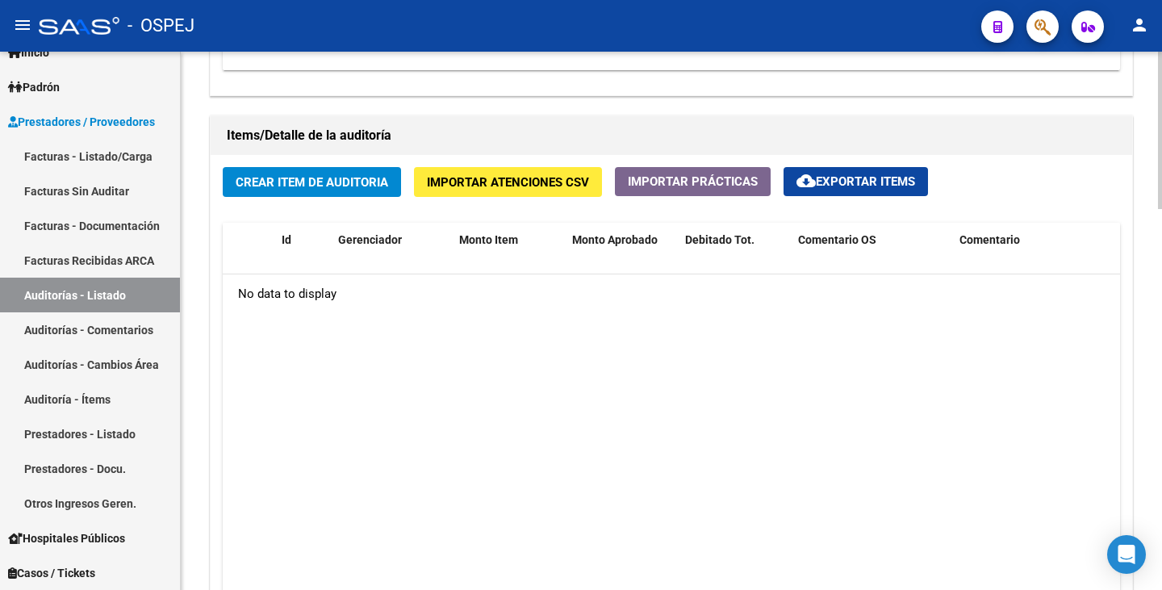
scroll to position [1211, 0]
